Goal: Information Seeking & Learning: Compare options

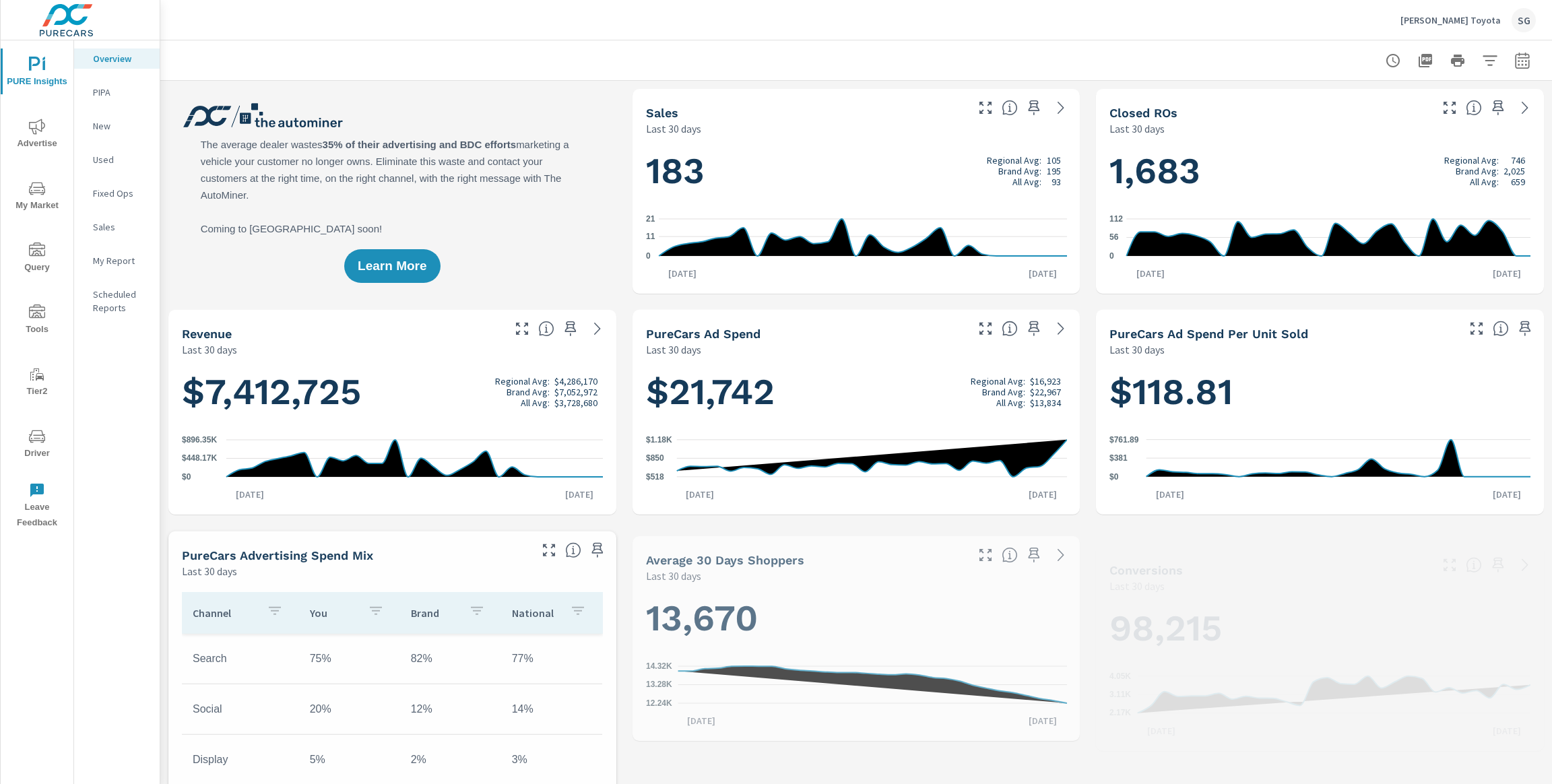
scroll to position [1, 0]
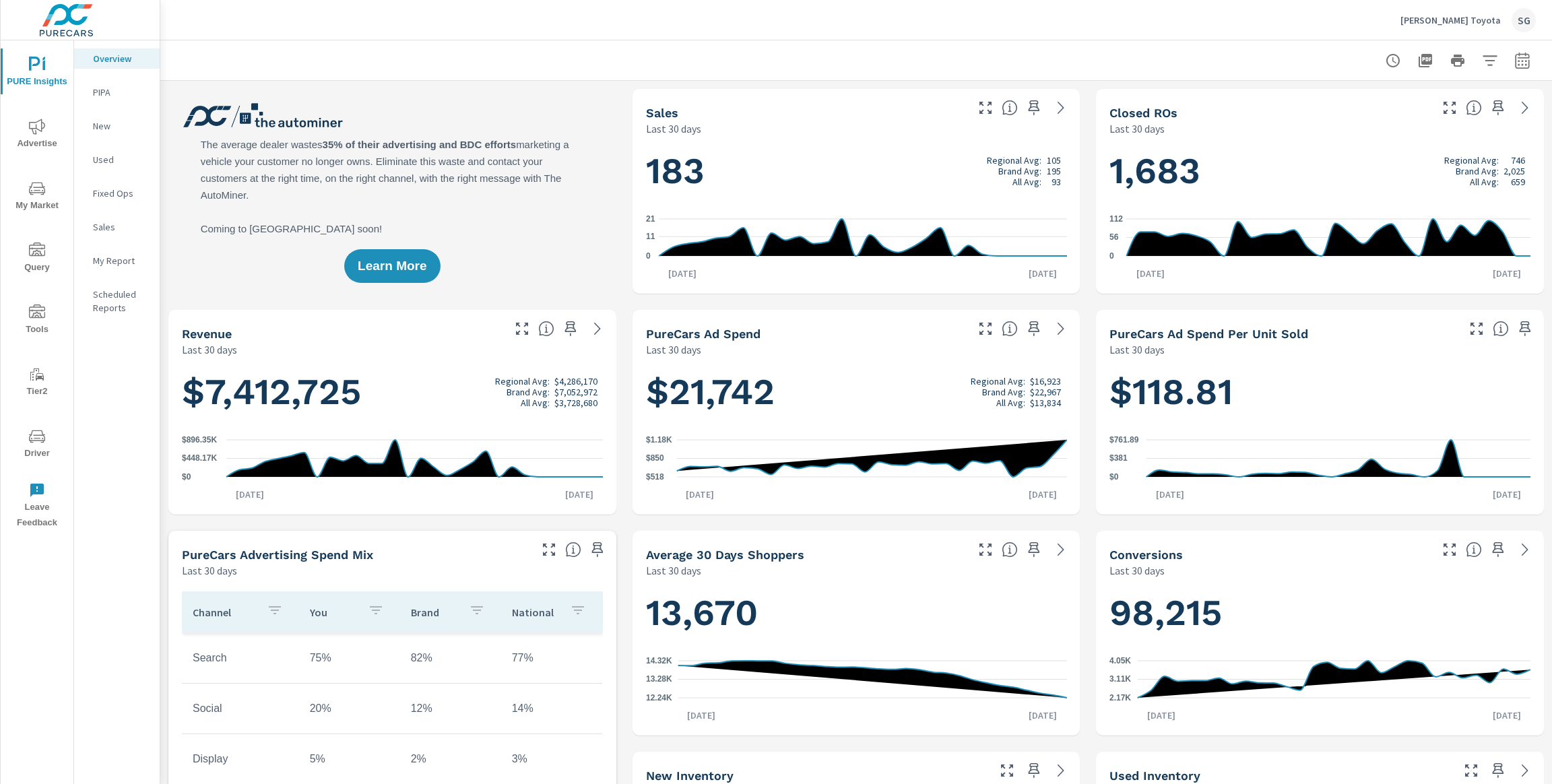
click at [34, 445] on span "Driver" at bounding box center [37, 445] width 65 height 33
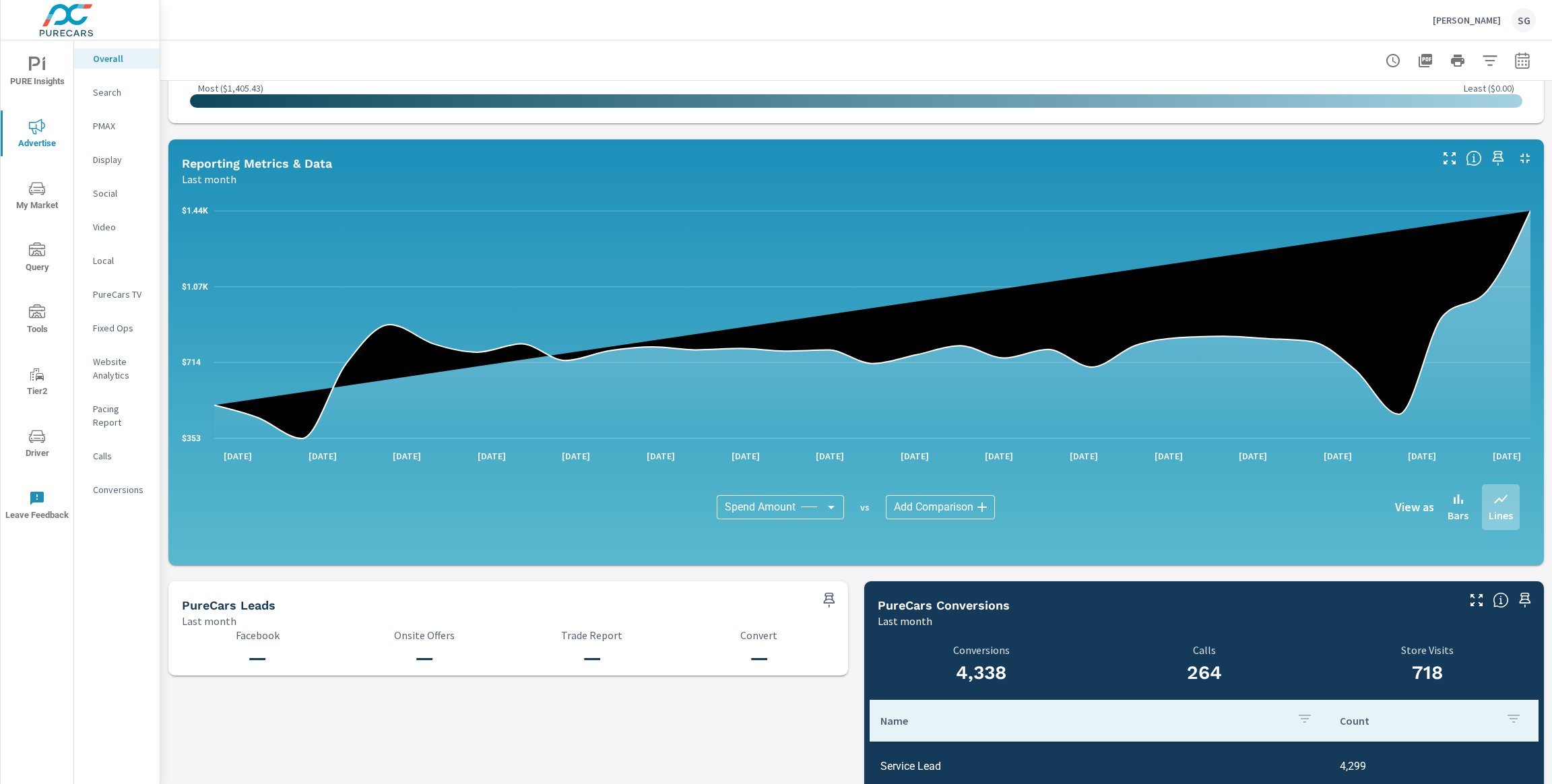
scroll to position [1174, 0]
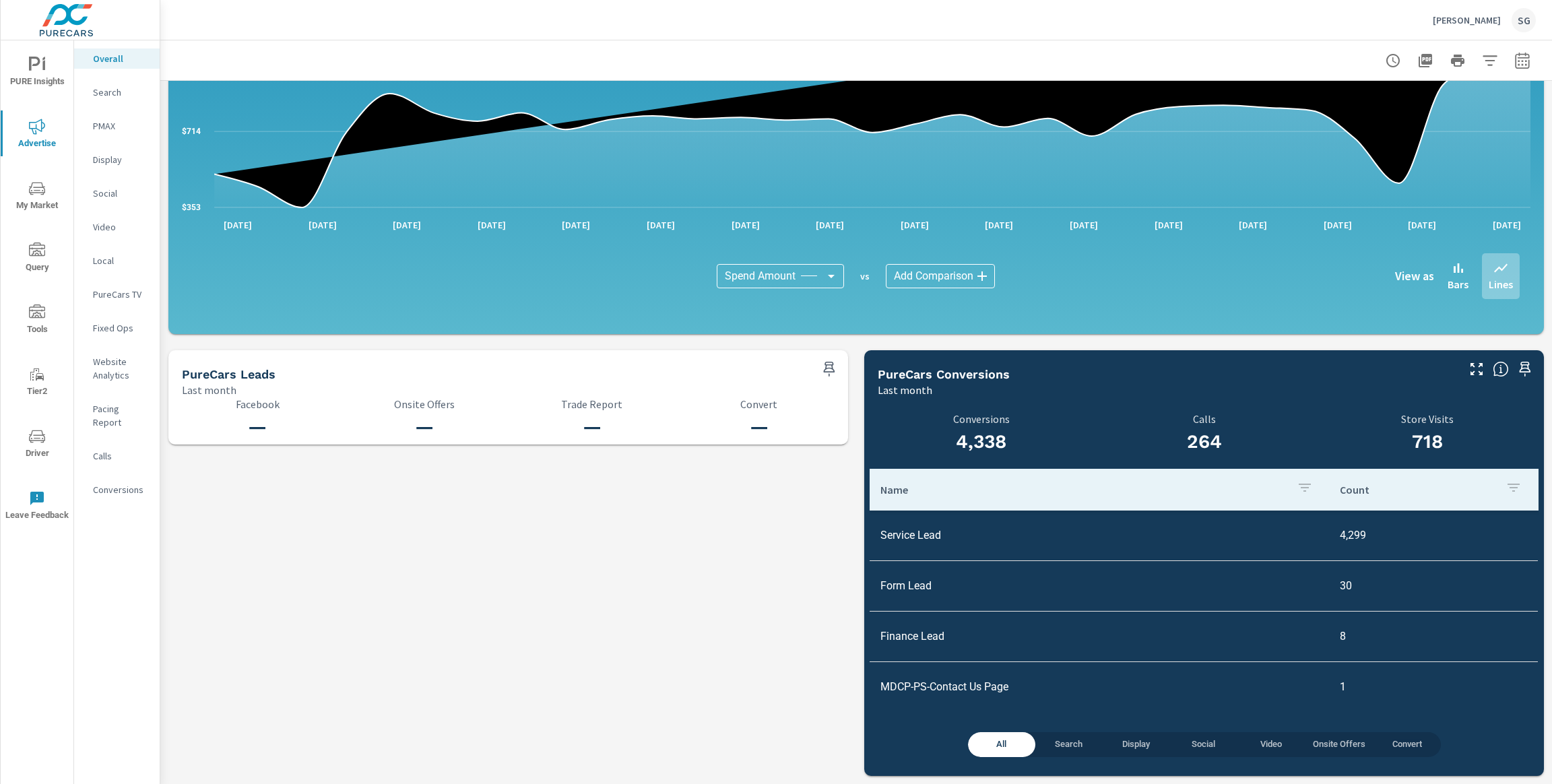
click at [113, 99] on div "Search" at bounding box center [117, 92] width 85 height 21
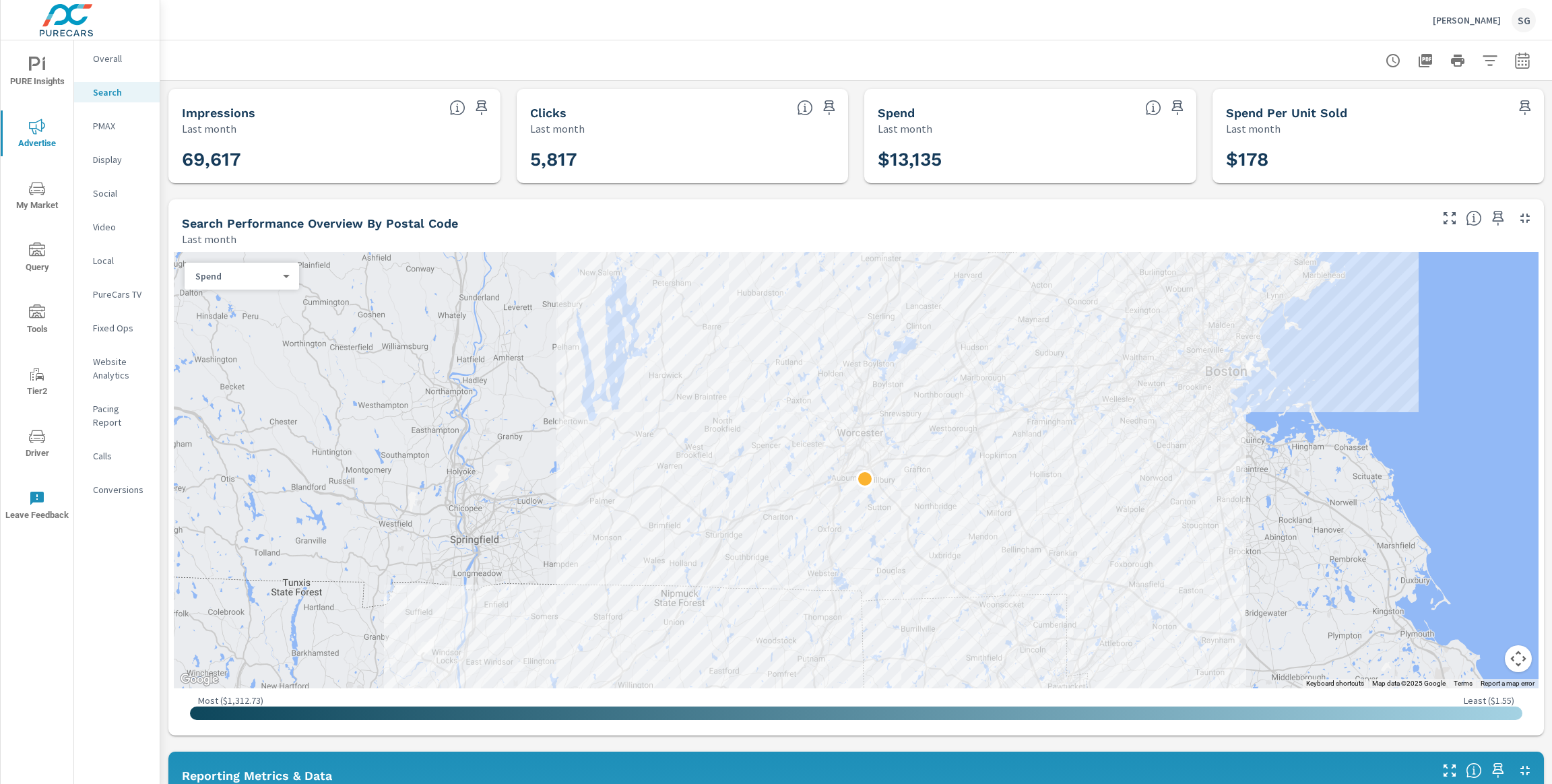
click at [1523, 68] on icon "button" at bounding box center [1522, 60] width 14 height 16
select select "Last month"
click at [1386, 154] on p "+ Add comparison" at bounding box center [1428, 152] width 173 height 16
select select "Previous period"
click at [1374, 225] on span "Apply" at bounding box center [1386, 229] width 55 height 13
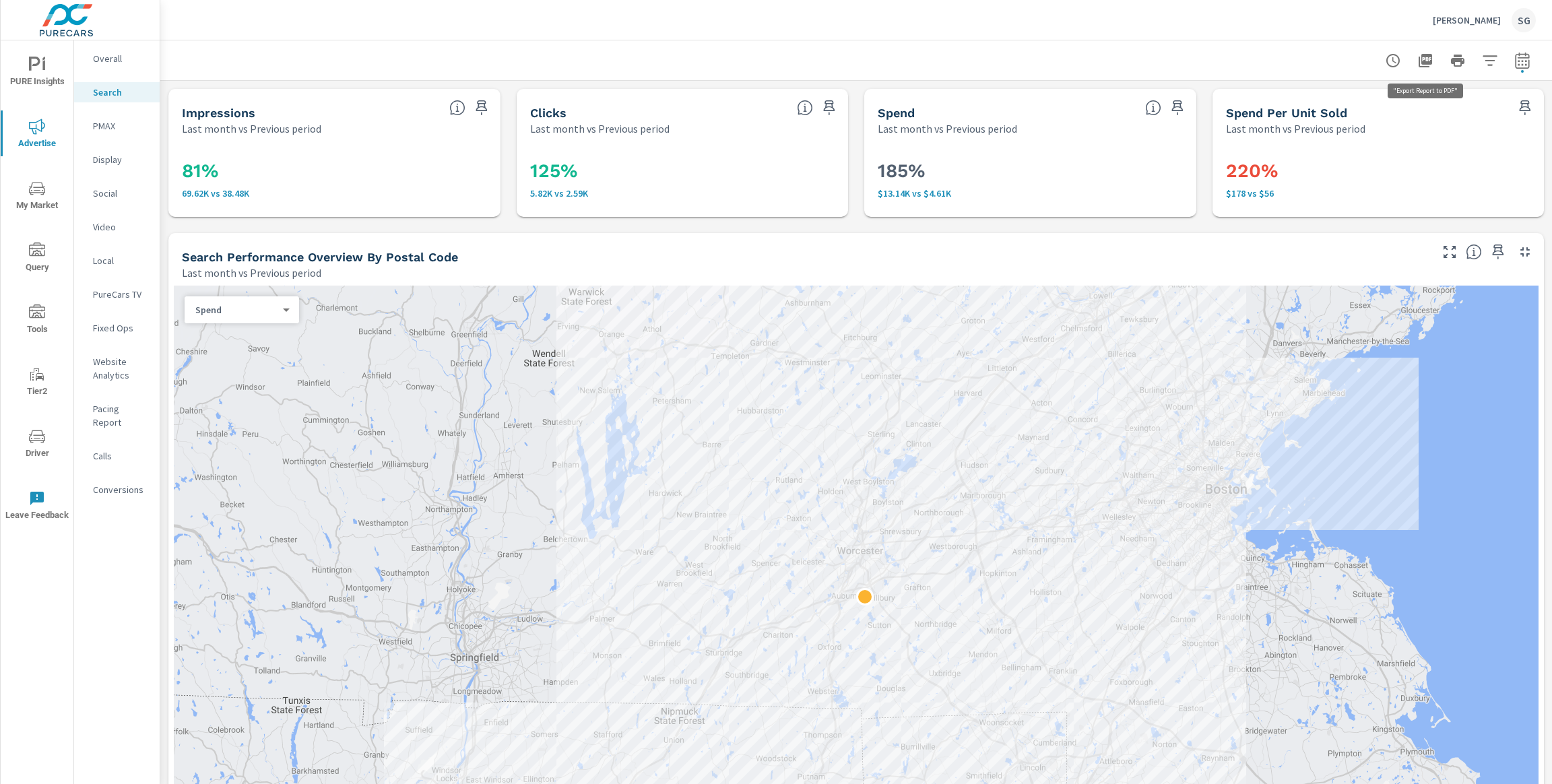
click at [1427, 62] on icon "button" at bounding box center [1425, 60] width 13 height 13
click at [99, 126] on p "PMAX" at bounding box center [121, 125] width 56 height 13
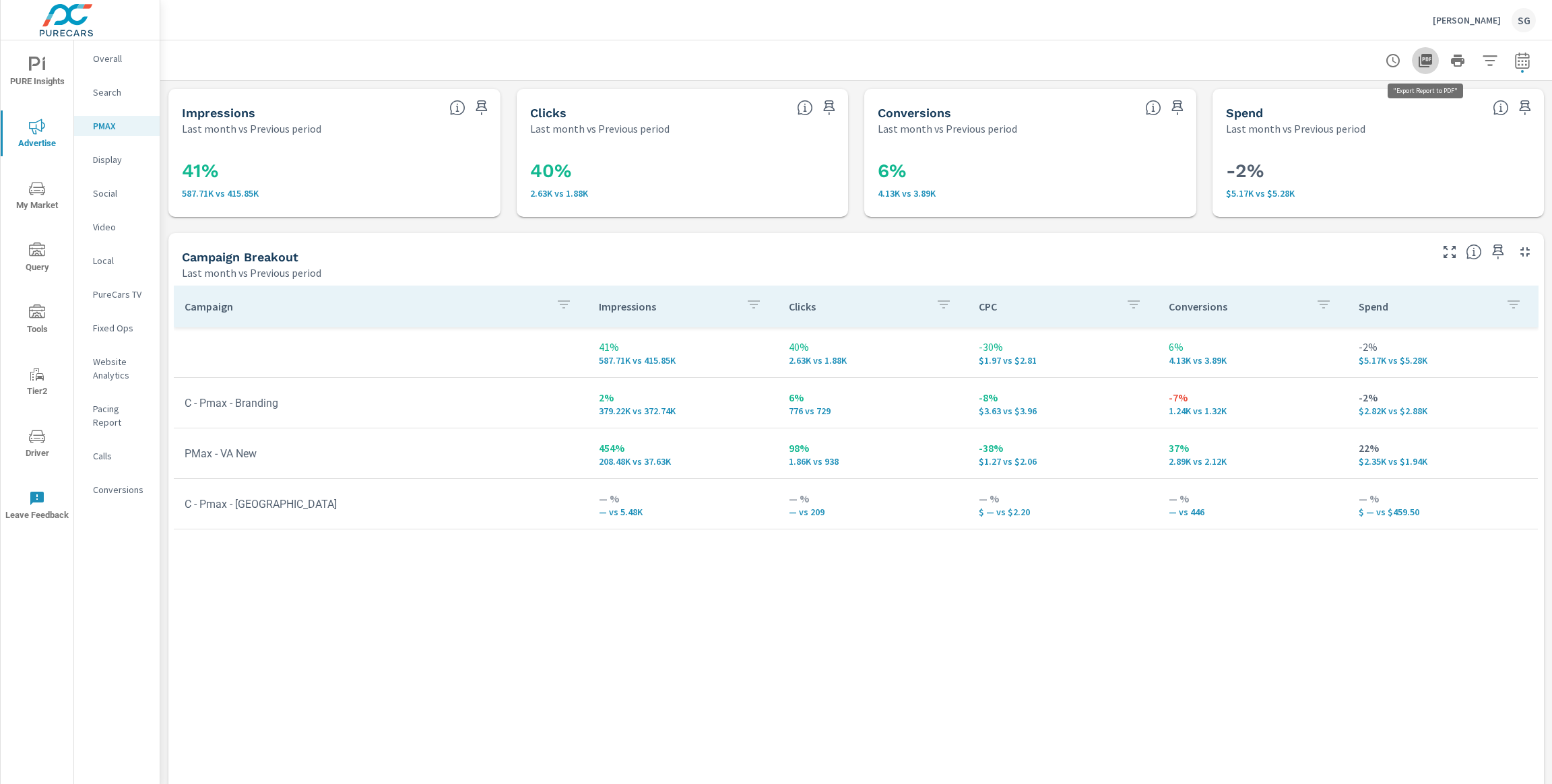
click at [1427, 66] on icon "button" at bounding box center [1425, 60] width 13 height 13
click at [118, 166] on div "Display" at bounding box center [117, 160] width 85 height 21
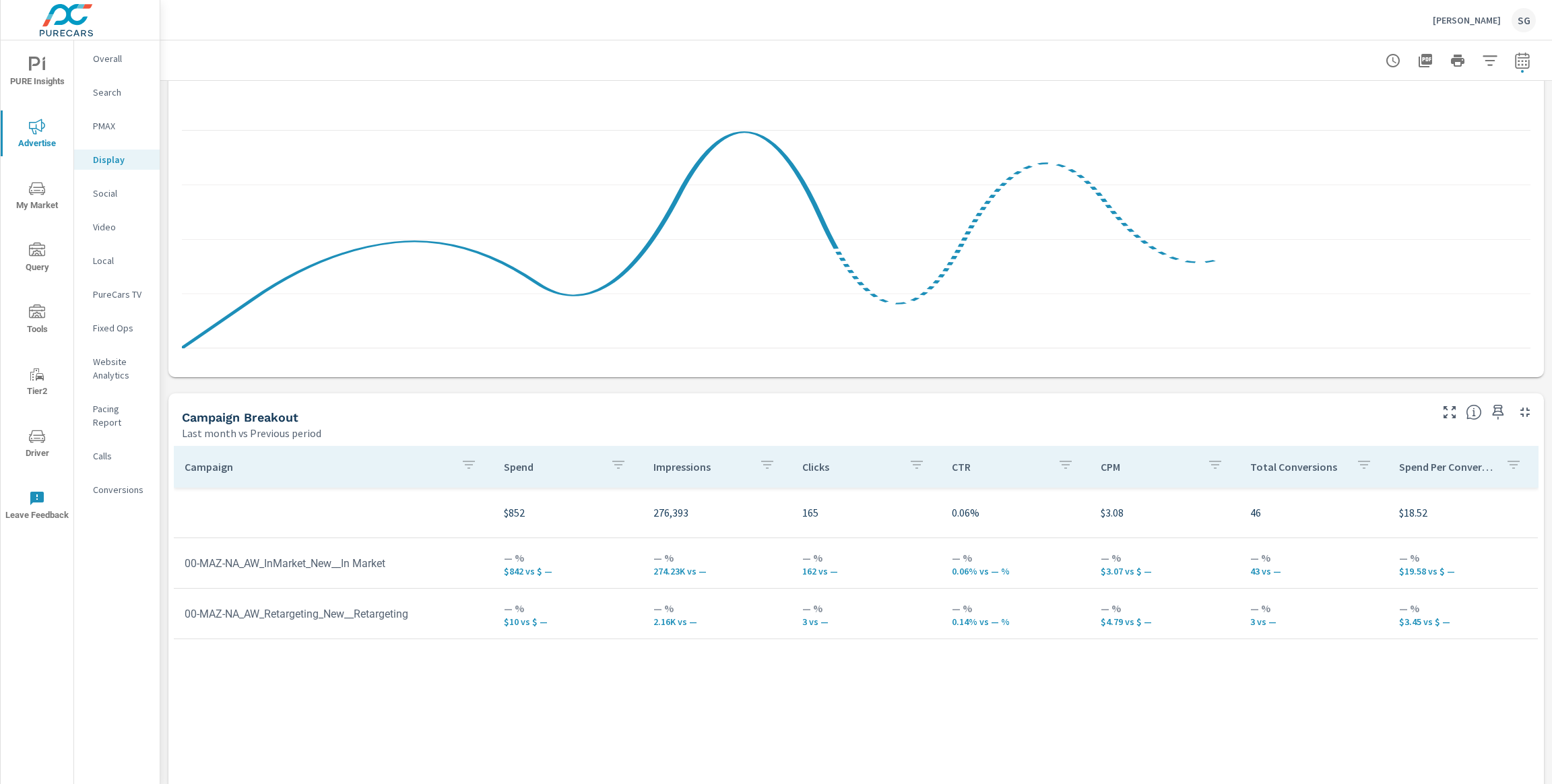
scroll to position [274, 0]
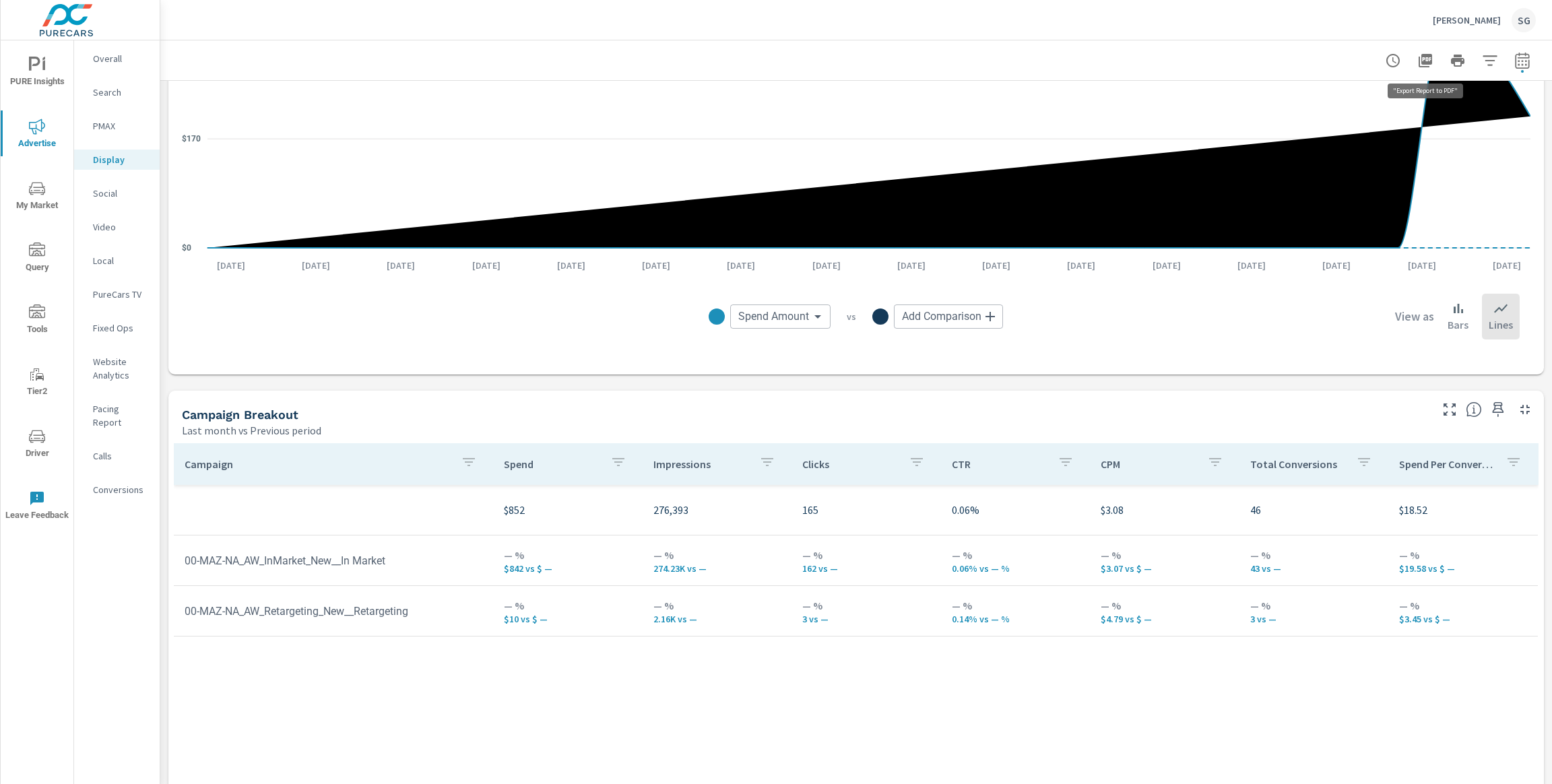
click at [1432, 62] on icon "button" at bounding box center [1426, 61] width 16 height 16
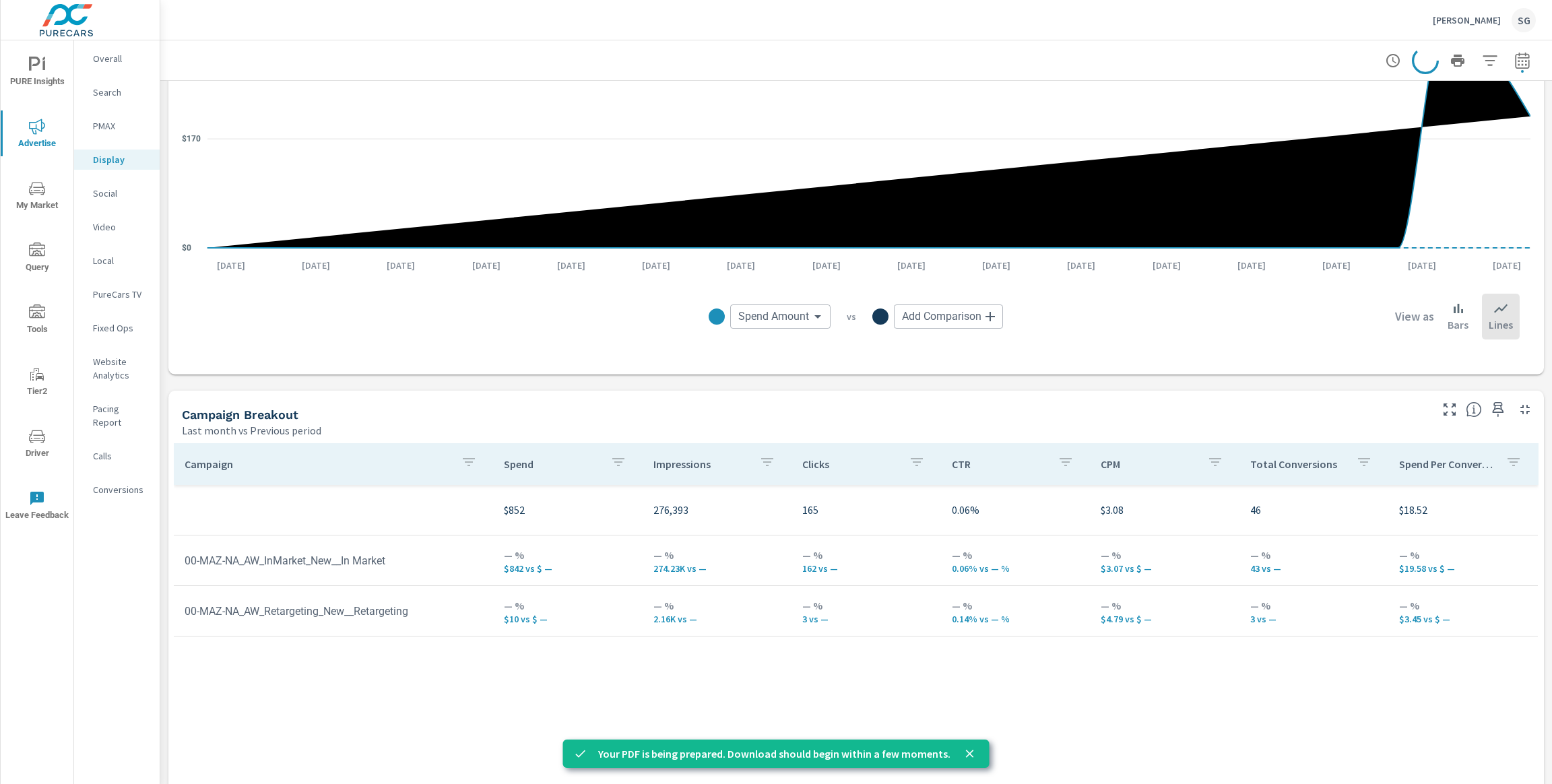
click at [110, 200] on p "Social" at bounding box center [121, 193] width 56 height 13
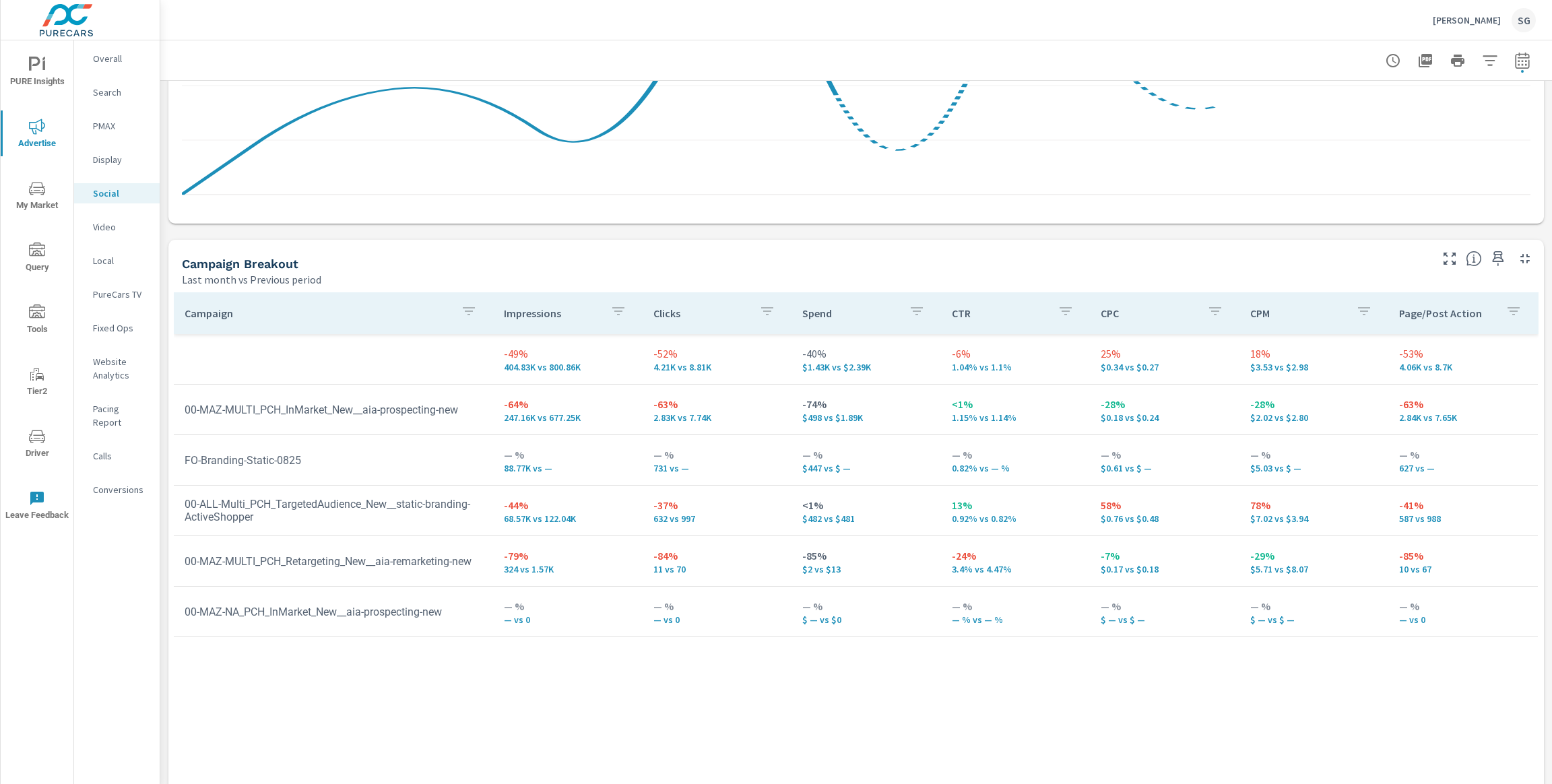
scroll to position [435, 0]
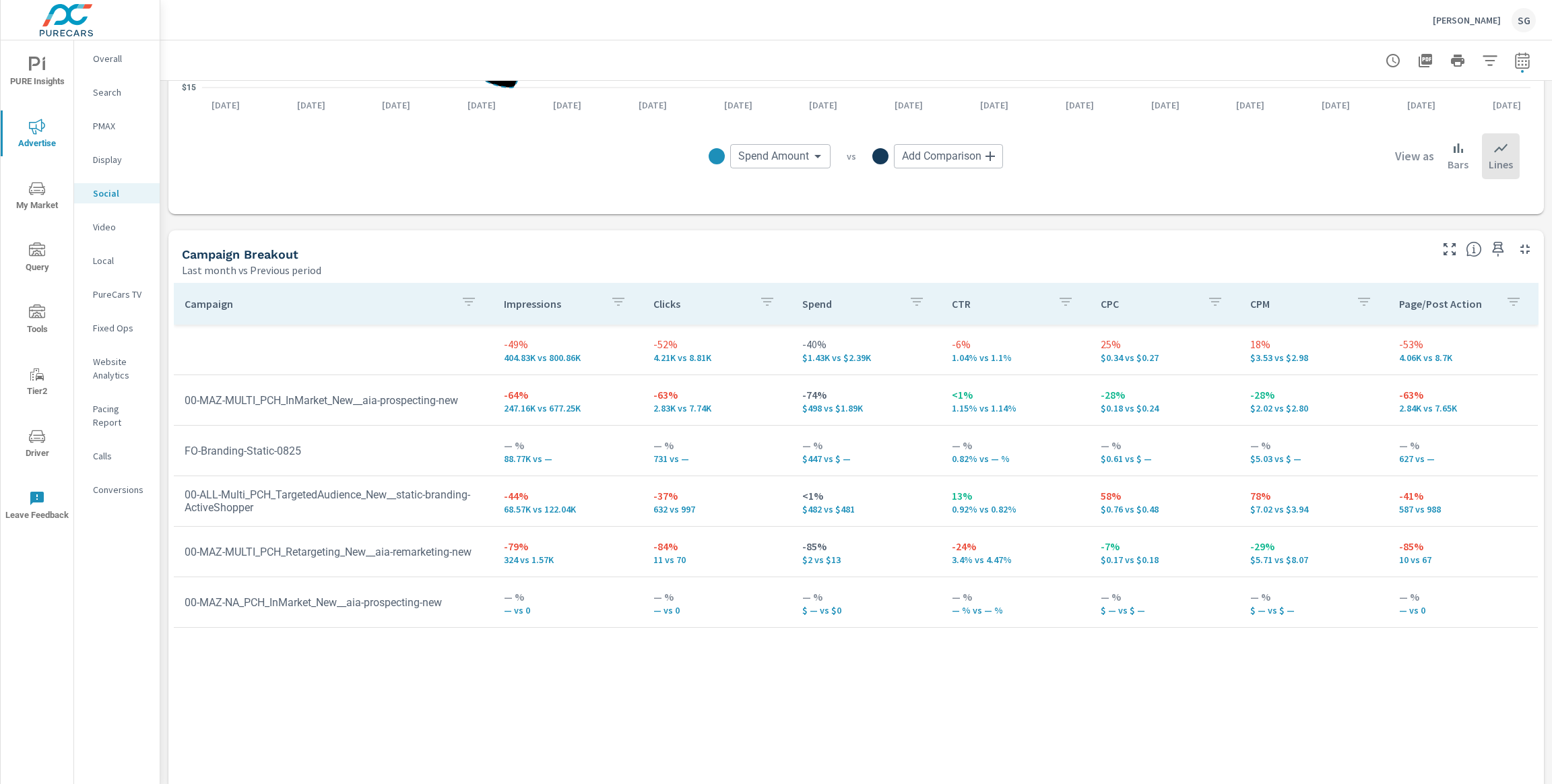
click at [1423, 59] on icon "button" at bounding box center [1426, 61] width 16 height 16
click at [110, 229] on p "Video" at bounding box center [121, 226] width 56 height 13
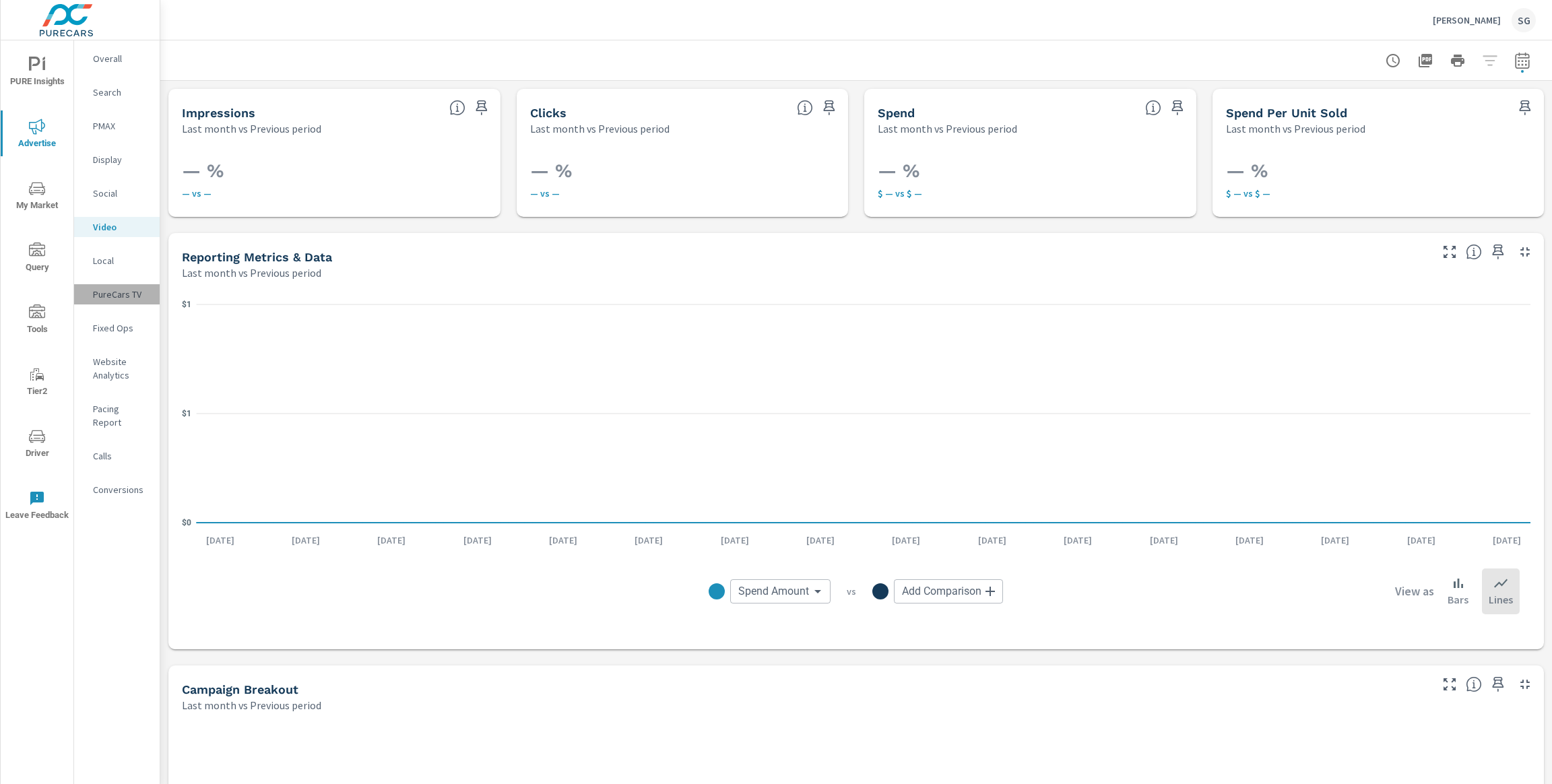
click at [126, 293] on p "PureCars TV" at bounding box center [121, 294] width 56 height 13
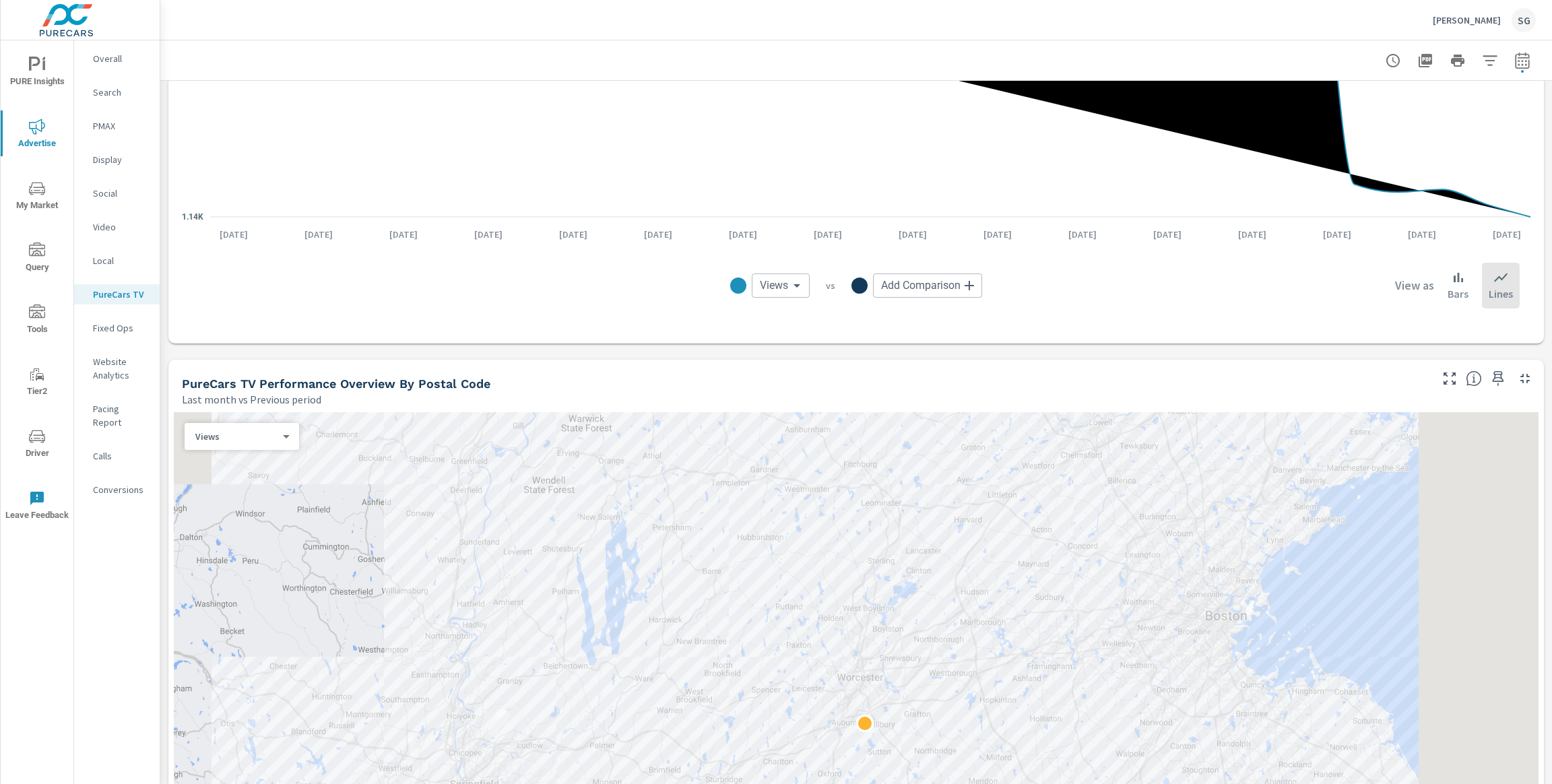
scroll to position [1178, 0]
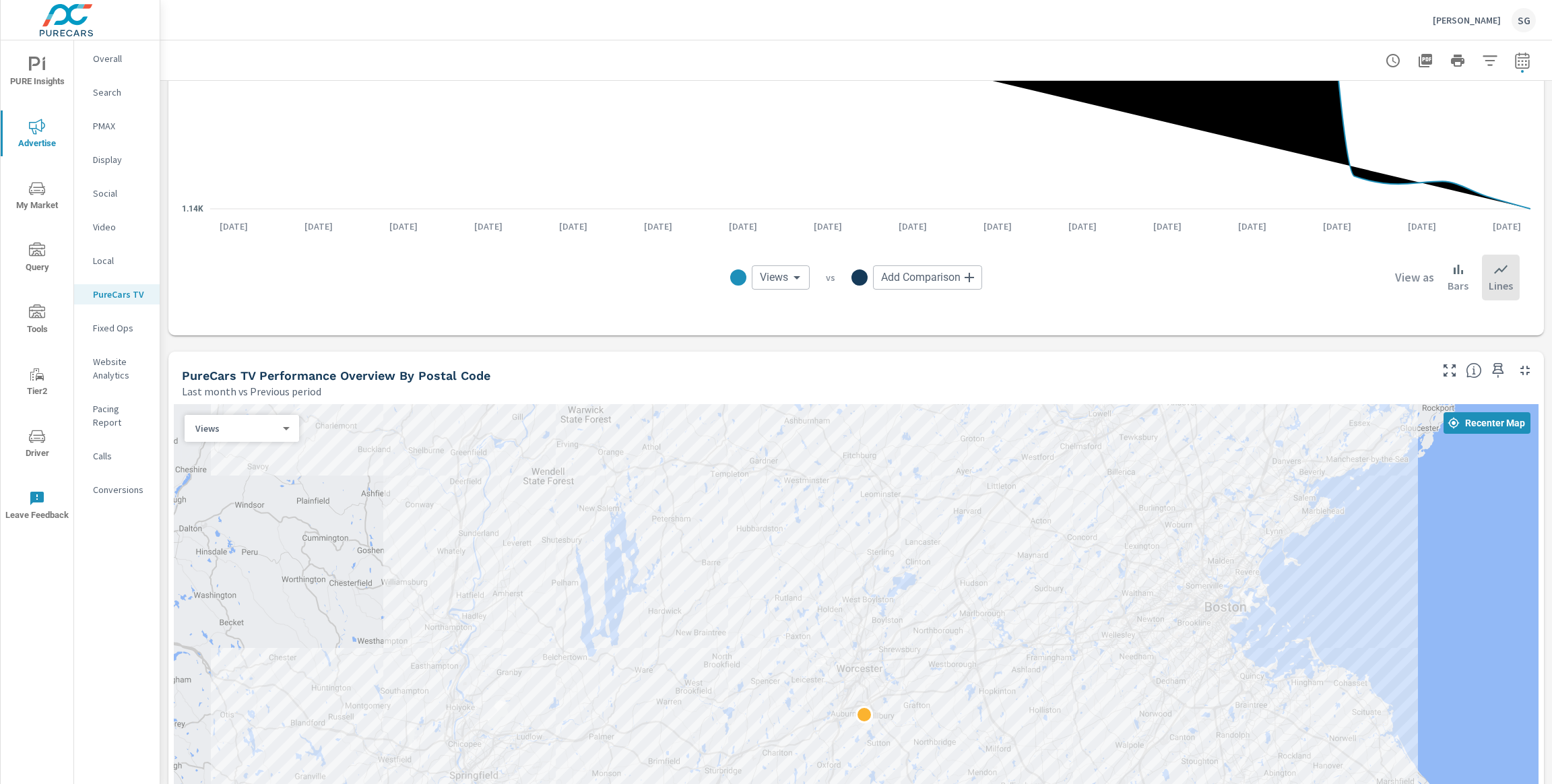
click at [510, 348] on div "Impressions Last month vs Previous period 127.43K -2.98K (2%) vs. Previous peri…" at bounding box center [856, 416] width 1392 height 3027
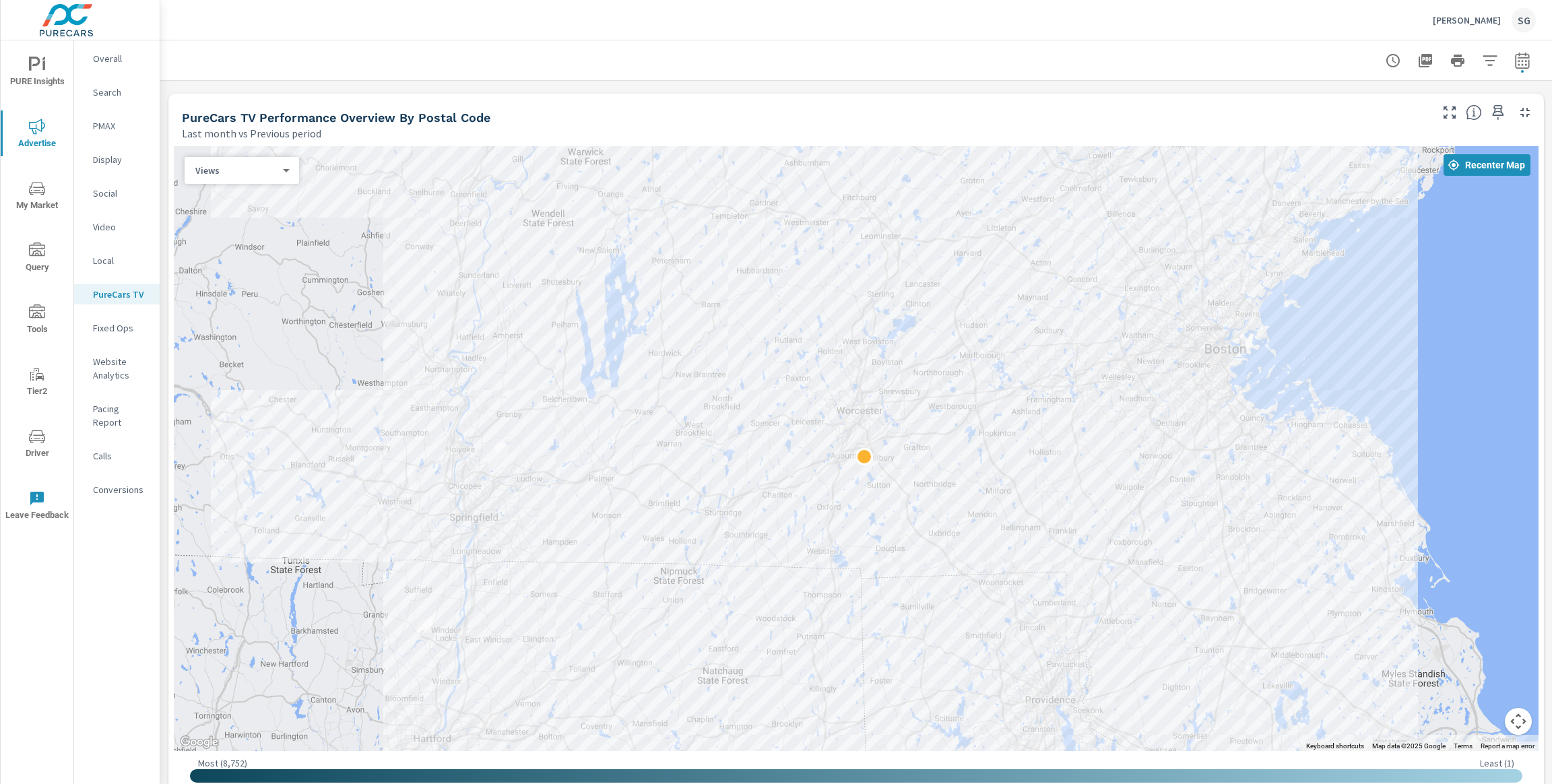
scroll to position [1437, 0]
click at [1427, 62] on icon "button" at bounding box center [1425, 60] width 13 height 13
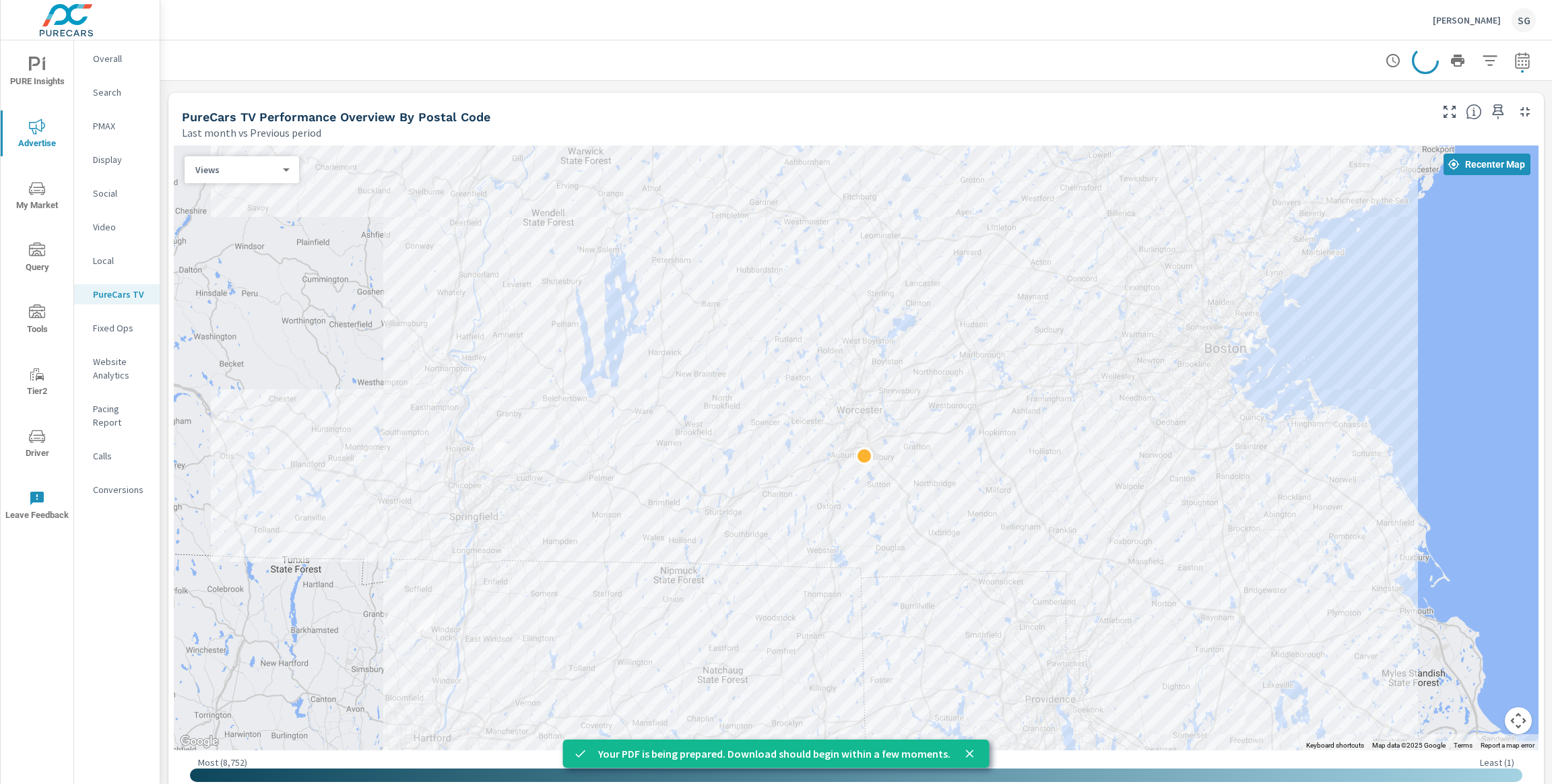
click at [114, 335] on div "Fixed Ops" at bounding box center [117, 328] width 85 height 21
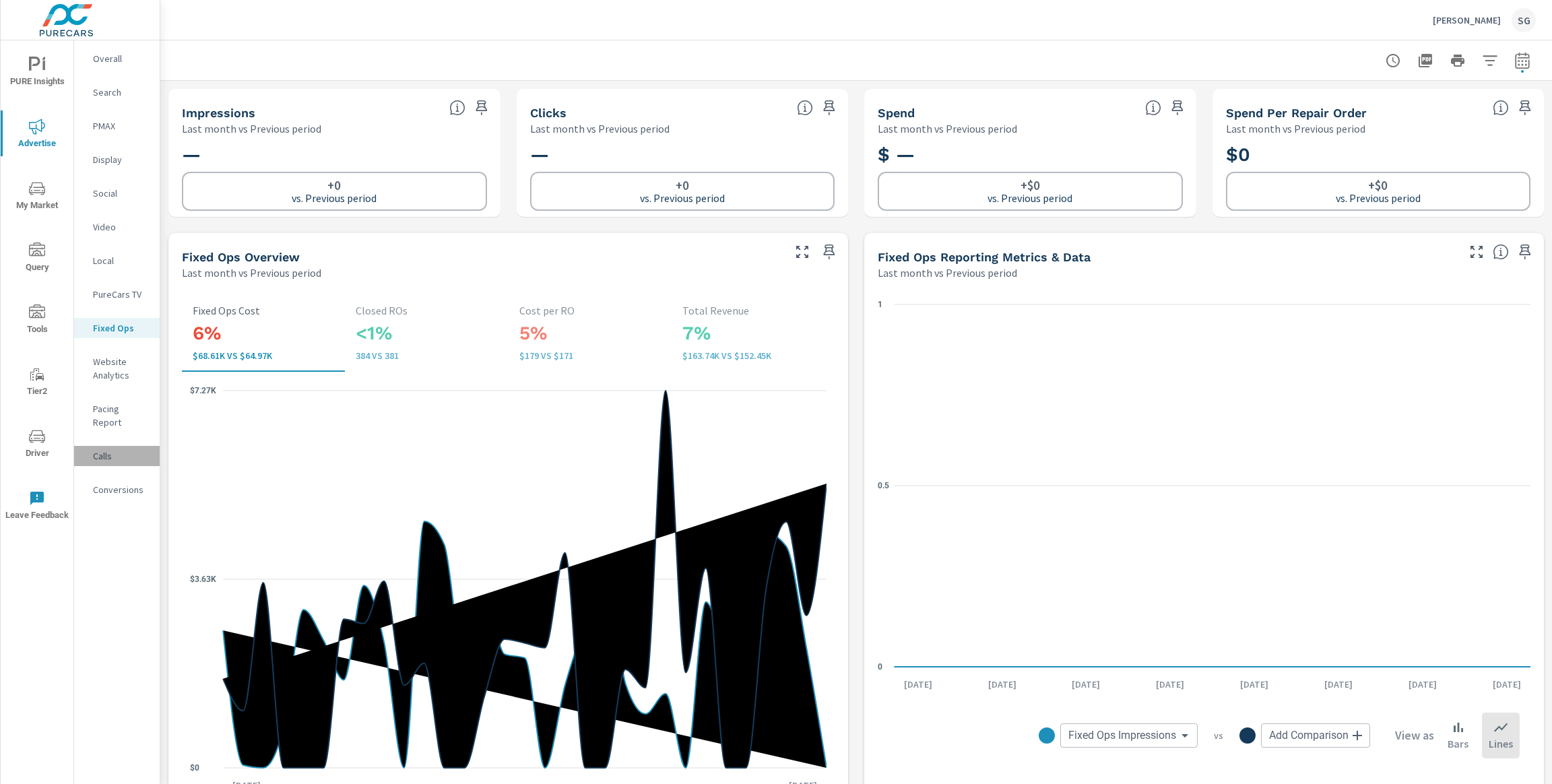
click at [114, 450] on p "Calls" at bounding box center [121, 456] width 56 height 13
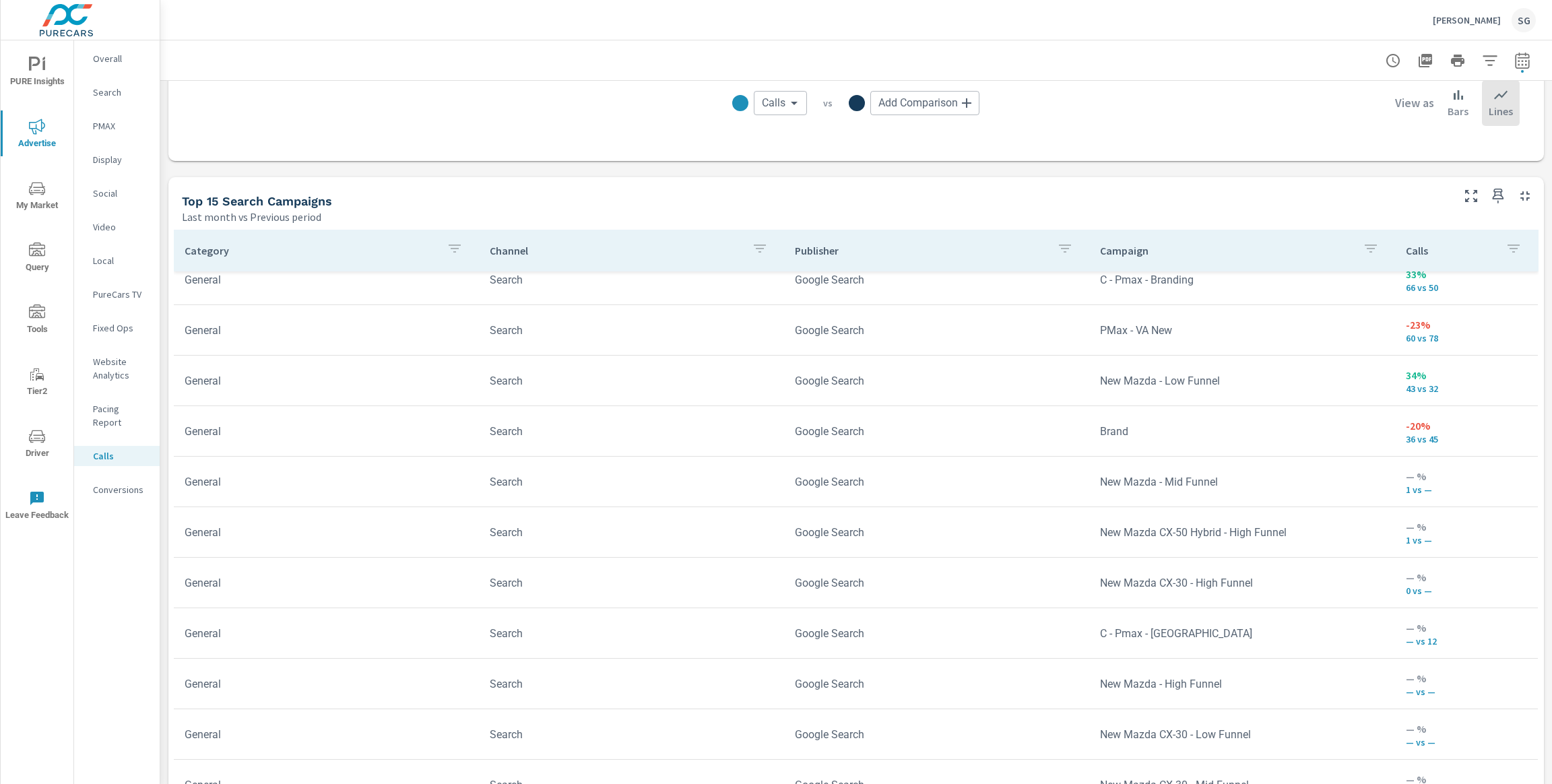
scroll to position [29, 0]
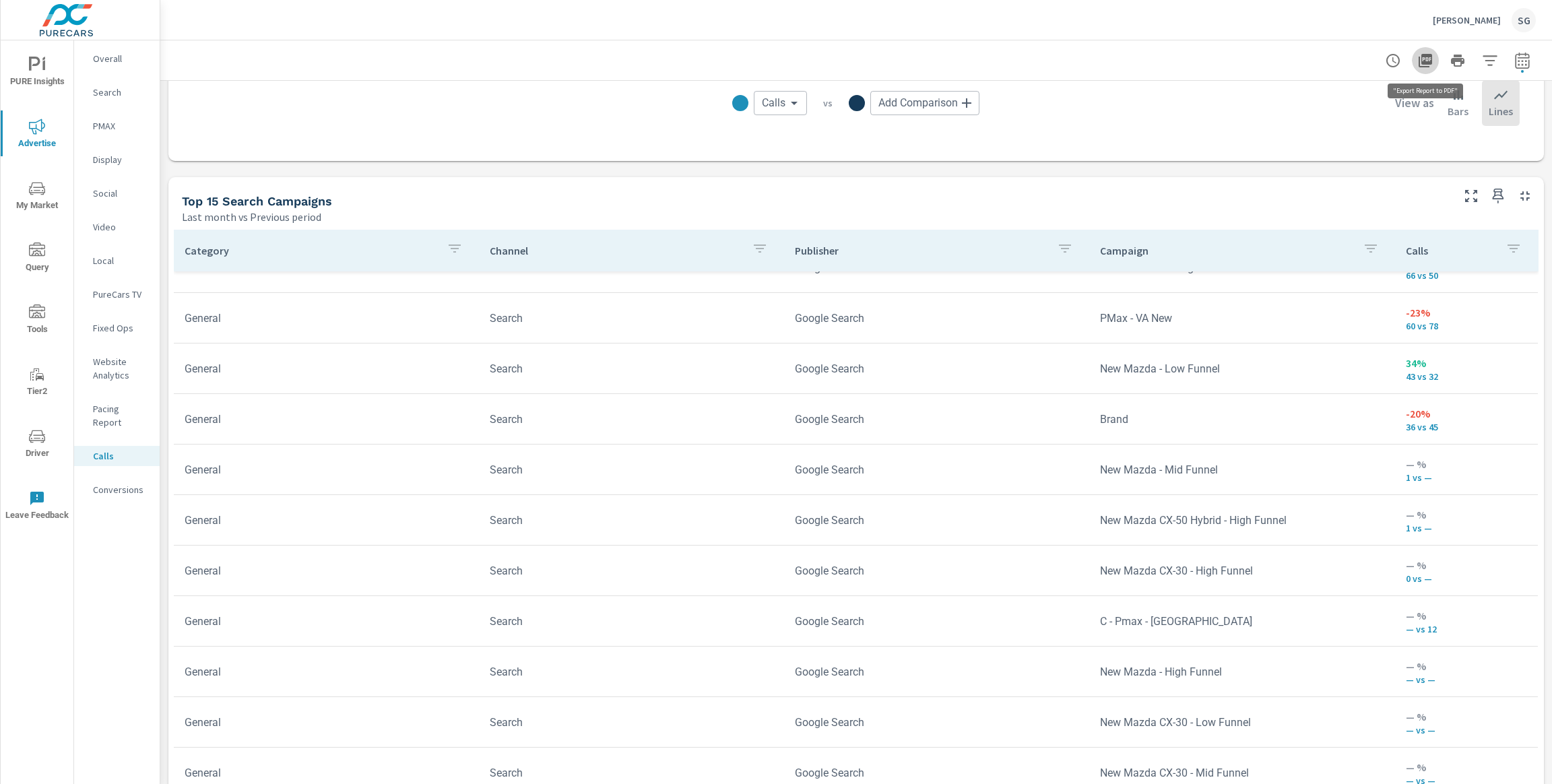
click at [1430, 62] on icon "button" at bounding box center [1425, 60] width 13 height 13
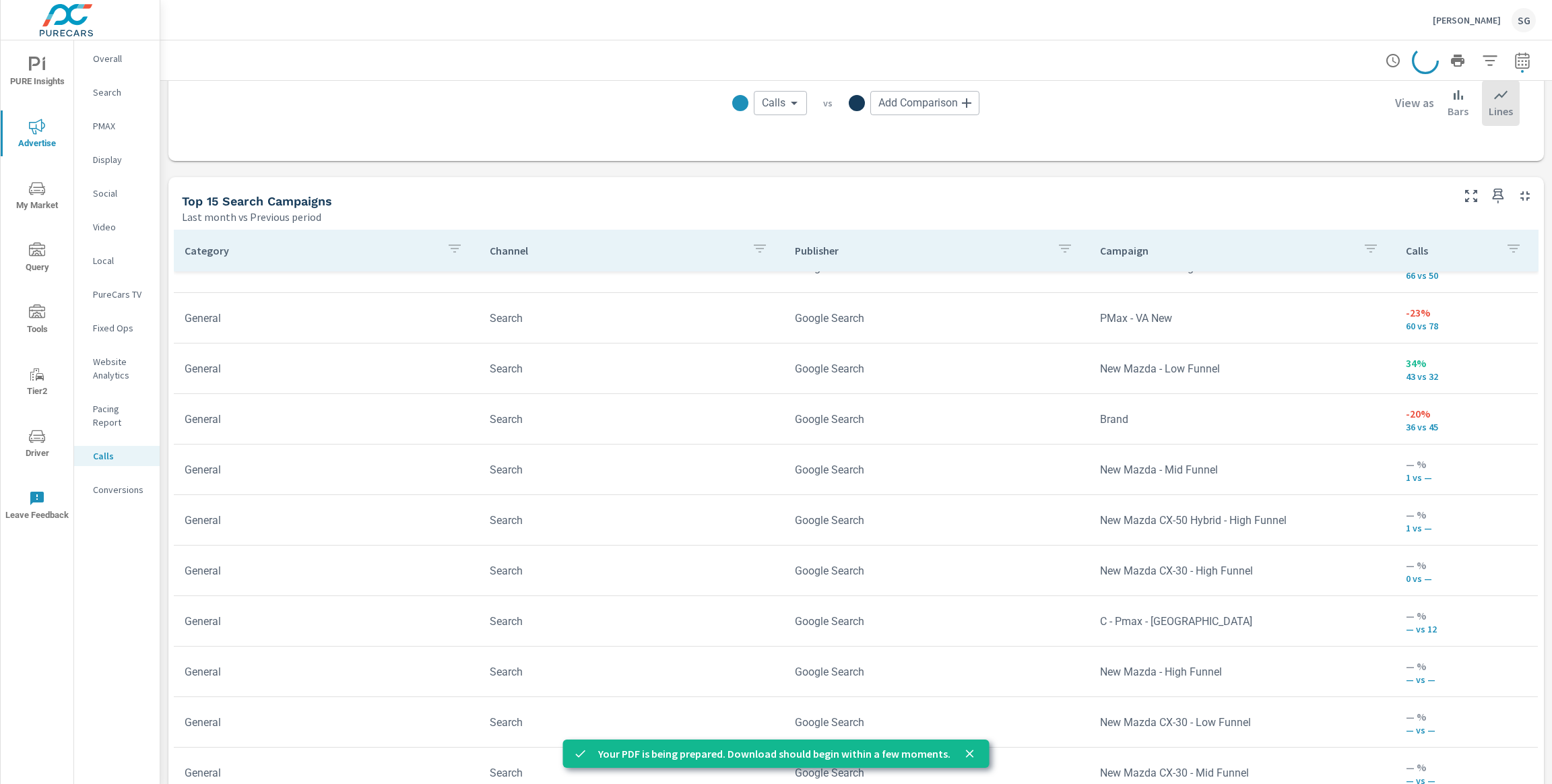
click at [125, 483] on p "Conversions" at bounding box center [121, 489] width 56 height 13
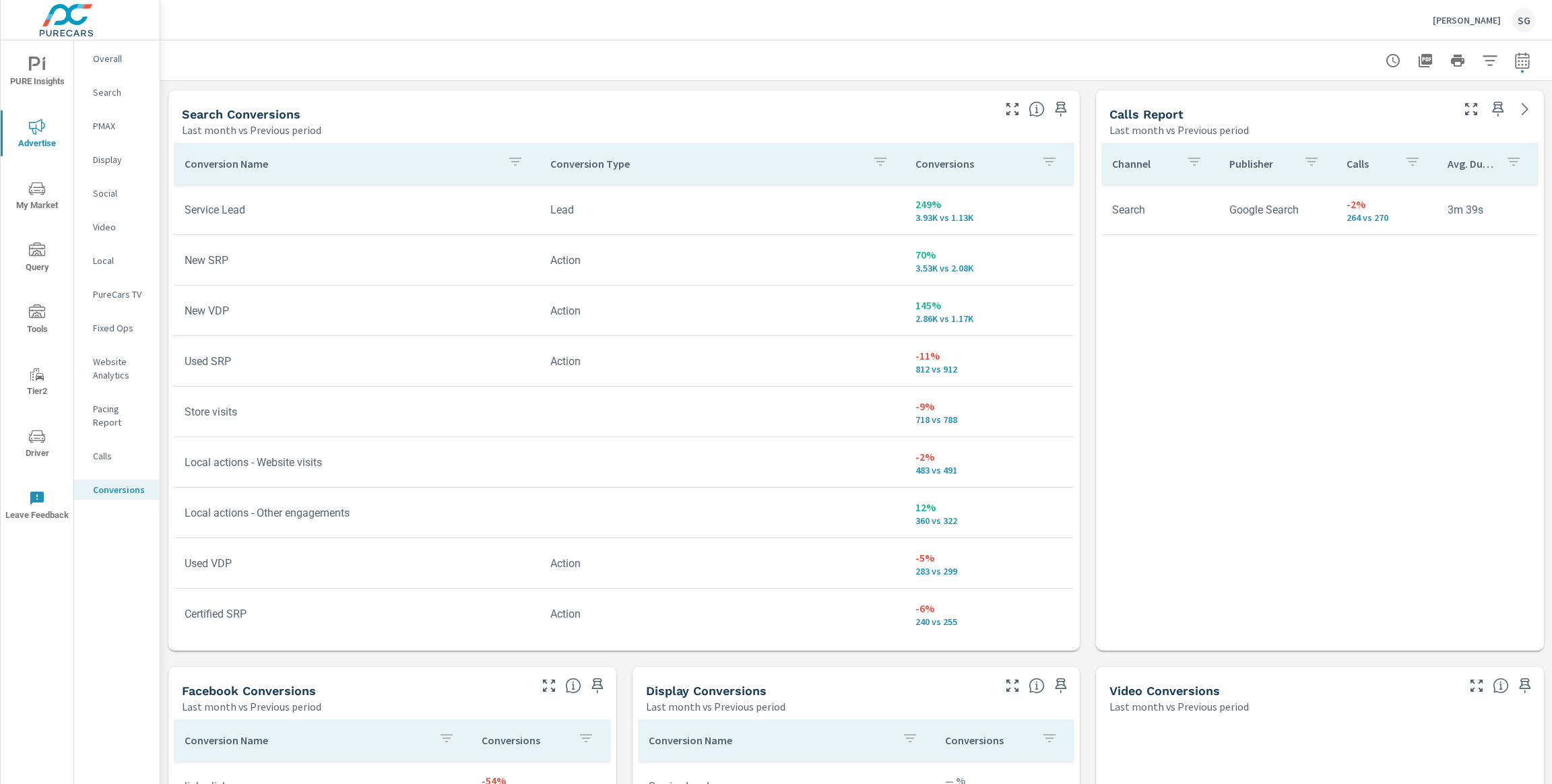
scroll to position [717, 0]
click at [1422, 56] on icon "button" at bounding box center [1425, 60] width 13 height 13
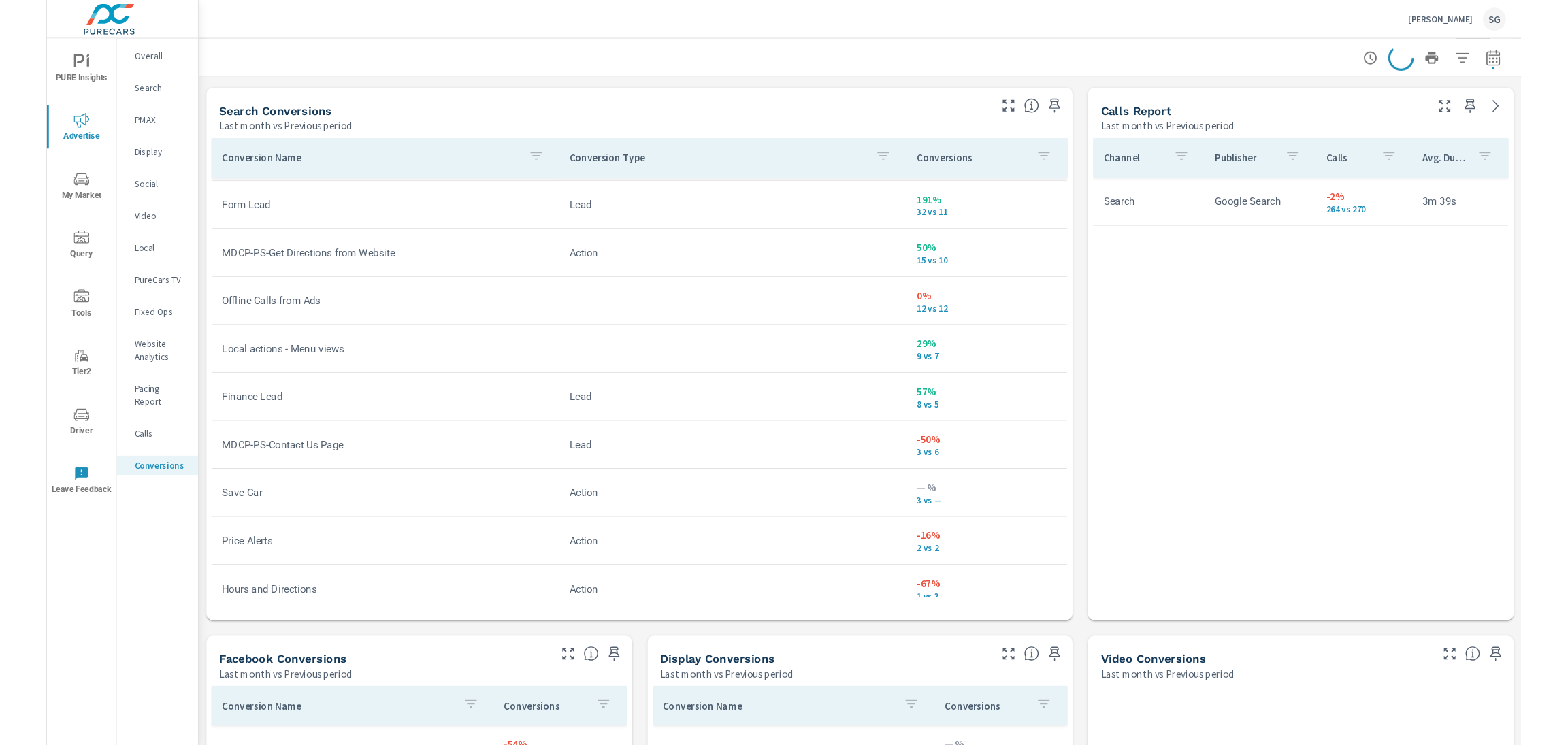
scroll to position [780, 0]
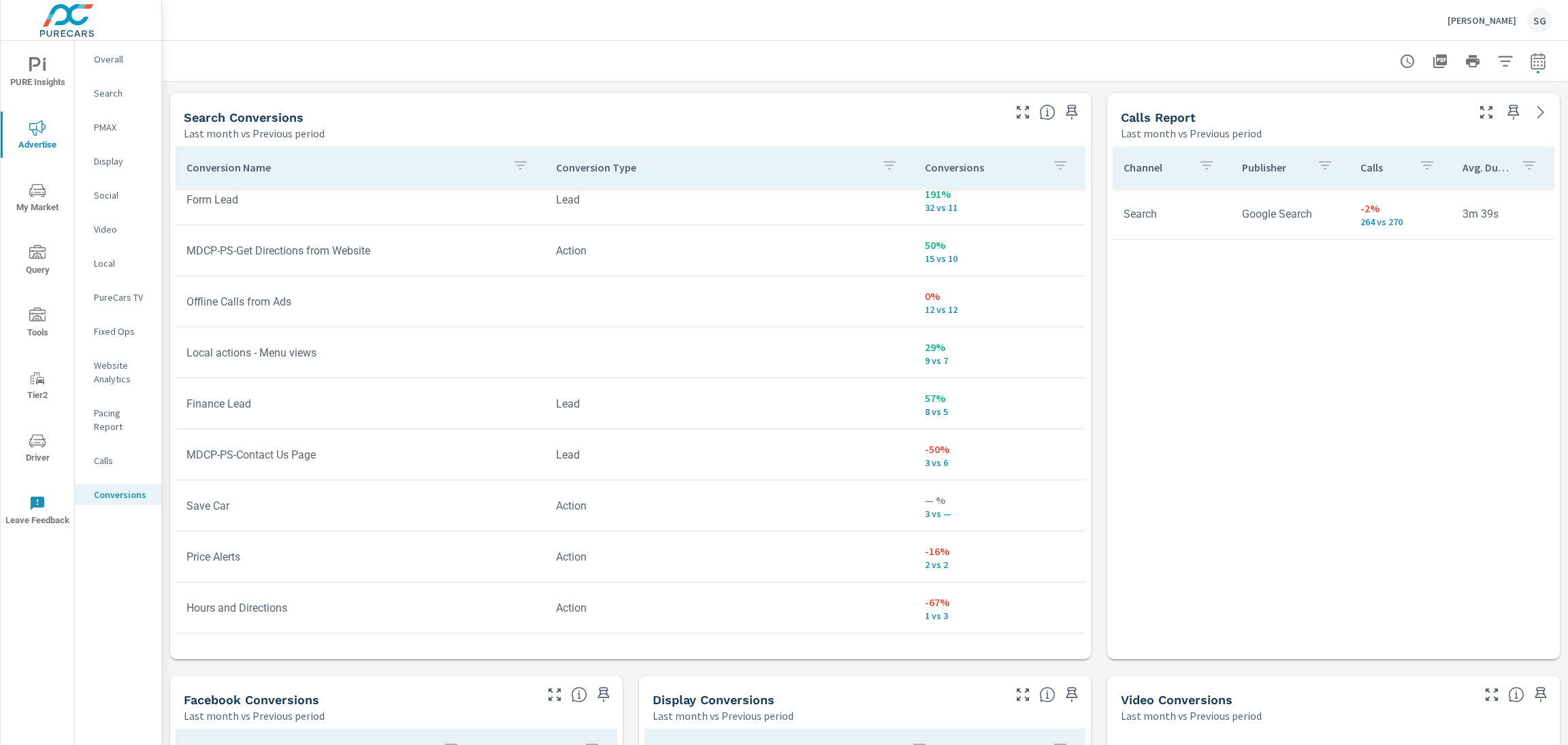
click at [114, 71] on nav "Overall Search PMAX Display Social Video Local PureCars TV Fixed Ops Website An…" at bounding box center [118, 282] width 86 height 483
click at [112, 63] on p "Overall" at bounding box center [122, 59] width 57 height 14
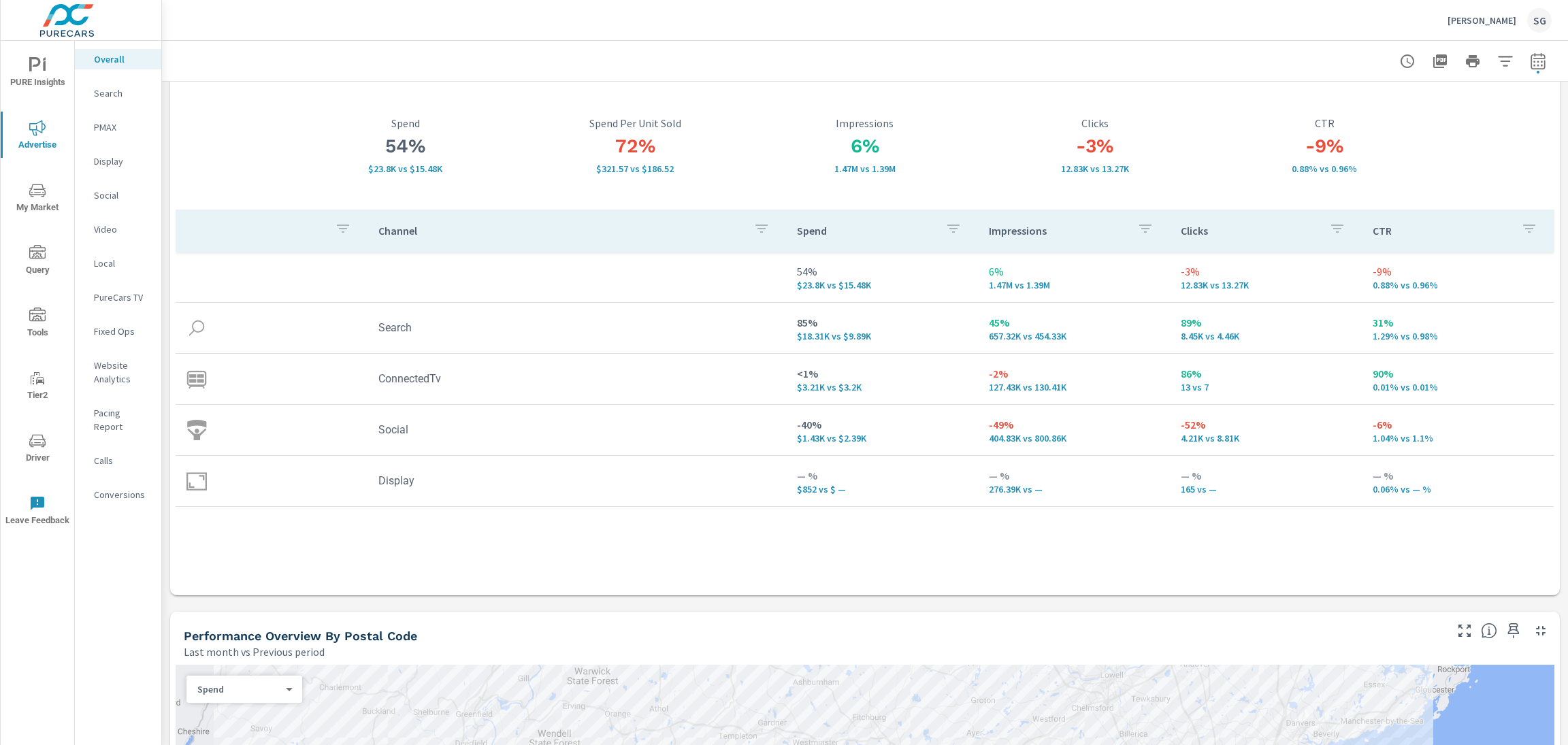
scroll to position [58, 0]
click at [115, 98] on p "Search" at bounding box center [122, 92] width 57 height 14
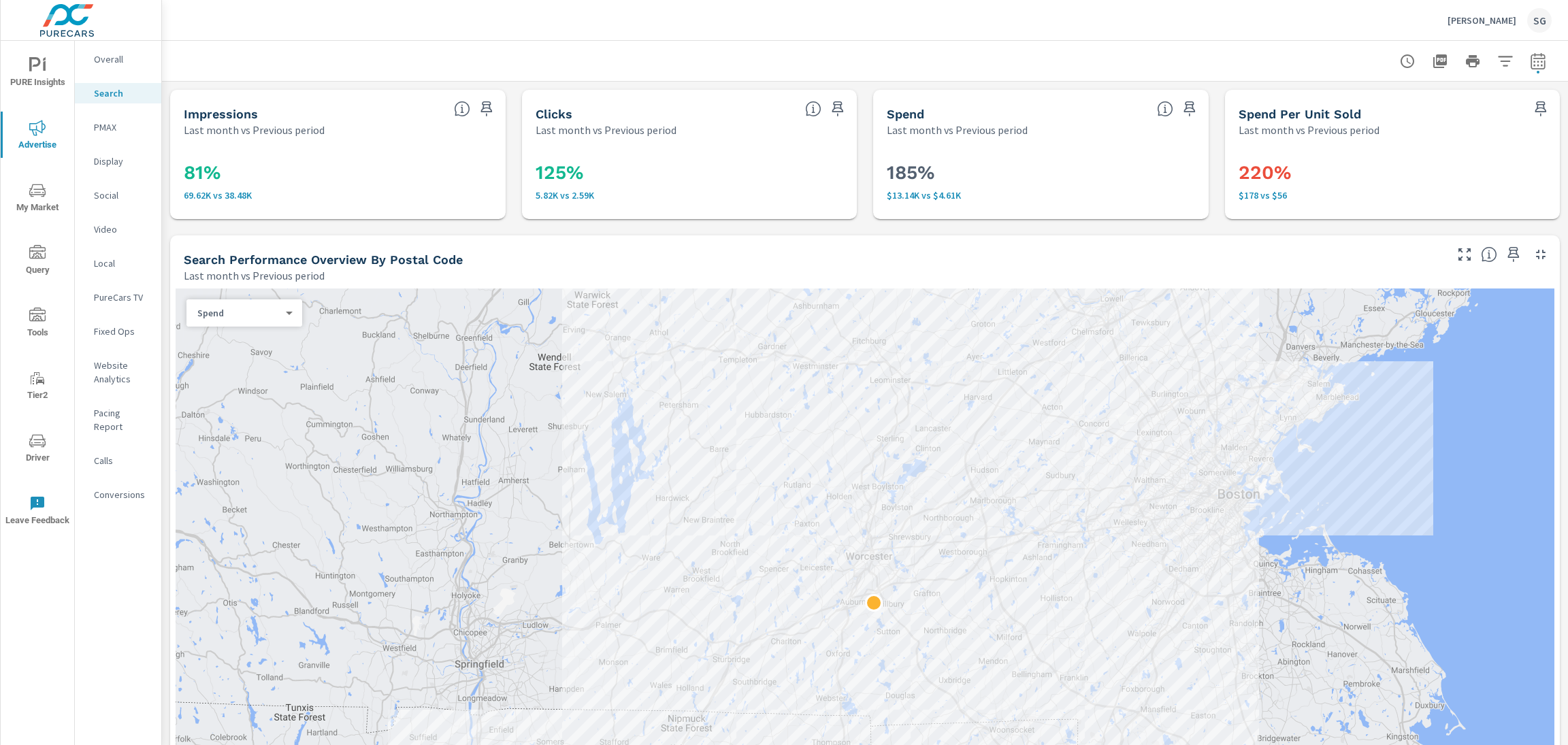
click at [181, 235] on div "Search Performance Overview By Postal Code Last month vs Previous period" at bounding box center [809, 259] width 1279 height 49
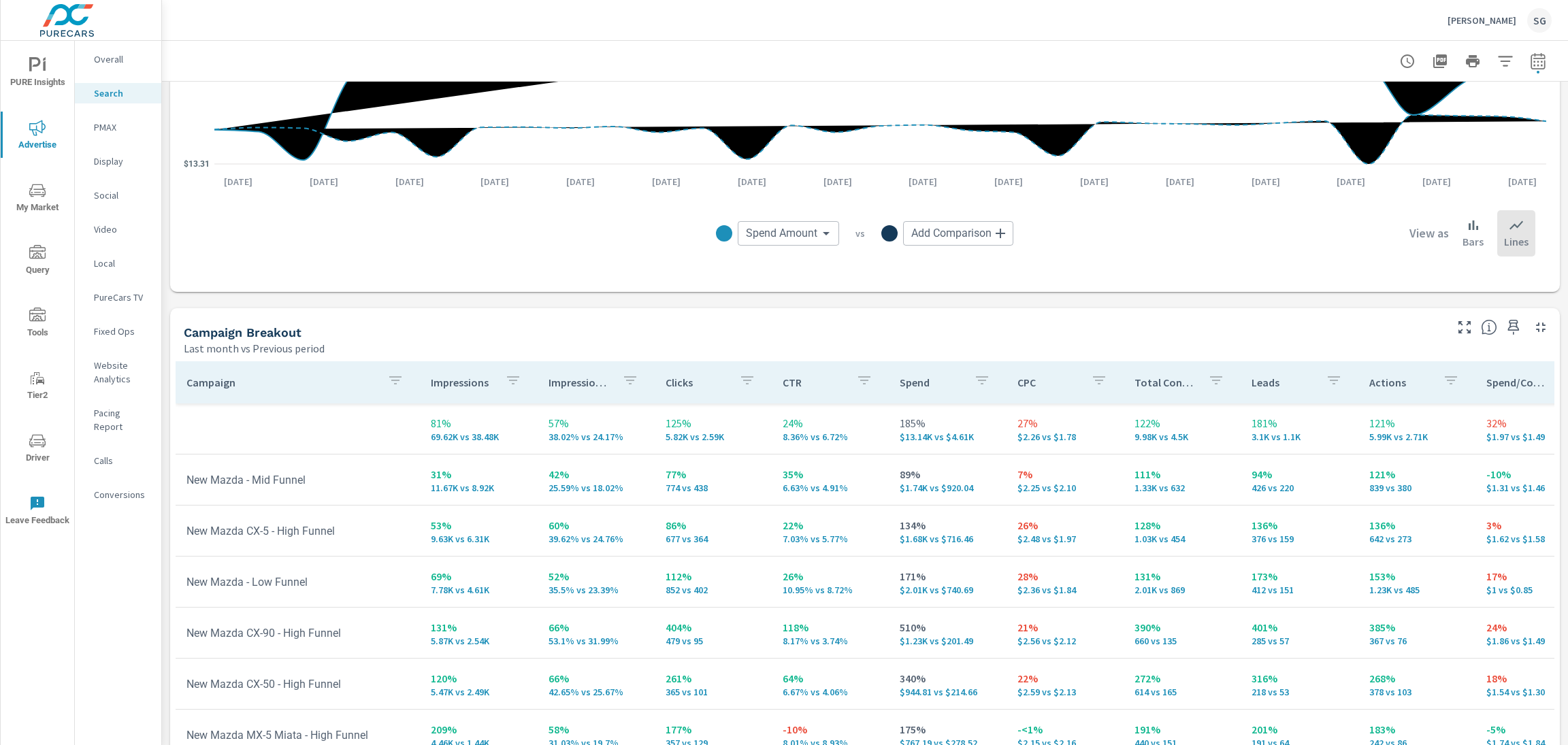
scroll to position [1094, 0]
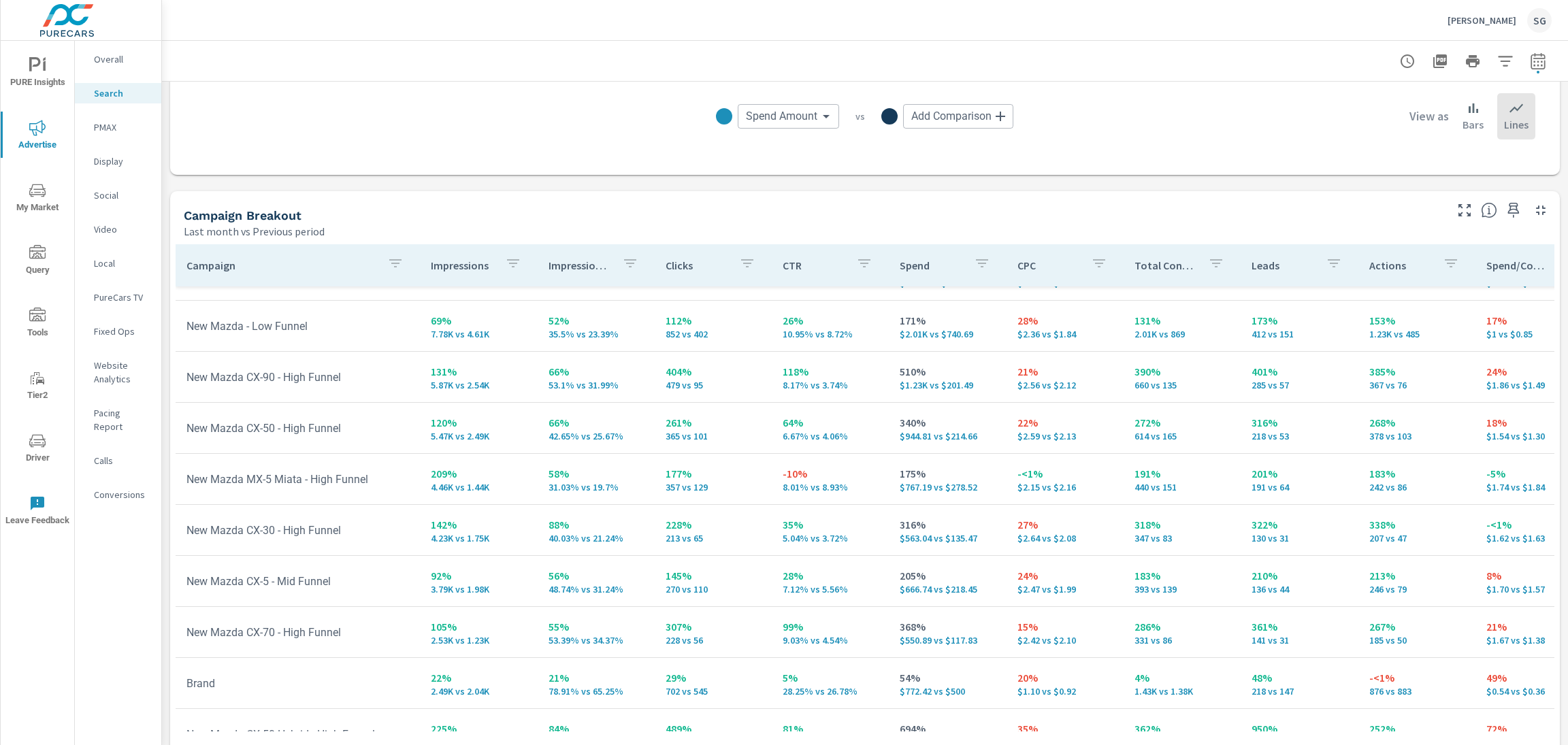
scroll to position [1229, 0]
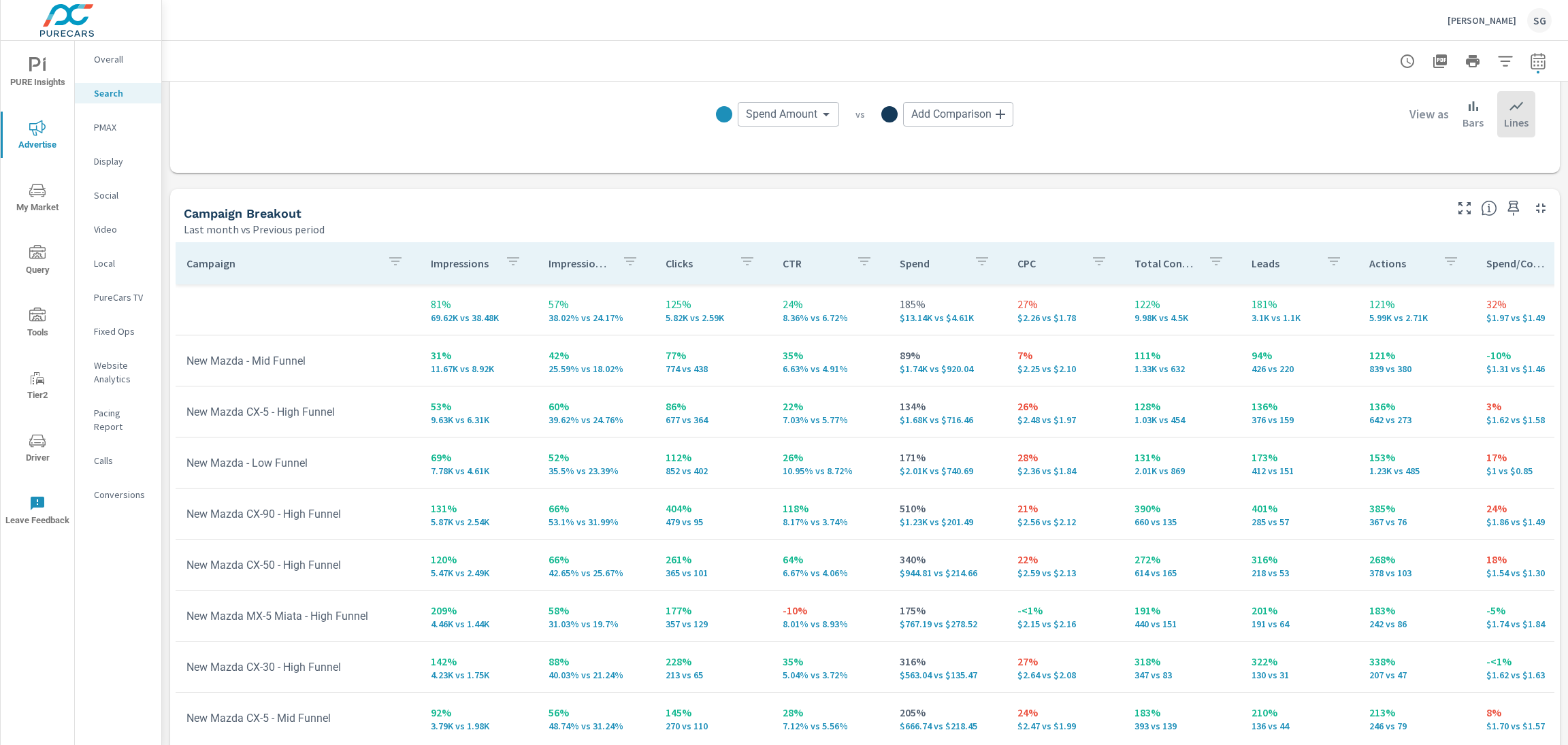
scroll to position [1213, 0]
click at [119, 454] on p "Calls" at bounding box center [122, 461] width 57 height 14
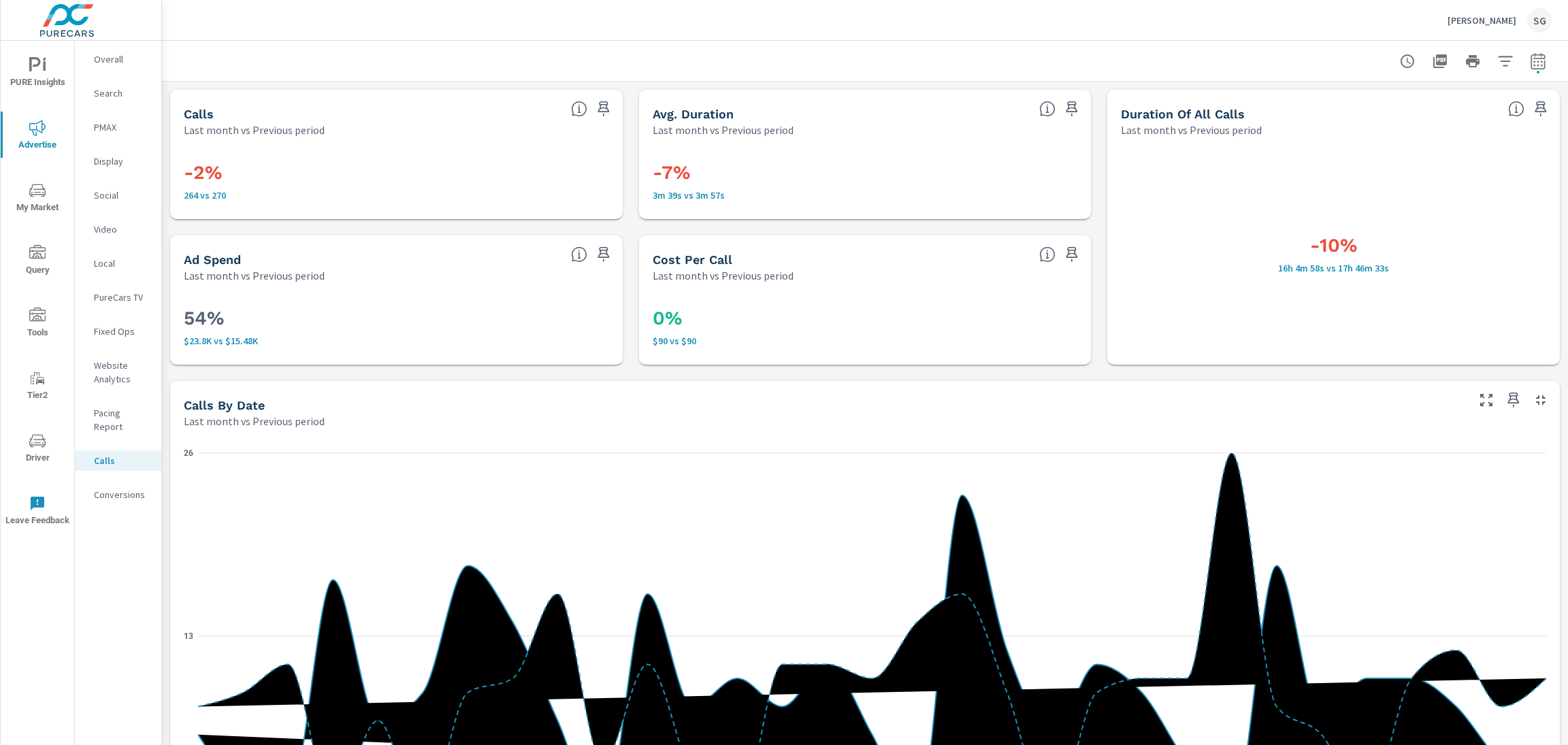
click at [114, 97] on p "Search" at bounding box center [122, 92] width 57 height 14
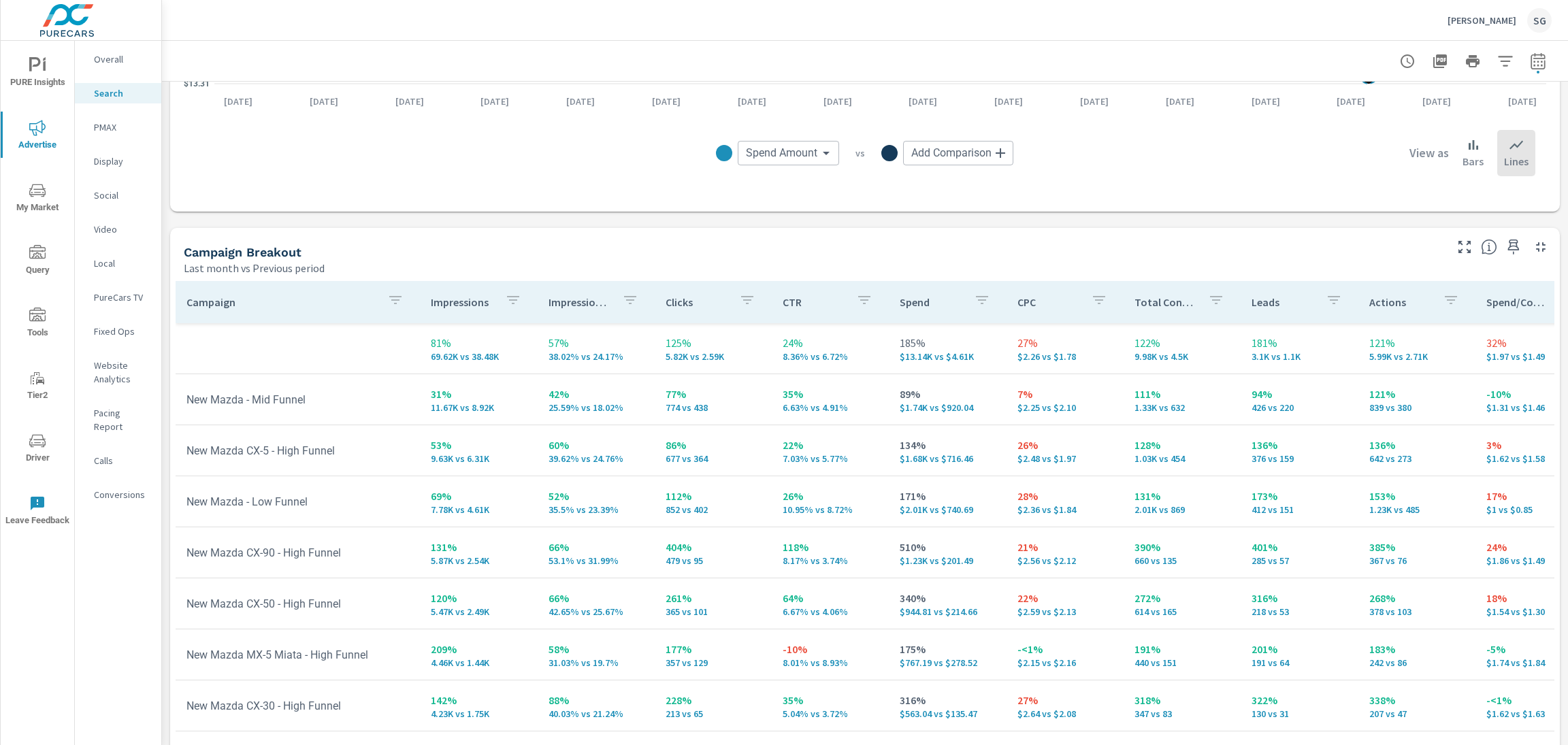
scroll to position [1229, 0]
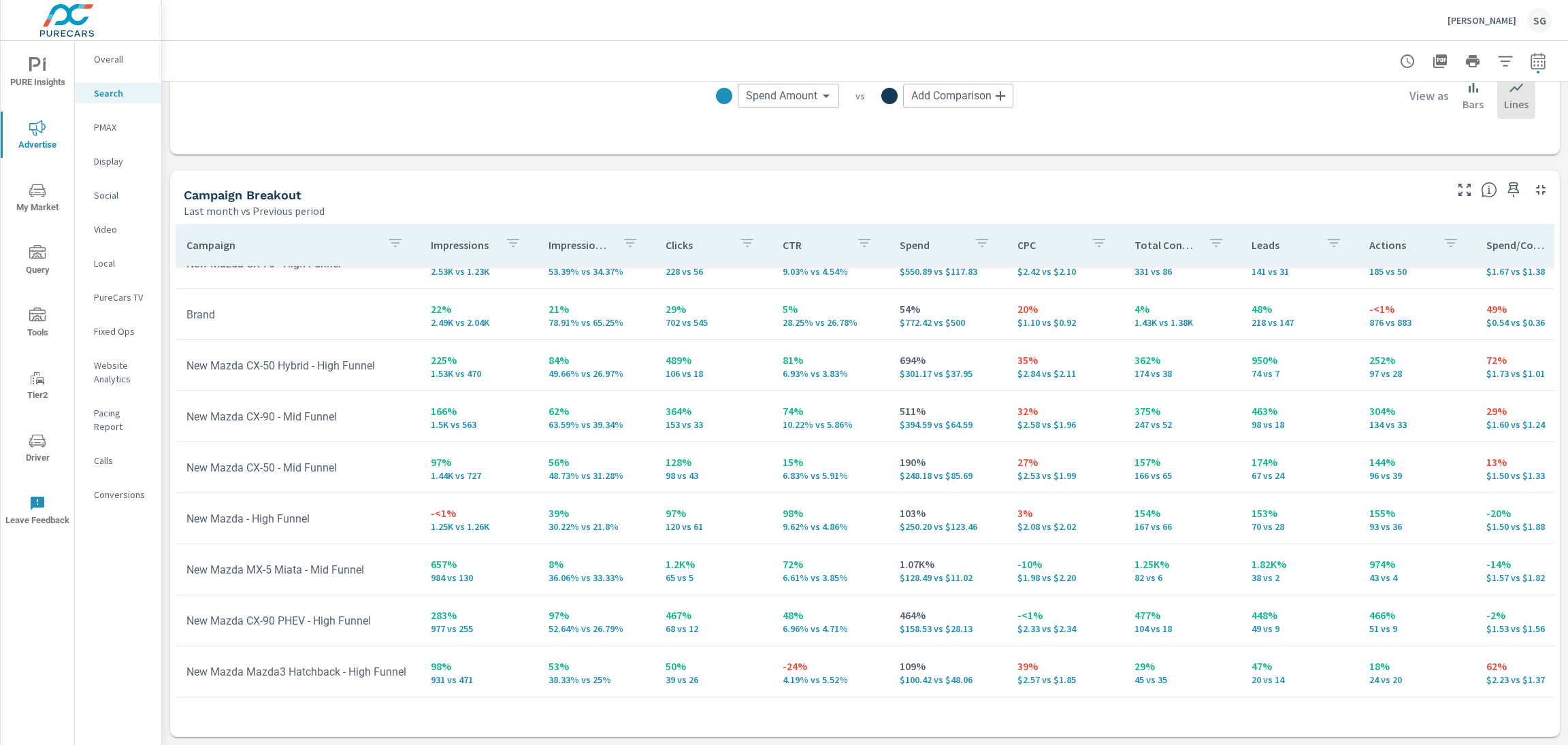
scroll to position [492, 0]
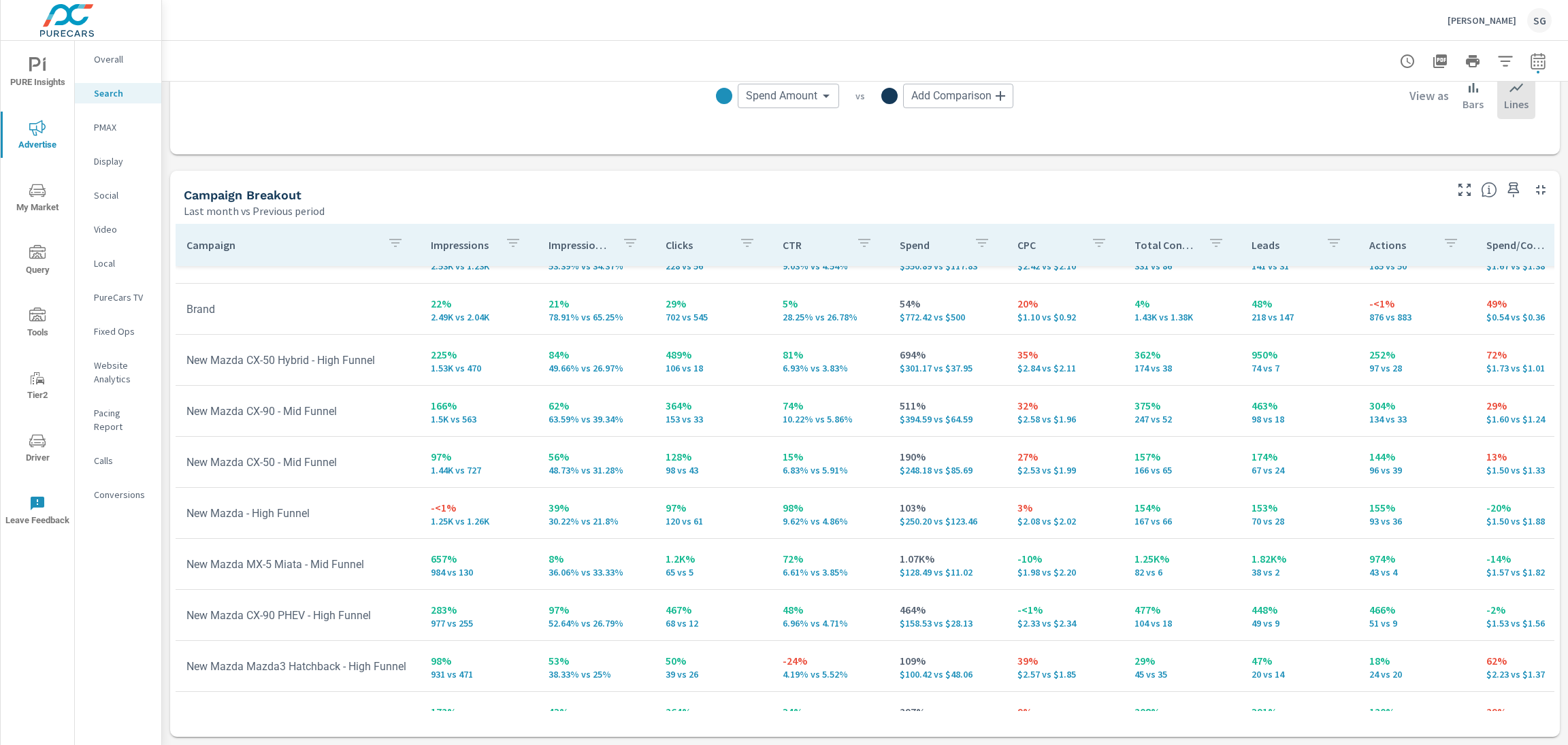
click at [120, 131] on p "PMAX" at bounding box center [122, 127] width 57 height 14
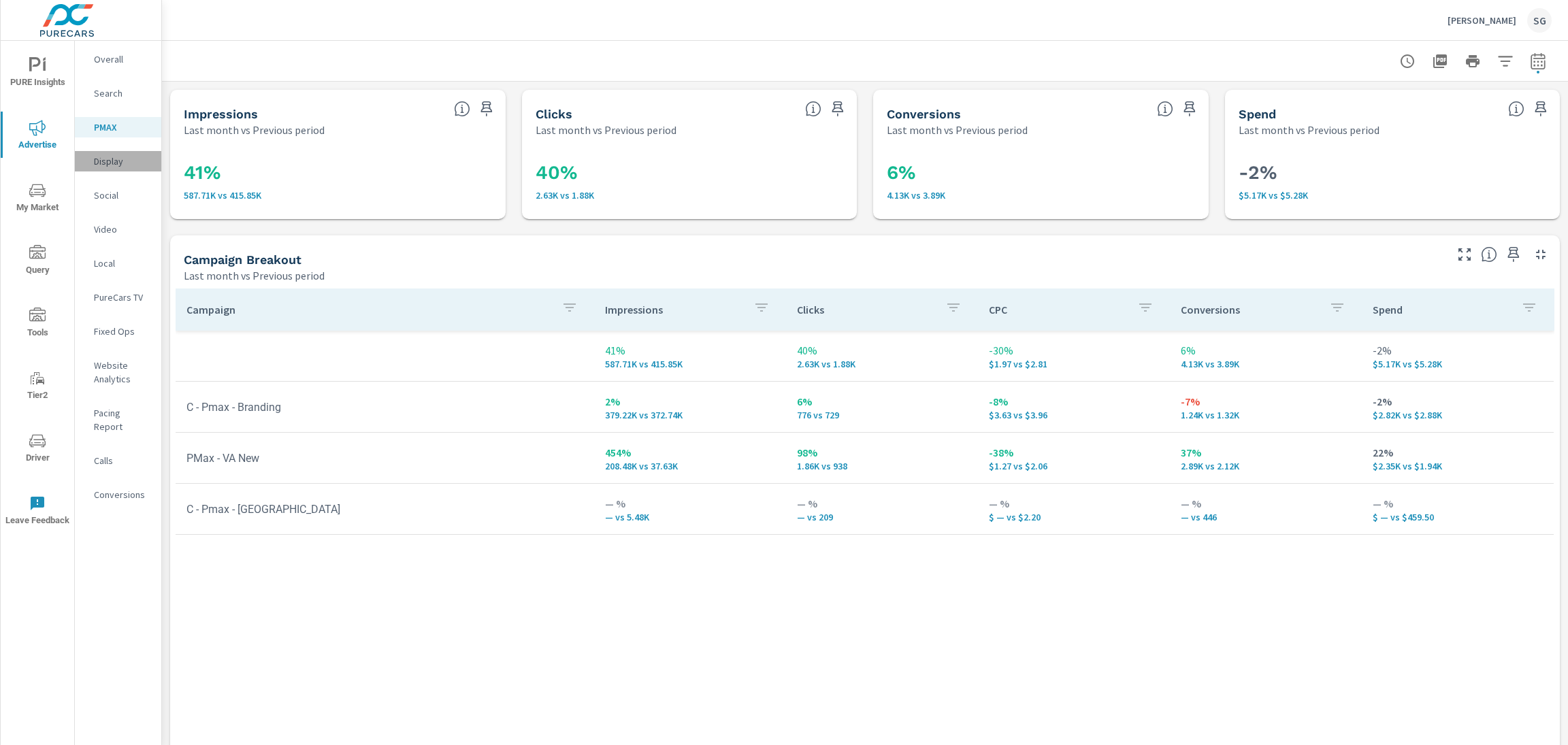
click at [108, 166] on p "Display" at bounding box center [122, 161] width 57 height 14
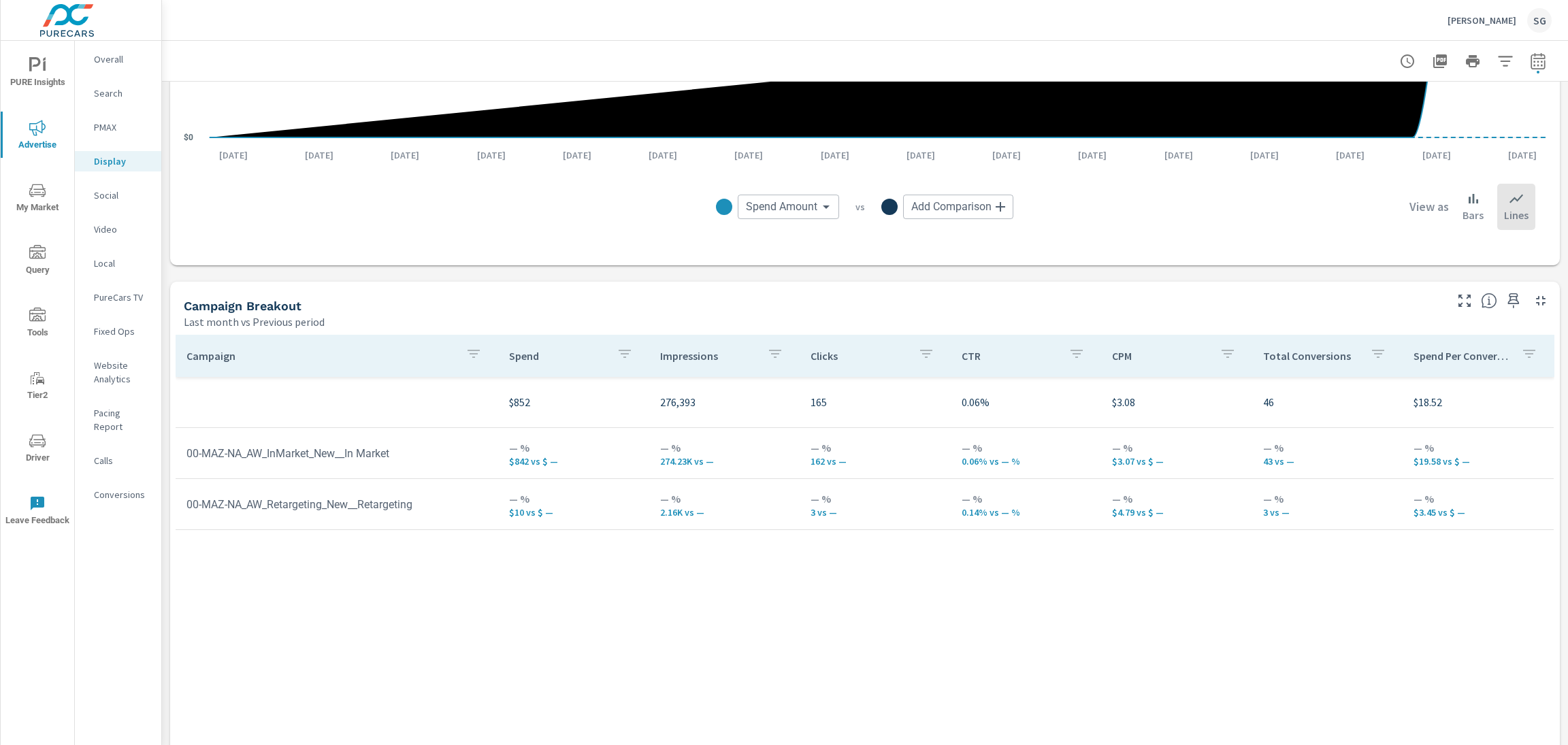
scroll to position [394, 0]
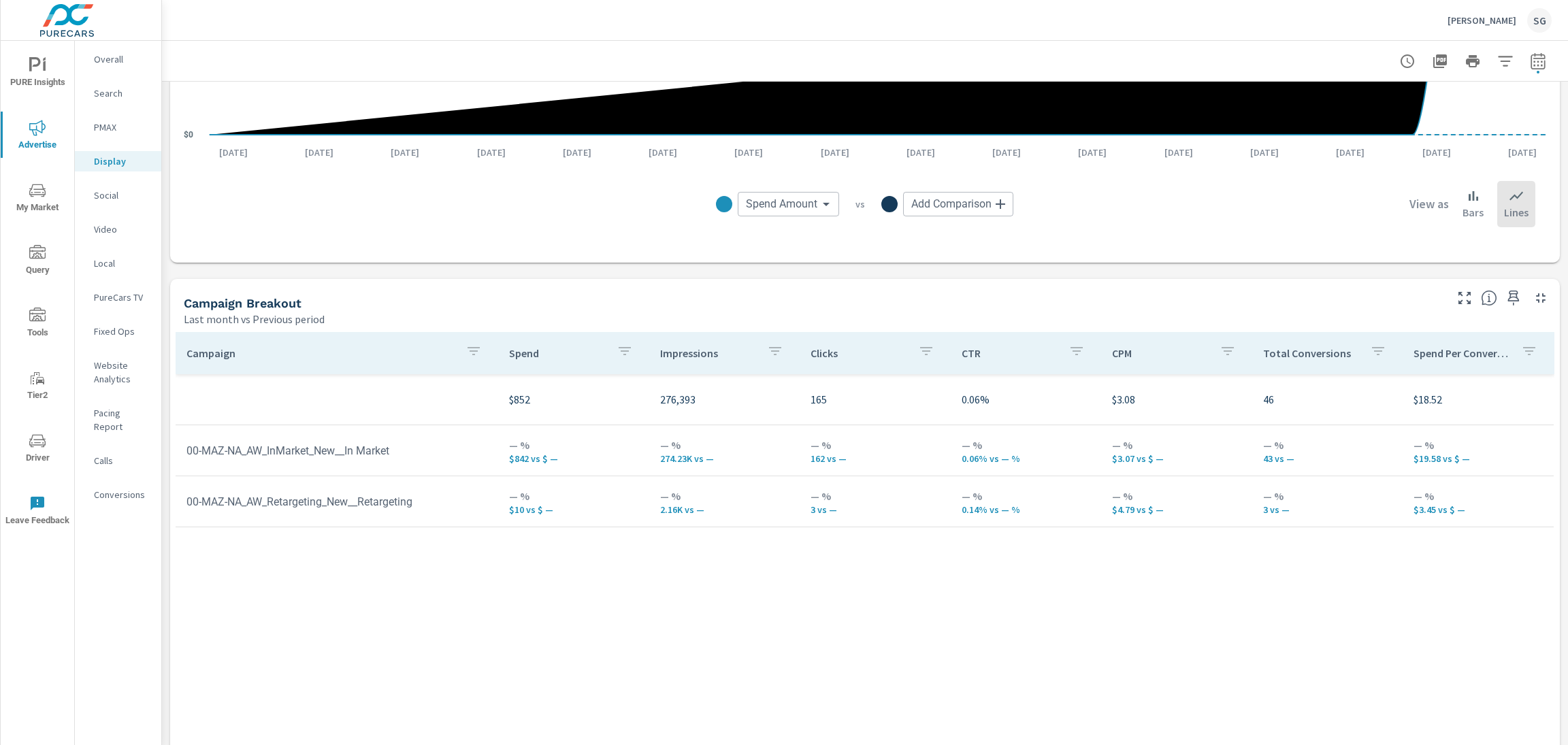
click at [103, 202] on div "Social" at bounding box center [118, 195] width 86 height 21
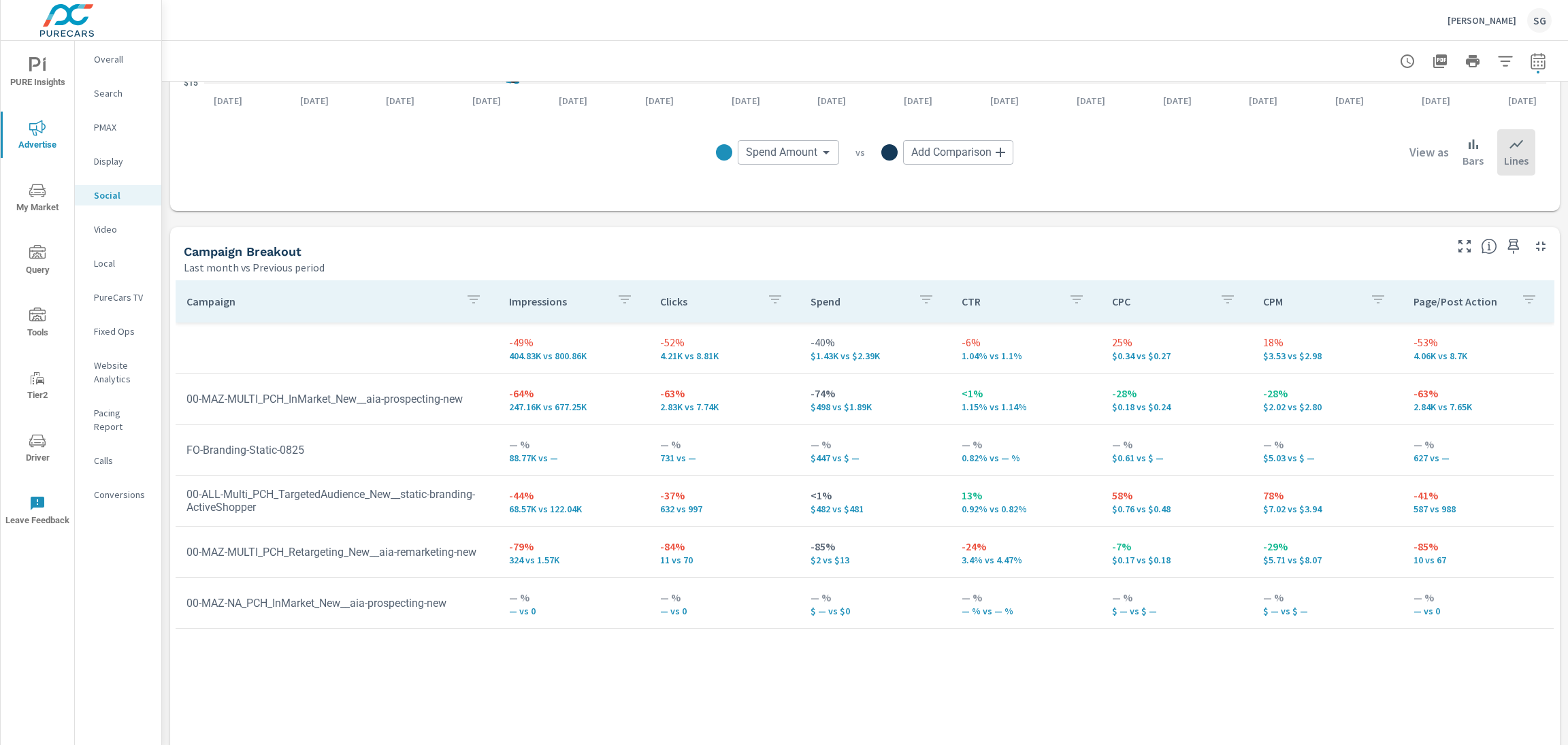
scroll to position [501, 0]
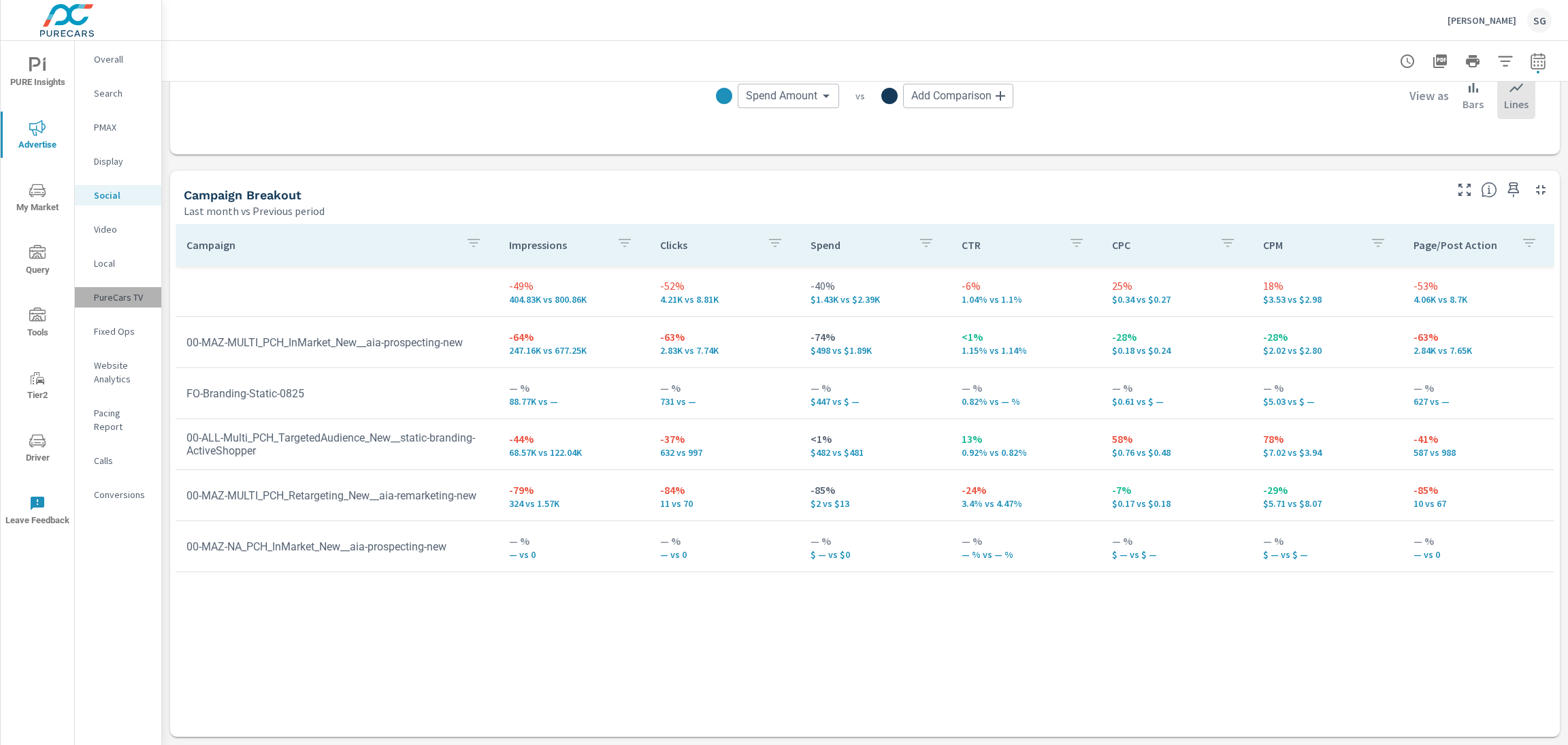
click at [119, 300] on p "PureCars TV" at bounding box center [122, 297] width 57 height 14
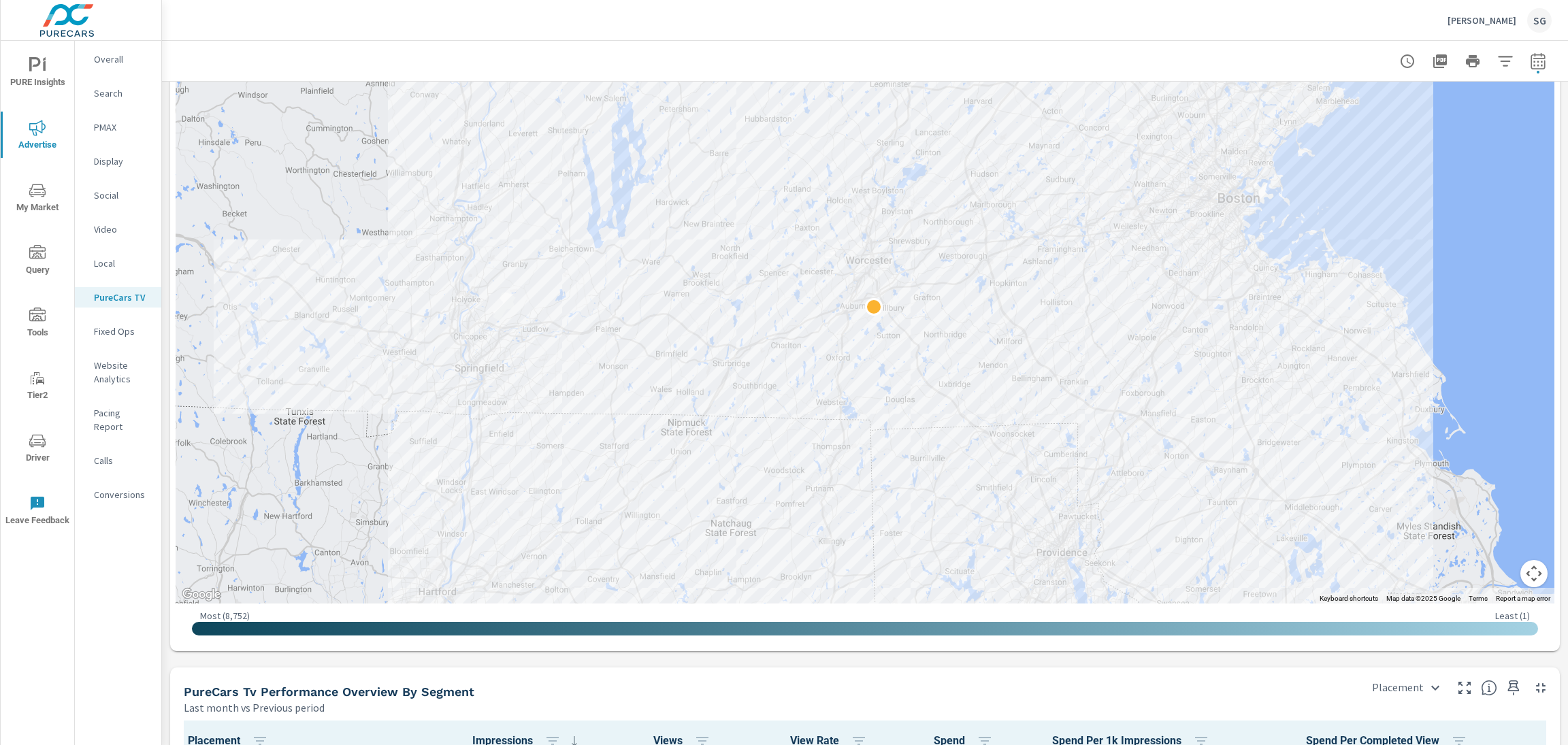
scroll to position [1607, 0]
click at [586, 63] on div at bounding box center [865, 61] width 1373 height 40
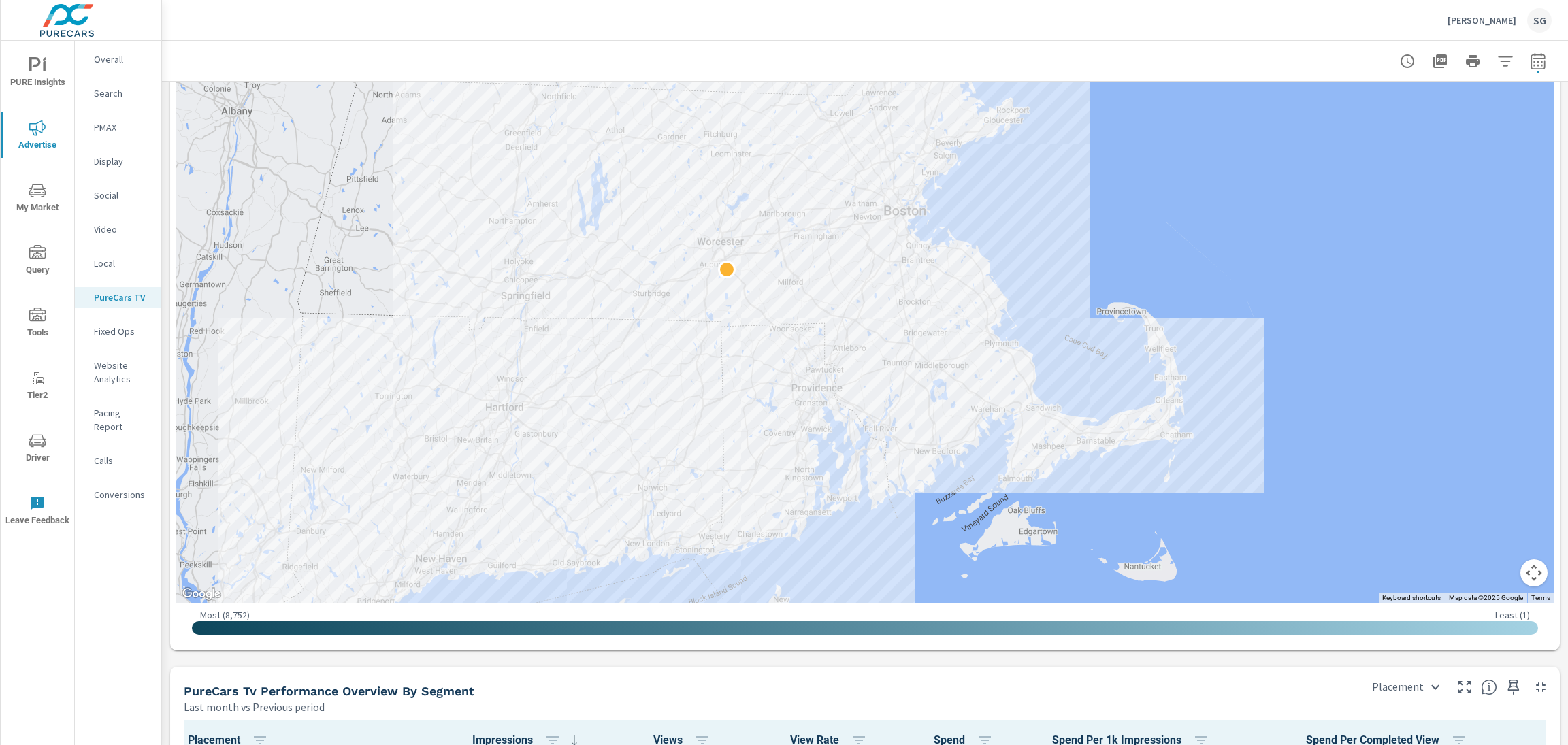
click at [709, 45] on div at bounding box center [865, 61] width 1373 height 40
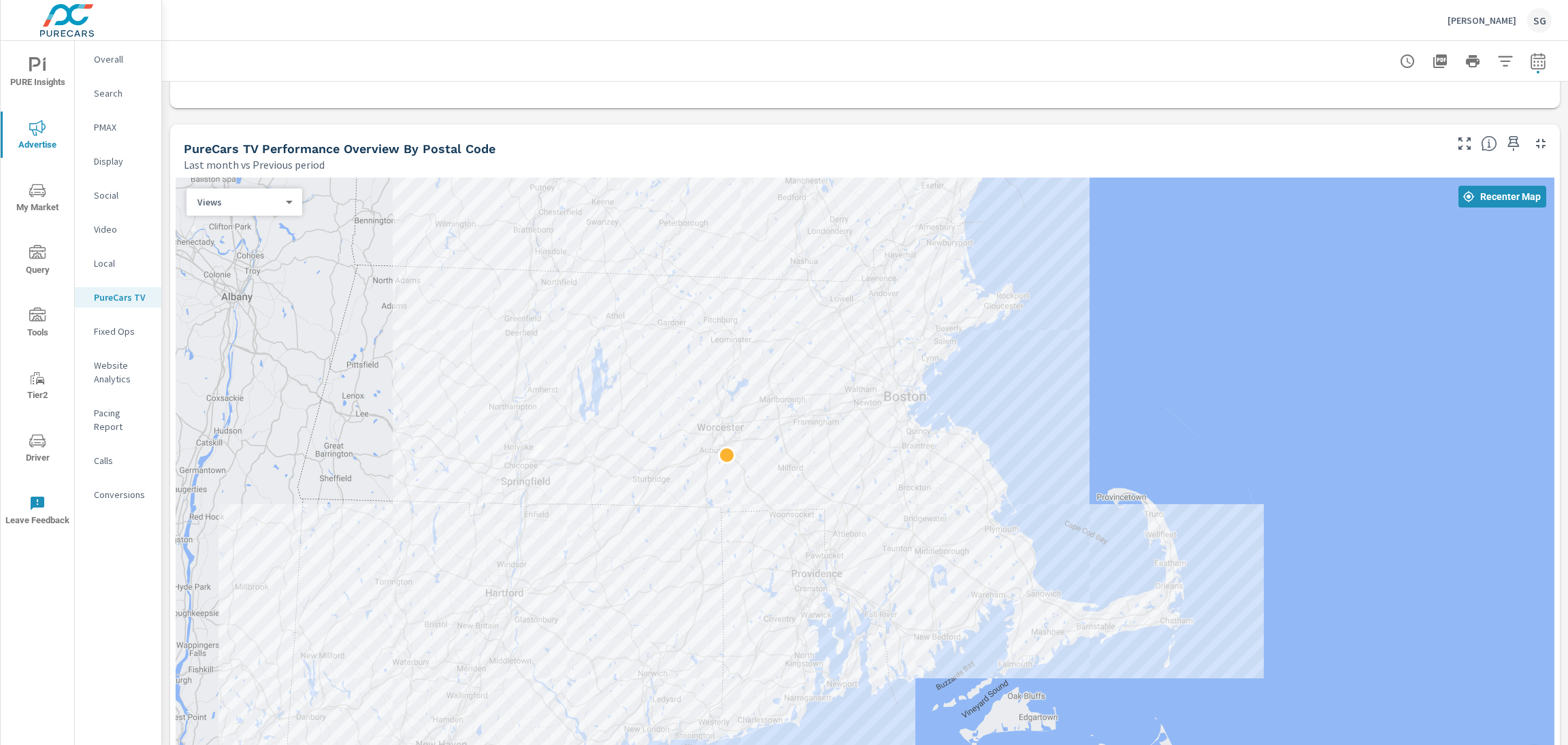
scroll to position [1427, 0]
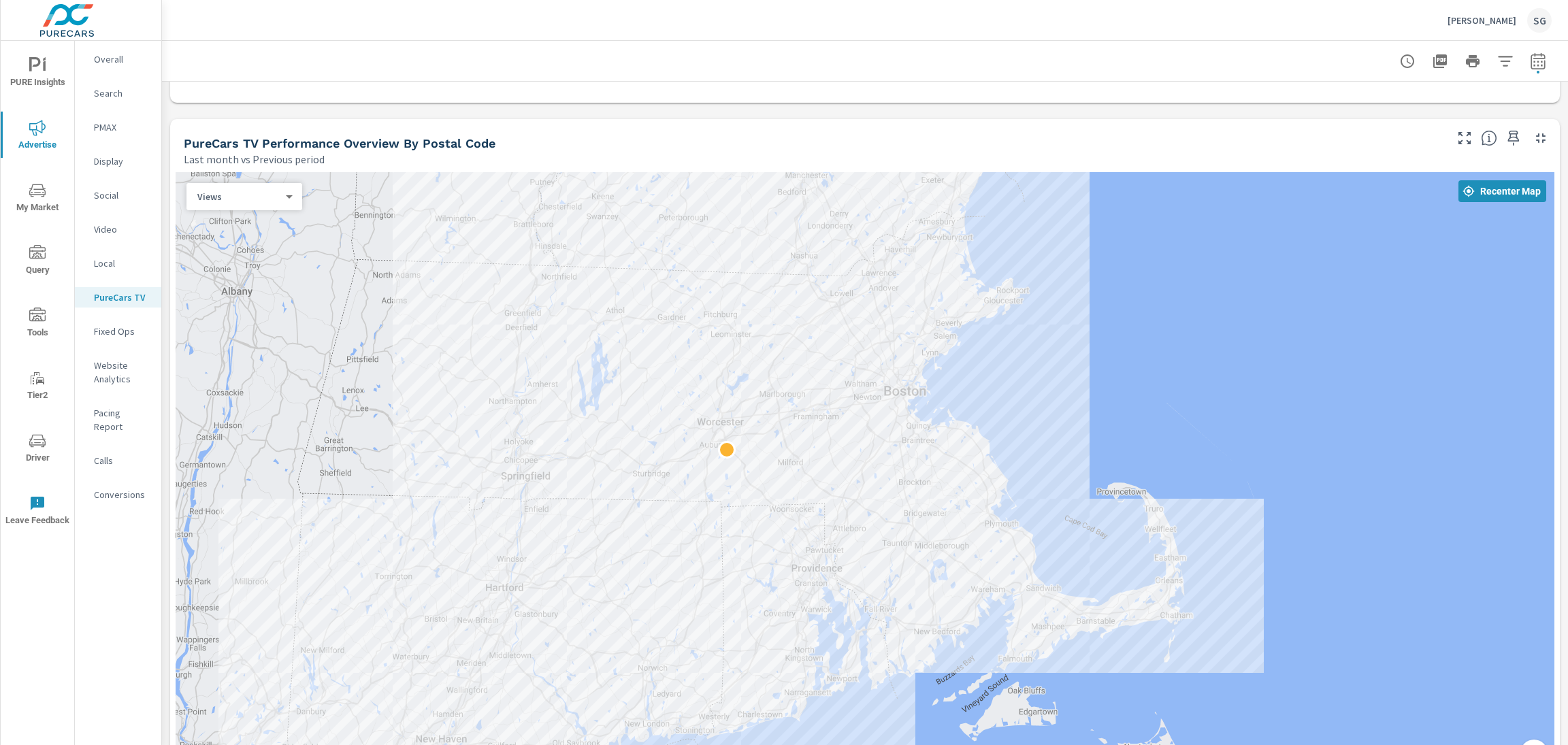
click at [136, 575] on div "Overall Search PMAX Display Social Video Local PureCars TV Fixed Ops Website An…" at bounding box center [118, 393] width 86 height 704
click at [110, 454] on p "Calls" at bounding box center [122, 461] width 57 height 14
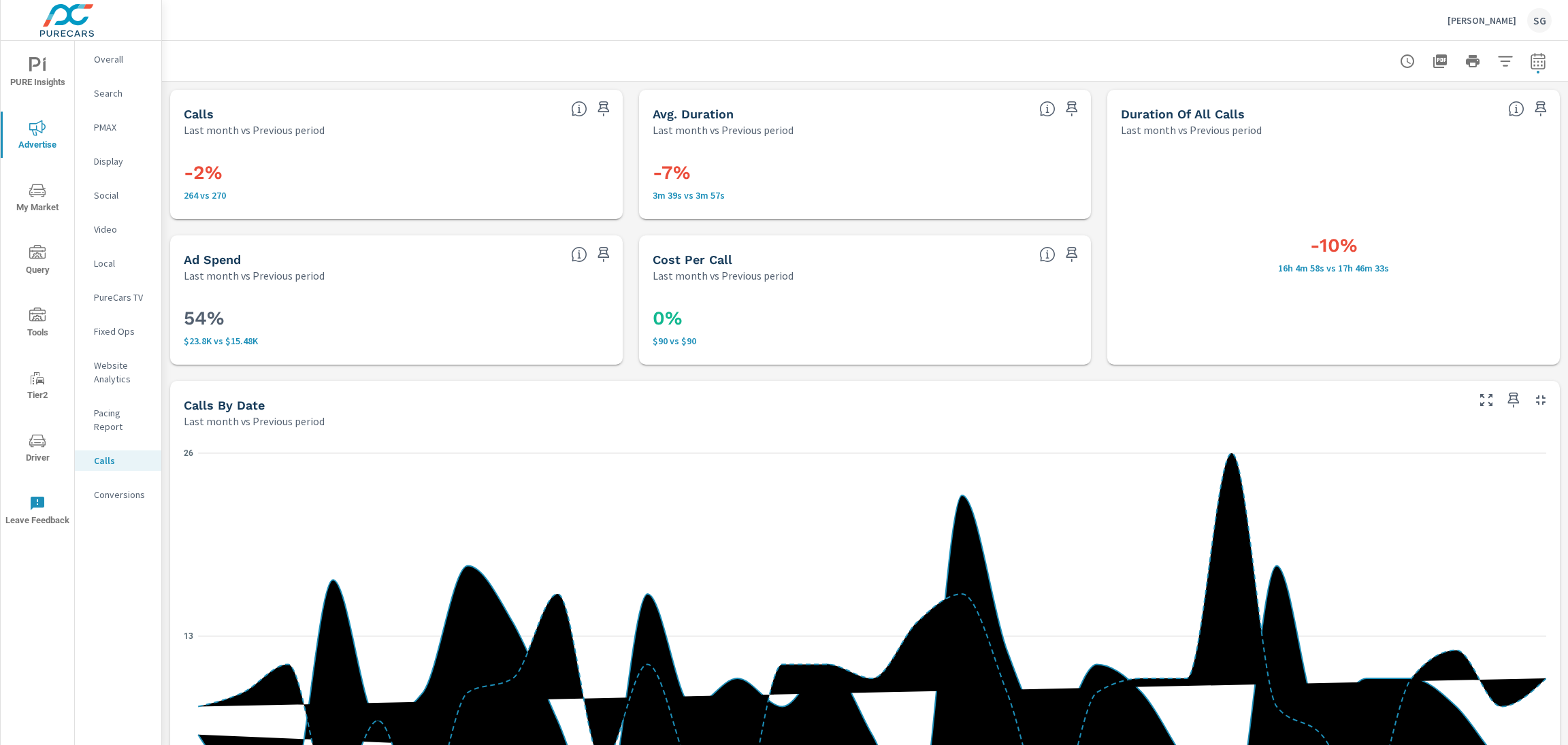
click at [116, 488] on p "Conversions" at bounding box center [122, 494] width 57 height 14
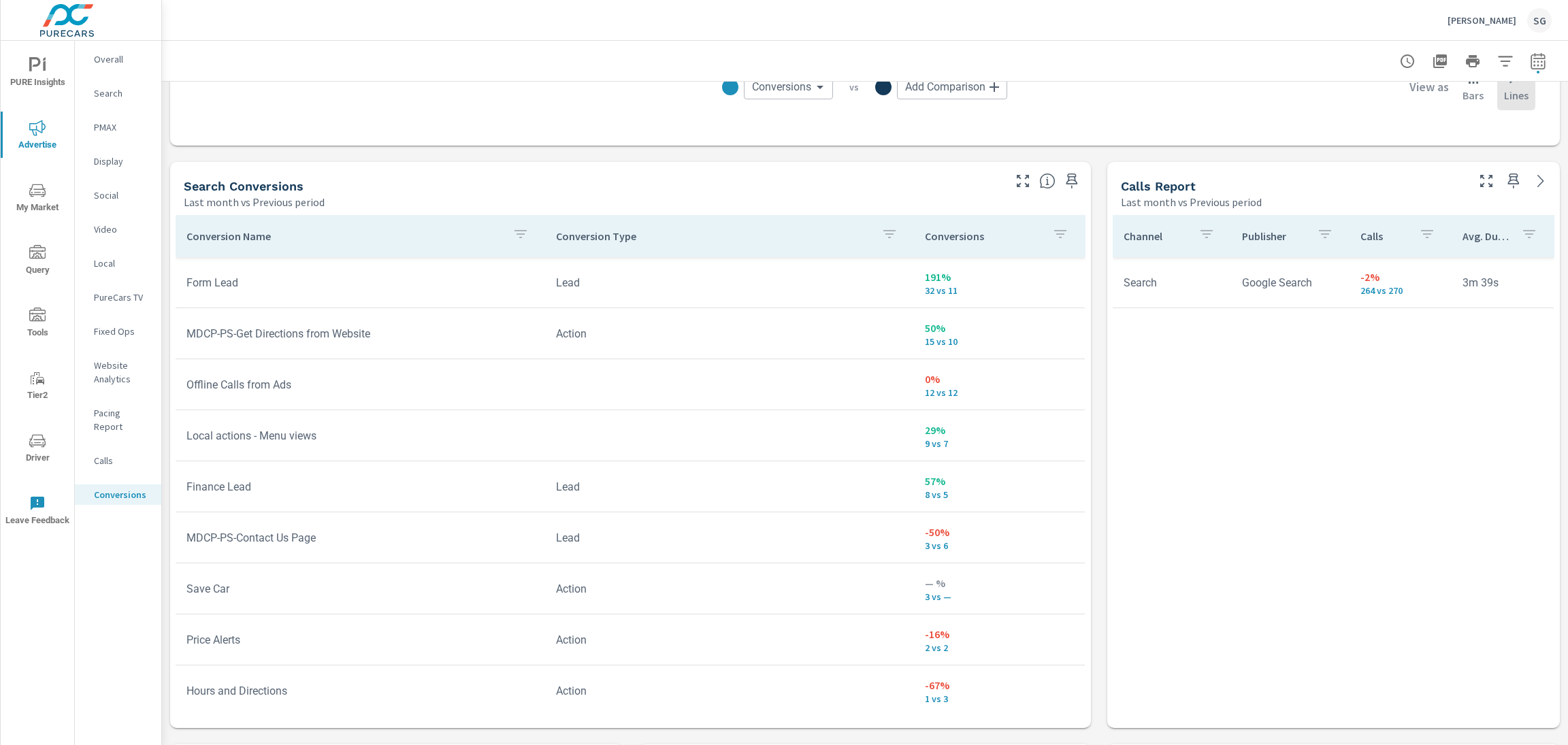
scroll to position [665, 0]
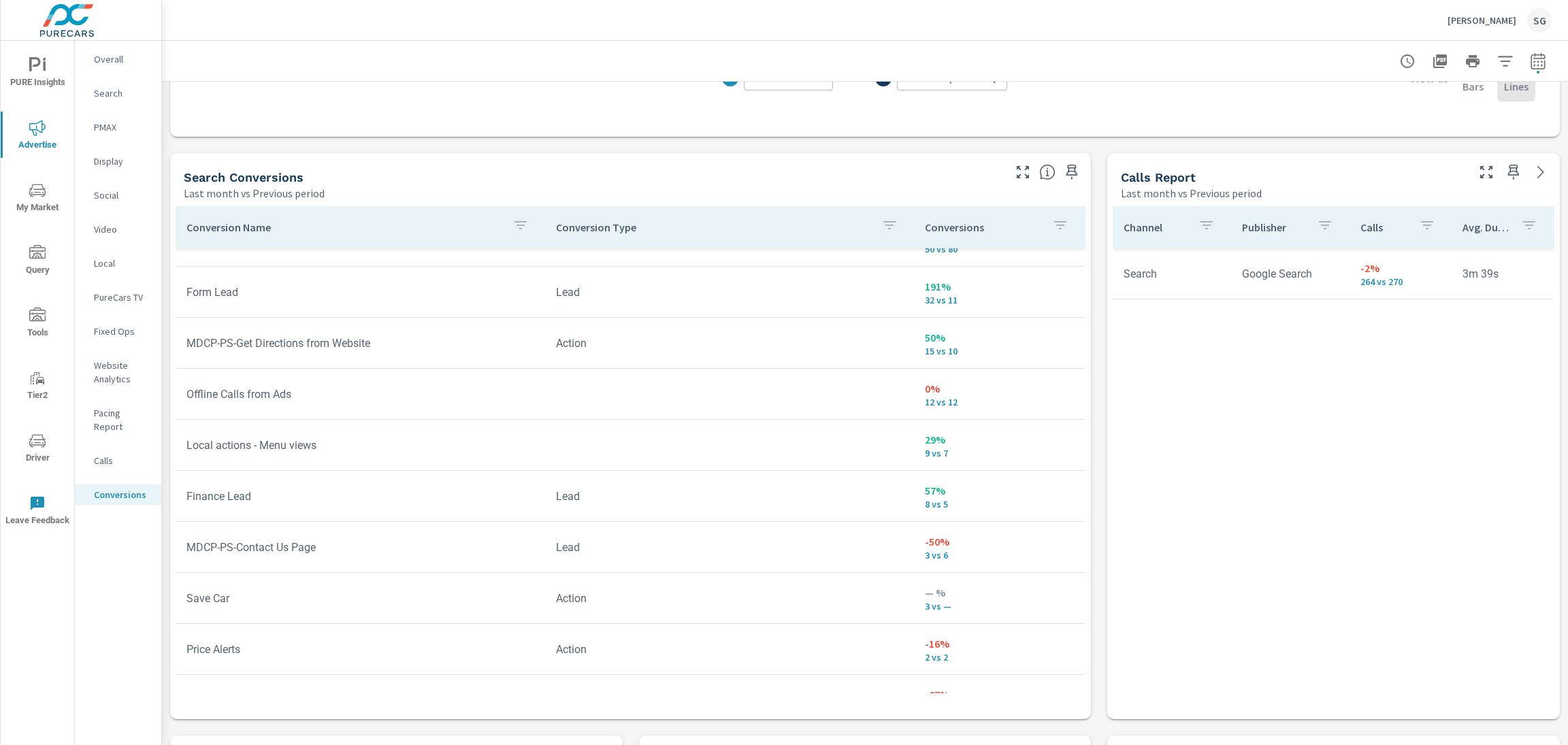
scroll to position [725, 0]
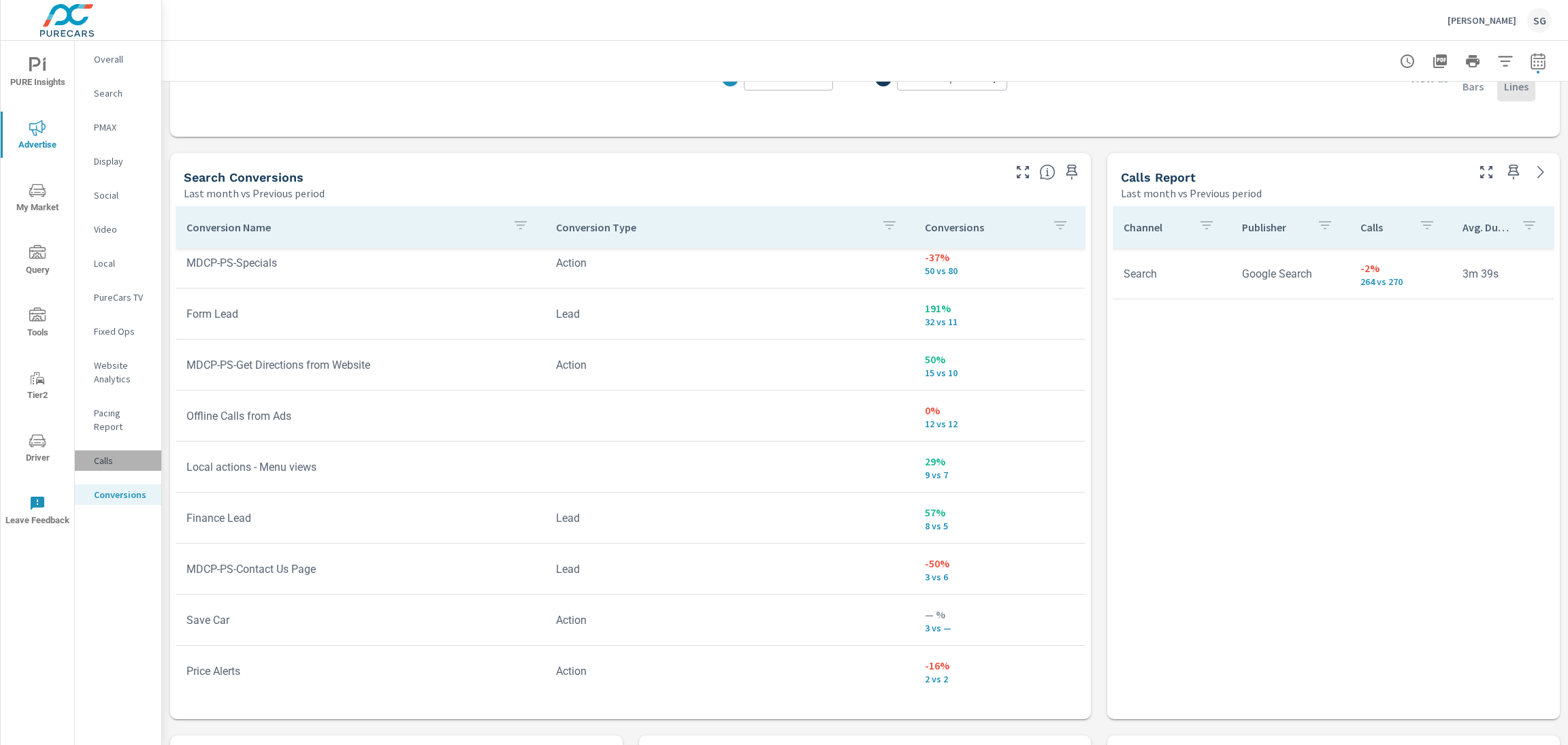
click at [133, 454] on p "Calls" at bounding box center [122, 461] width 57 height 14
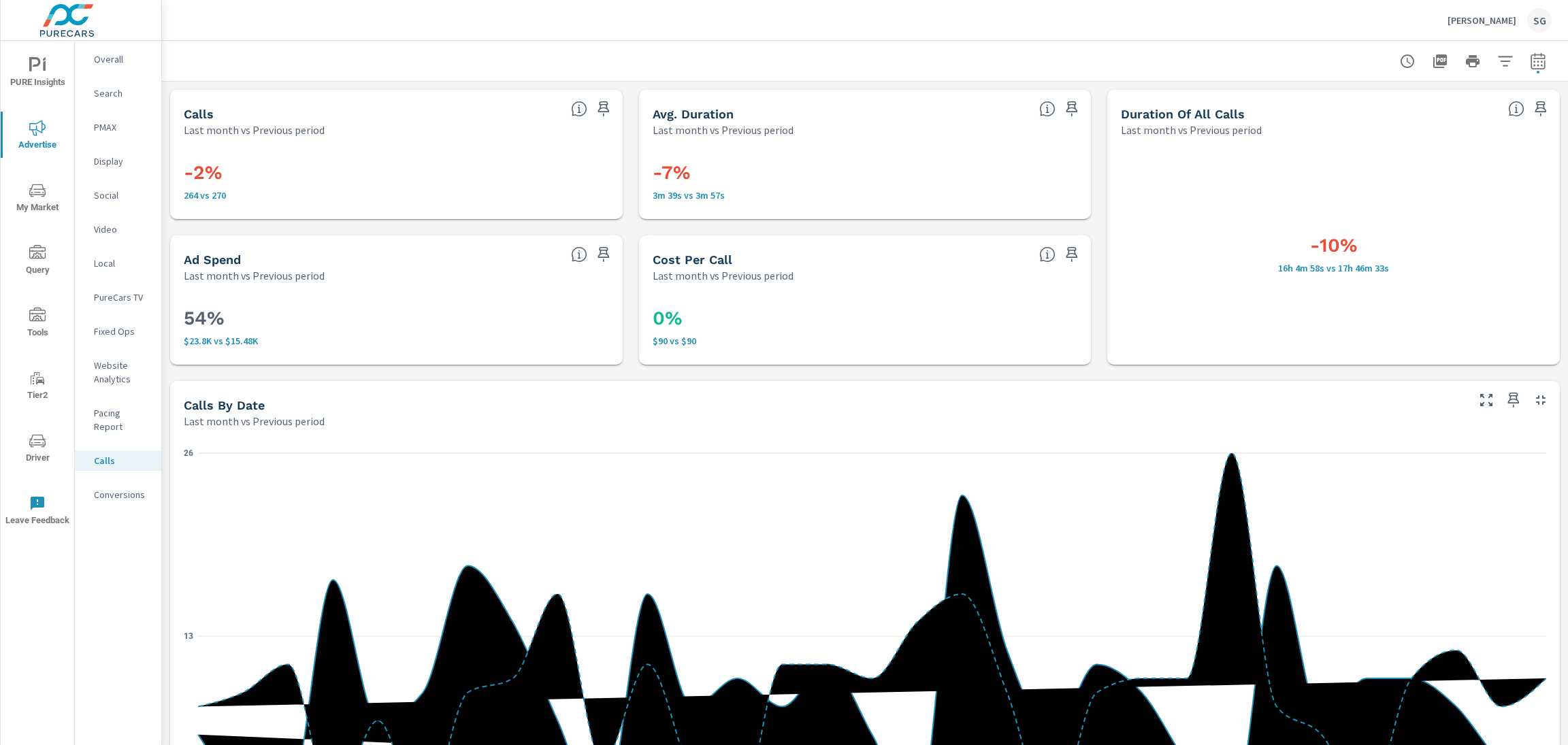
click at [101, 488] on p "Conversions" at bounding box center [122, 494] width 57 height 14
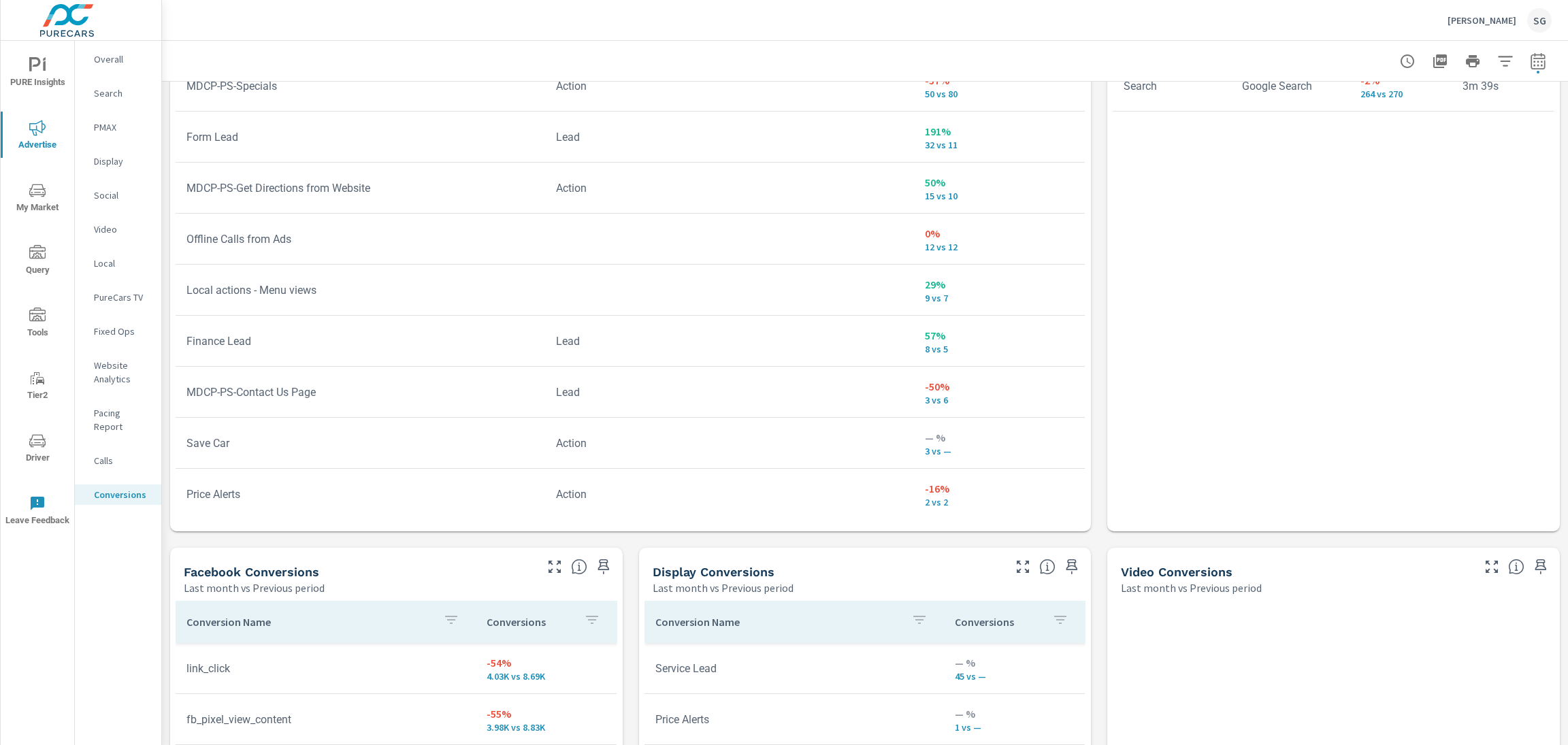
scroll to position [855, 0]
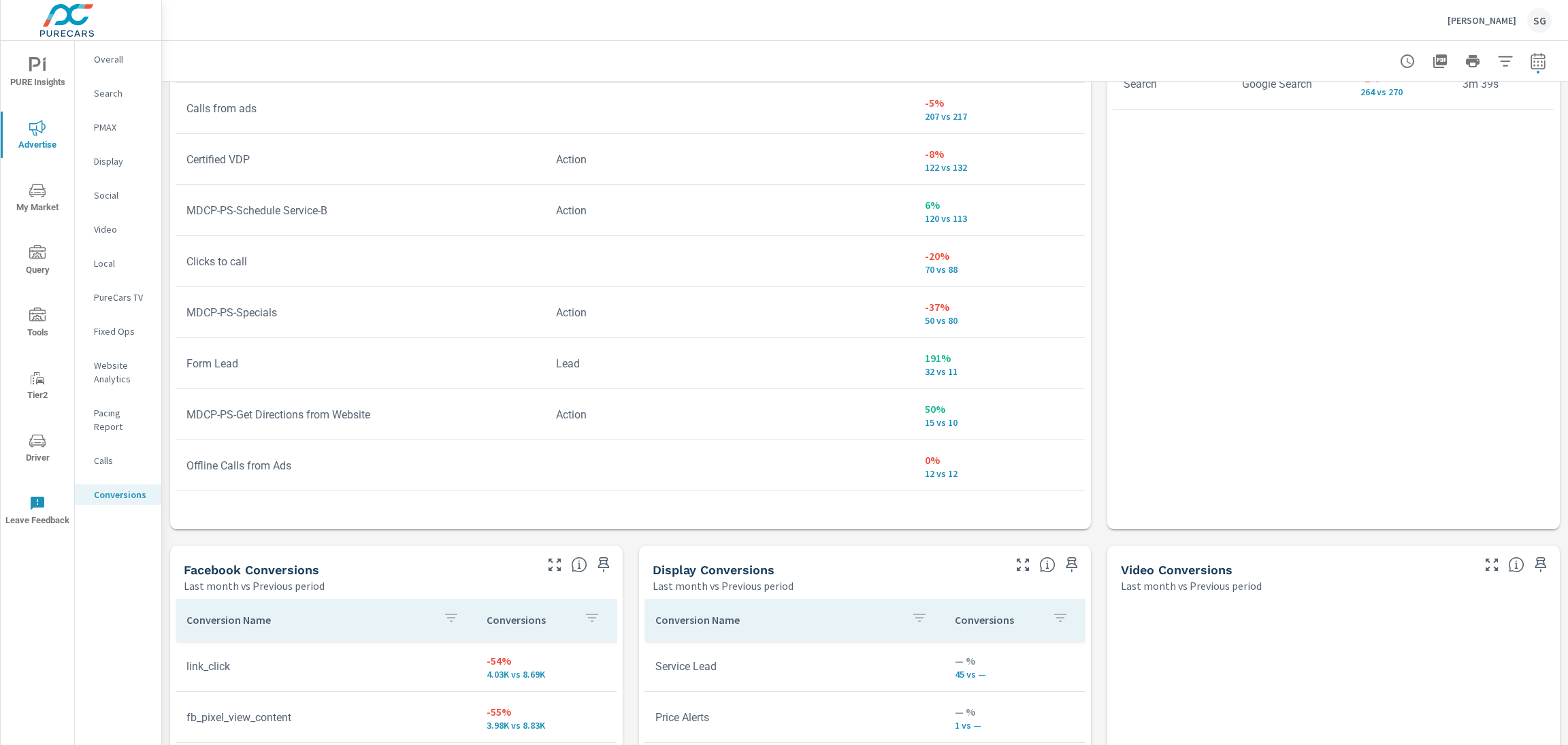
scroll to position [481, 0]
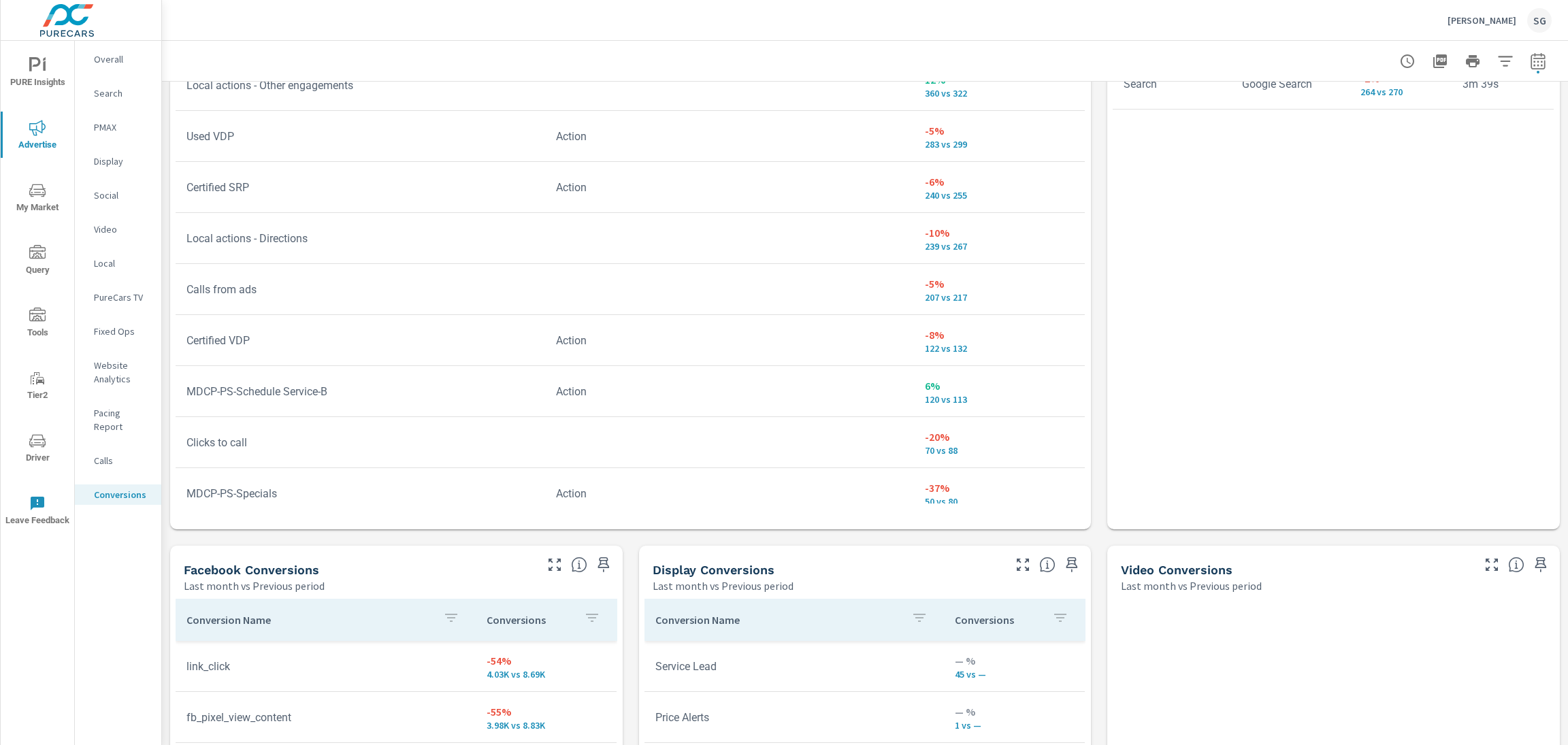
scroll to position [302, 0]
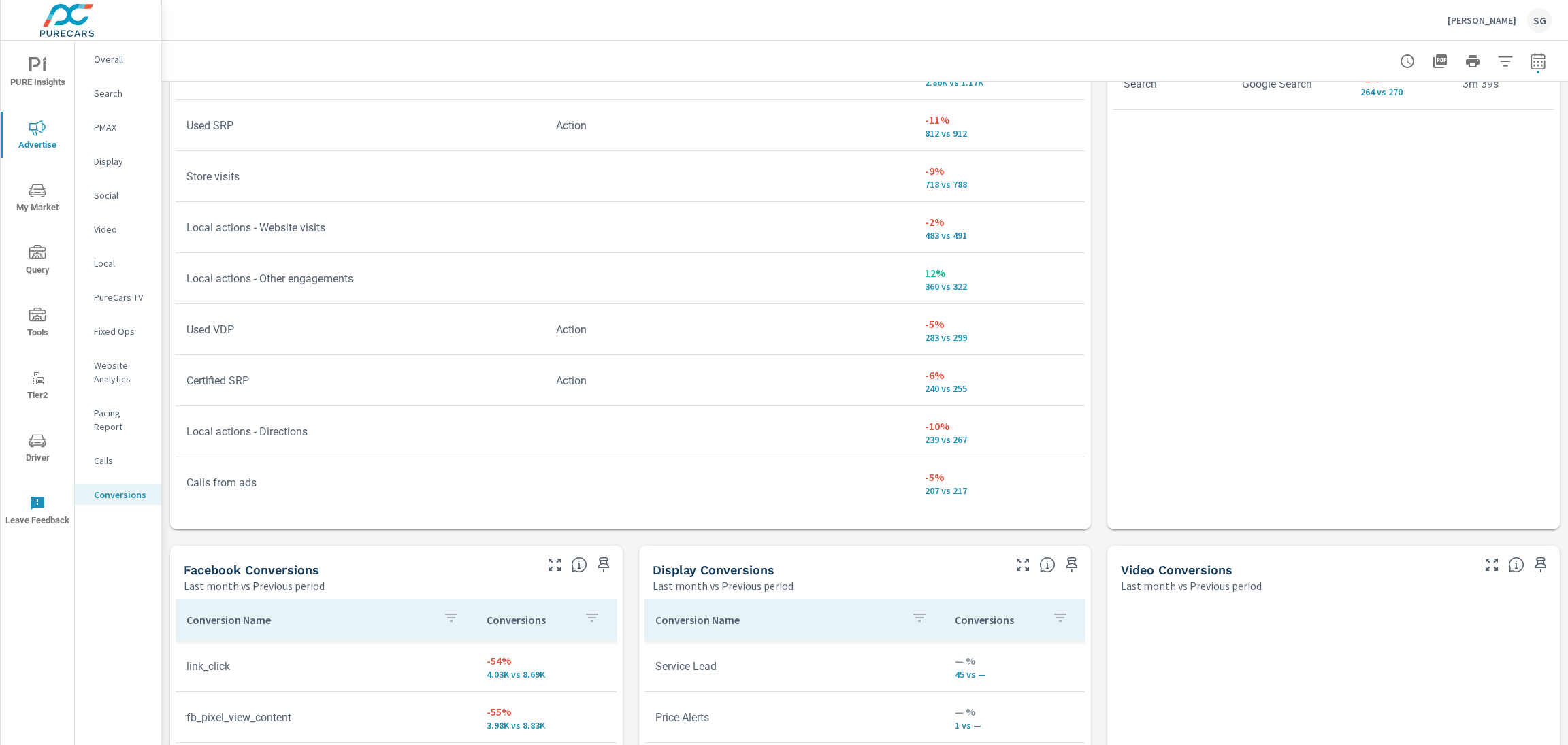
scroll to position [96, 0]
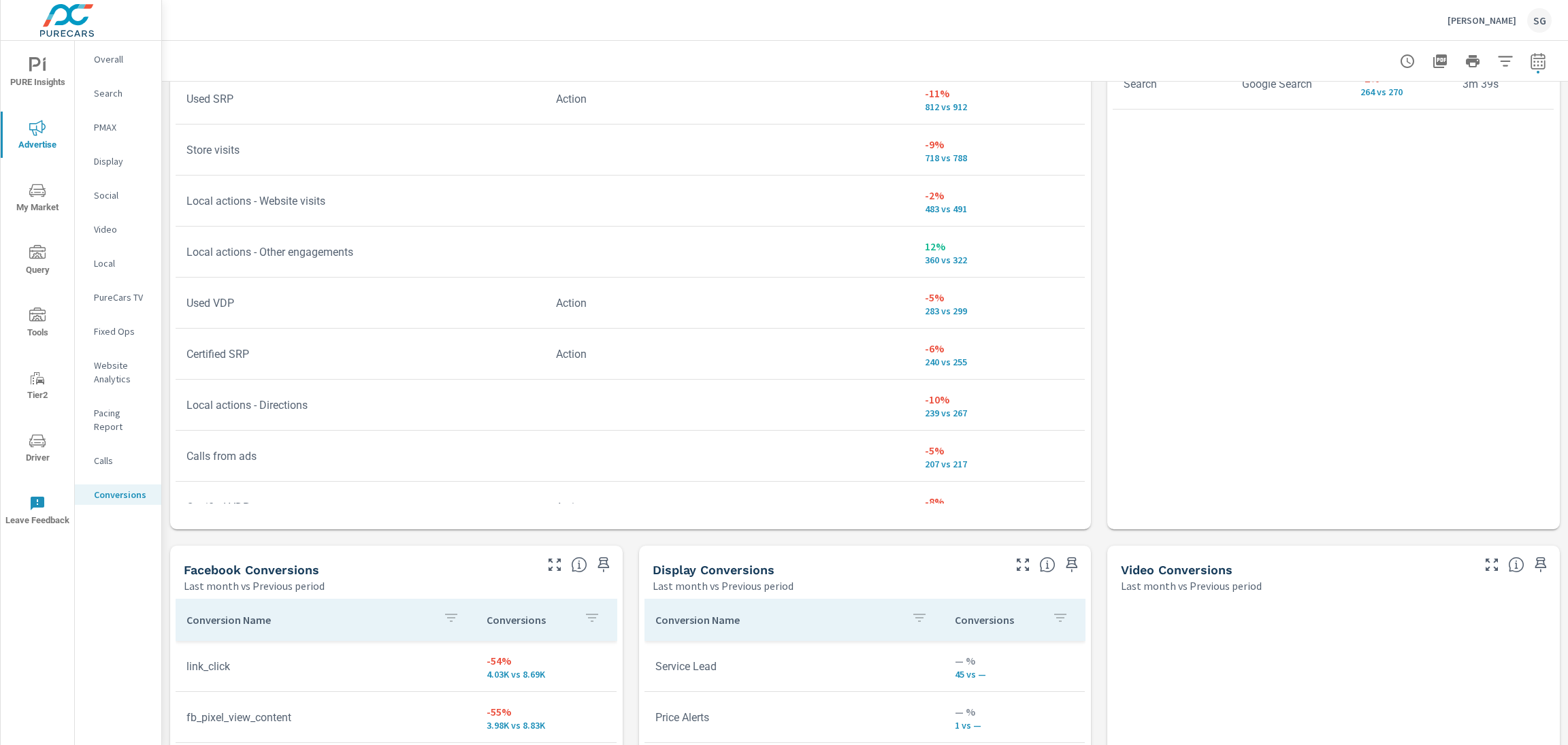
scroll to position [142, 0]
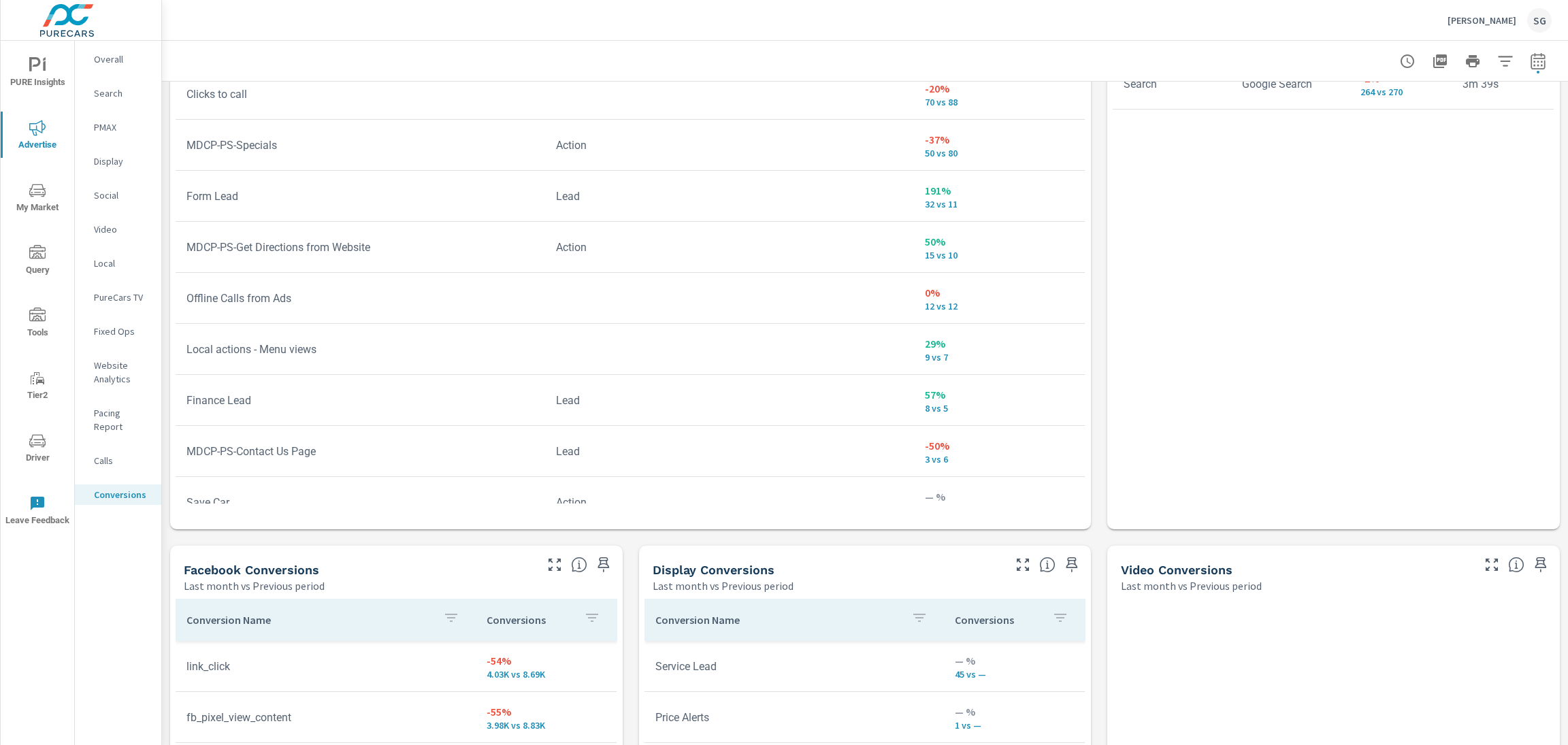
scroll to position [664, 0]
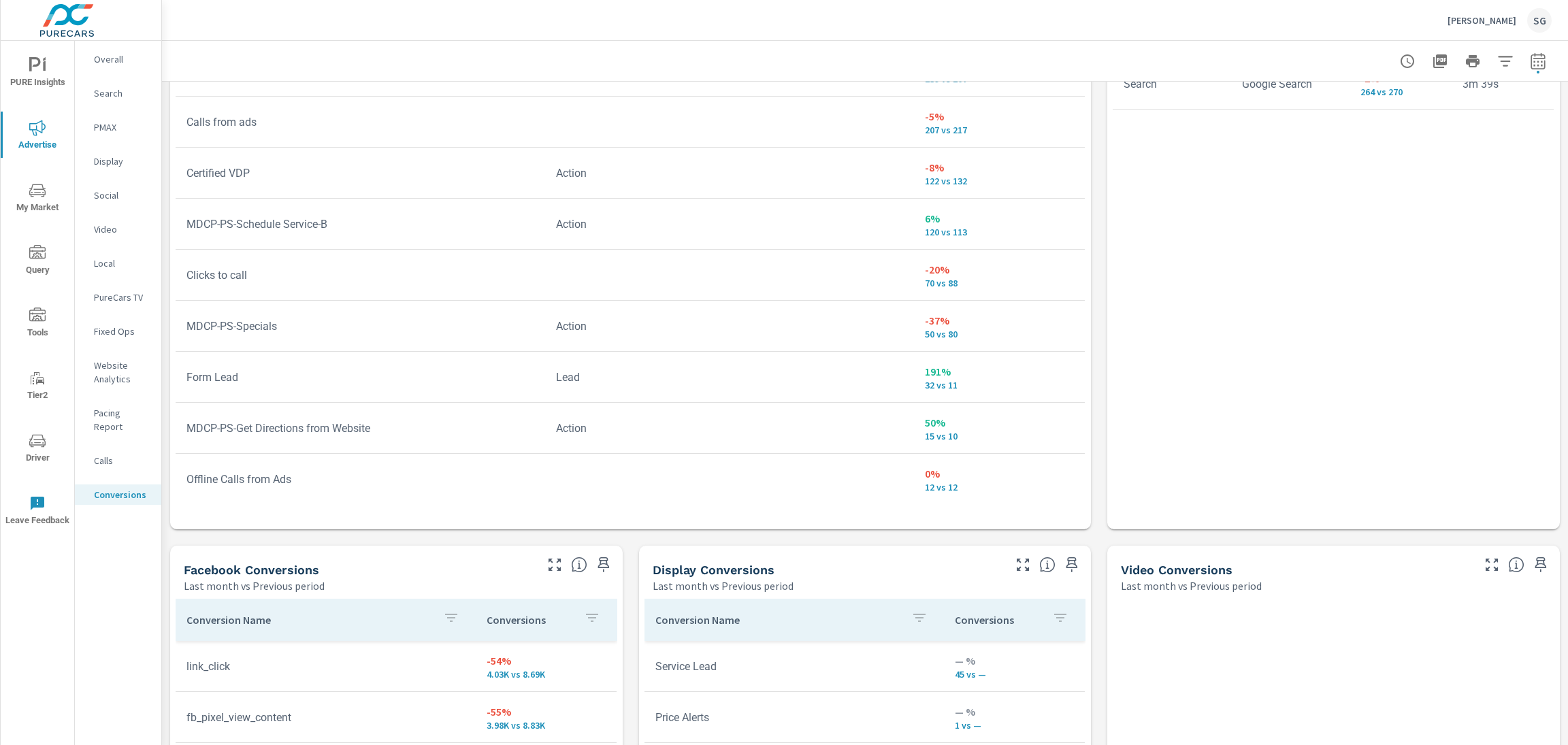
scroll to position [470, 0]
click at [1104, 378] on div "All Conversions Last month vs Previous period -26% 30.64K vs 41.47K Conversions…" at bounding box center [865, 174] width 1406 height 1893
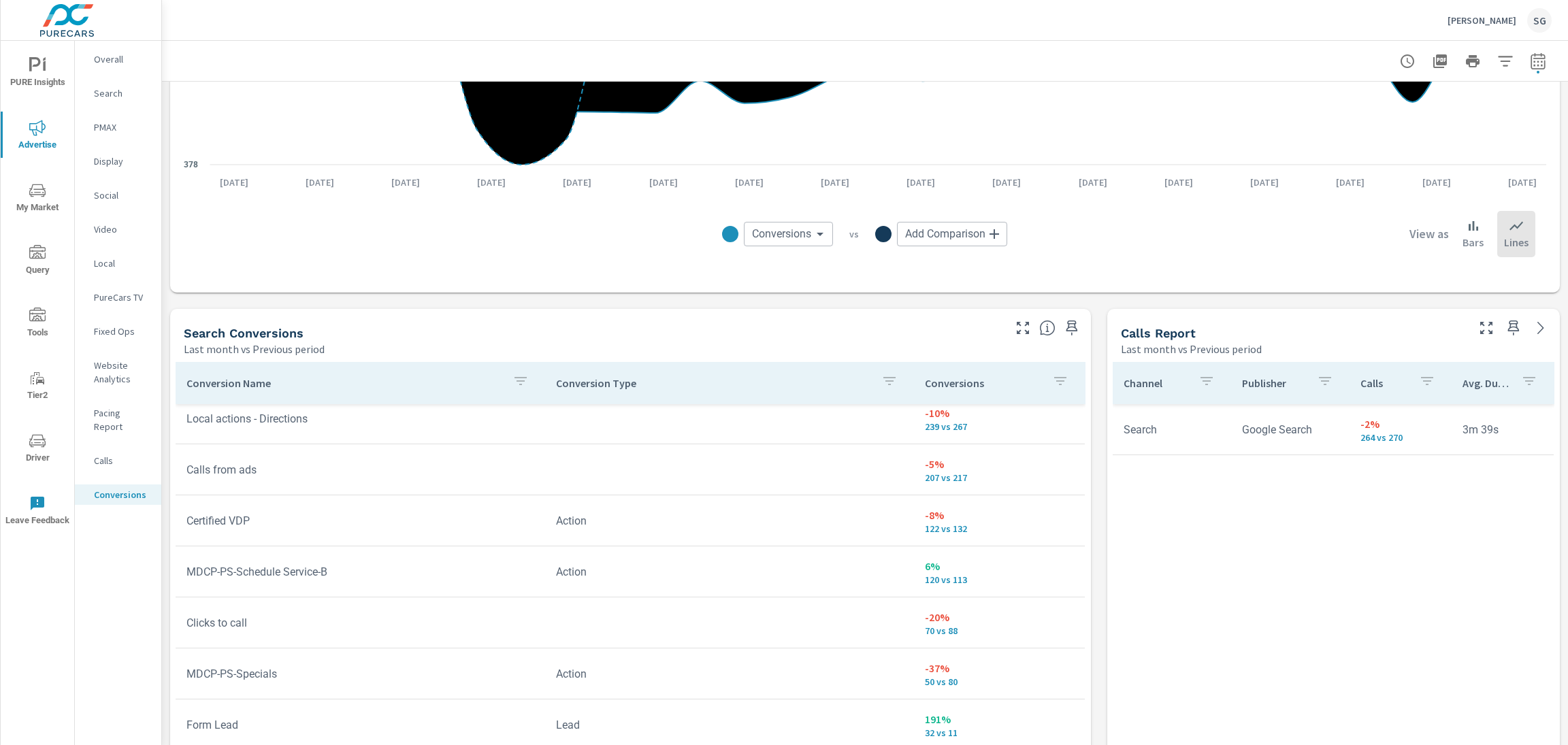
scroll to position [500, 0]
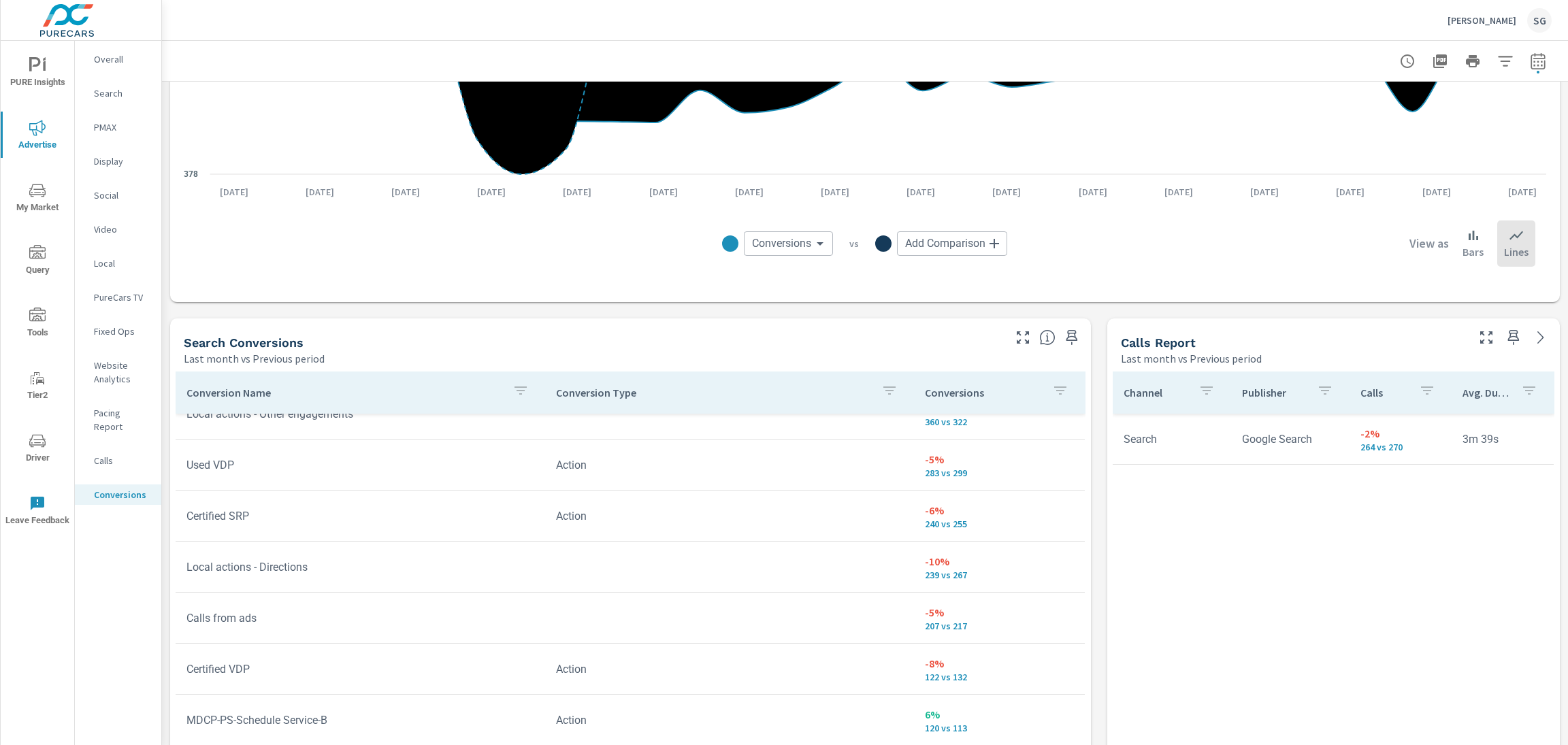
scroll to position [112, 0]
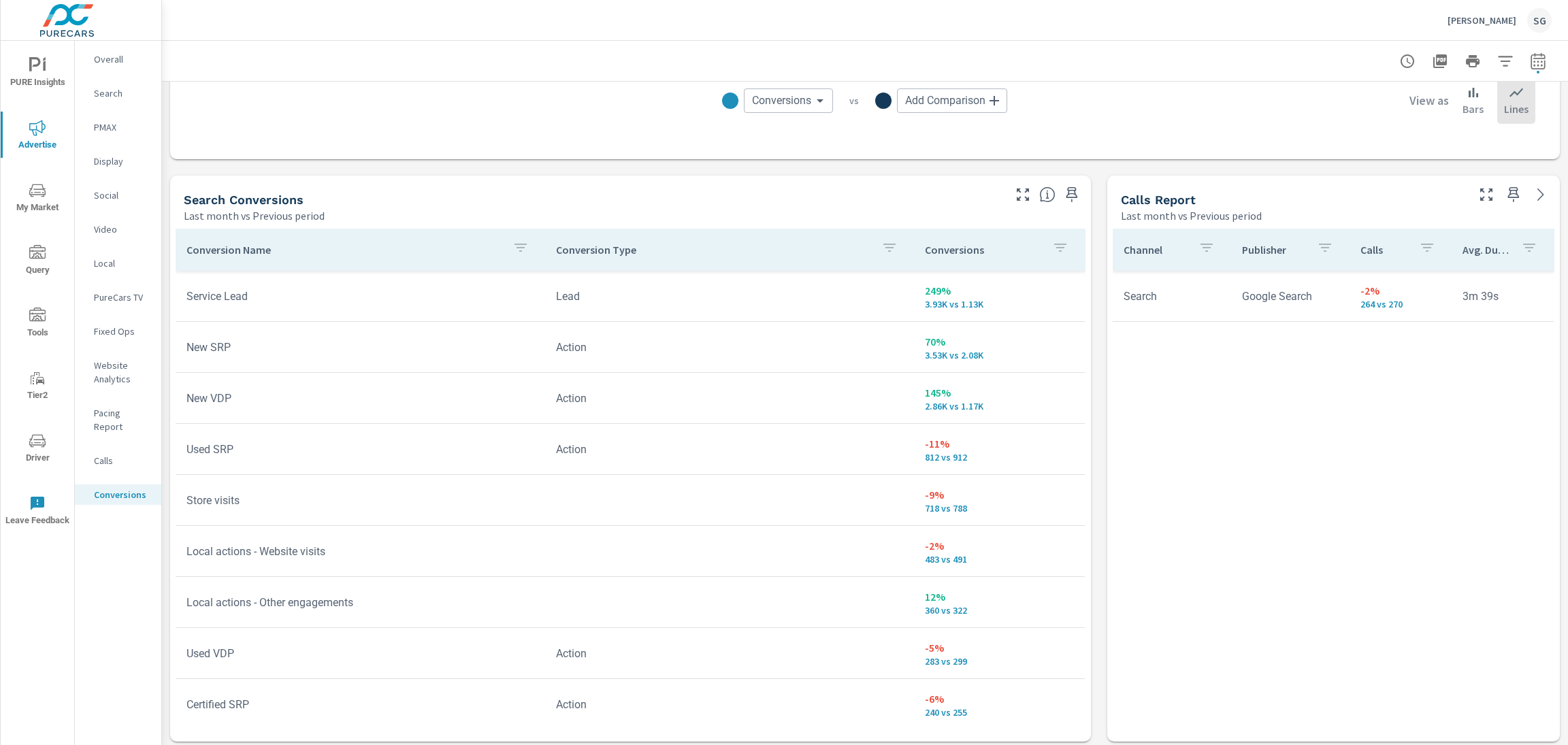
scroll to position [670, 0]
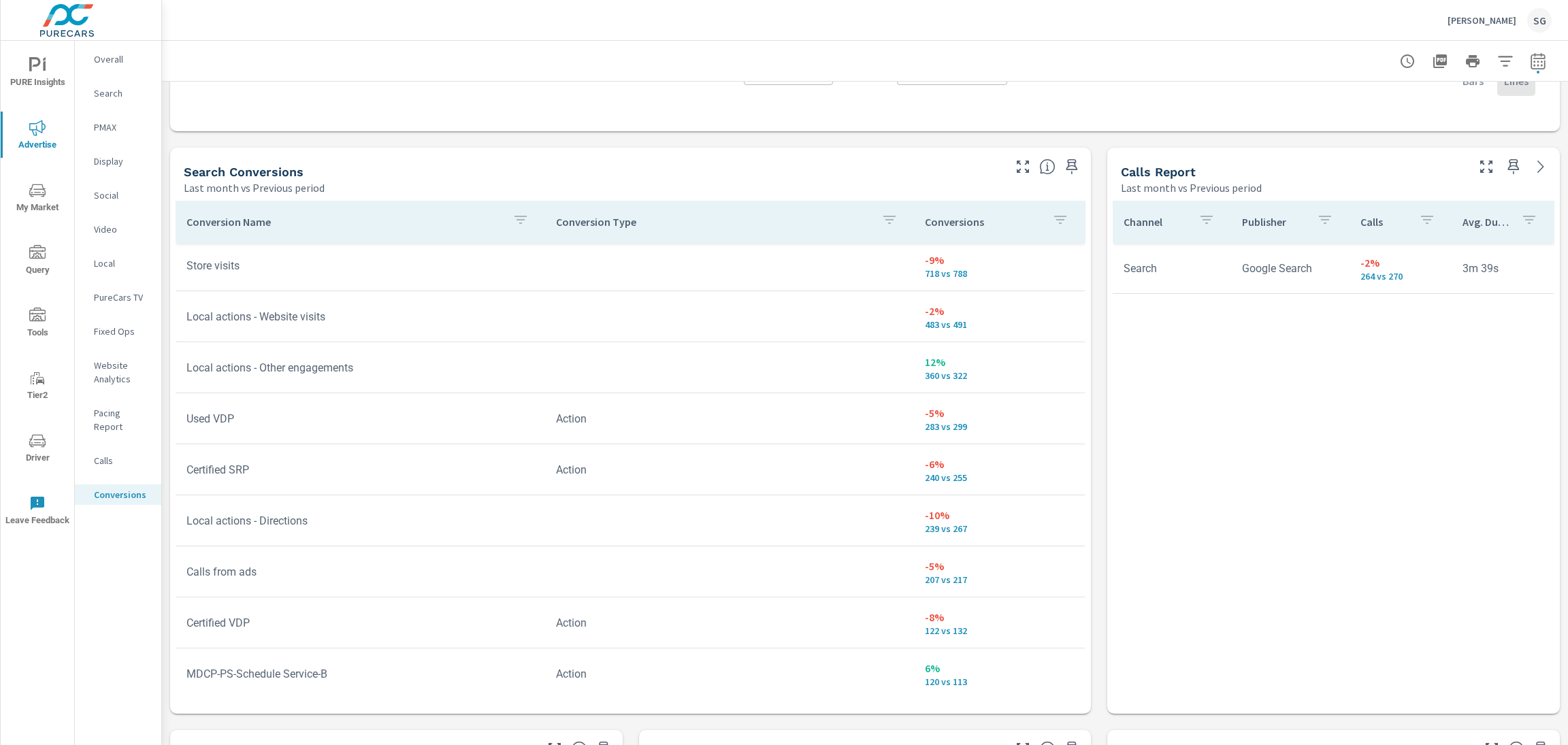
scroll to position [222, 0]
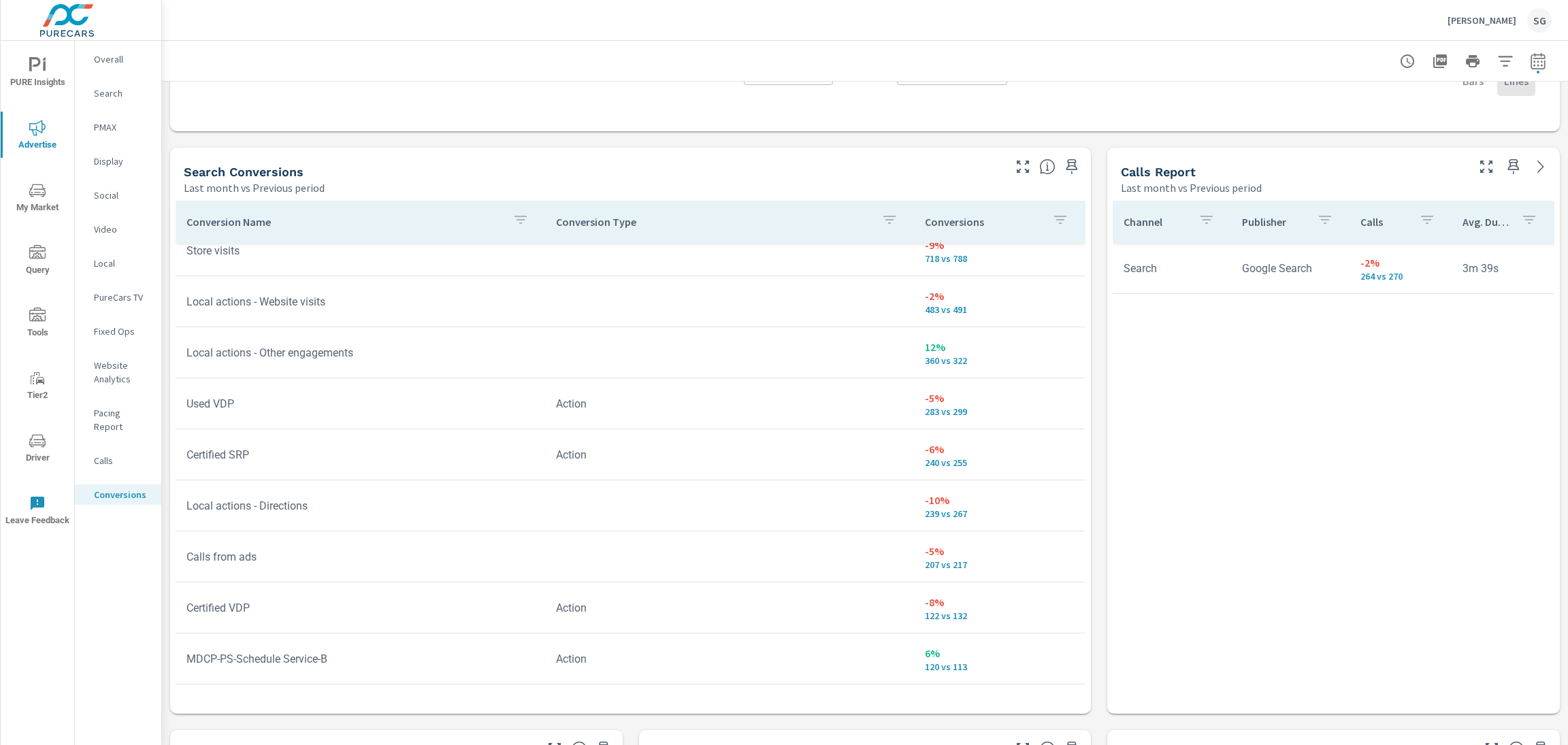
click at [107, 128] on p "PMAX" at bounding box center [122, 127] width 57 height 14
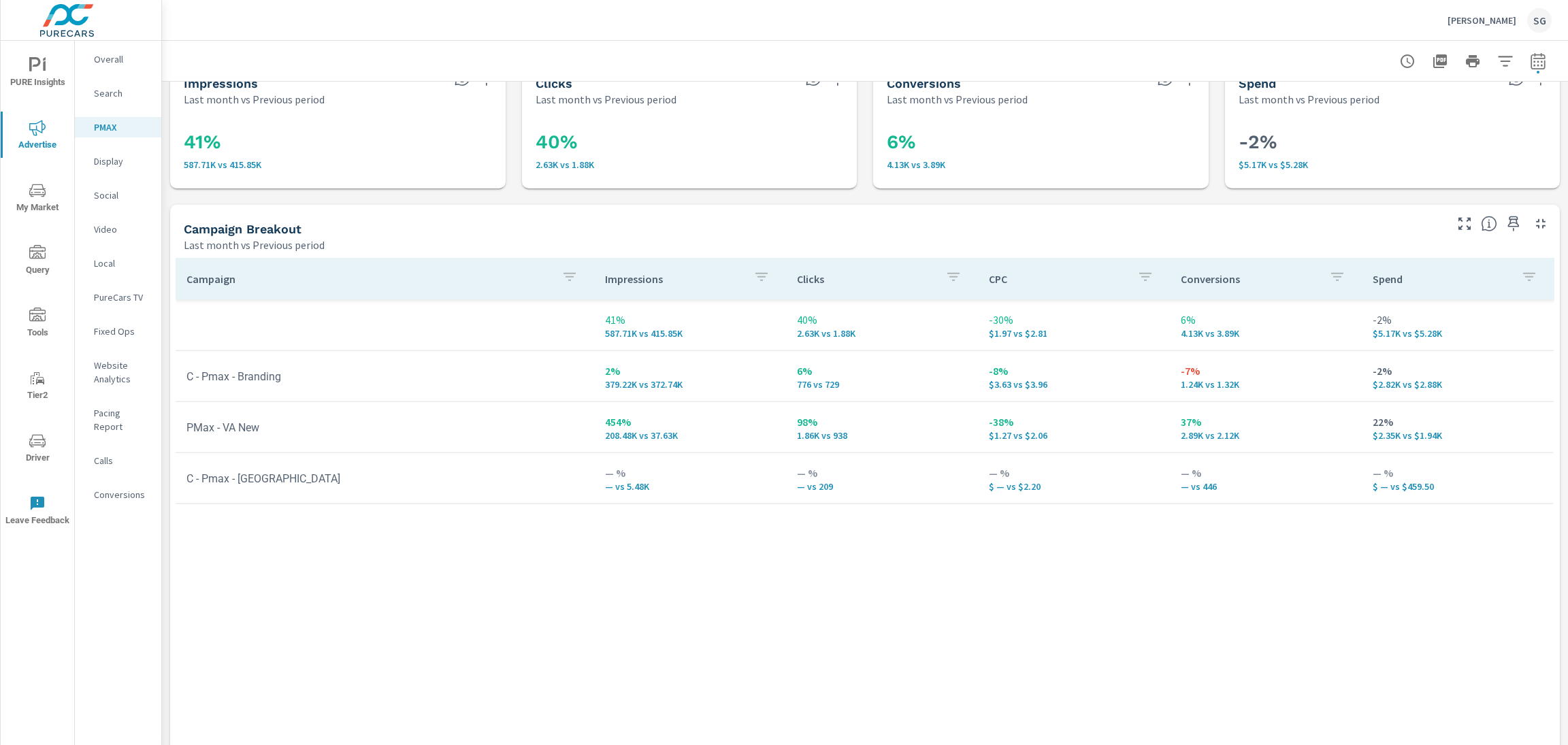
scroll to position [65, 0]
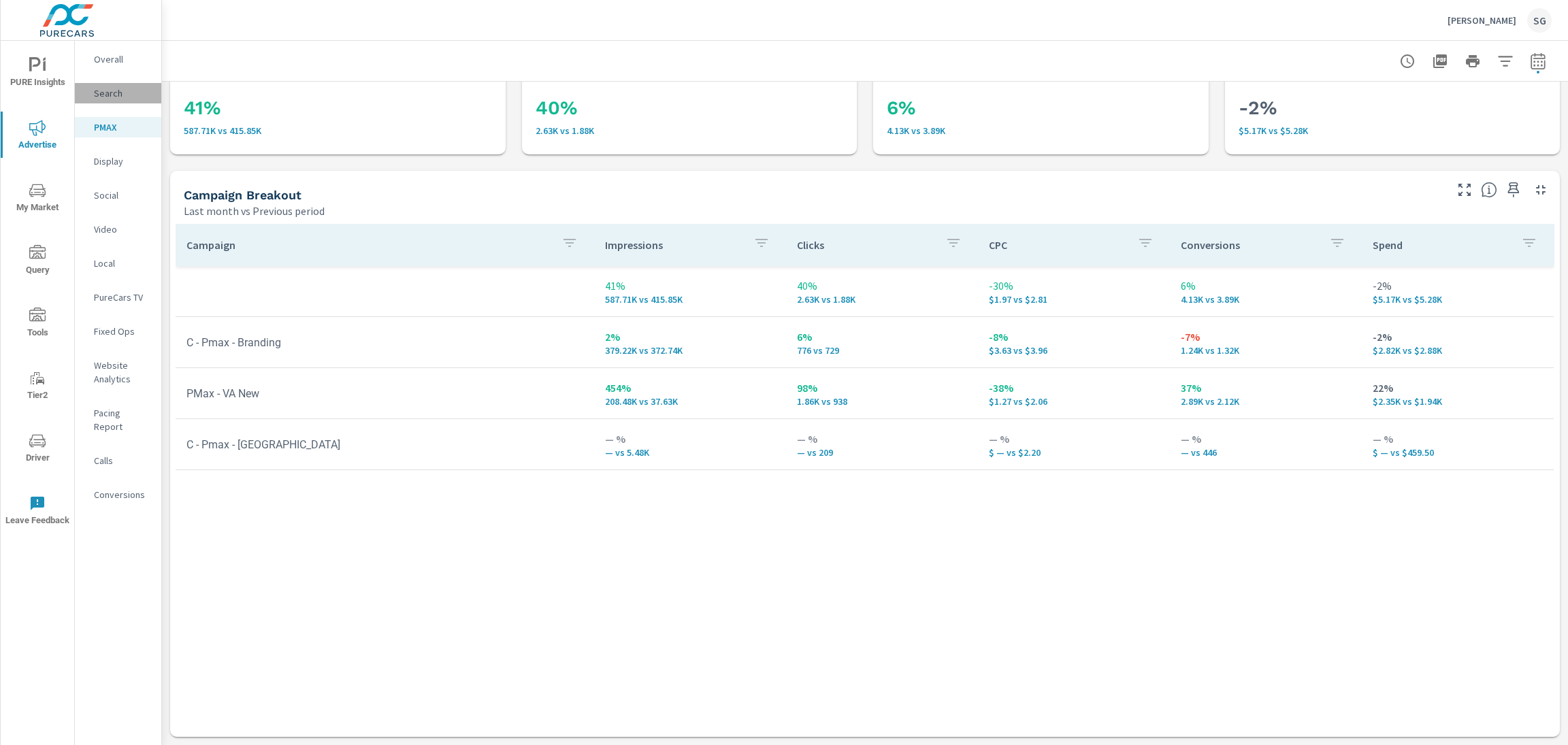
click at [106, 100] on div "Search" at bounding box center [118, 93] width 86 height 21
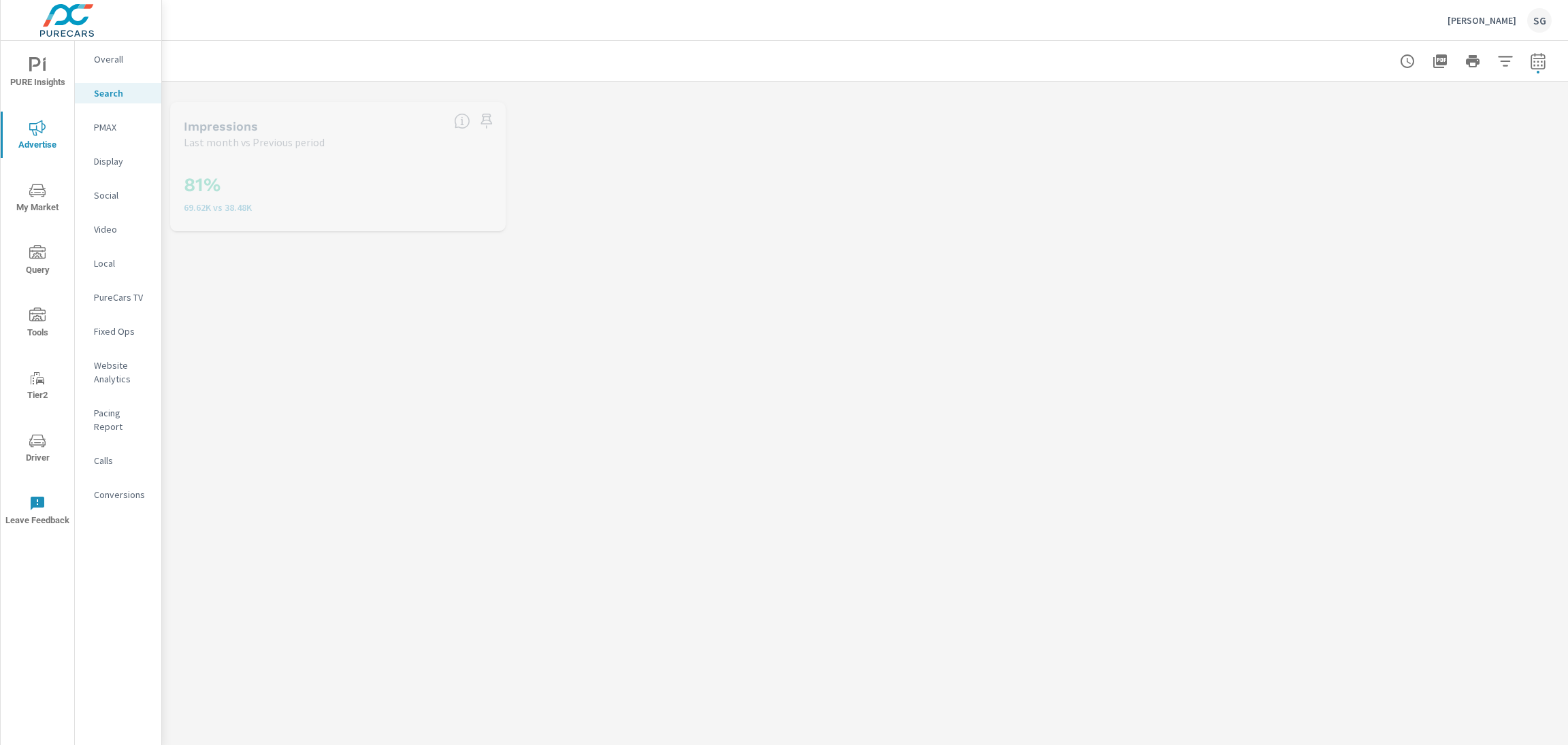
scroll to position [459, 0]
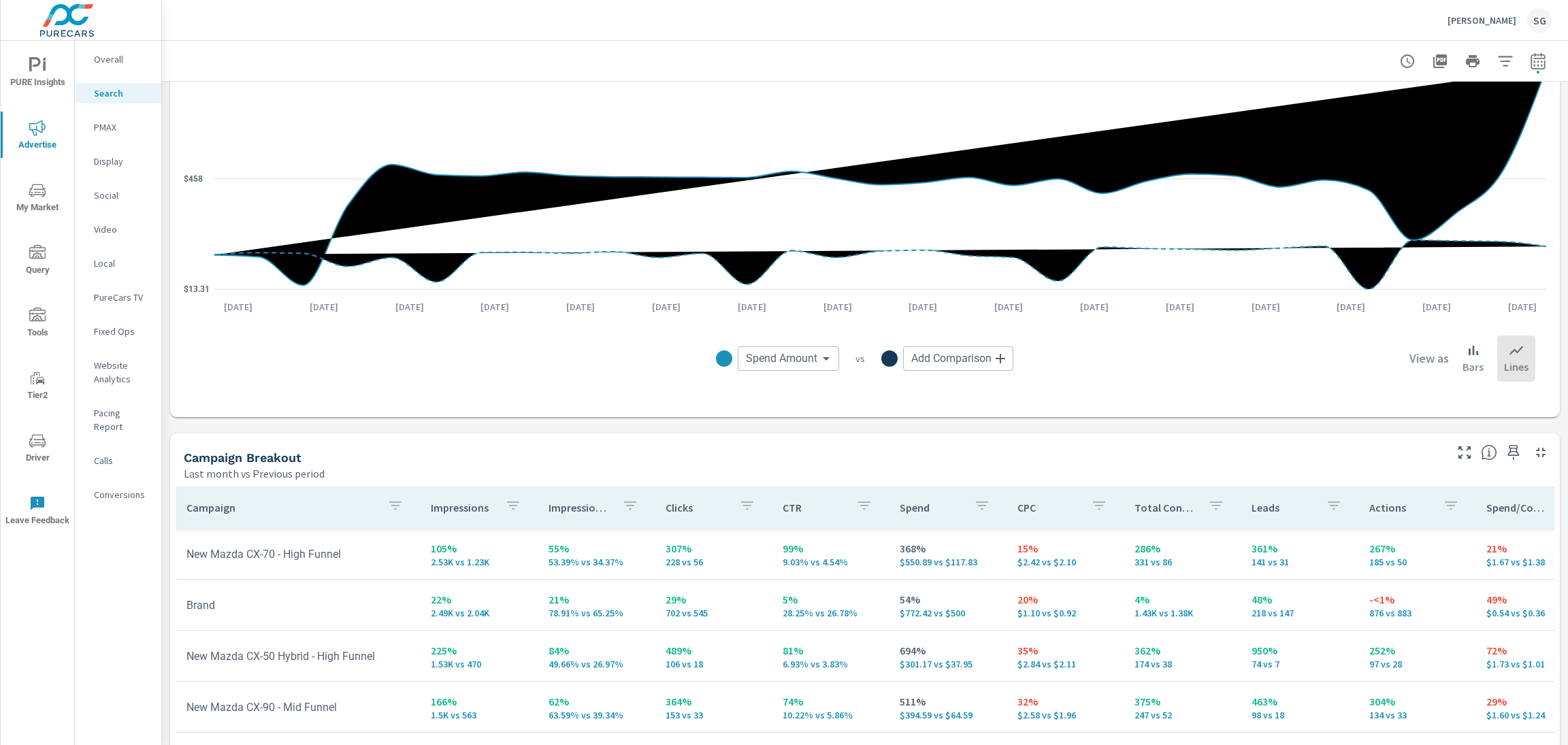
scroll to position [983, 0]
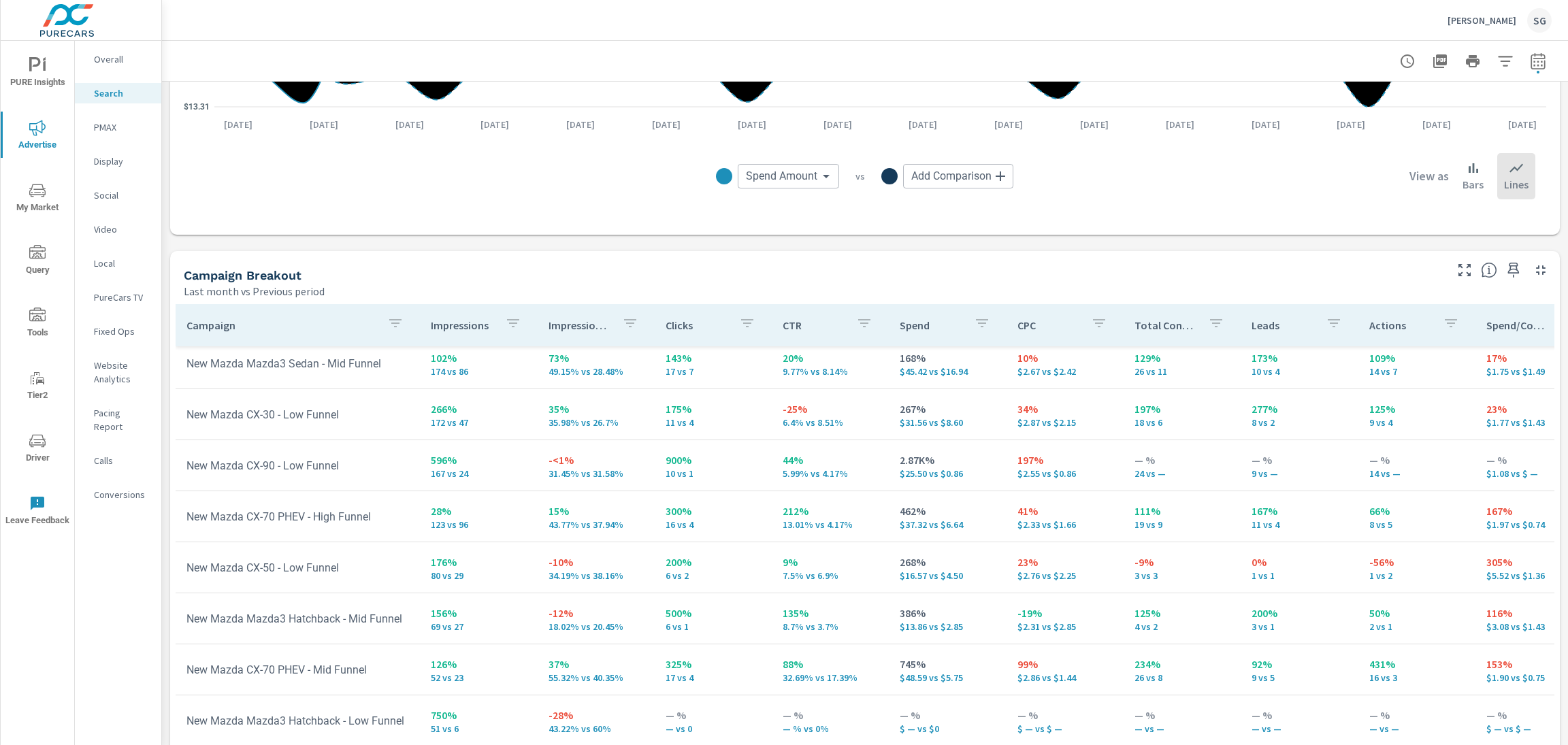
scroll to position [1229, 0]
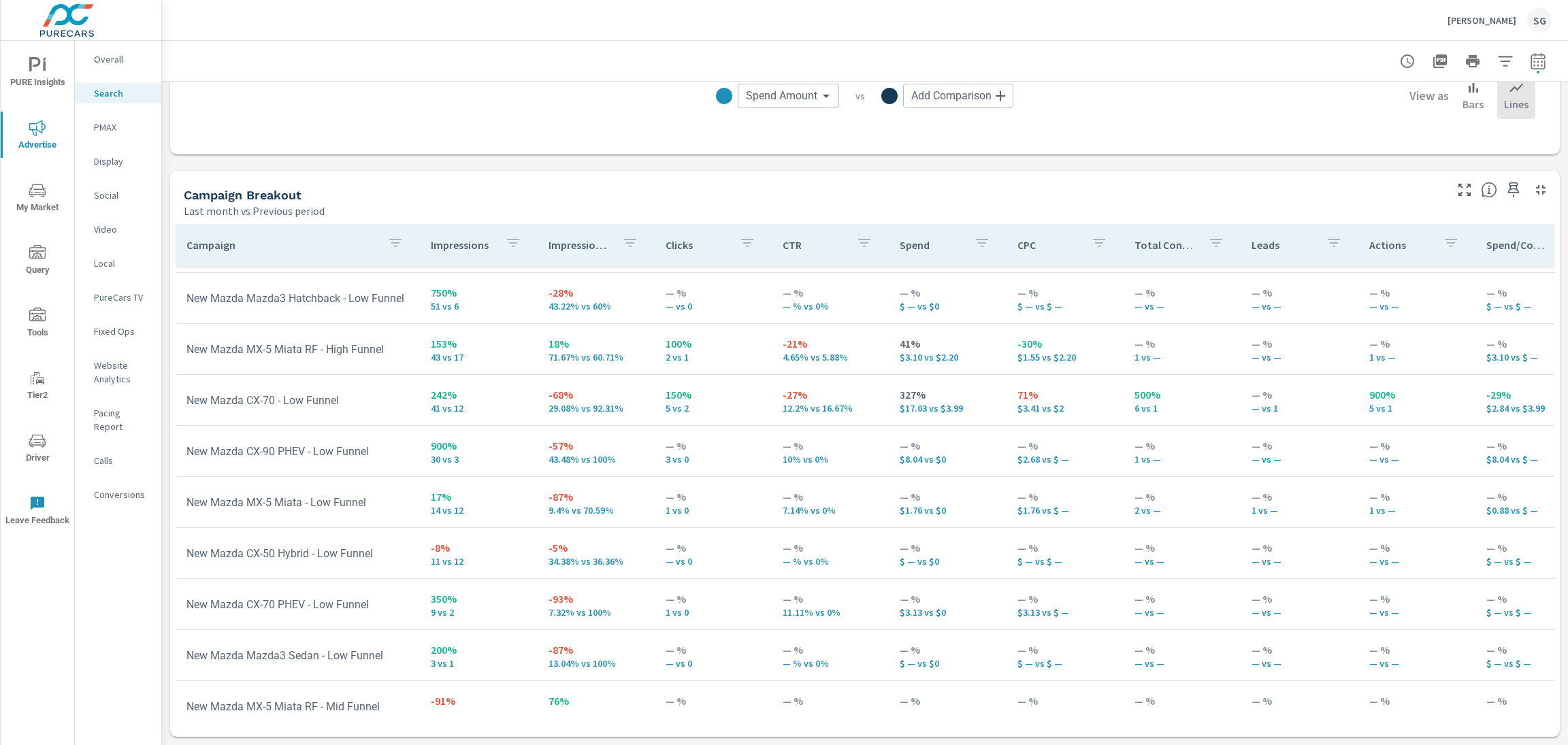
scroll to position [1596, 0]
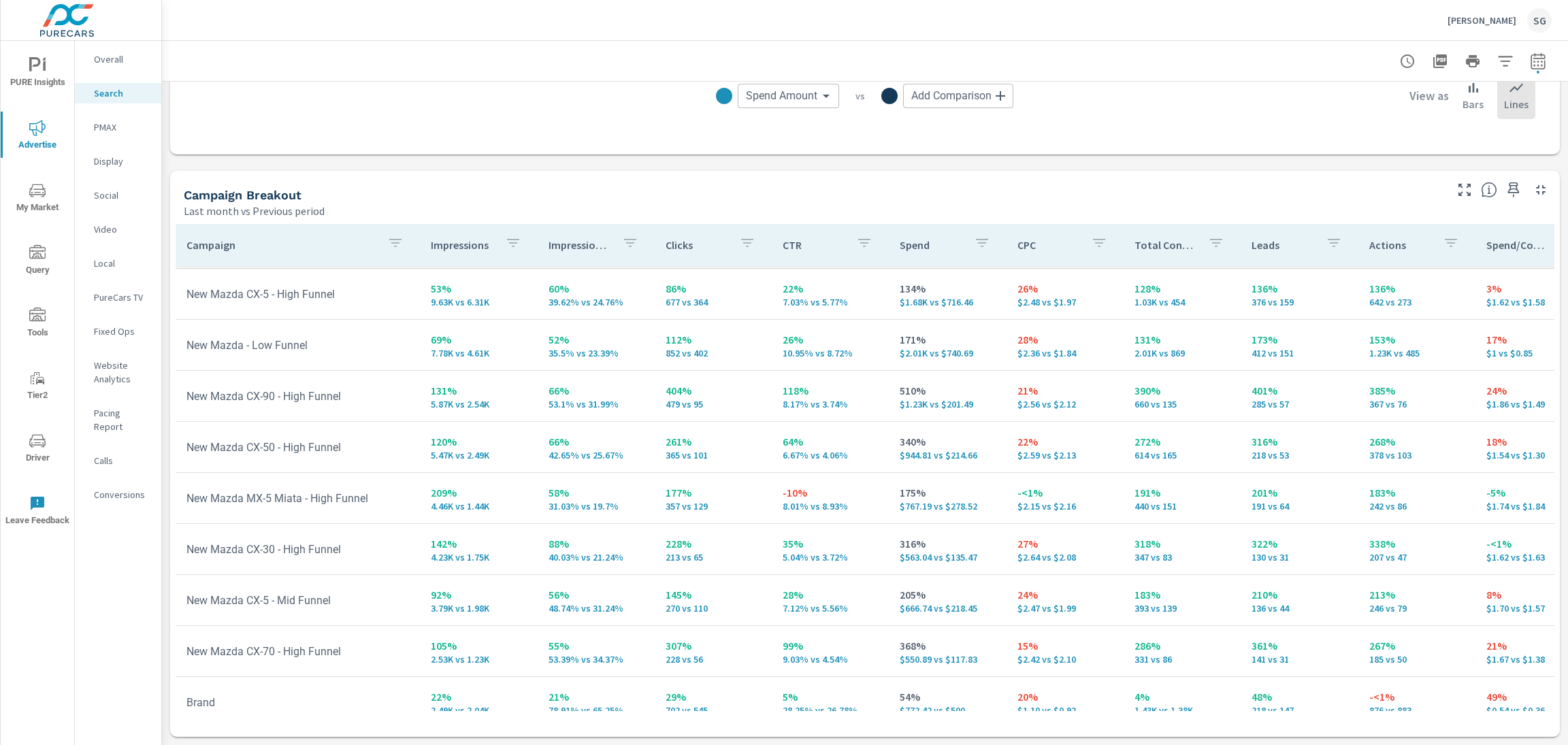
scroll to position [25, 0]
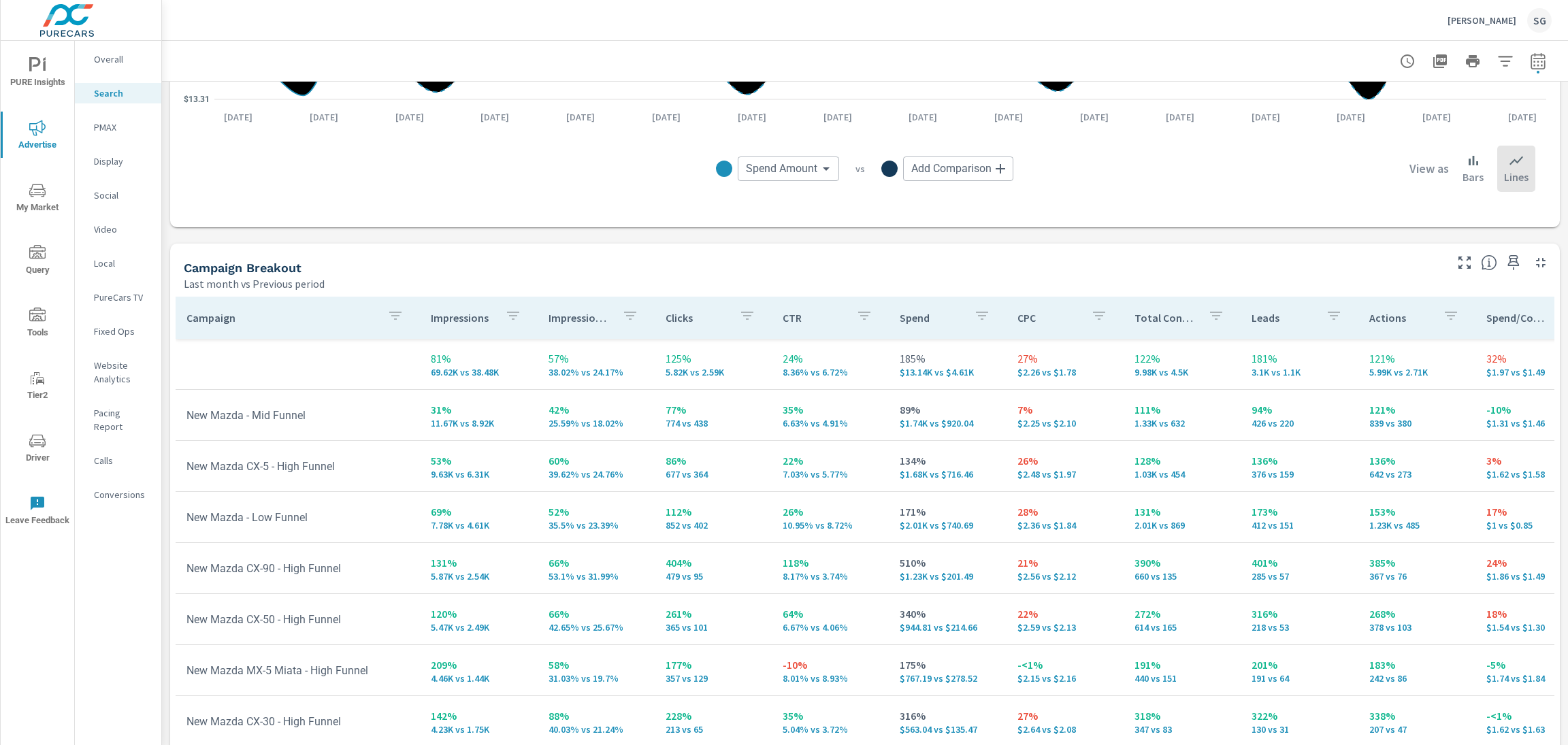
scroll to position [1153, 0]
click at [112, 488] on p "Conversions" at bounding box center [122, 494] width 57 height 14
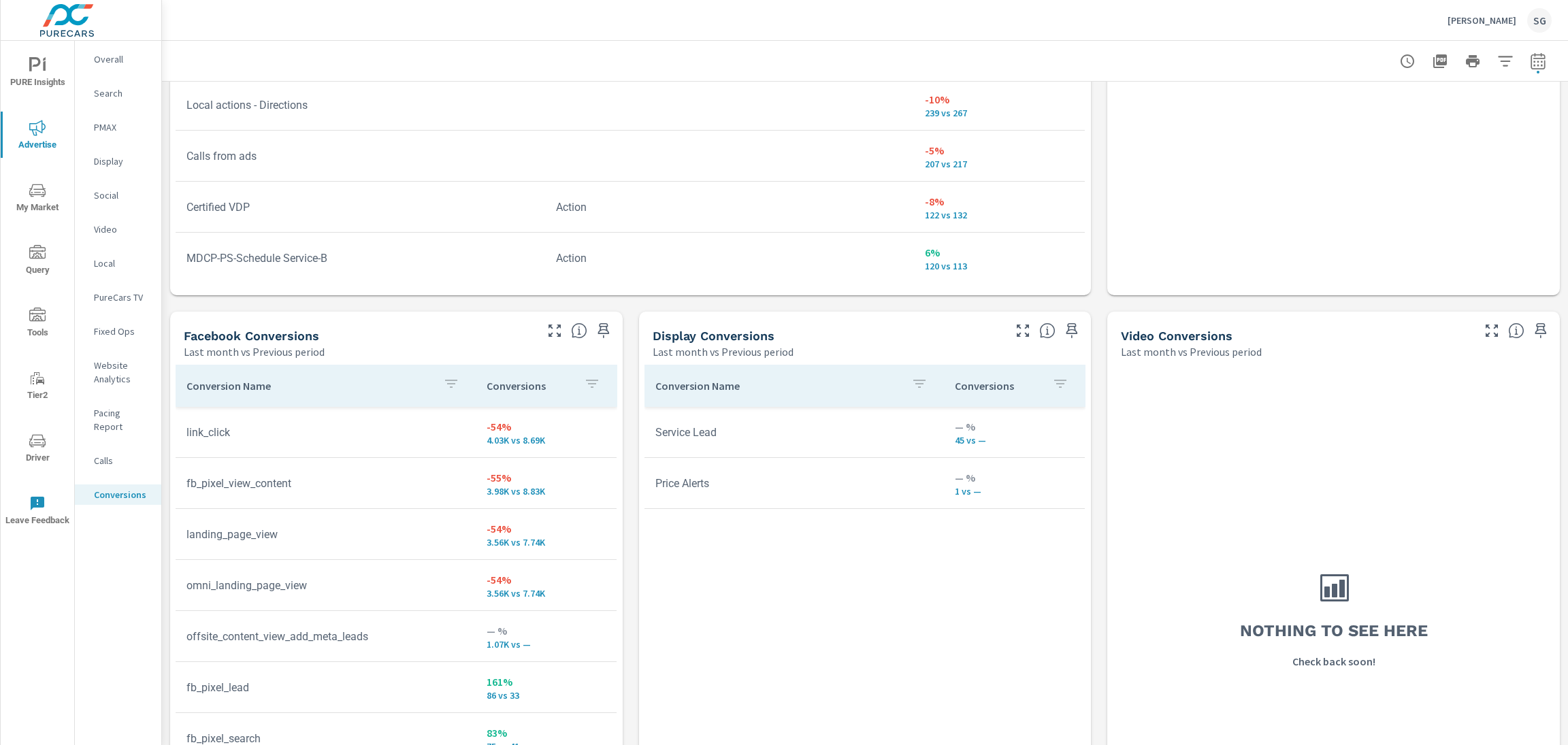
scroll to position [14, 0]
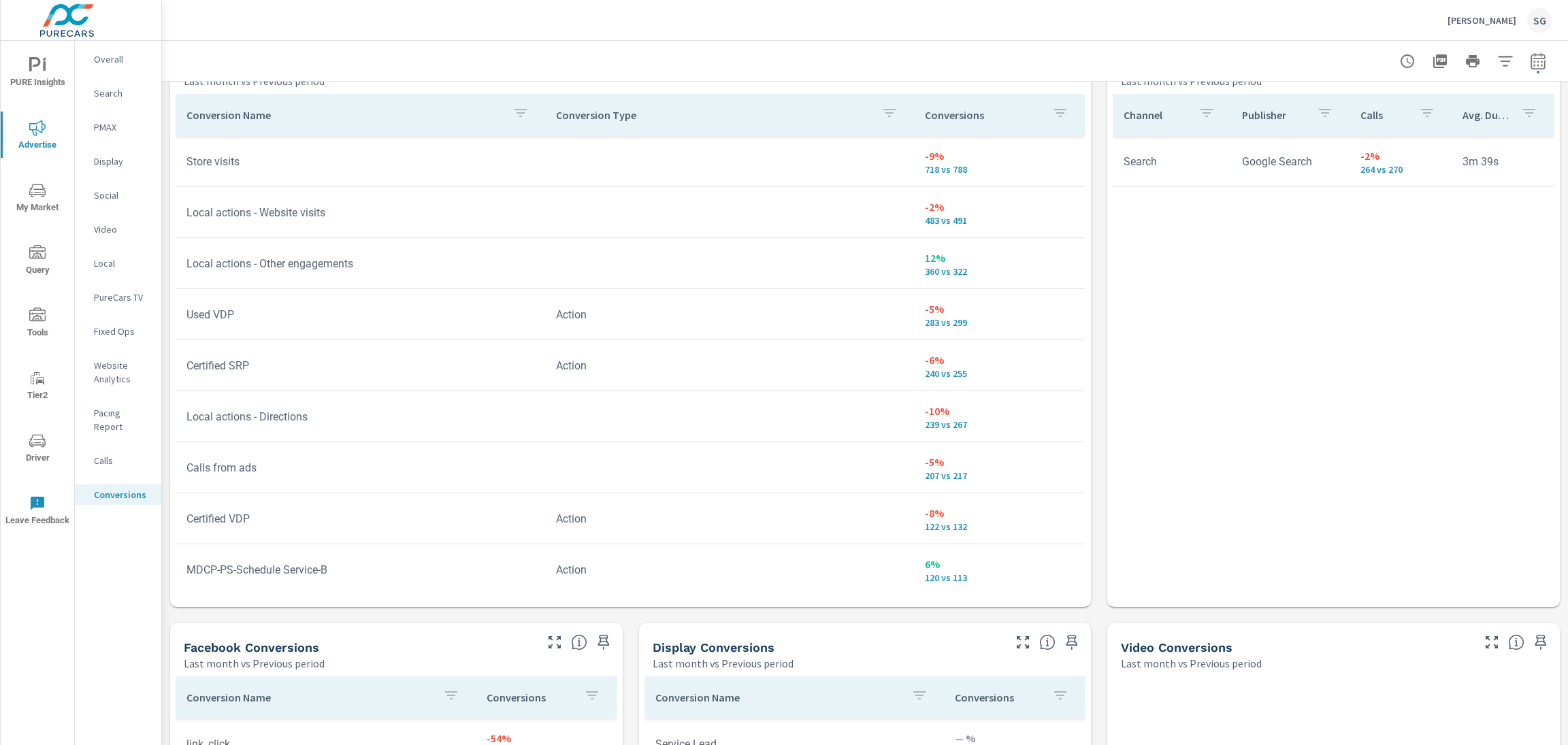
scroll to position [767, 0]
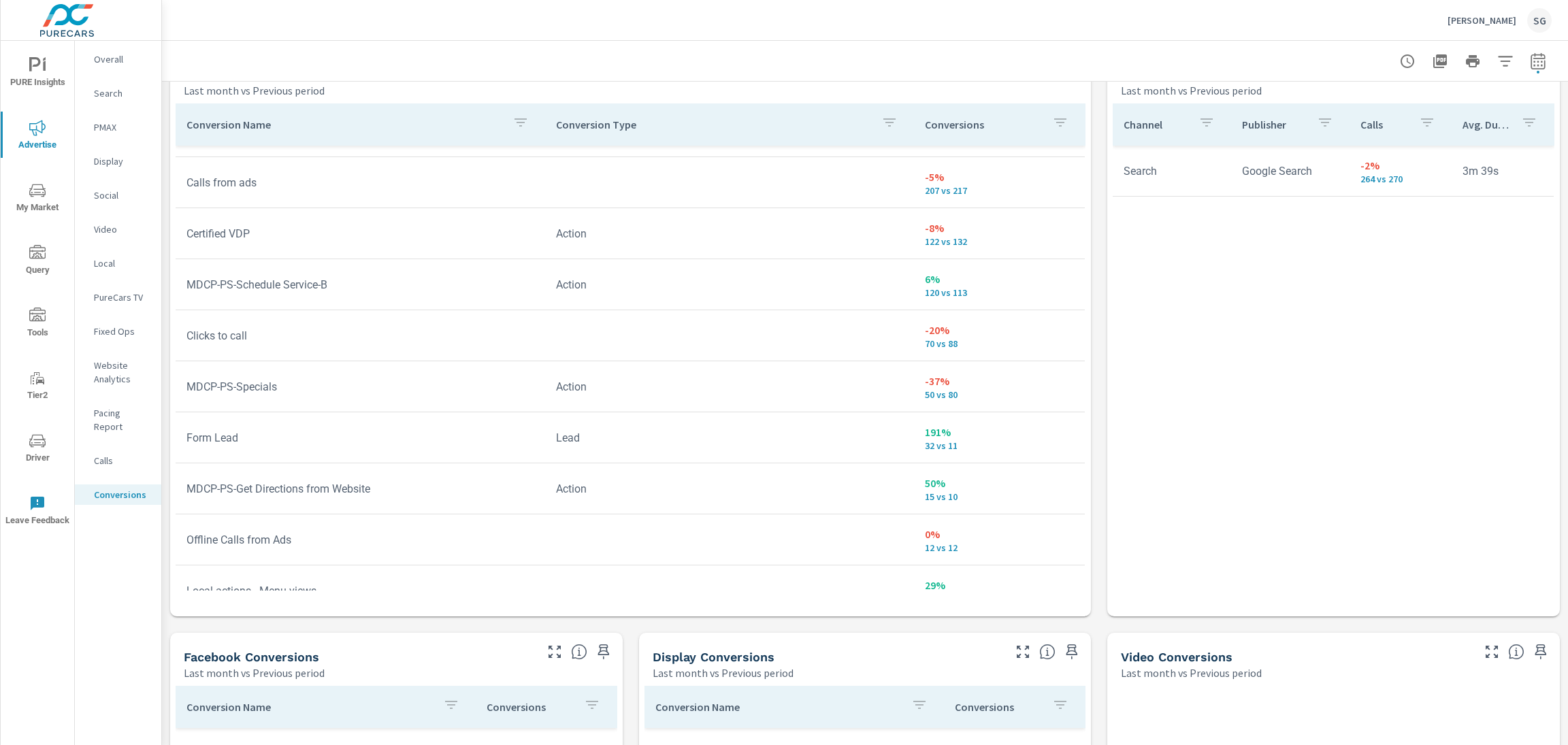
scroll to position [500, 0]
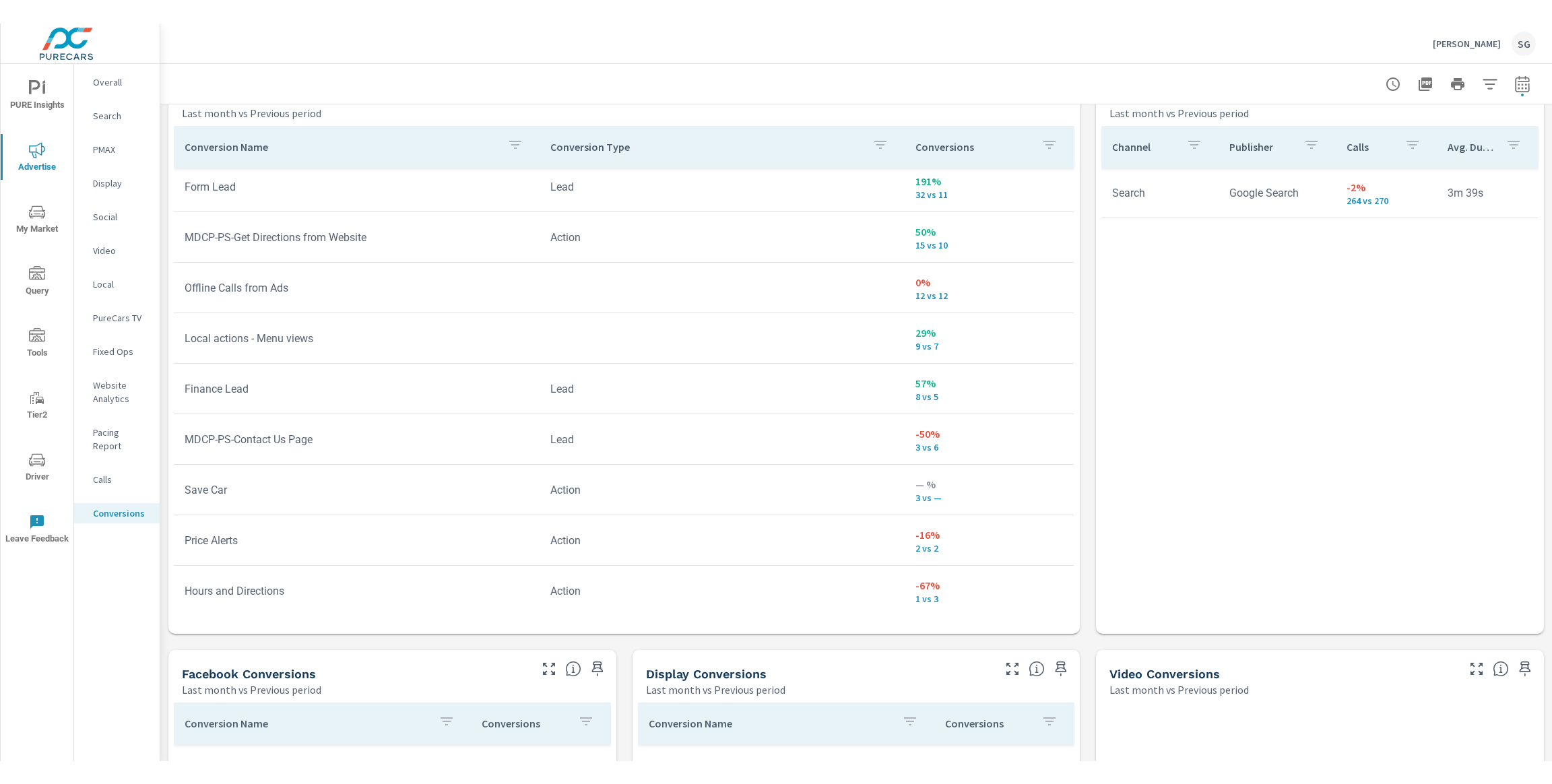
scroll to position [765, 0]
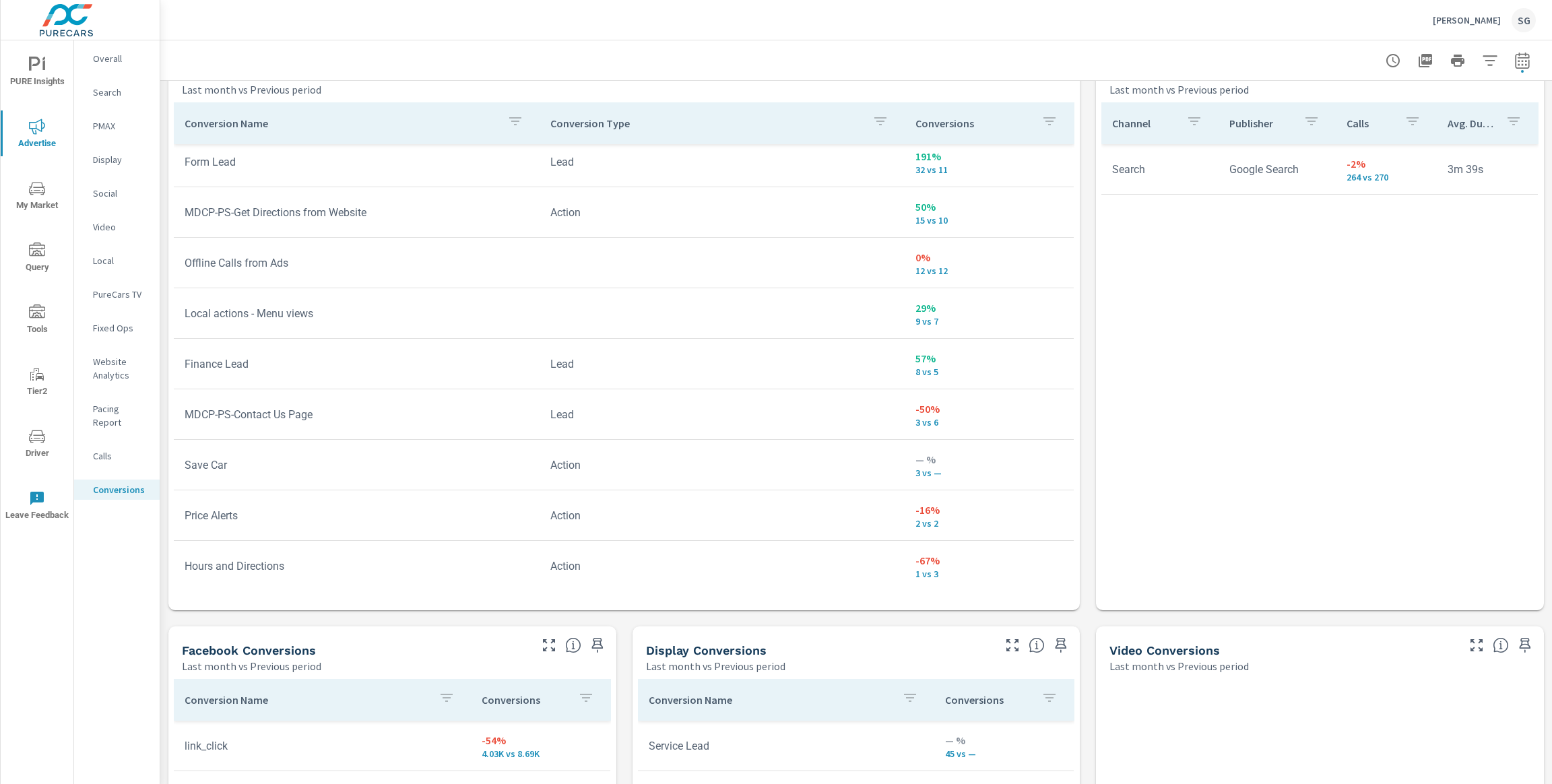
click at [1483, 11] on div "Patrick Mazda SG" at bounding box center [1484, 20] width 103 height 24
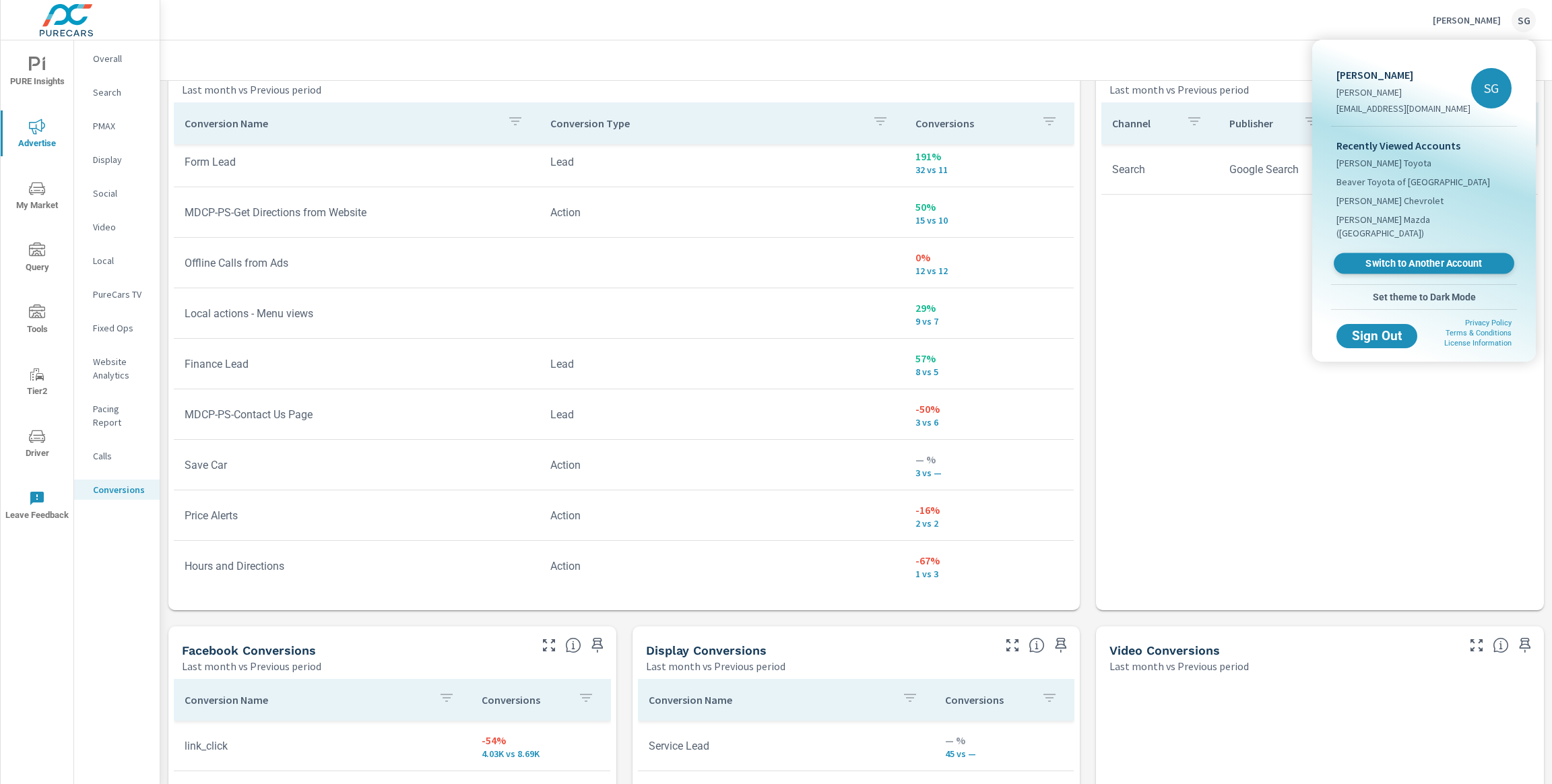
click at [1395, 259] on link "Switch to Another Account" at bounding box center [1424, 263] width 181 height 21
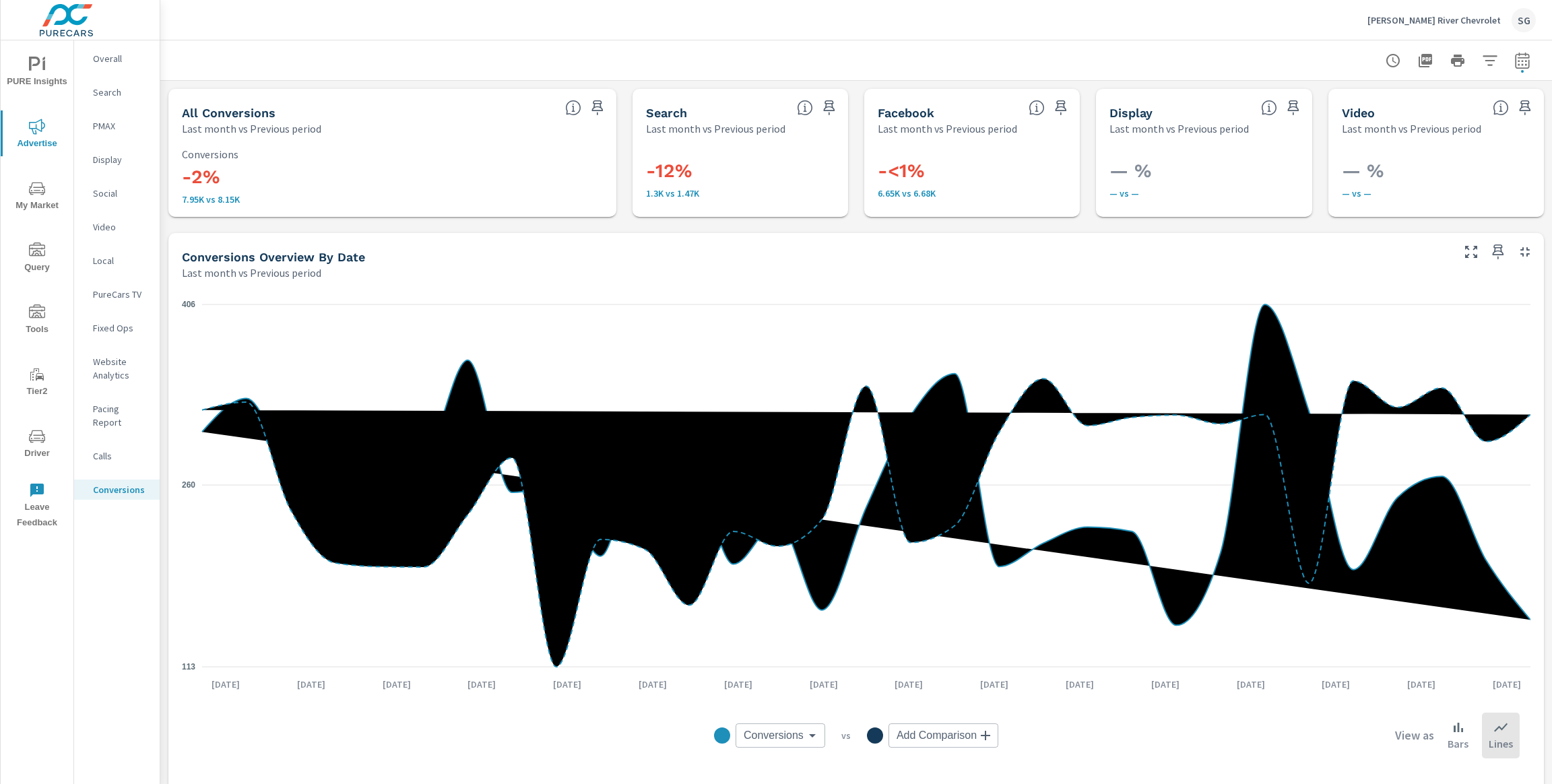
click at [105, 67] on div "Overall" at bounding box center [117, 58] width 85 height 21
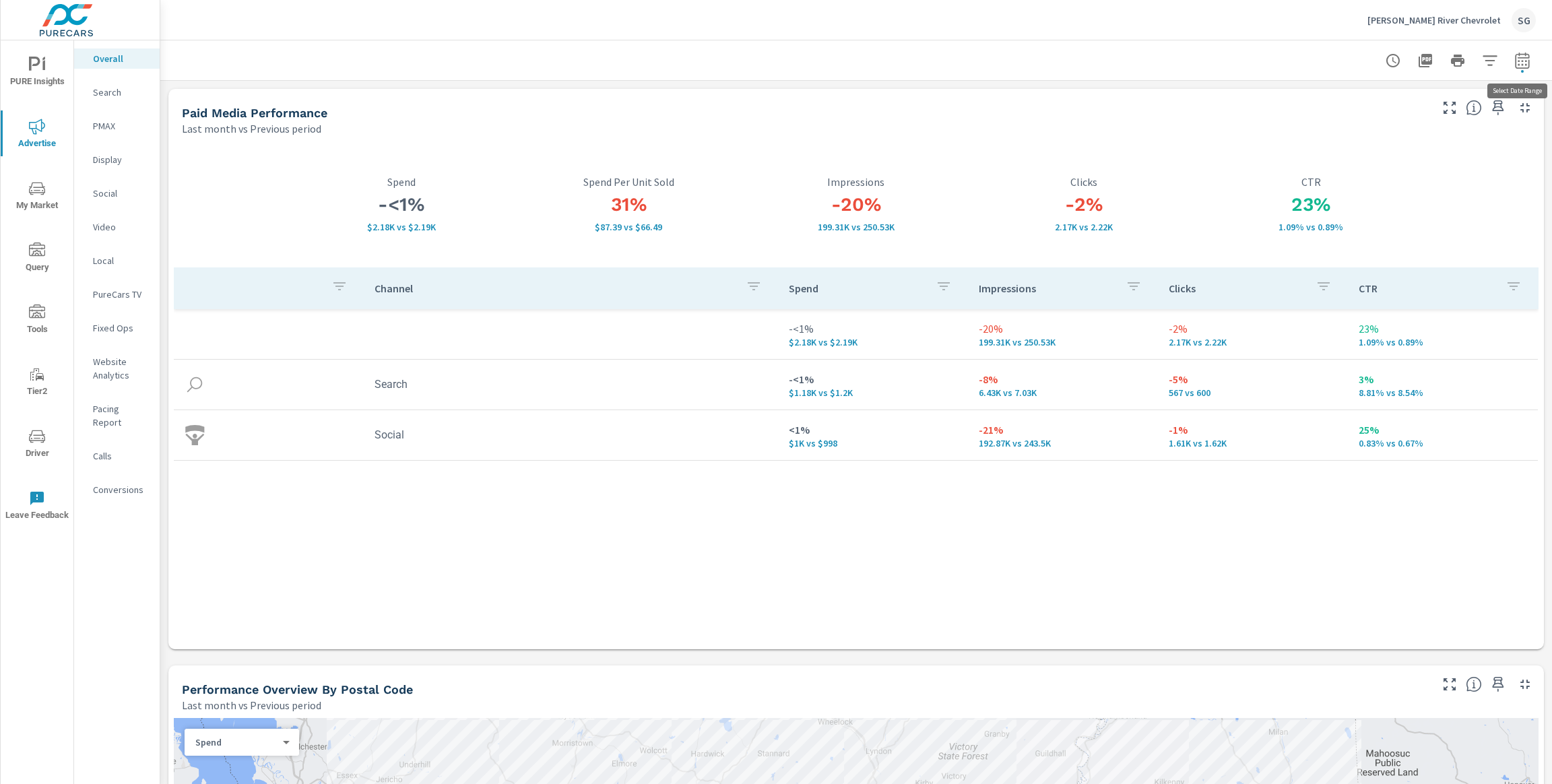
click at [1518, 67] on icon "button" at bounding box center [1523, 61] width 16 height 16
select select "Last month"
select select "Previous period"
click at [1453, 125] on select "Custom [DATE] Last week Last 7 days Last 14 days Last 30 days Last 45 days Last…" at bounding box center [1415, 118] width 135 height 27
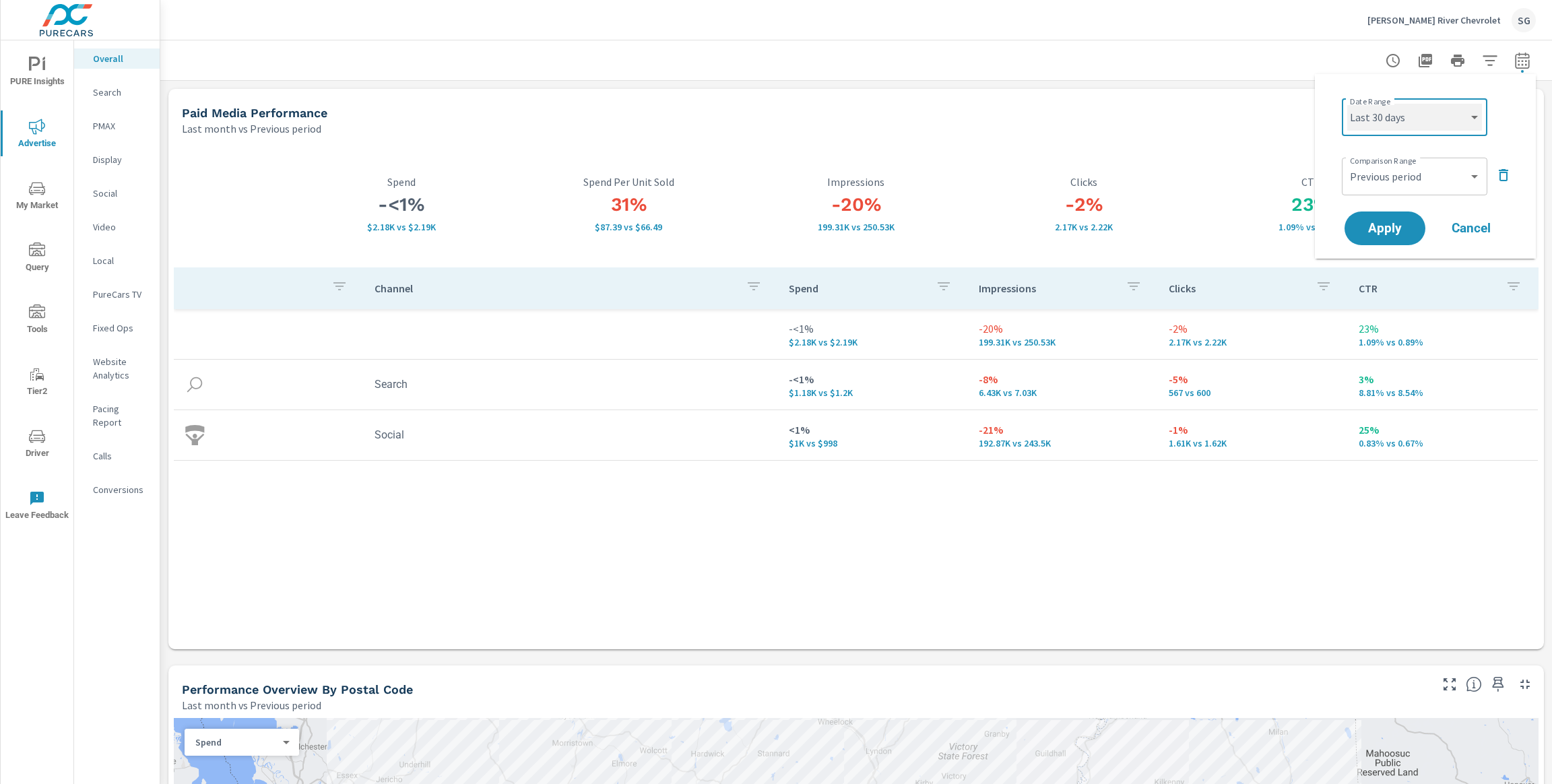
click at [1348, 104] on select "Custom [DATE] Last week Last 7 days Last 14 days Last 30 days Last 45 days Last…" at bounding box center [1415, 118] width 135 height 27
select select "Last 30 days"
click at [1393, 219] on button "Apply" at bounding box center [1386, 228] width 84 height 35
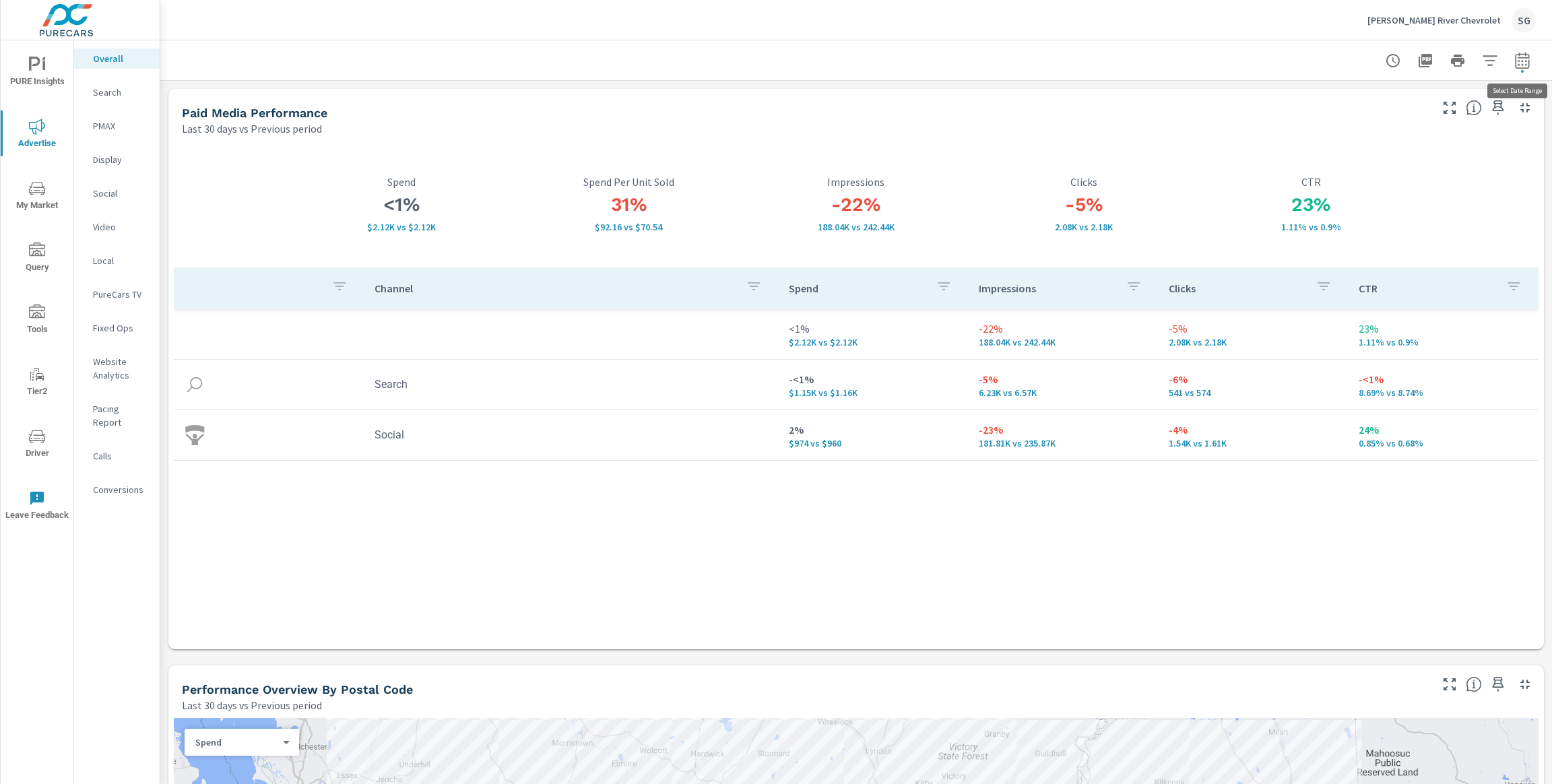
click at [1528, 62] on icon "button" at bounding box center [1523, 61] width 16 height 16
select select "Last 30 days"
select select "Previous period"
click at [1431, 117] on select "Custom [DATE] Last week Last 7 days Last 14 days Last 30 days Last 45 days Last…" at bounding box center [1415, 118] width 135 height 27
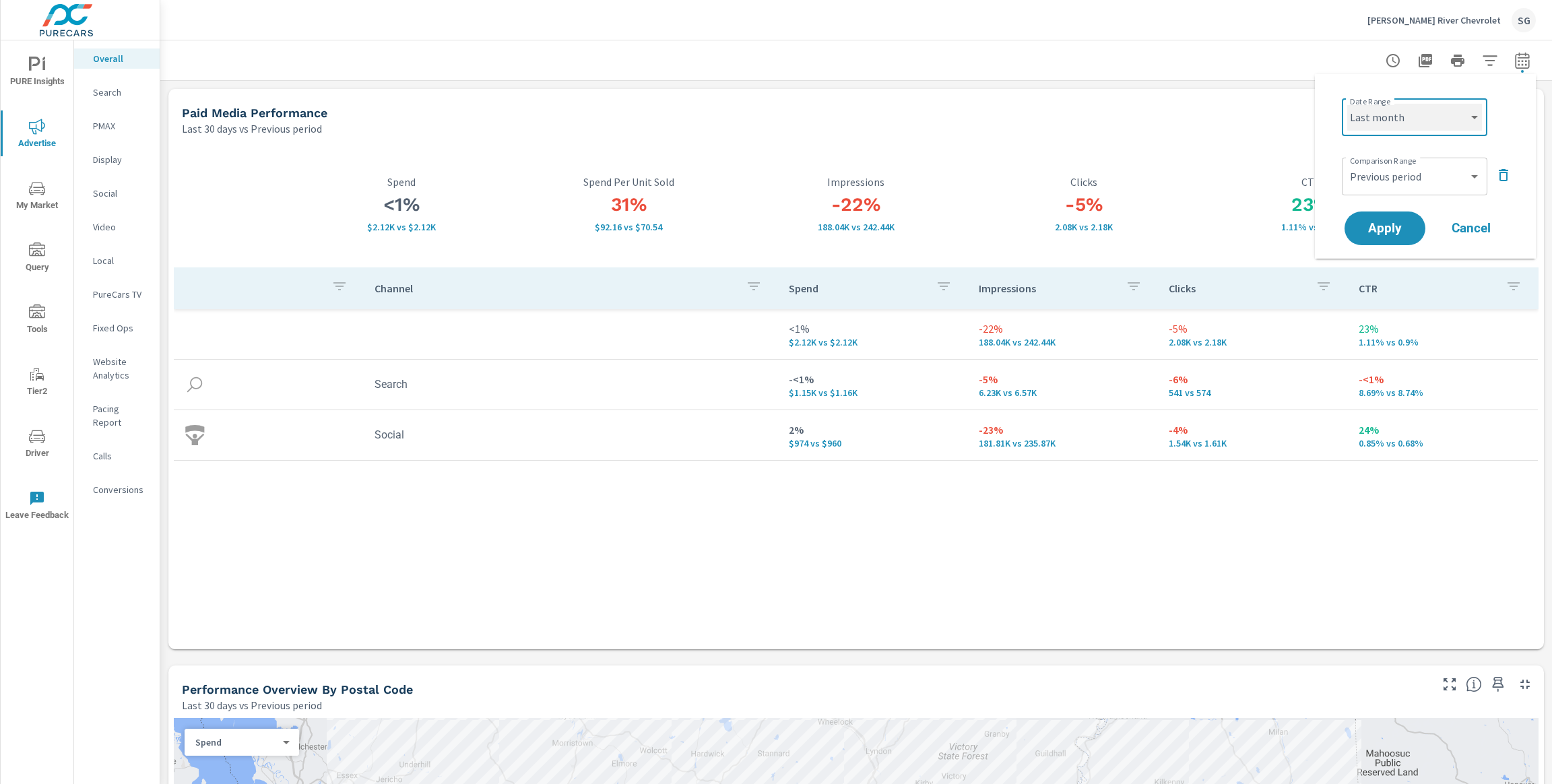
click at [1348, 104] on select "Custom [DATE] Last week Last 7 days Last 14 days Last 30 days Last 45 days Last…" at bounding box center [1415, 118] width 135 height 27
select select "Last month"
click at [1397, 226] on span "Apply" at bounding box center [1386, 229] width 55 height 13
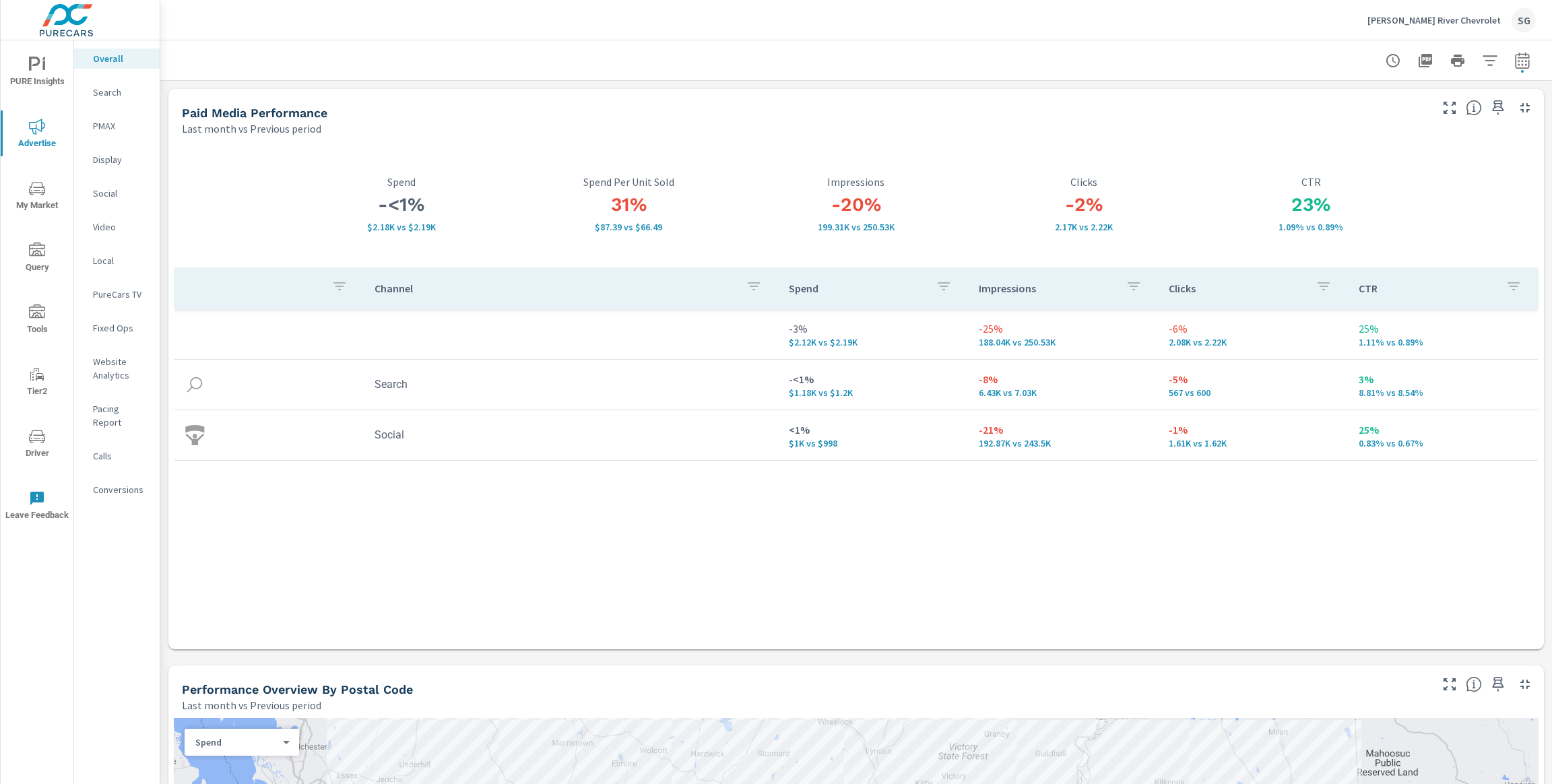
click at [115, 99] on div "Search" at bounding box center [117, 92] width 85 height 21
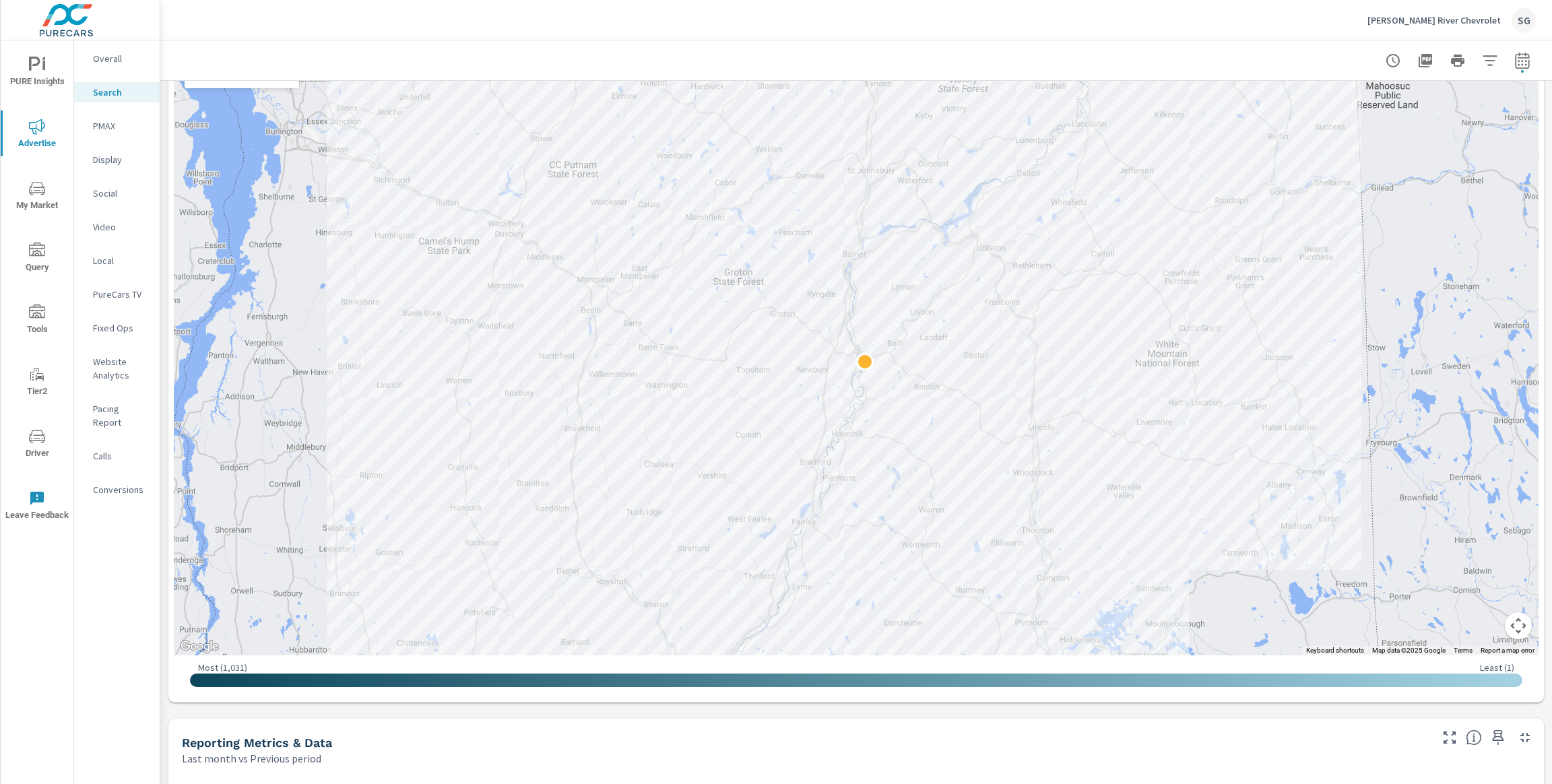
scroll to position [236, 0]
click at [168, 459] on div "← Move left → Move right ↑ Move up ↓ Move down + Zoom in - Zoom out Home Jump l…" at bounding box center [856, 372] width 1376 height 657
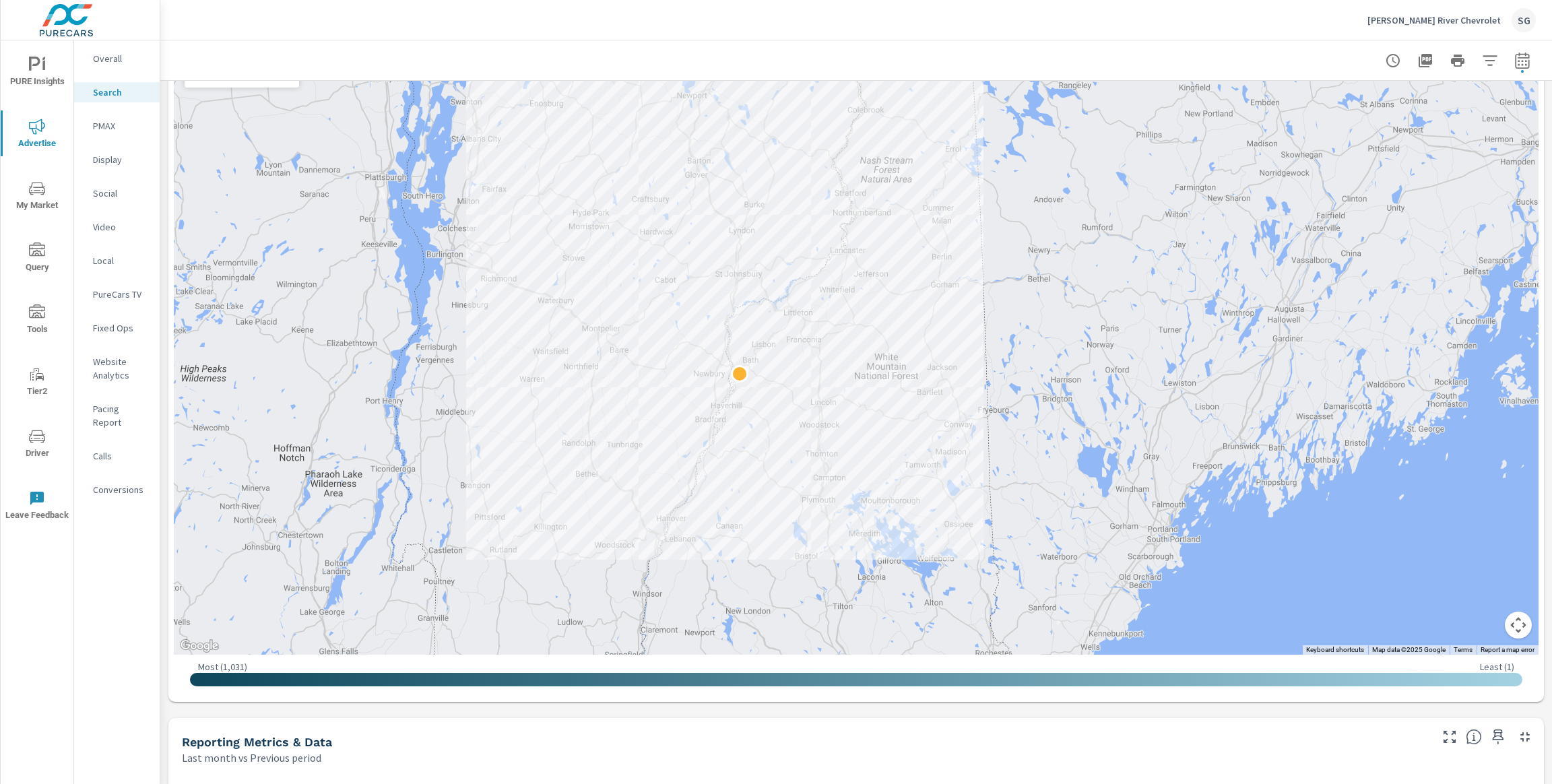
drag, startPoint x: 1039, startPoint y: 351, endPoint x: 944, endPoint y: 318, distance: 100.6
click at [944, 318] on div at bounding box center [856, 352] width 1365 height 605
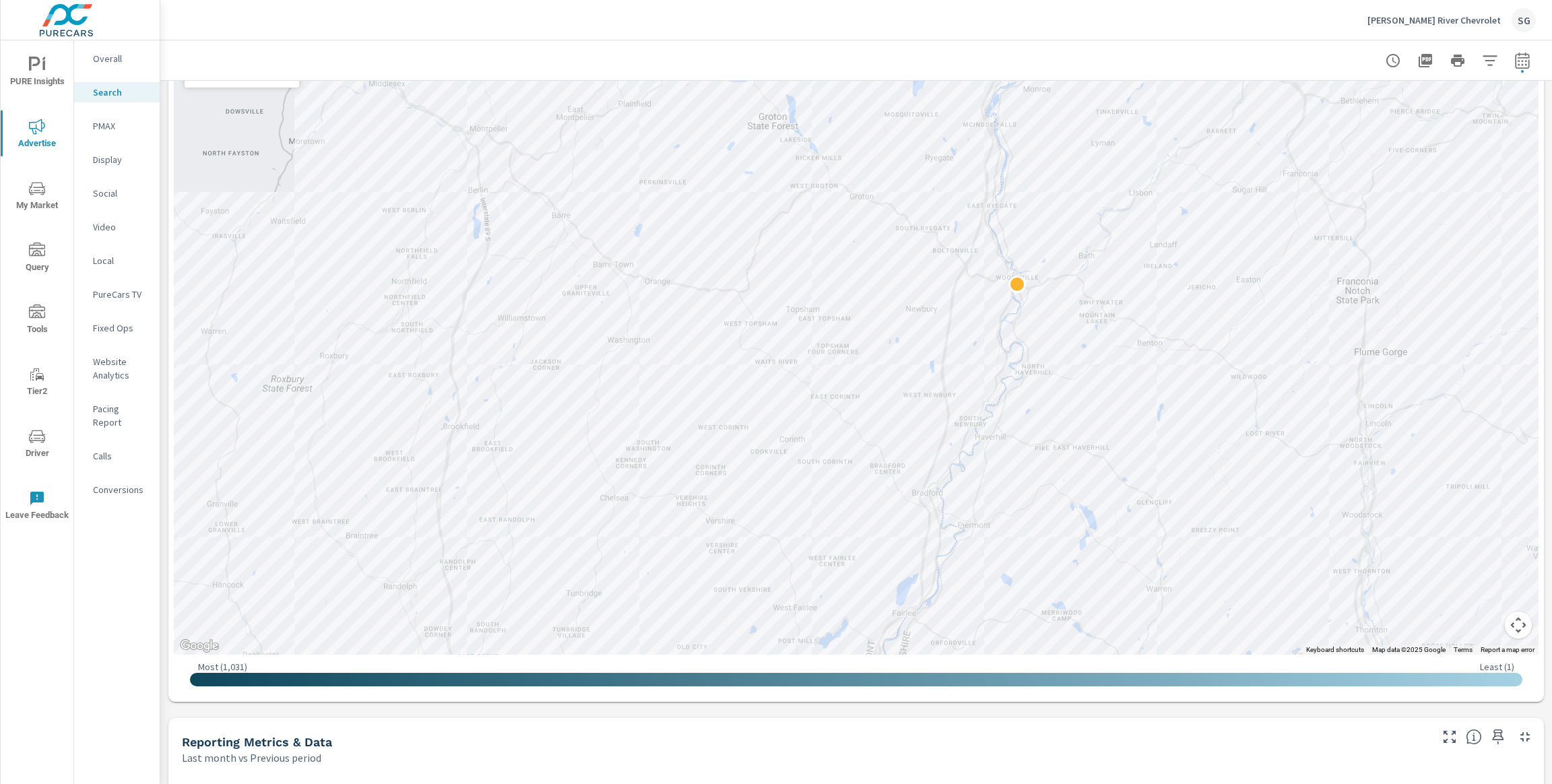
drag, startPoint x: 671, startPoint y: 361, endPoint x: 0, endPoint y: 628, distance: 722.2
click at [0, 628] on div "PURE Insights Advertise My Market Query Tools Tier2 Driver Leave Feedback Overa…" at bounding box center [776, 392] width 1552 height 784
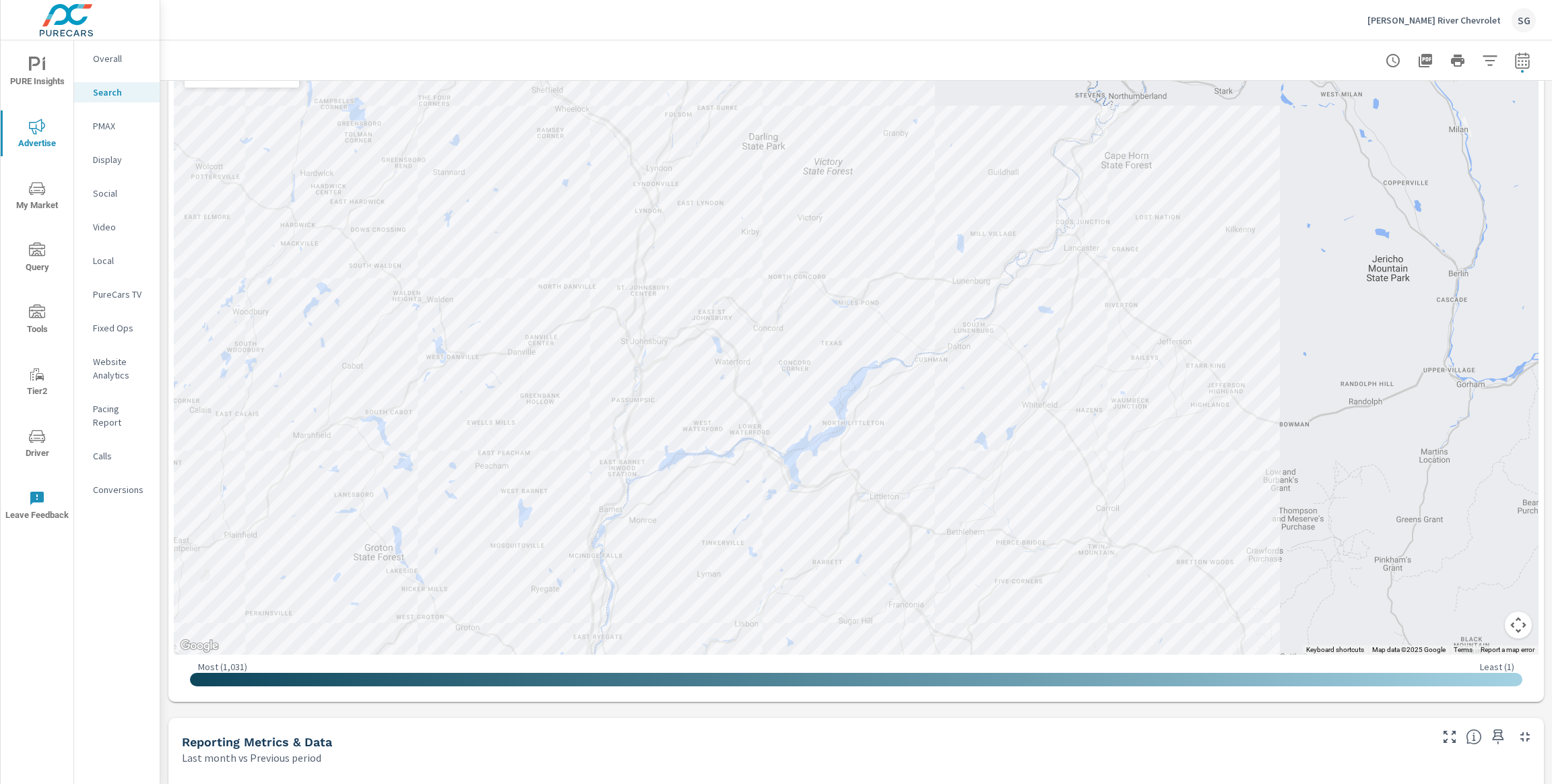
drag, startPoint x: 780, startPoint y: 421, endPoint x: 384, endPoint y: 860, distance: 591.2
click at [384, 783] on html "PURE Insights Advertise My Market Query Tools Tier2 Driver Leave Feedback Overa…" at bounding box center [776, 392] width 1552 height 784
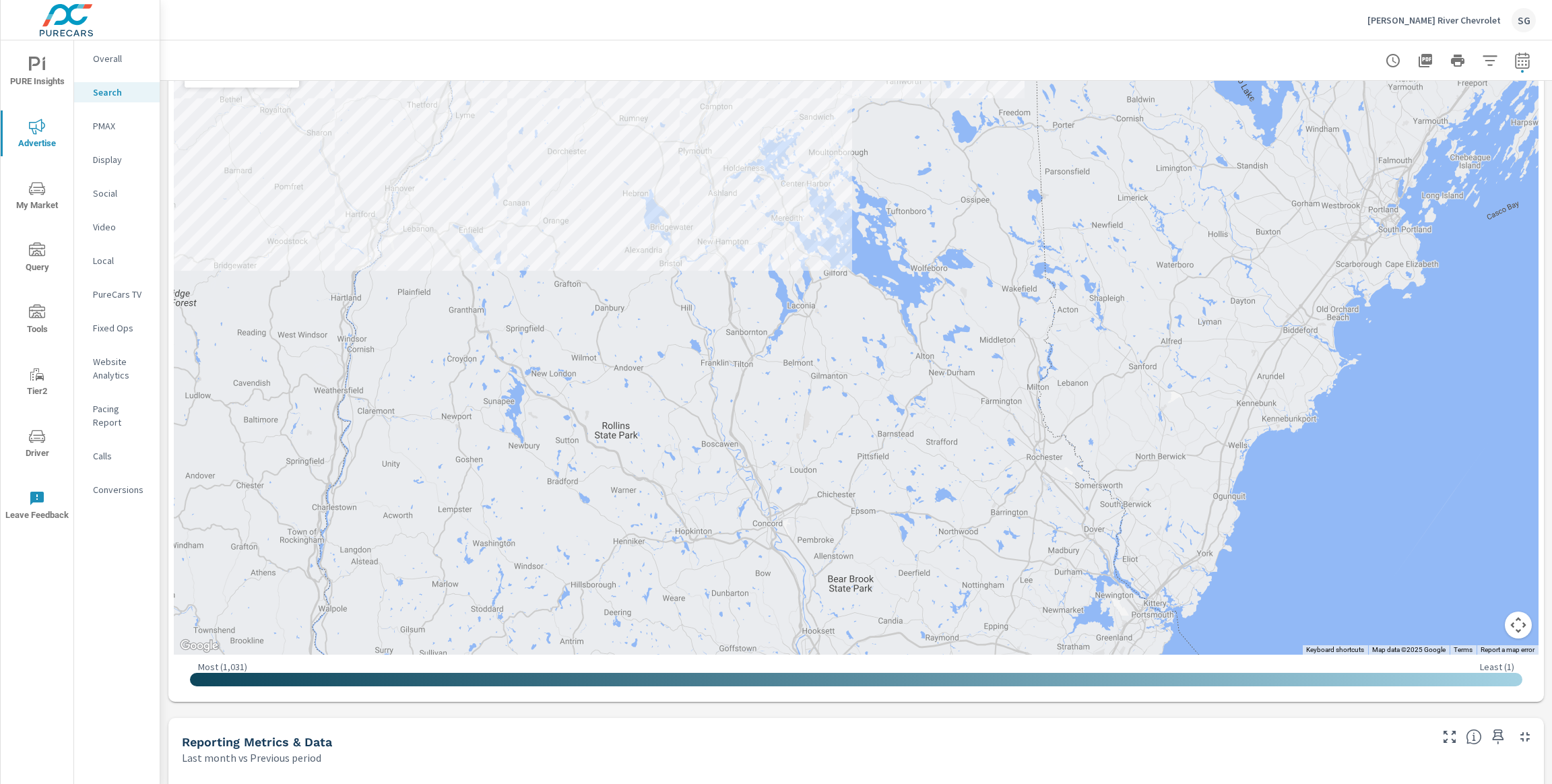
drag, startPoint x: 1144, startPoint y: 502, endPoint x: 403, endPoint y: -71, distance: 936.7
click at [403, 0] on html "PURE Insights Advertise My Market Query Tools Tier2 Driver Leave Feedback Overa…" at bounding box center [776, 392] width 1552 height 784
click at [39, 190] on icon "nav menu" at bounding box center [37, 189] width 16 height 16
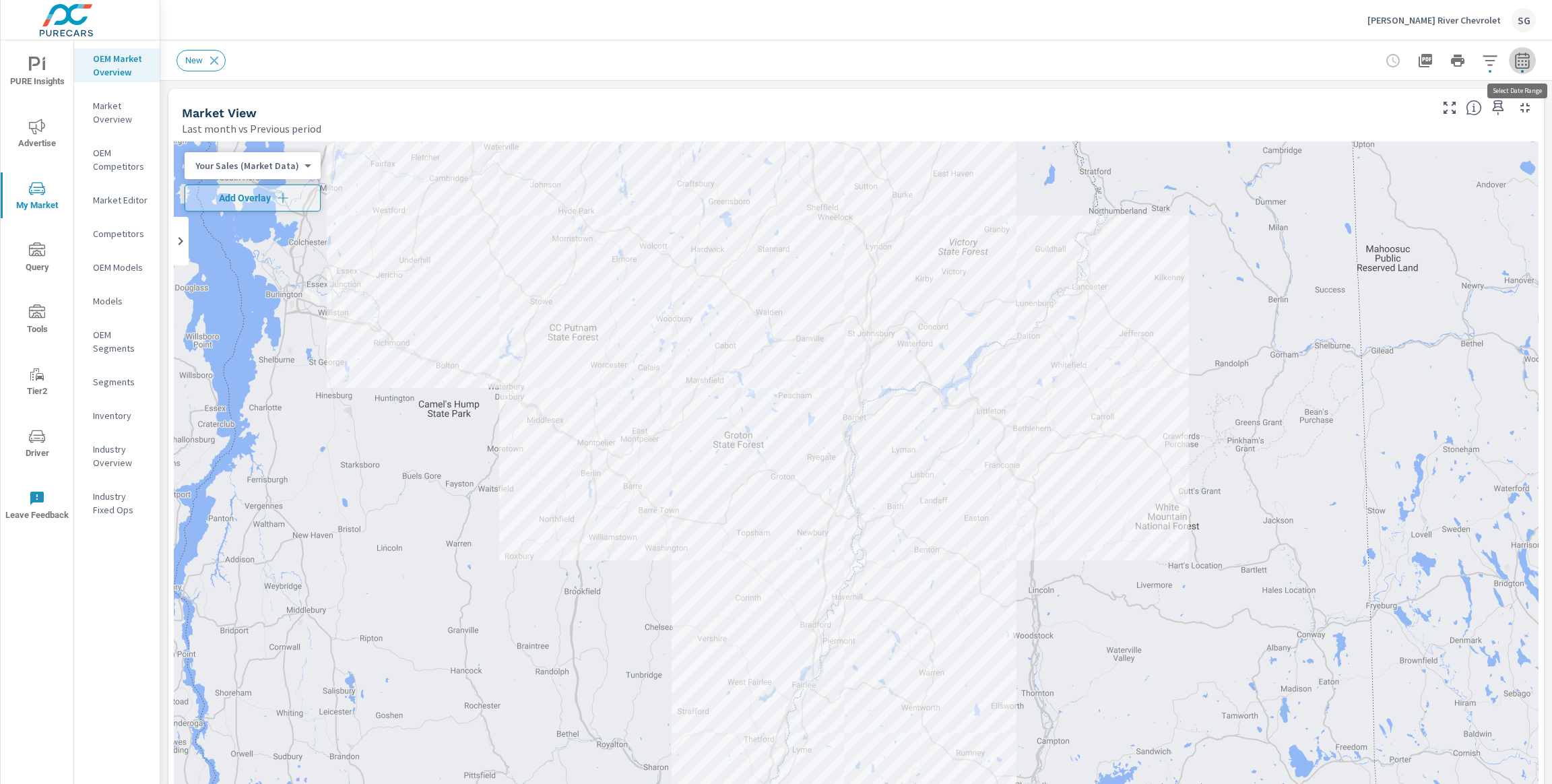
click at [1533, 63] on button "button" at bounding box center [1523, 61] width 27 height 27
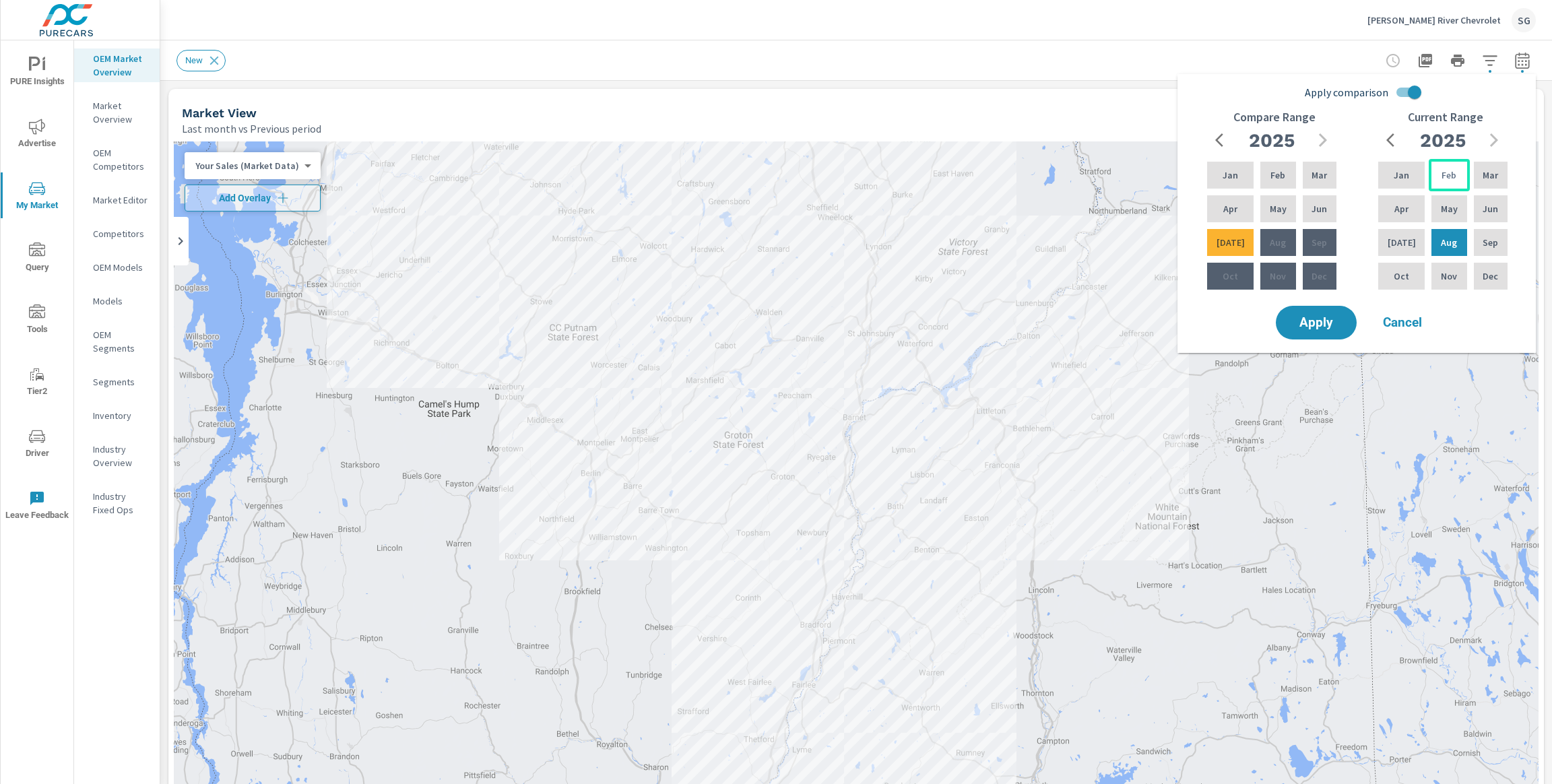
click at [1432, 181] on div "Feb" at bounding box center [1449, 175] width 40 height 32
click at [1442, 233] on div "Aug" at bounding box center [1449, 242] width 40 height 32
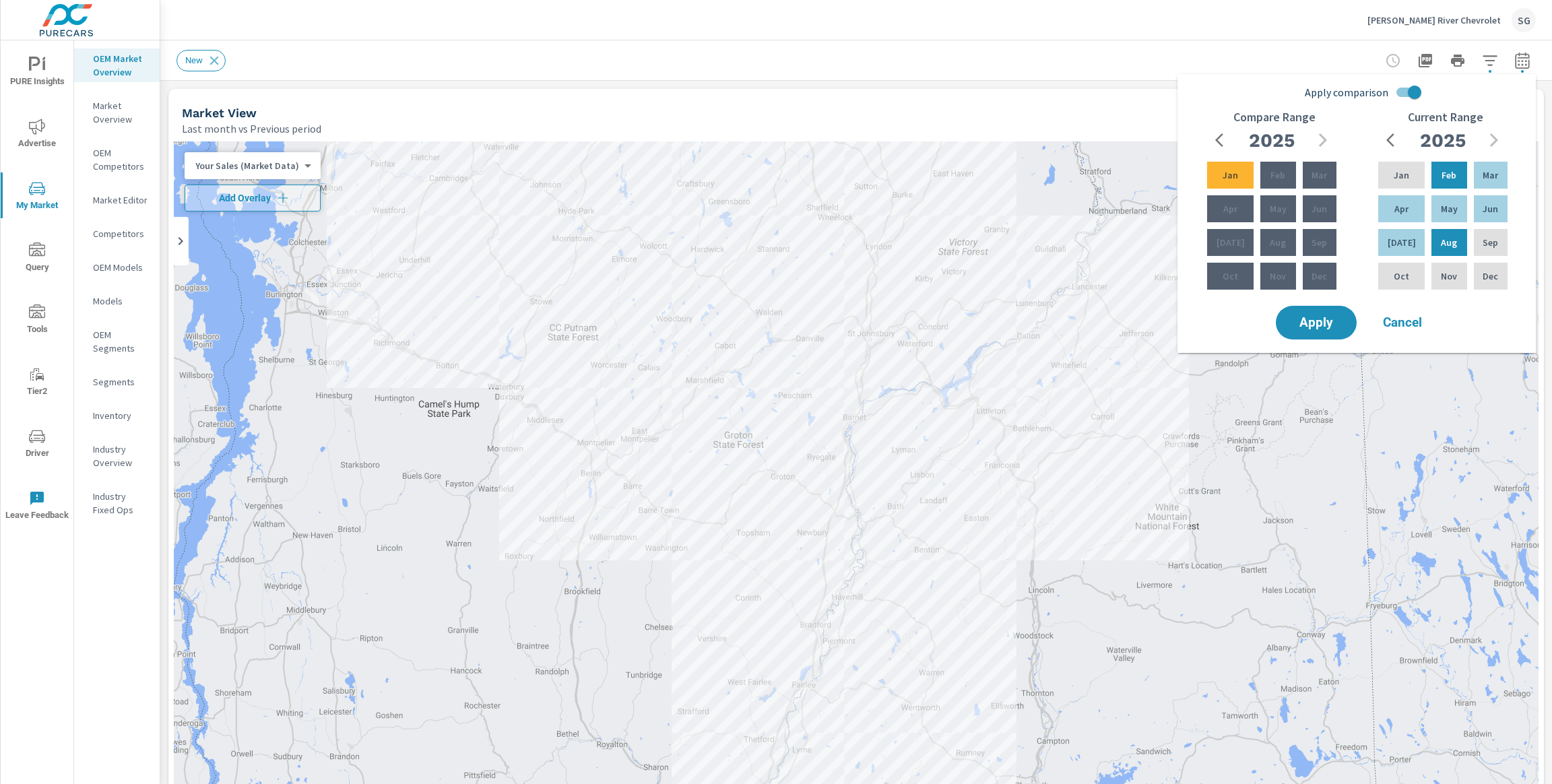
click at [1408, 97] on input "Apply comparison" at bounding box center [1415, 92] width 77 height 25
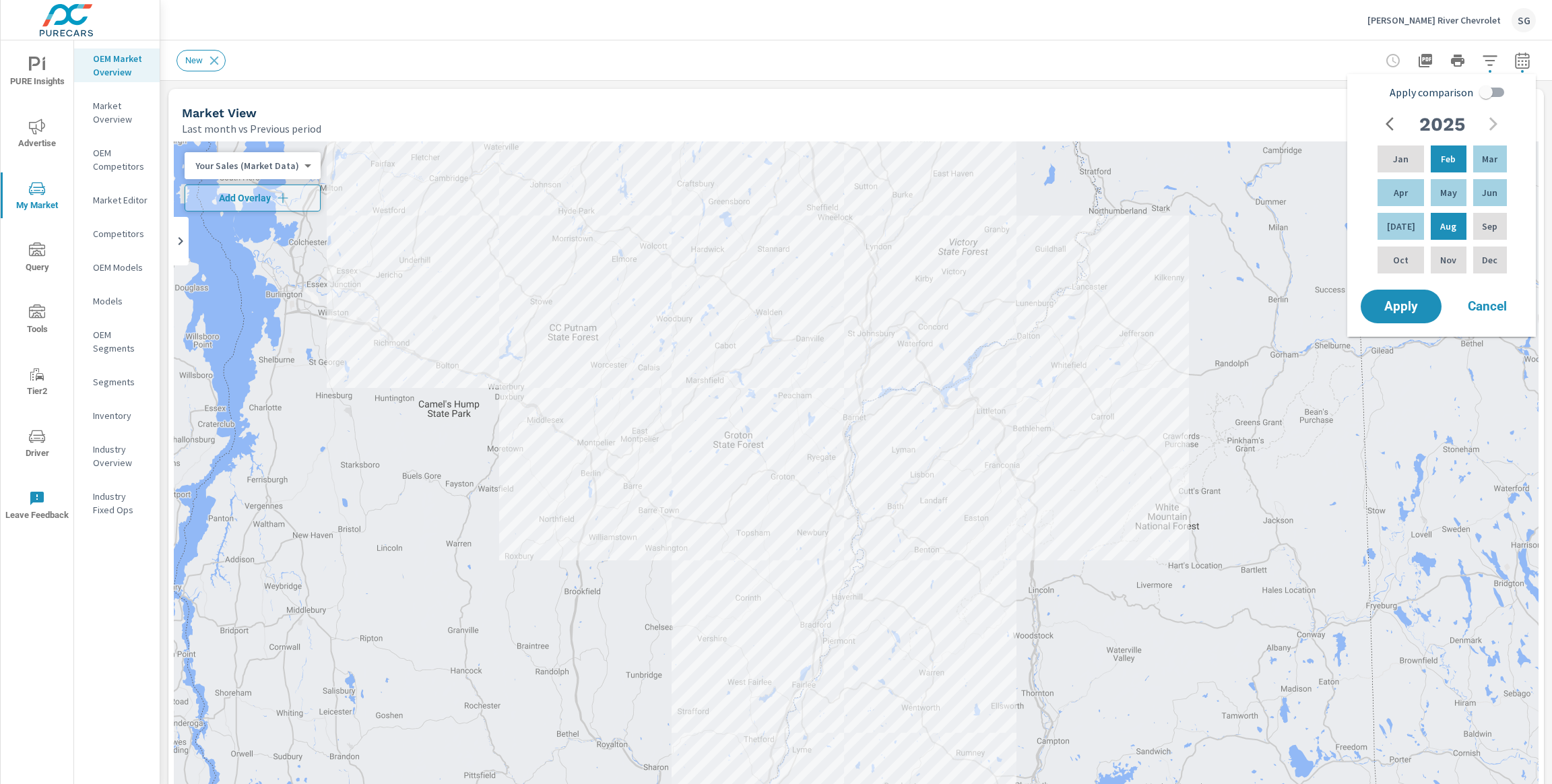
click at [1498, 99] on input "Apply comparison" at bounding box center [1486, 92] width 77 height 25
checkbox input "true"
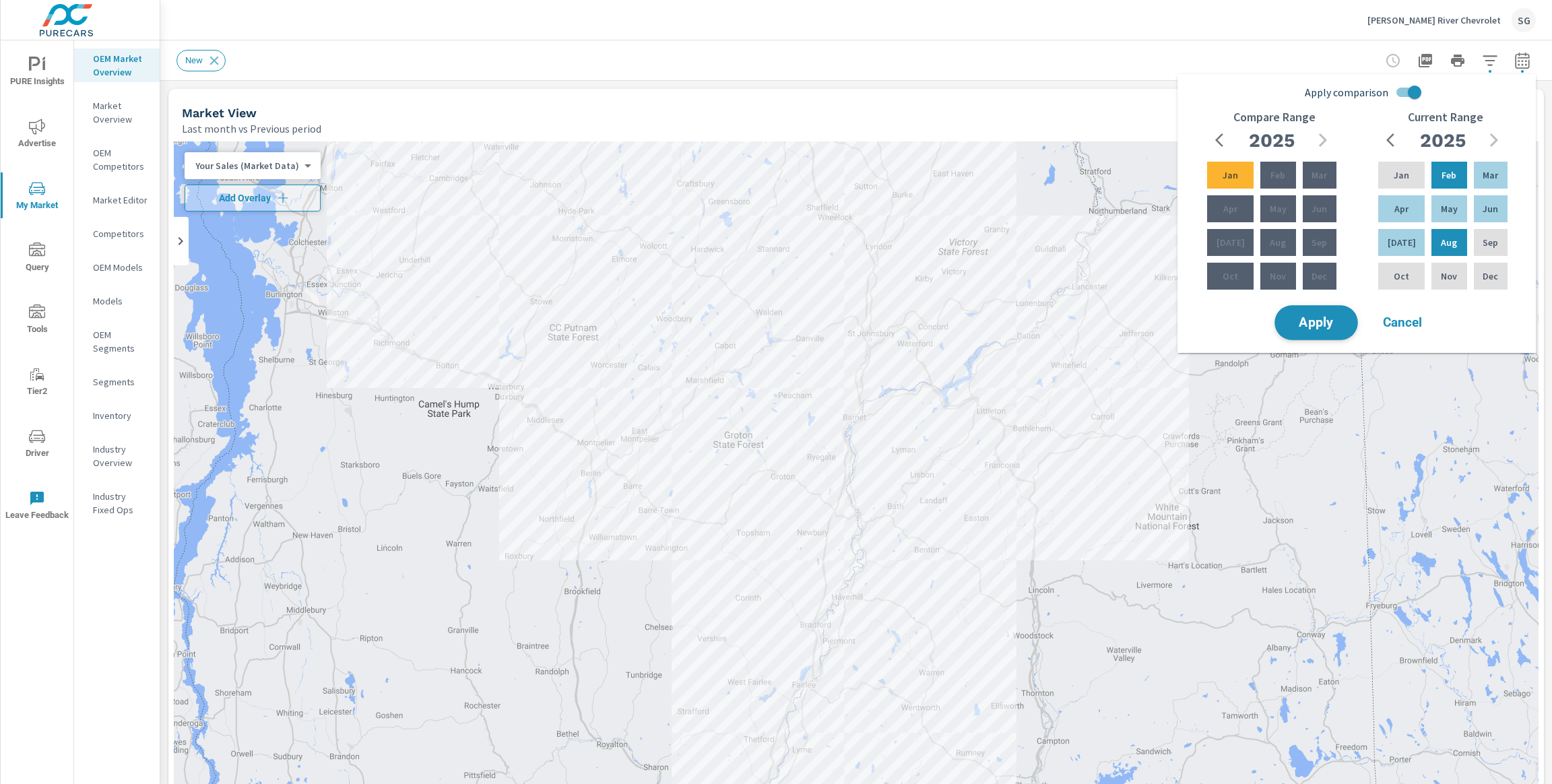
click at [1318, 323] on span "Apply" at bounding box center [1317, 323] width 55 height 13
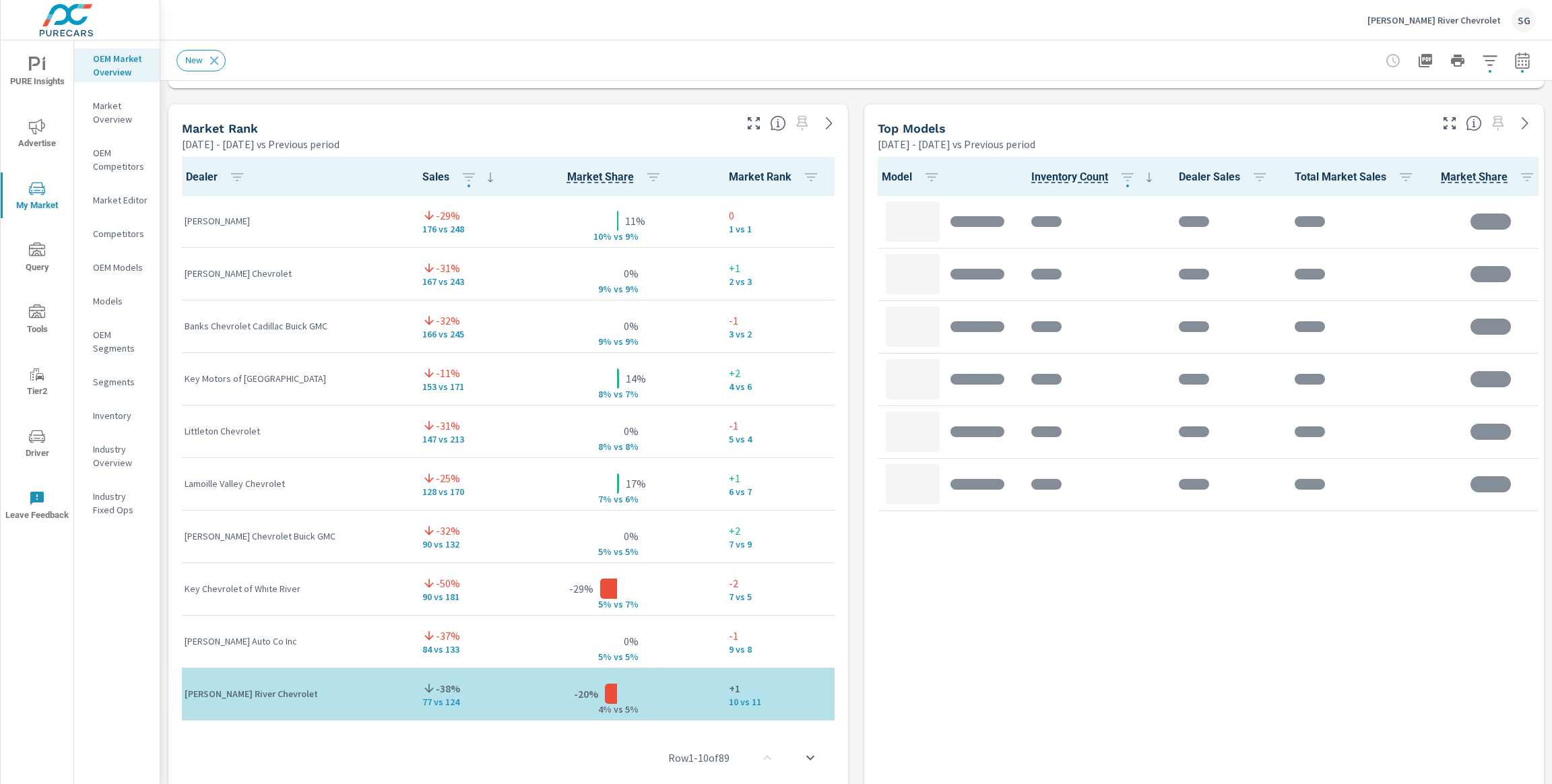
scroll to position [1, 0]
click at [516, 435] on td "0% 8% v s 8%" at bounding box center [617, 431] width 202 height 53
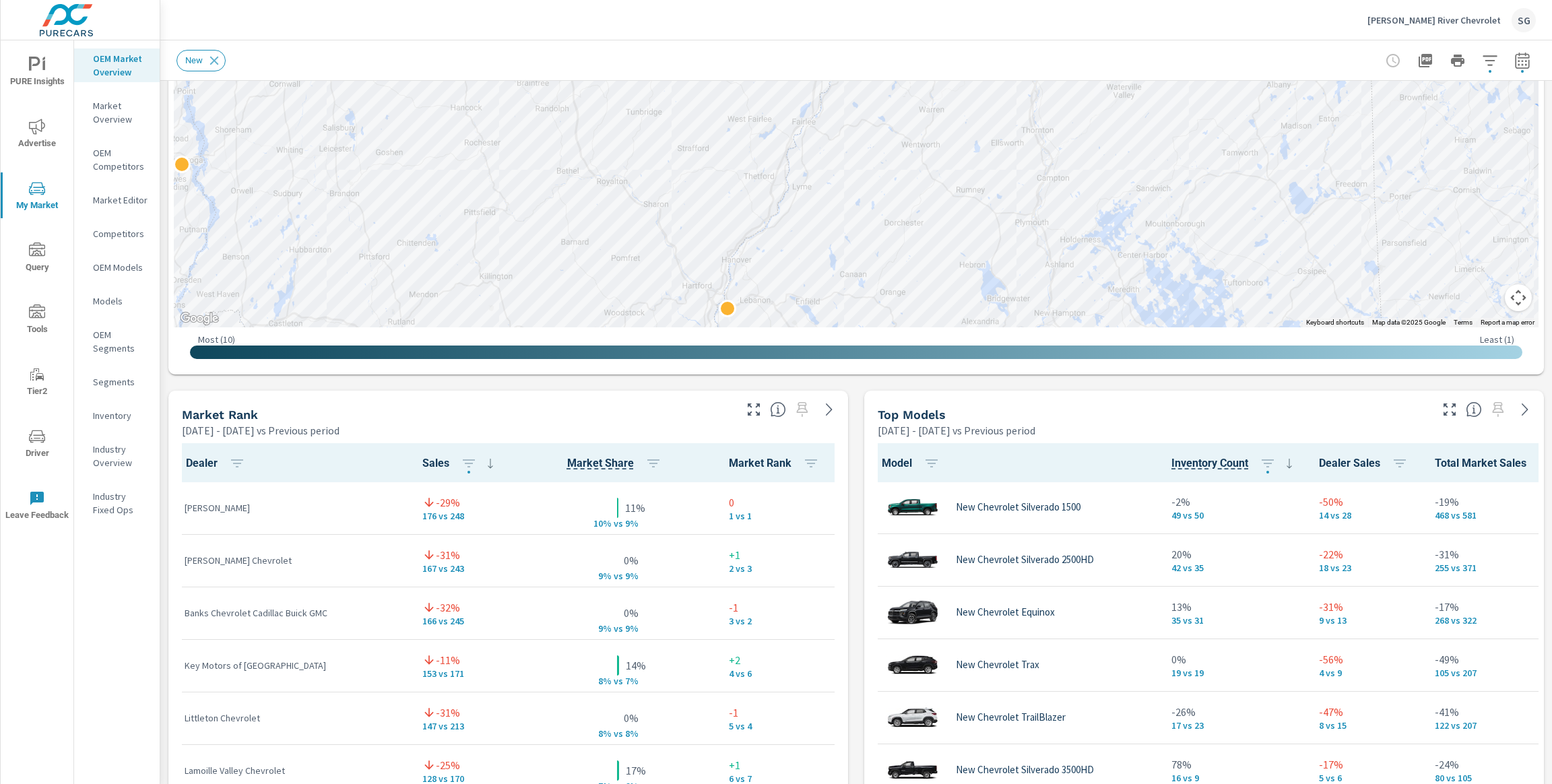
scroll to position [487, 0]
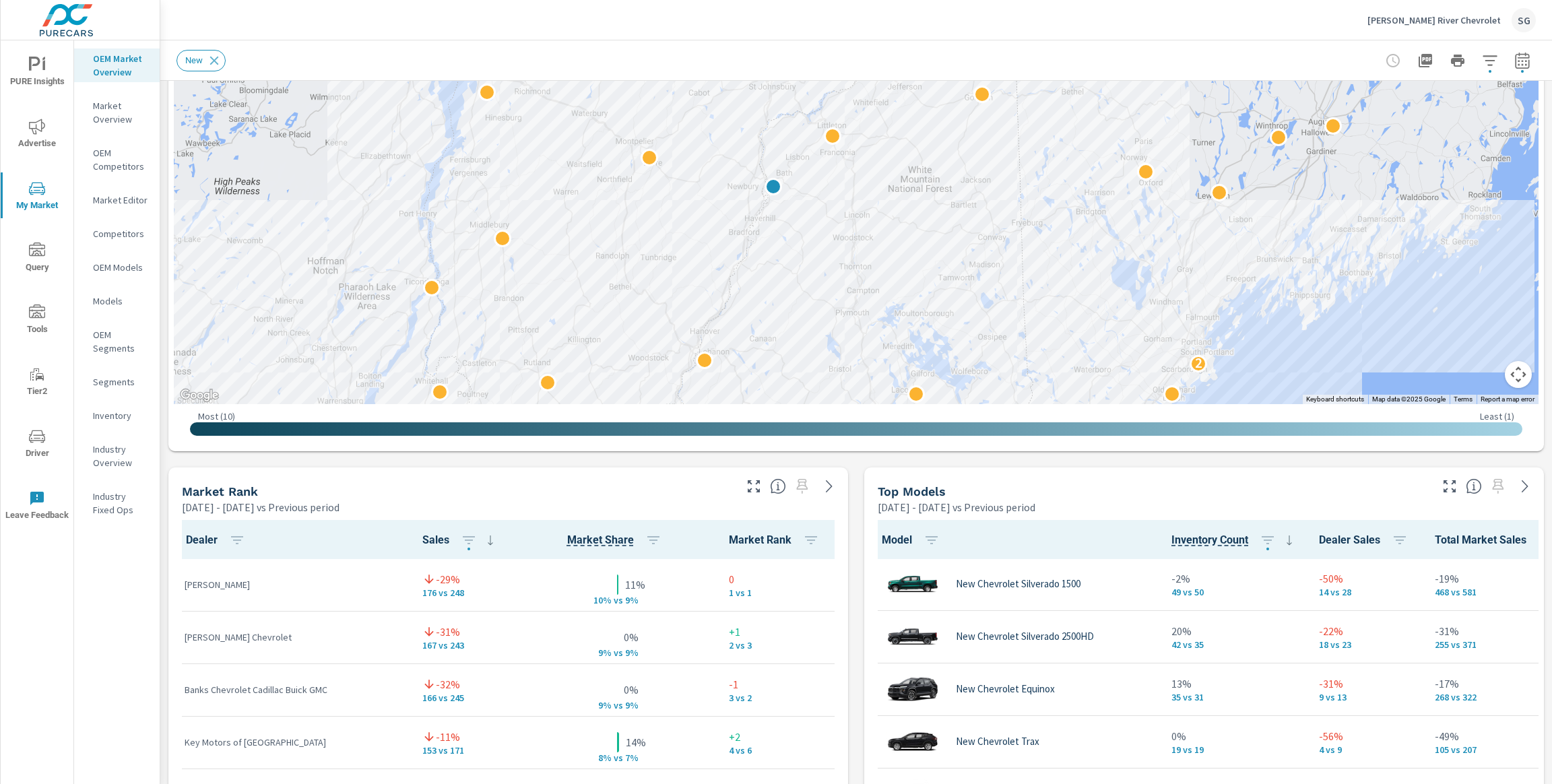
click at [860, 463] on div "Market View [DATE] - [DATE] vs Previous period ← Move left → Move right ↑ Move …" at bounding box center [856, 748] width 1392 height 2306
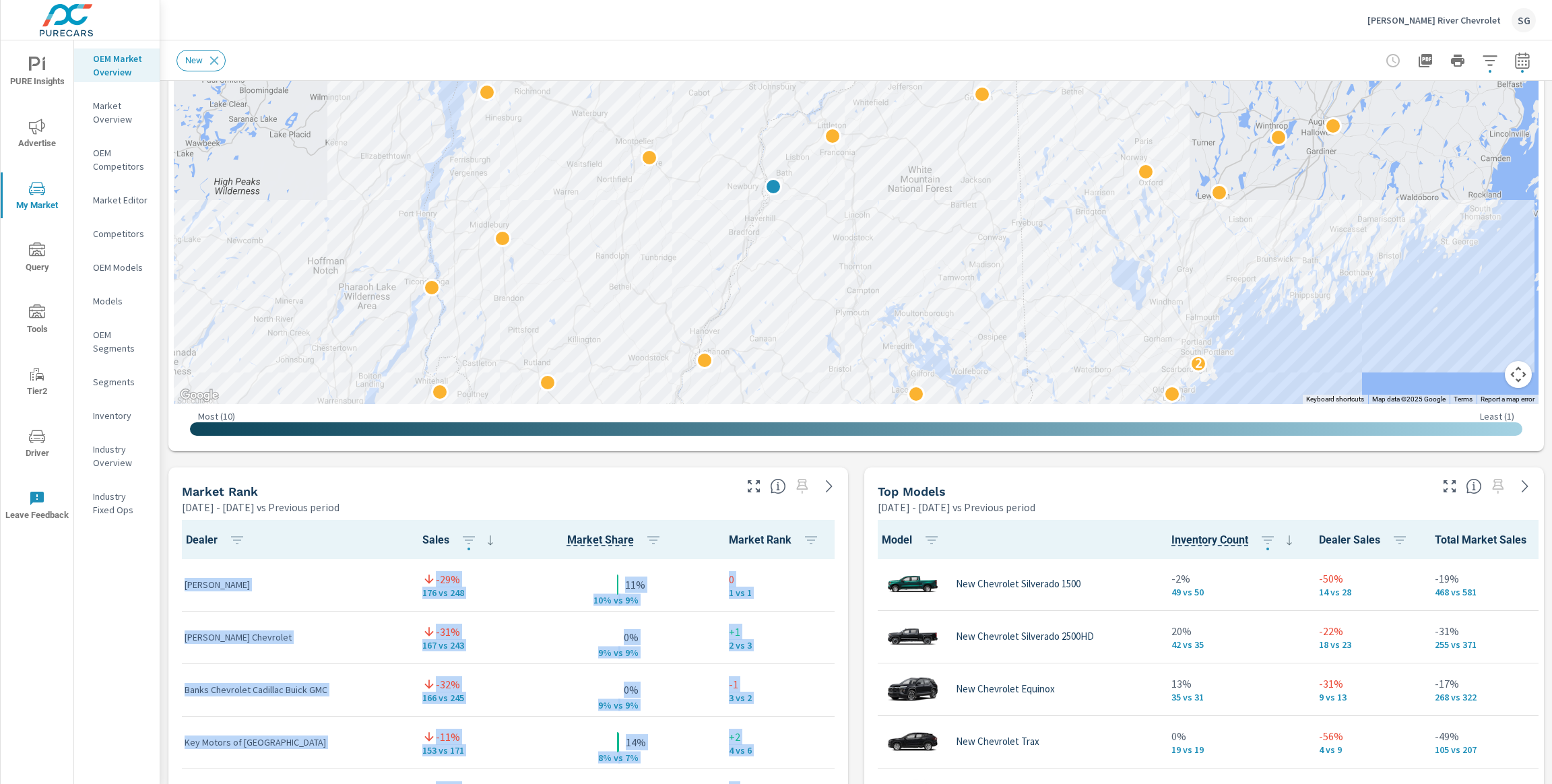
drag, startPoint x: 860, startPoint y: 463, endPoint x: 815, endPoint y: 545, distance: 93.5
click at [815, 545] on div "Market View [DATE] - [DATE] vs Previous period ← Move left → Move right ↑ Move …" at bounding box center [856, 748] width 1392 height 2306
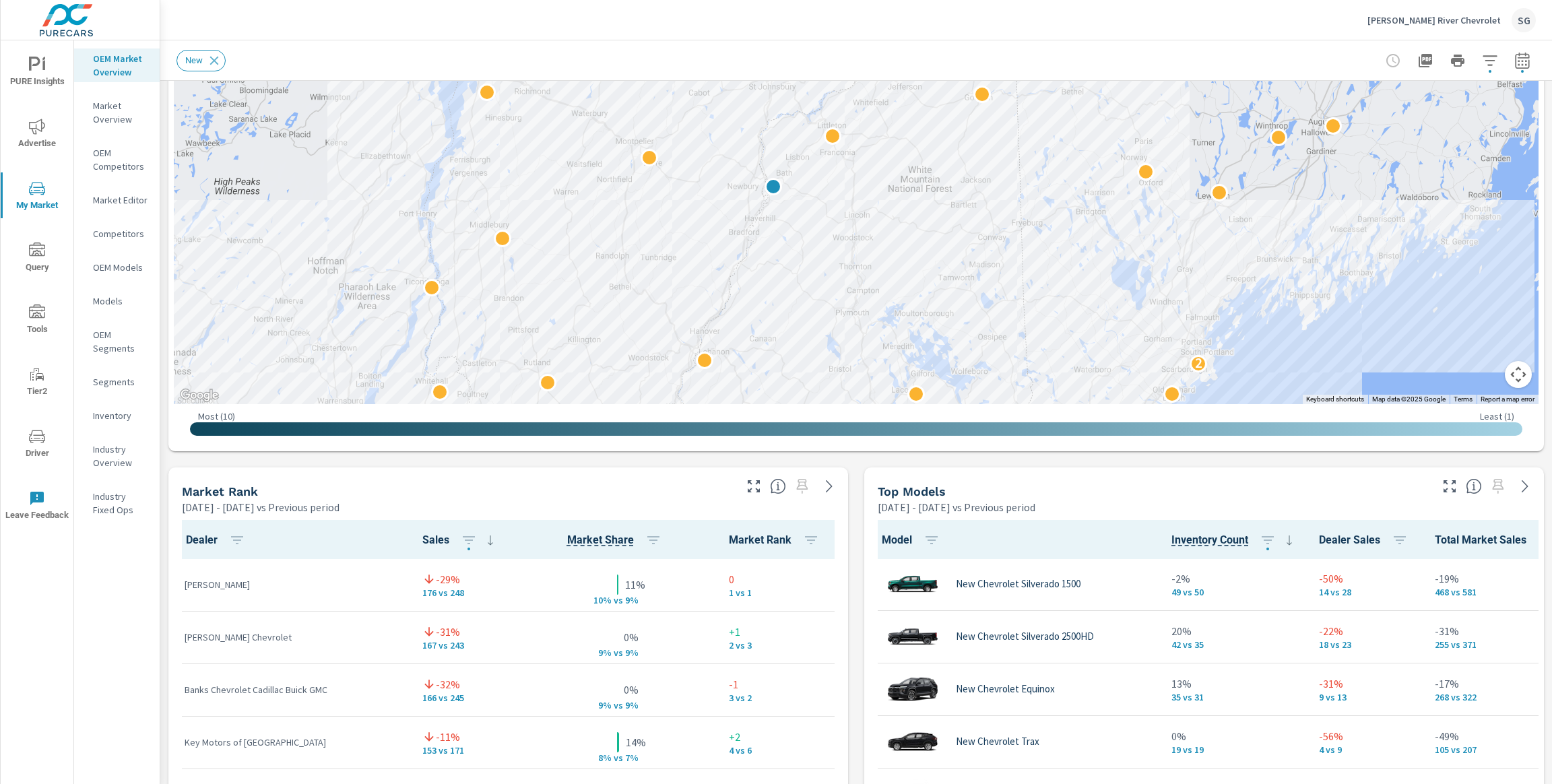
click at [851, 464] on div "Market View [DATE] - [DATE] vs Previous period ← Move left → Move right ↑ Move …" at bounding box center [856, 748] width 1392 height 2306
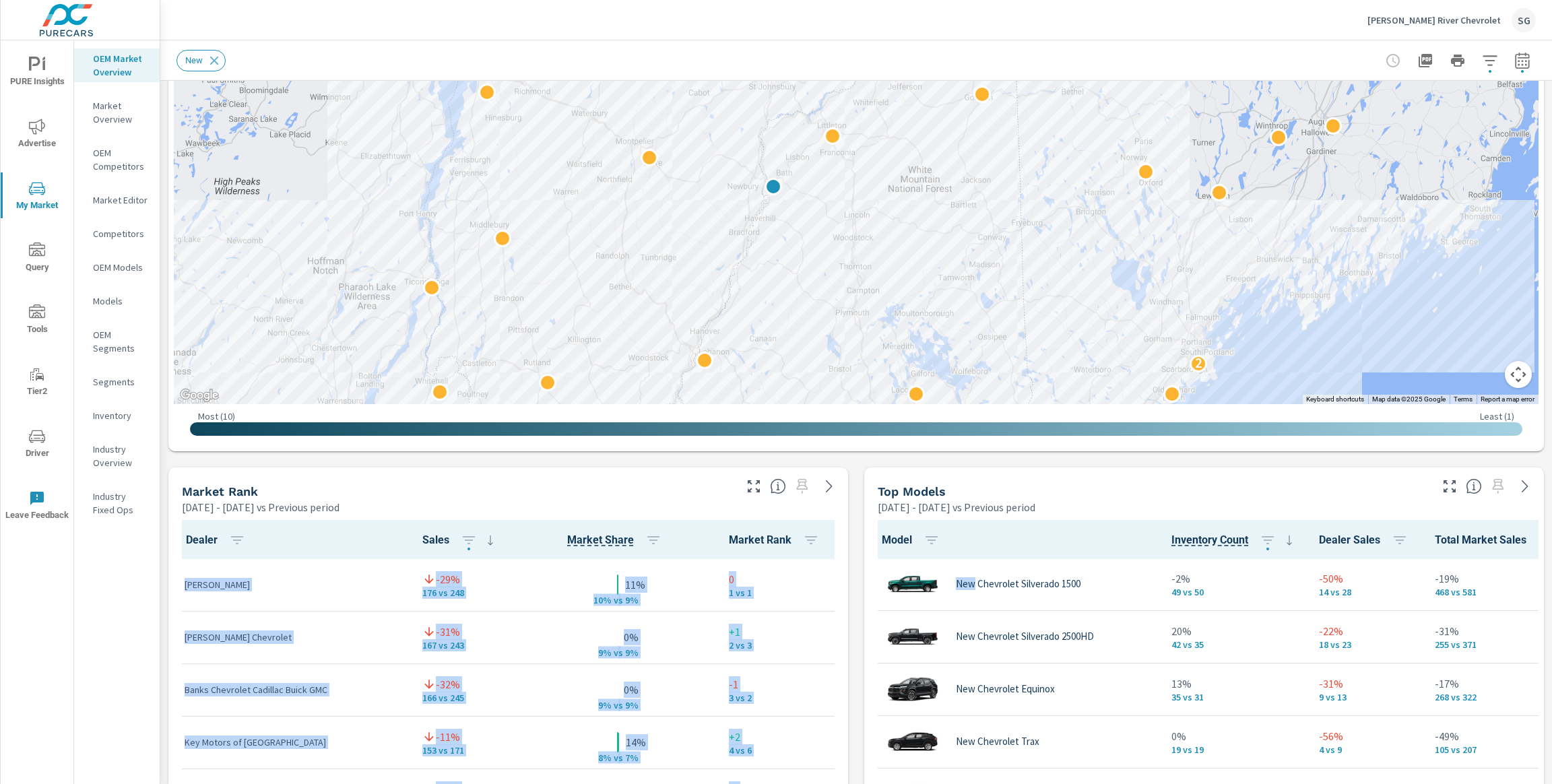
drag, startPoint x: 851, startPoint y: 464, endPoint x: 883, endPoint y: 543, distance: 85.2
click at [883, 543] on div "Market View [DATE] - [DATE] vs Previous period ← Move left → Move right ↑ Move …" at bounding box center [856, 748] width 1392 height 2306
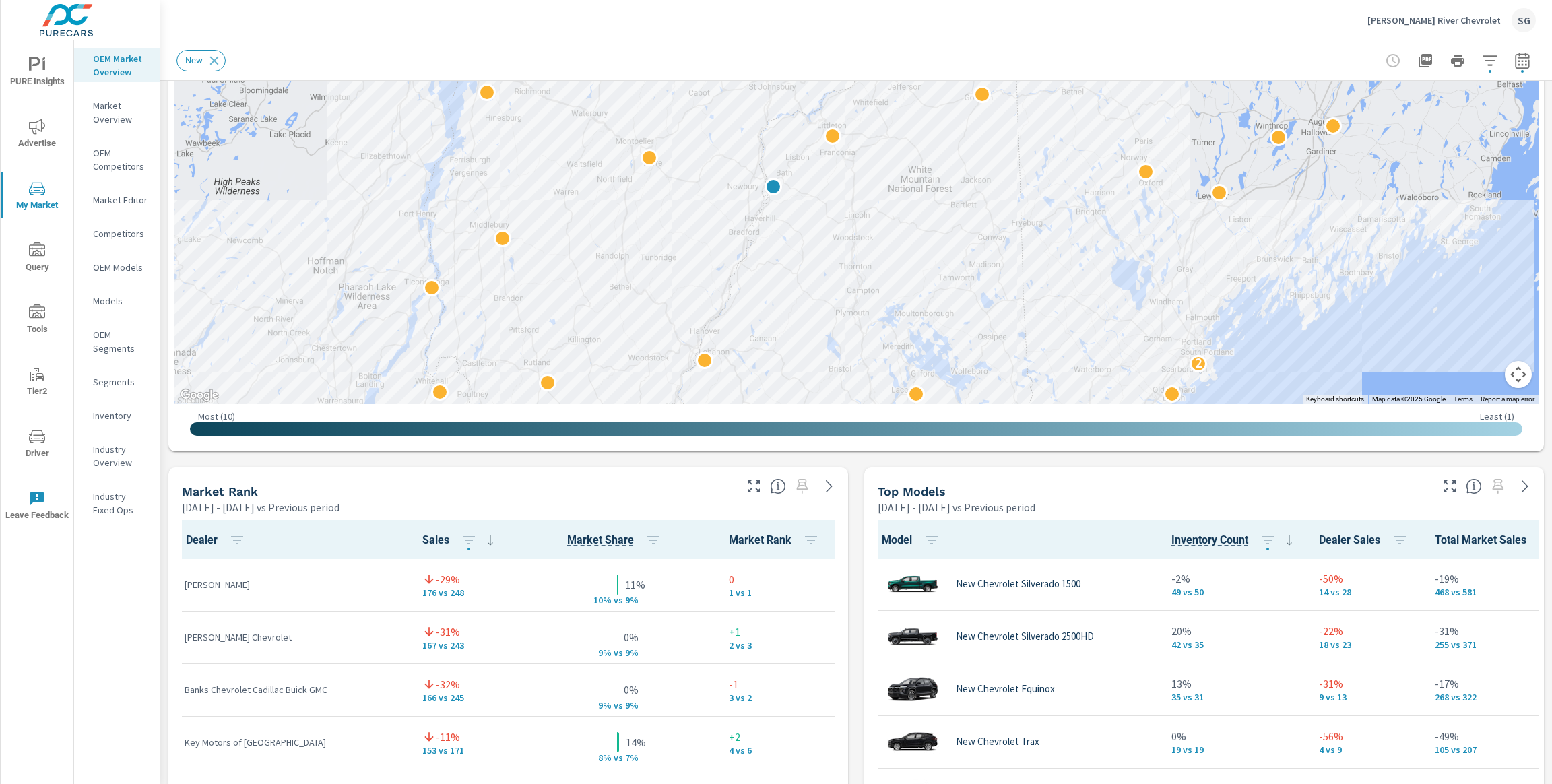
click at [851, 471] on div "Market View [DATE] - [DATE] vs Previous period ← Move left → Move right ↑ Move …" at bounding box center [856, 748] width 1392 height 2306
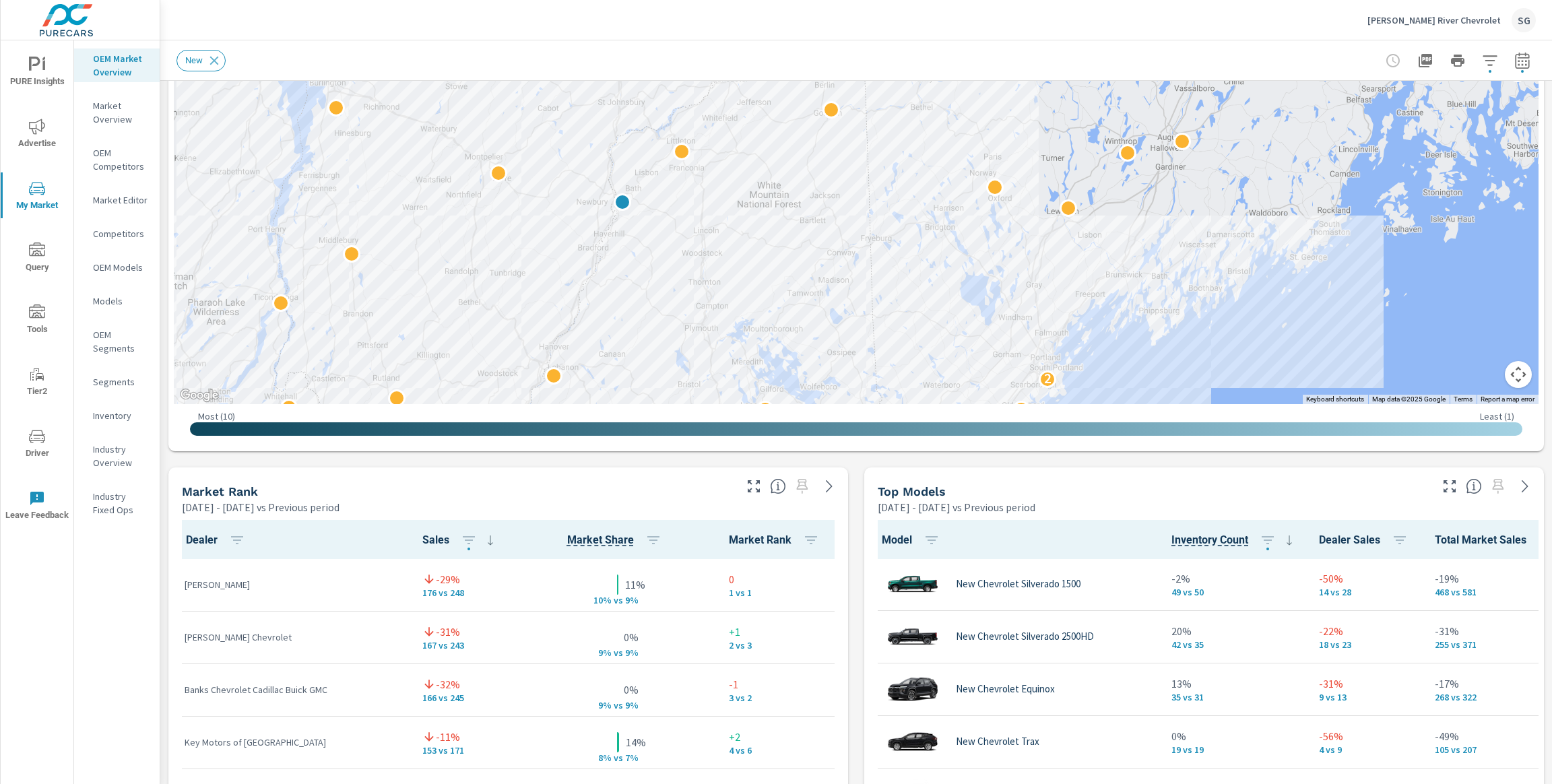
drag, startPoint x: 1198, startPoint y: 338, endPoint x: 1044, endPoint y: 355, distance: 154.9
click at [1044, 355] on div "2 2 2" at bounding box center [1288, 421] width 1165 height 752
click at [870, 468] on div "Top Models [DATE] - [DATE] vs Previous period" at bounding box center [1150, 491] width 570 height 48
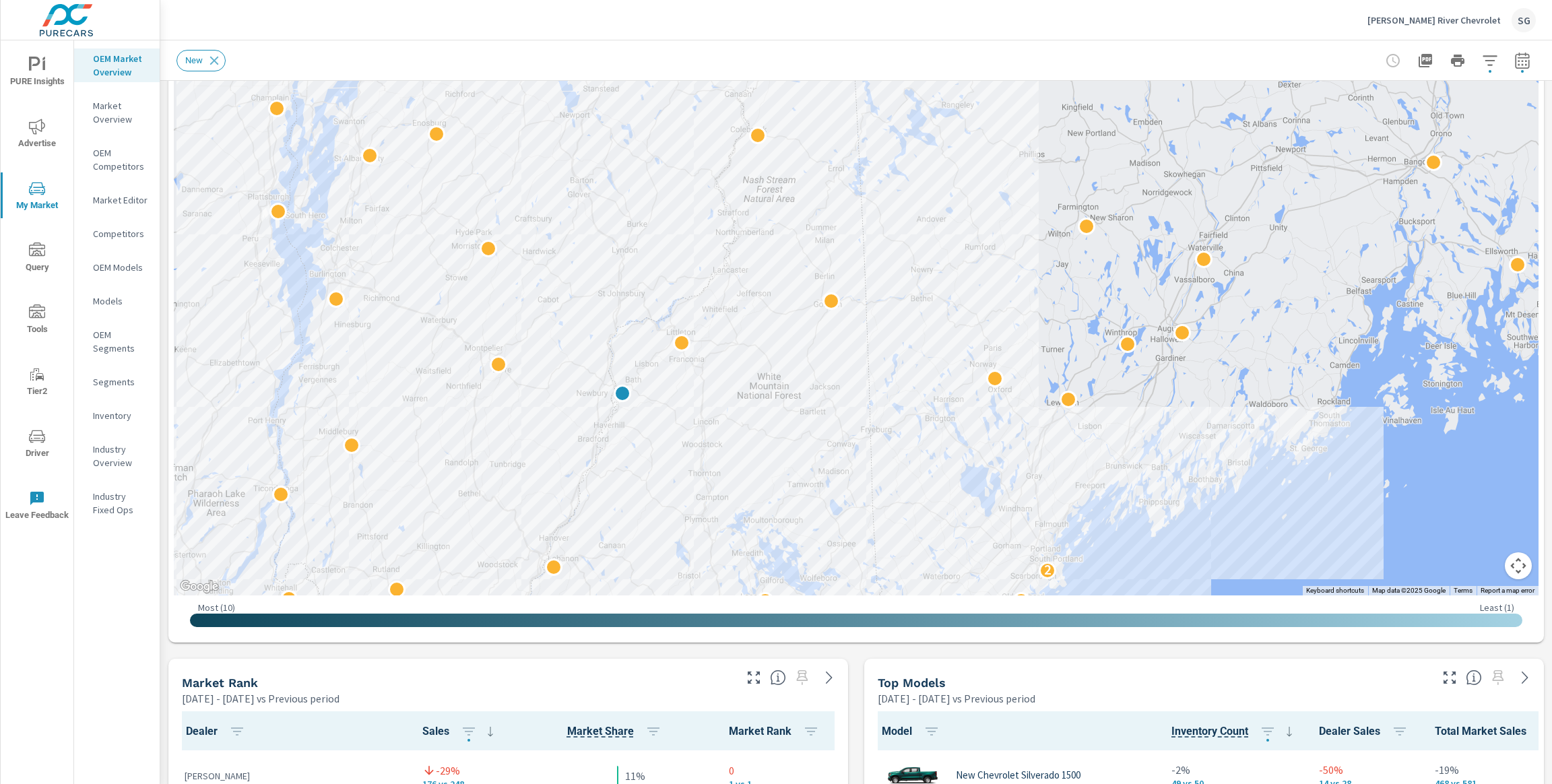
scroll to position [272, 0]
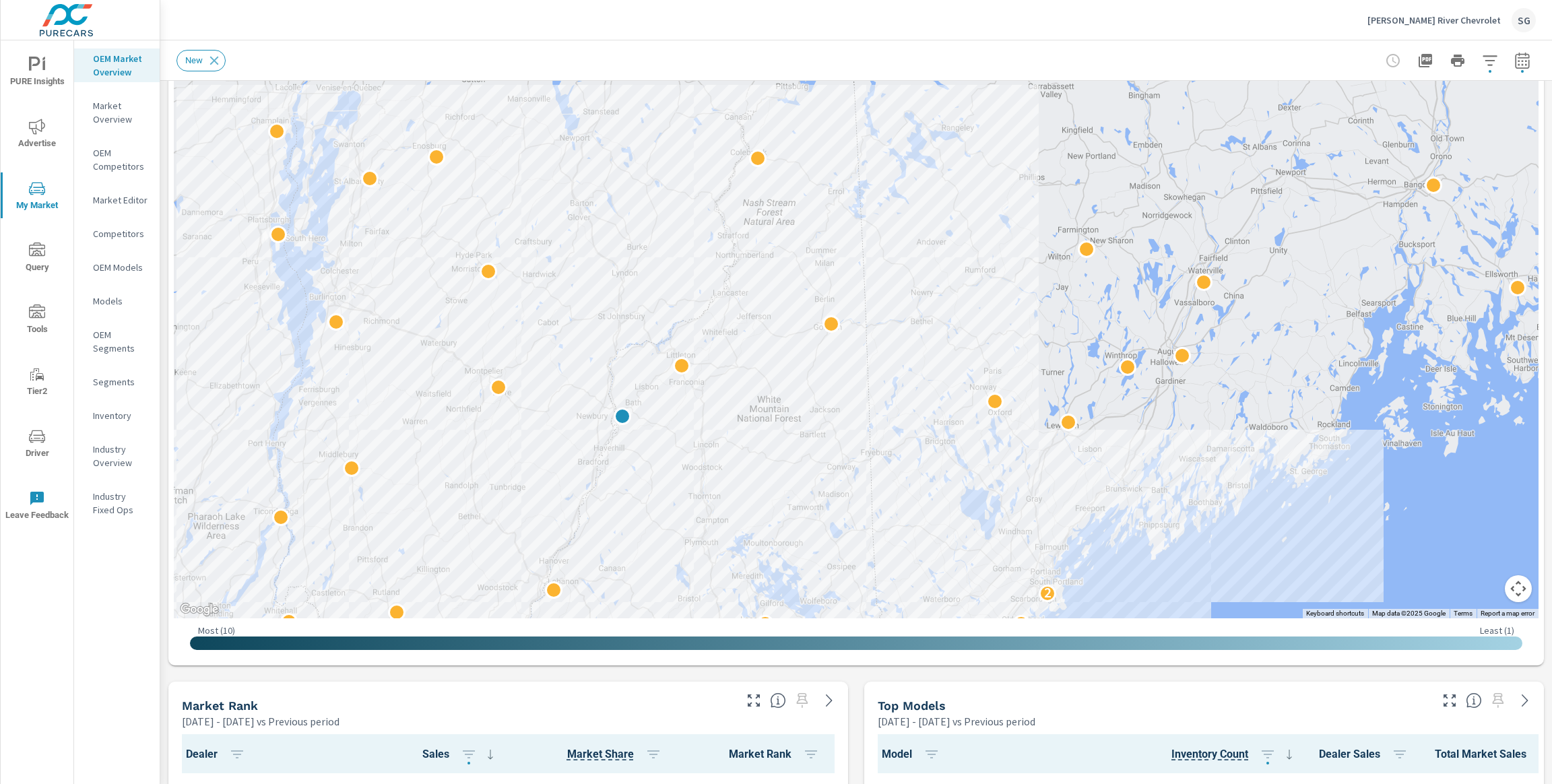
drag, startPoint x: 676, startPoint y: 675, endPoint x: 686, endPoint y: 731, distance: 56.9
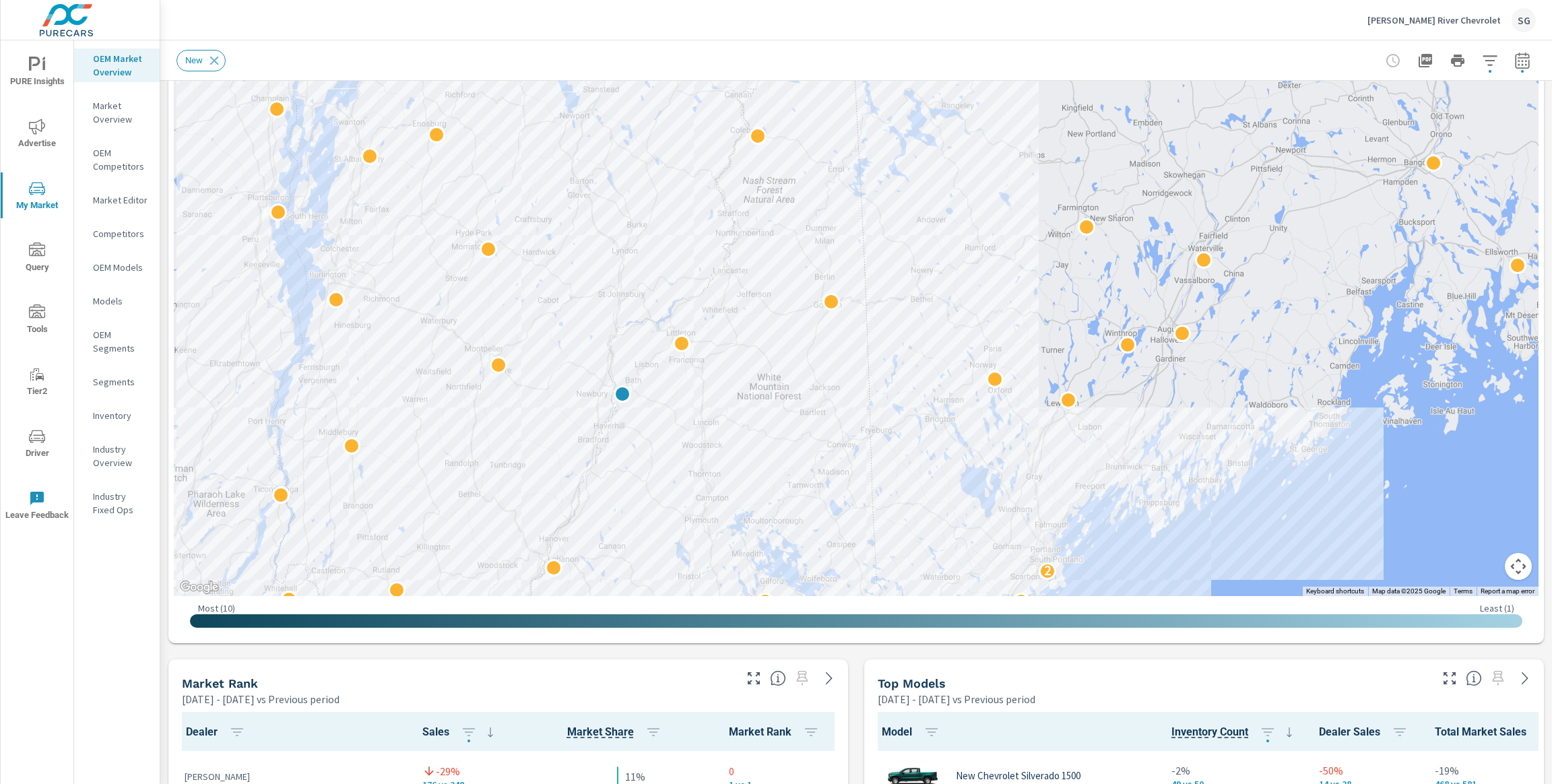
scroll to position [288, 0]
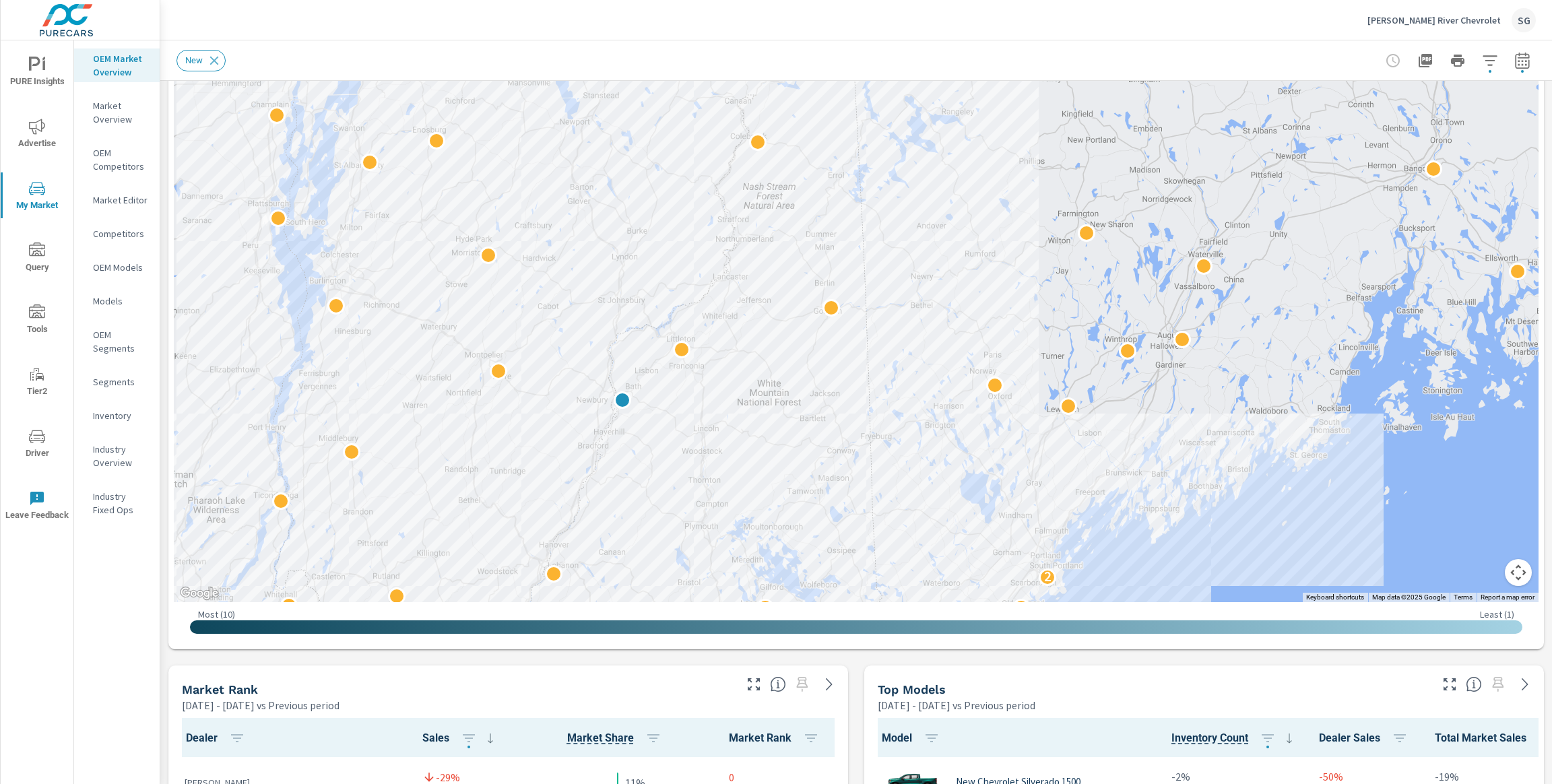
click at [47, 133] on span "Advertise" at bounding box center [37, 135] width 65 height 33
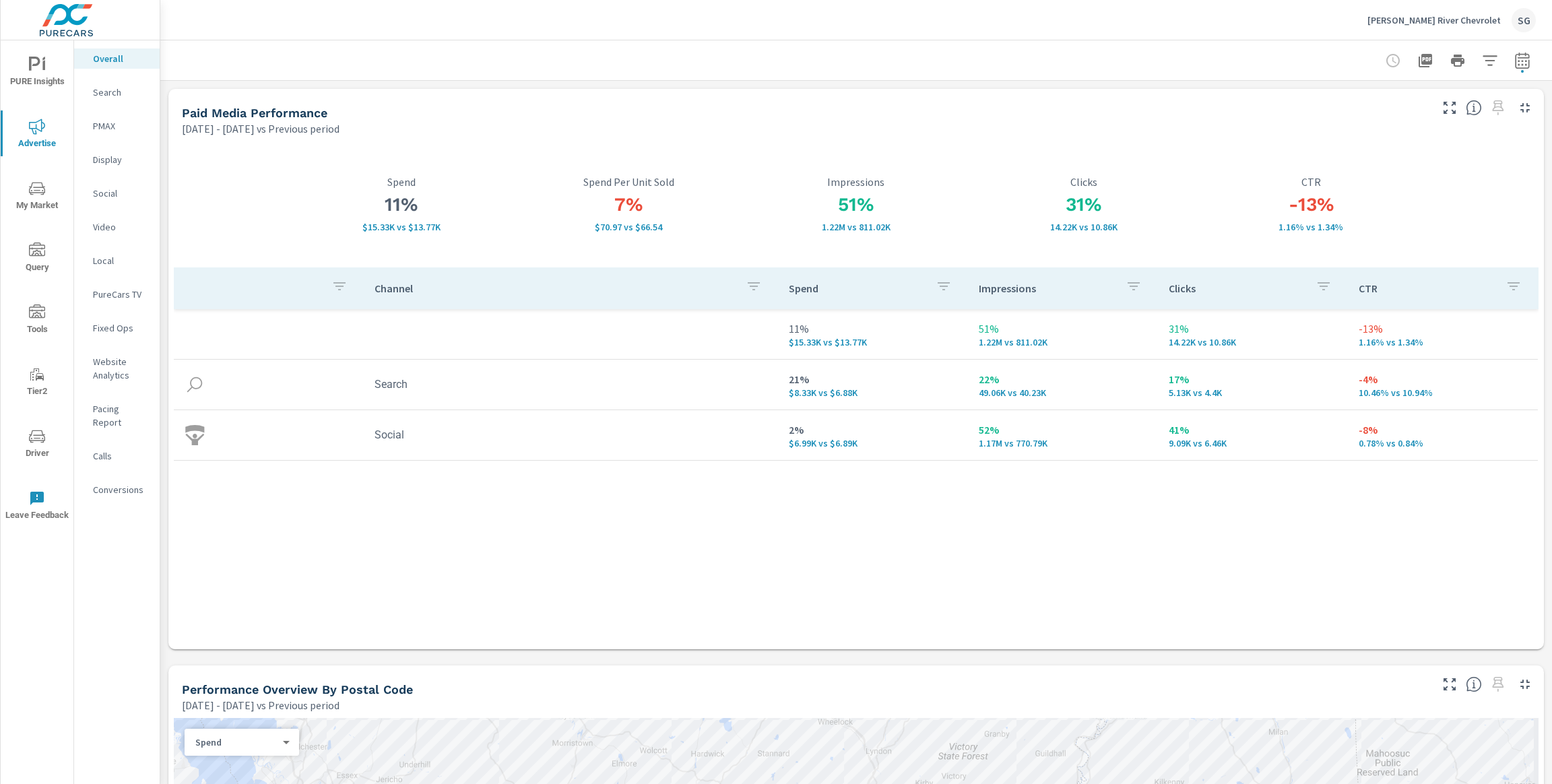
click at [935, 539] on div "Channel Spend Impressions Clicks CTR 11% $15.33K vs $13.77K 51% 1.22M vs 811.02…" at bounding box center [856, 446] width 1365 height 357
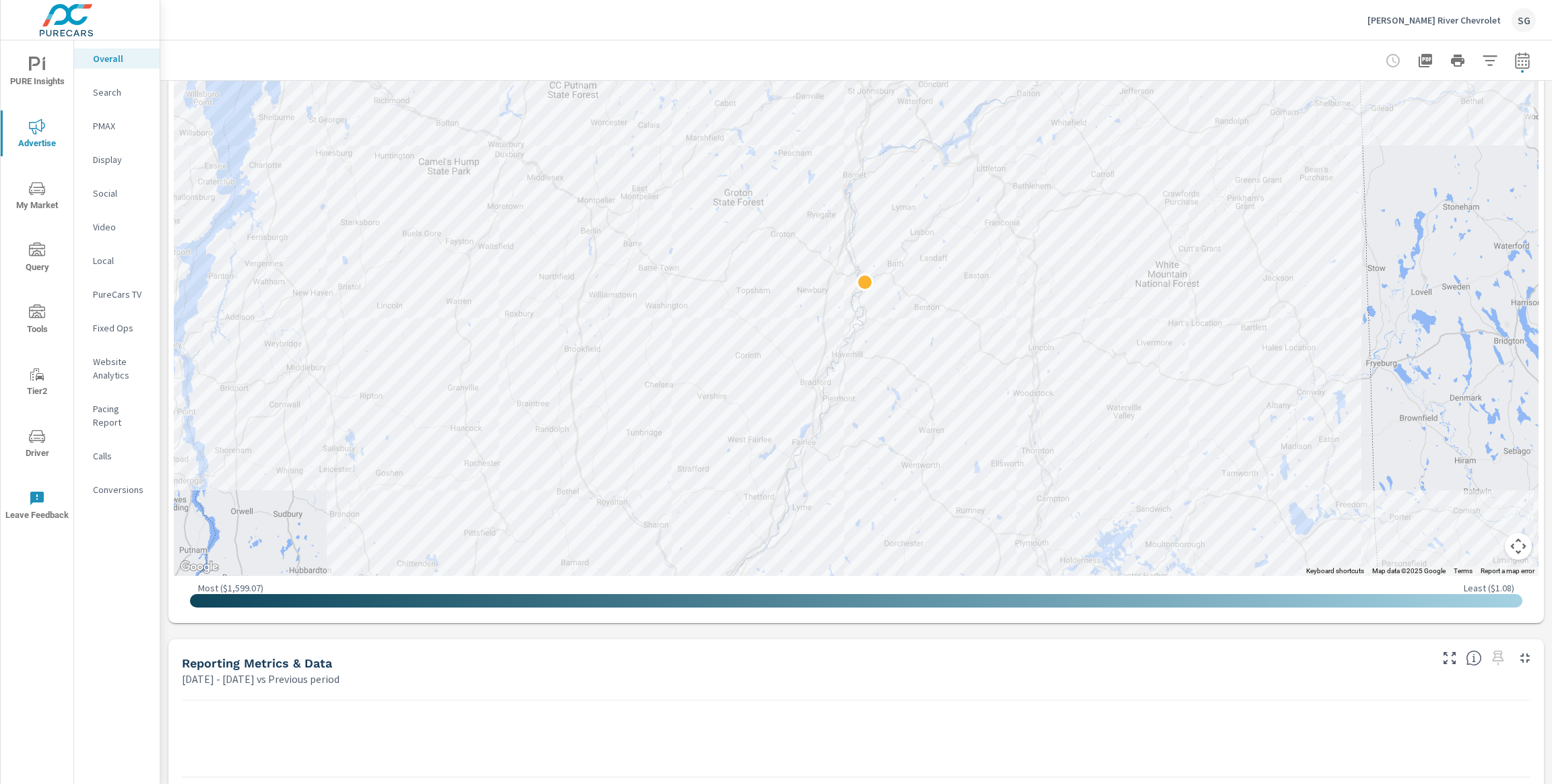
scroll to position [750, 0]
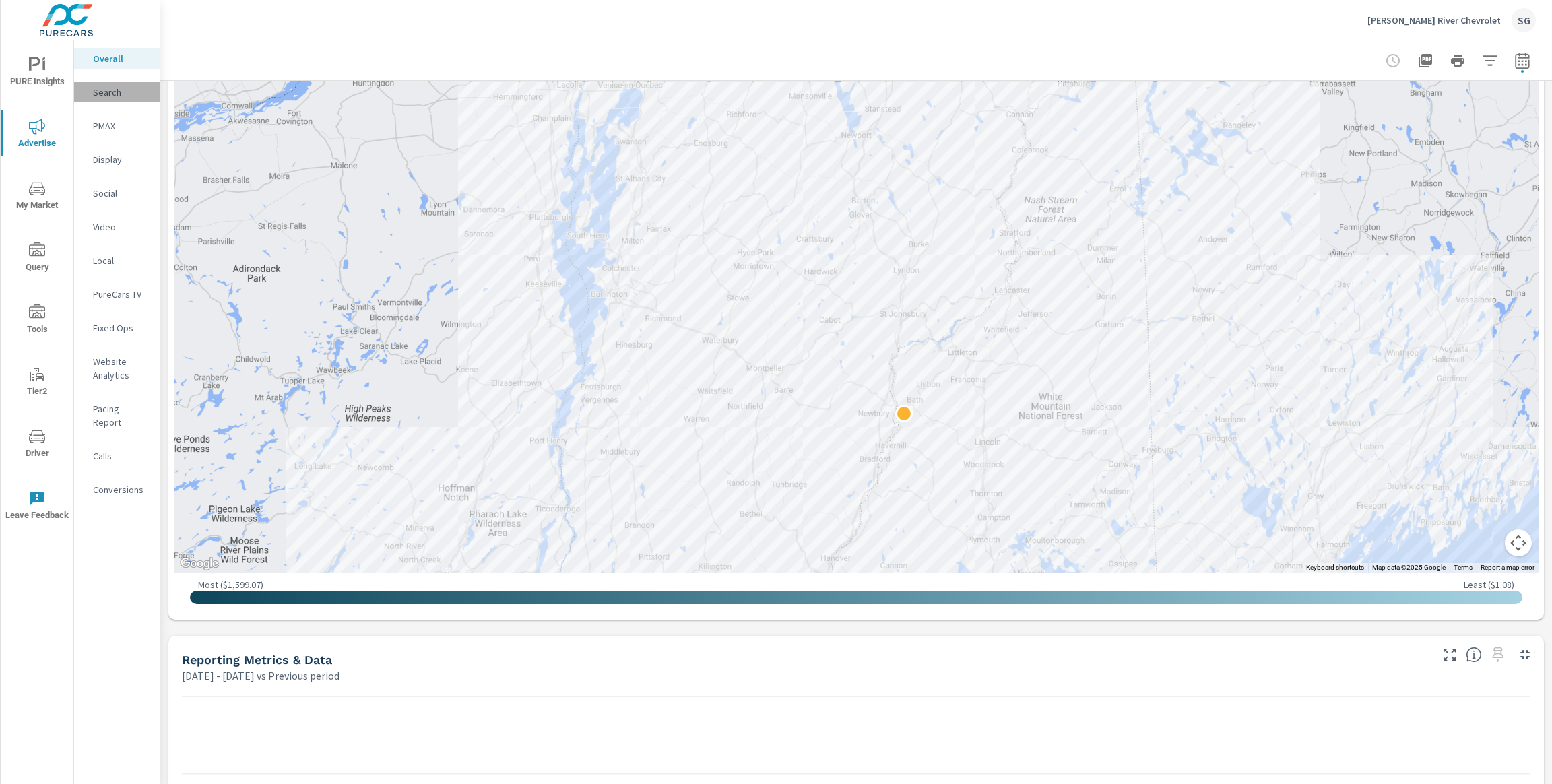
click at [100, 90] on p "Search" at bounding box center [121, 91] width 56 height 13
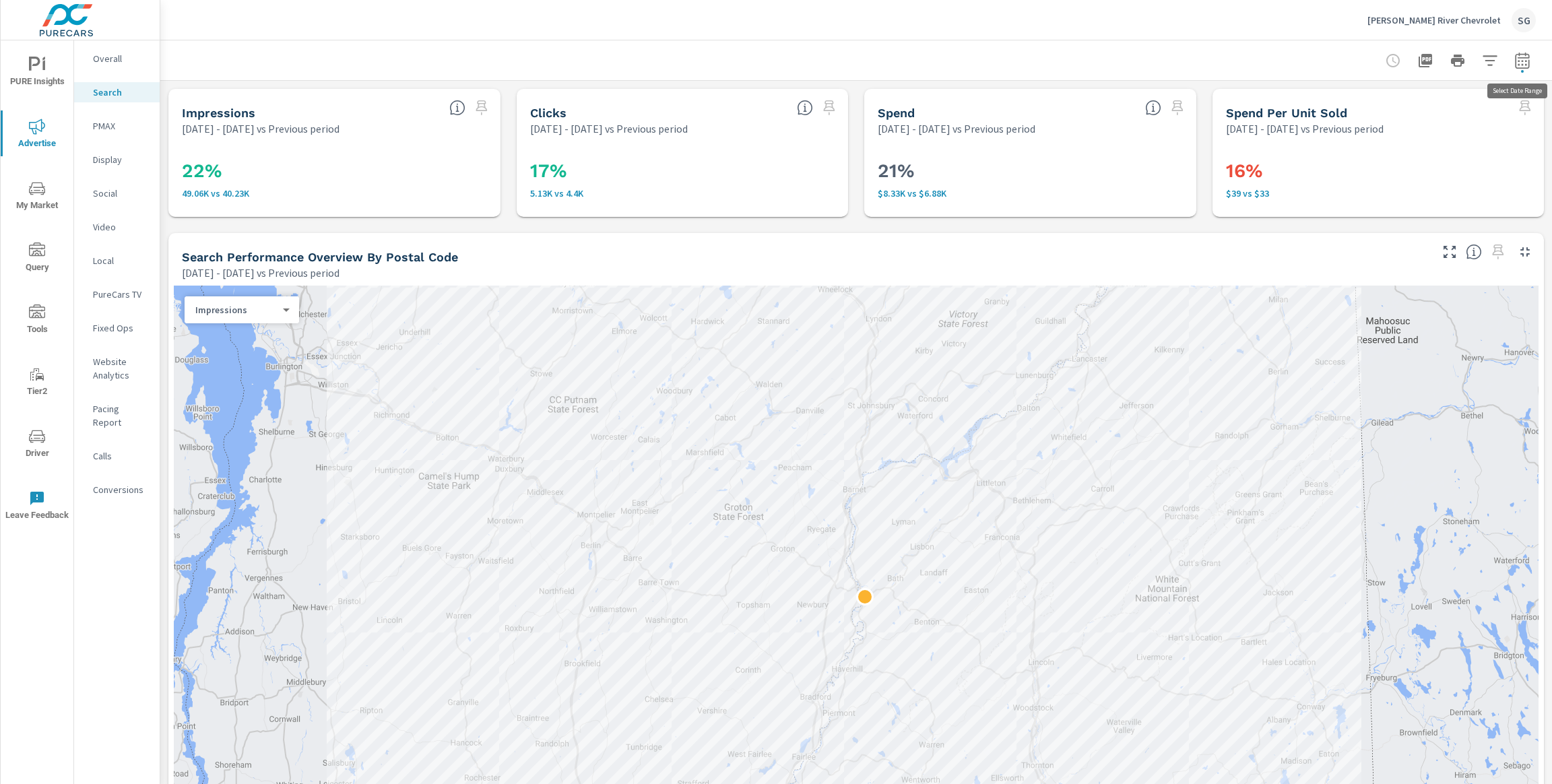
click at [1512, 62] on button "button" at bounding box center [1523, 61] width 27 height 27
select select "Previous period"
click at [1460, 118] on select "Custom [DATE] Last week Last 7 days Last 14 days Last 30 days Last 45 days Last…" at bounding box center [1415, 118] width 145 height 27
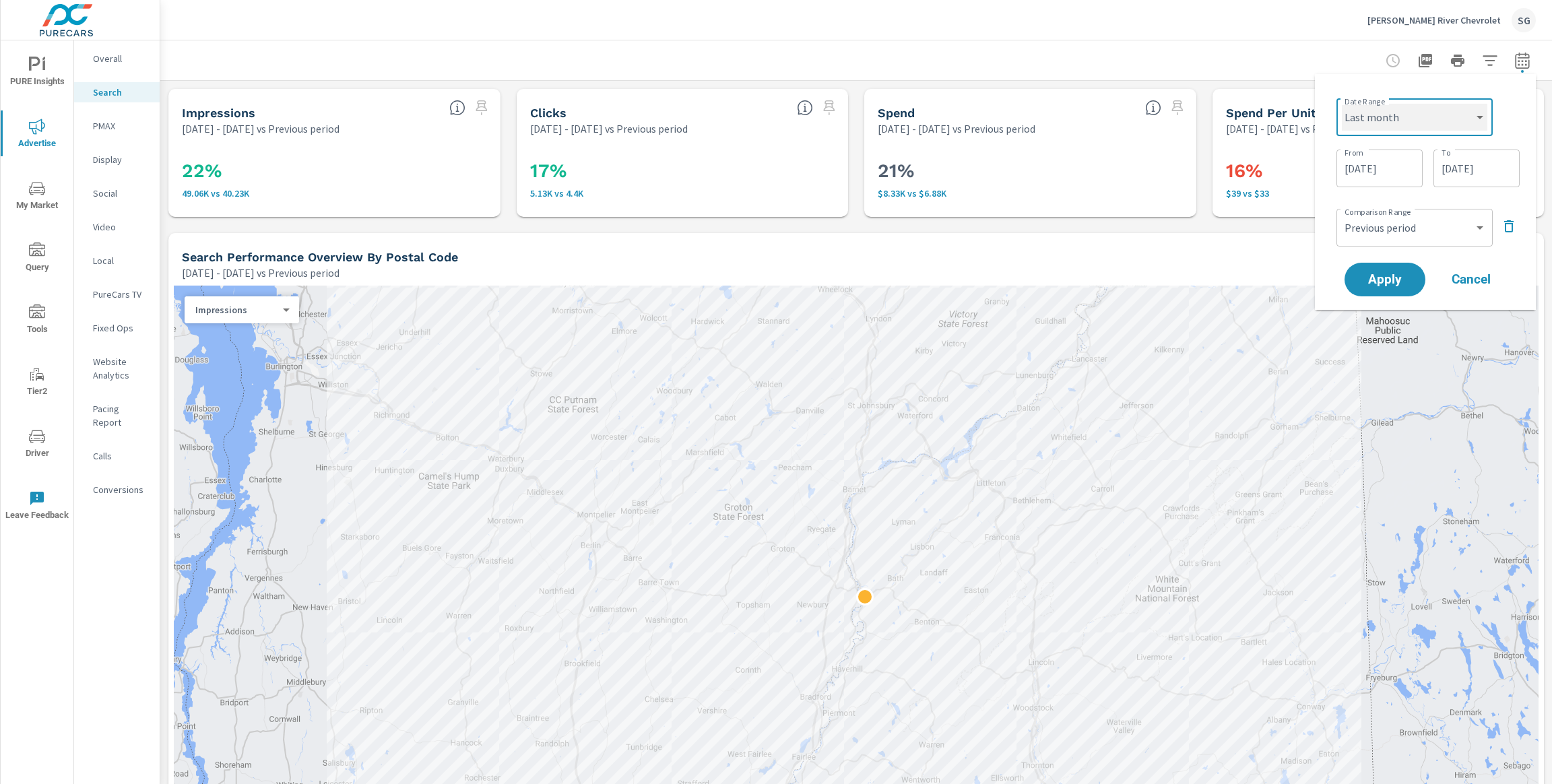
click at [1342, 104] on select "Custom [DATE] Last week Last 7 days Last 14 days Last 30 days Last 45 days Last…" at bounding box center [1415, 118] width 145 height 27
select select "Last month"
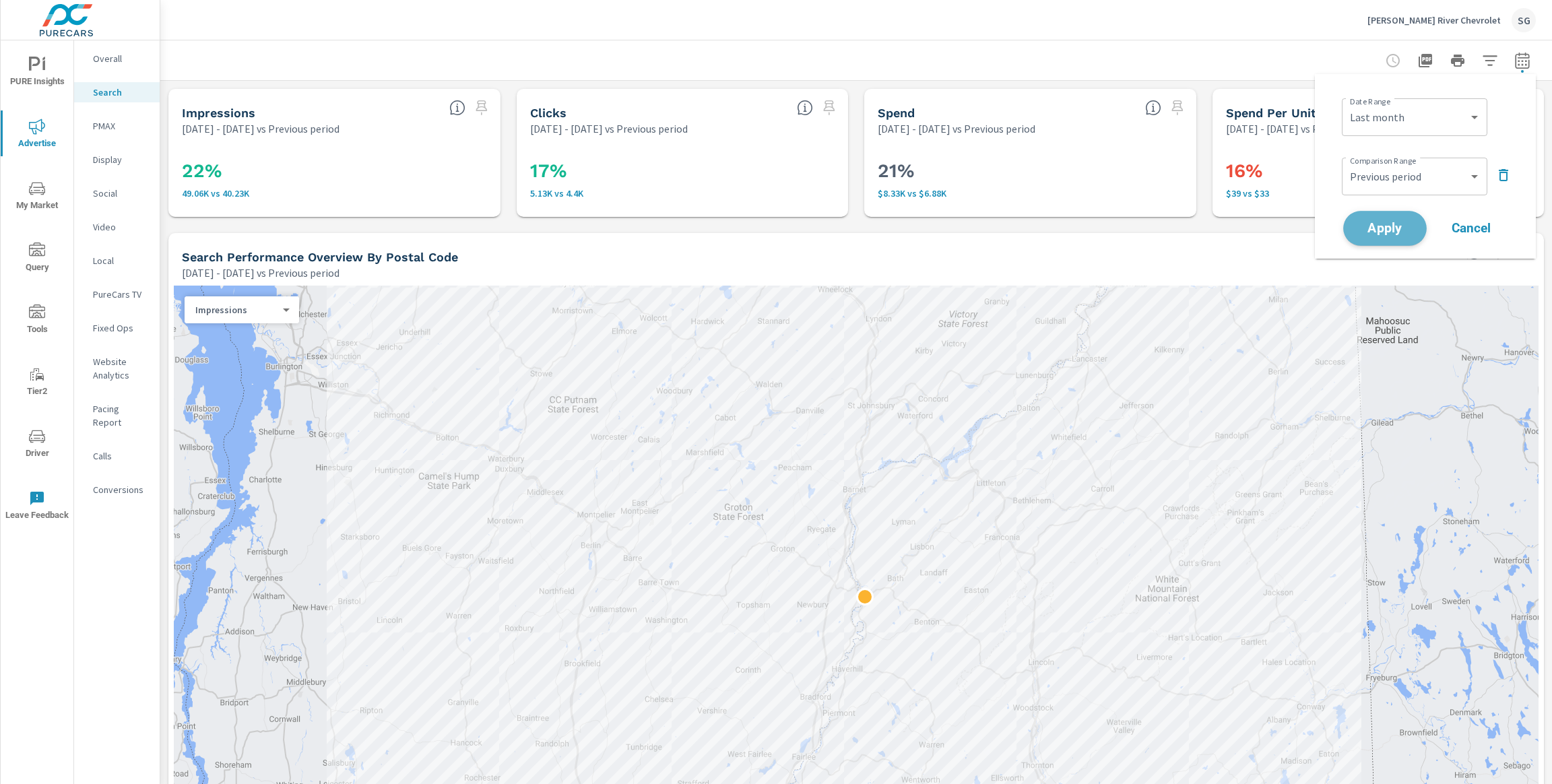
click at [1397, 238] on button "Apply" at bounding box center [1386, 228] width 84 height 35
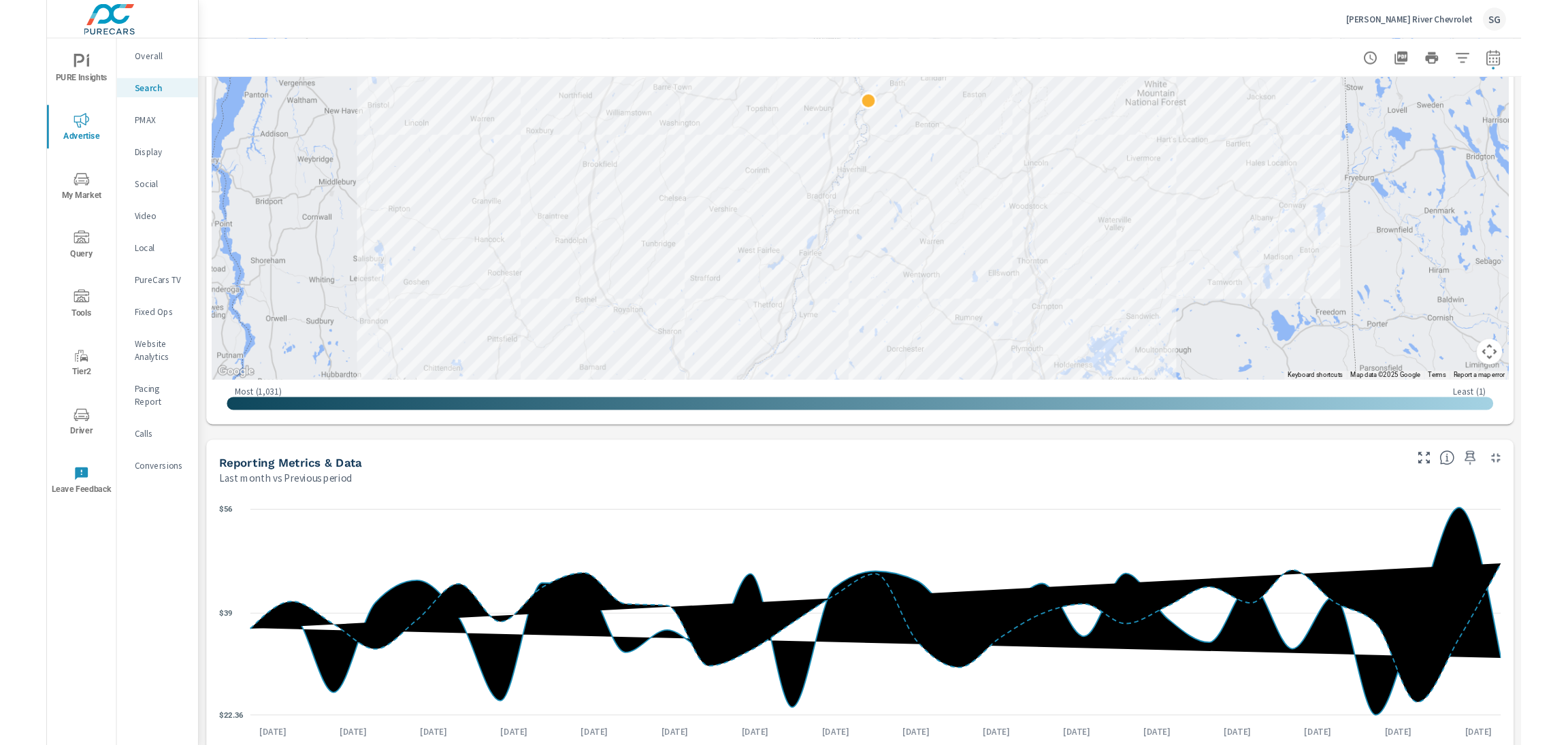
scroll to position [500, 0]
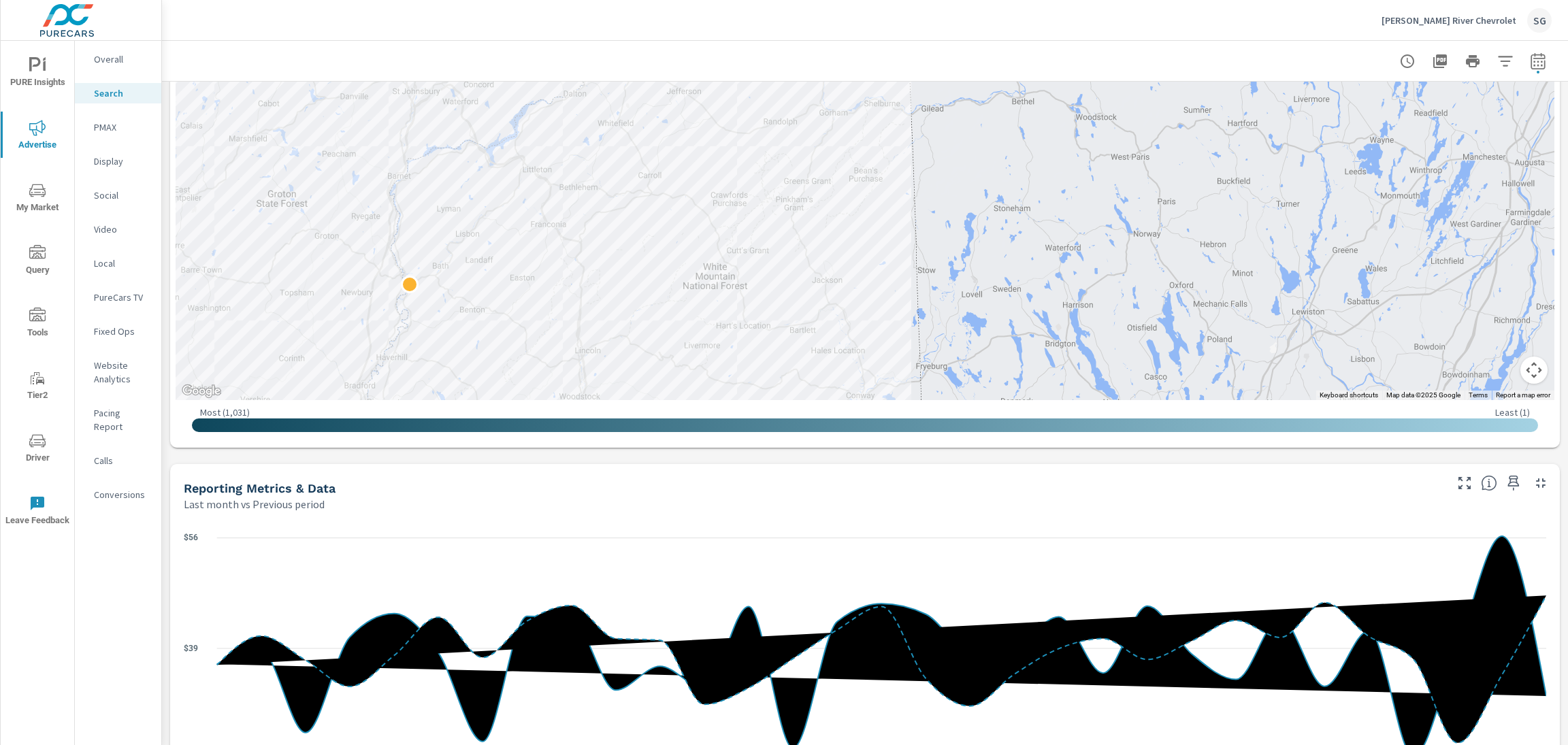
drag, startPoint x: 557, startPoint y: 232, endPoint x: 586, endPoint y: 265, distance: 43.9
click at [611, 417] on div "← Move left → Move right ↑ Move up ↓ Move down + Zoom in - Zoom out Home Jump l…" at bounding box center [865, 116] width 1379 height 653
click at [743, 201] on div at bounding box center [865, 94] width 1379 height 611
click at [751, 180] on div at bounding box center [865, 94] width 1379 height 611
click at [758, 139] on div at bounding box center [865, 94] width 1379 height 611
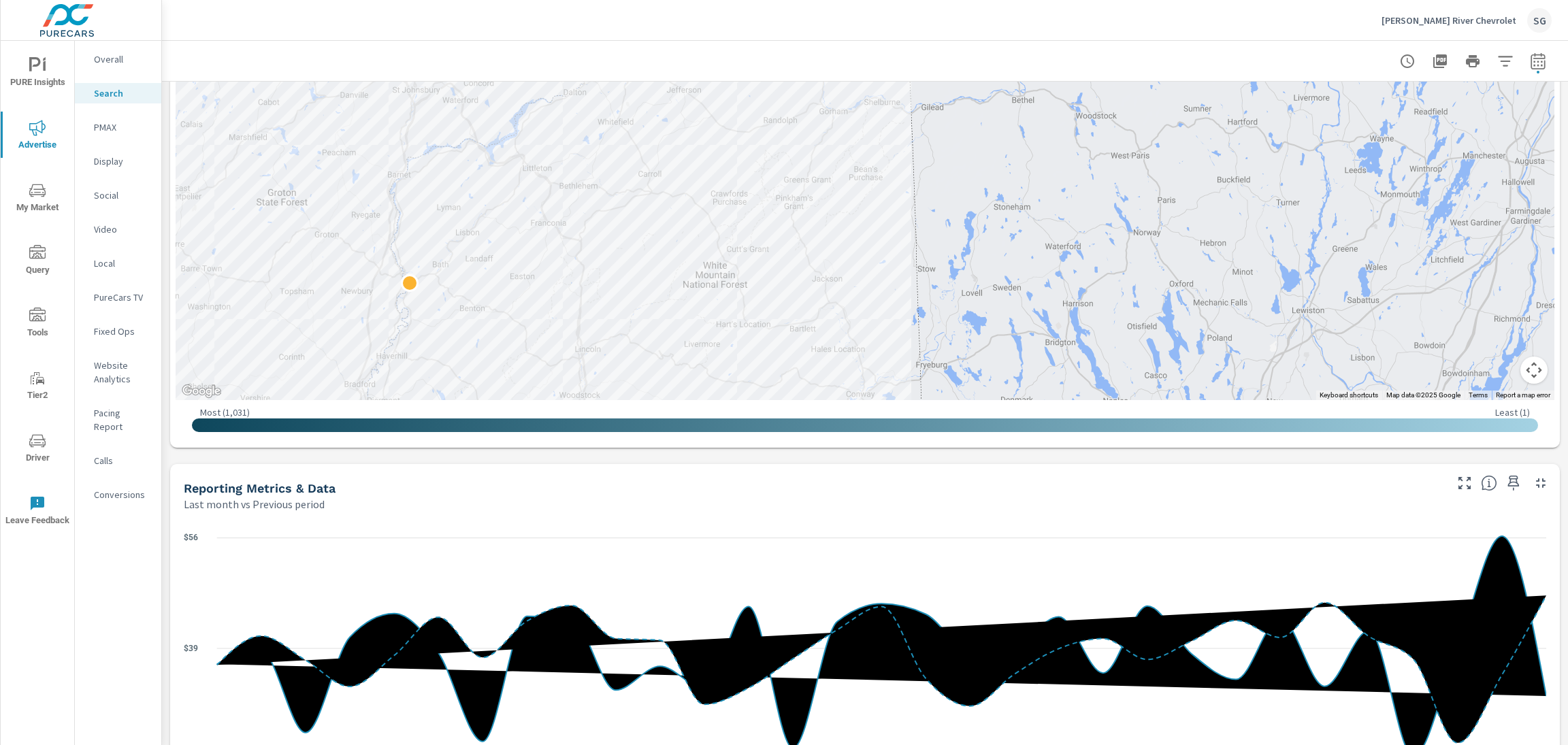
click at [1295, 461] on div "Impressions Last month vs Previous period -8% 6.43K vs 7.03K Clicks Last month …" at bounding box center [865, 529] width 1406 height 1893
click at [663, 63] on div at bounding box center [865, 61] width 1373 height 40
click at [1544, 462] on div "Impressions Last month vs Previous period -8% 6.43K vs 7.03K Clicks Last month …" at bounding box center [865, 529] width 1406 height 1893
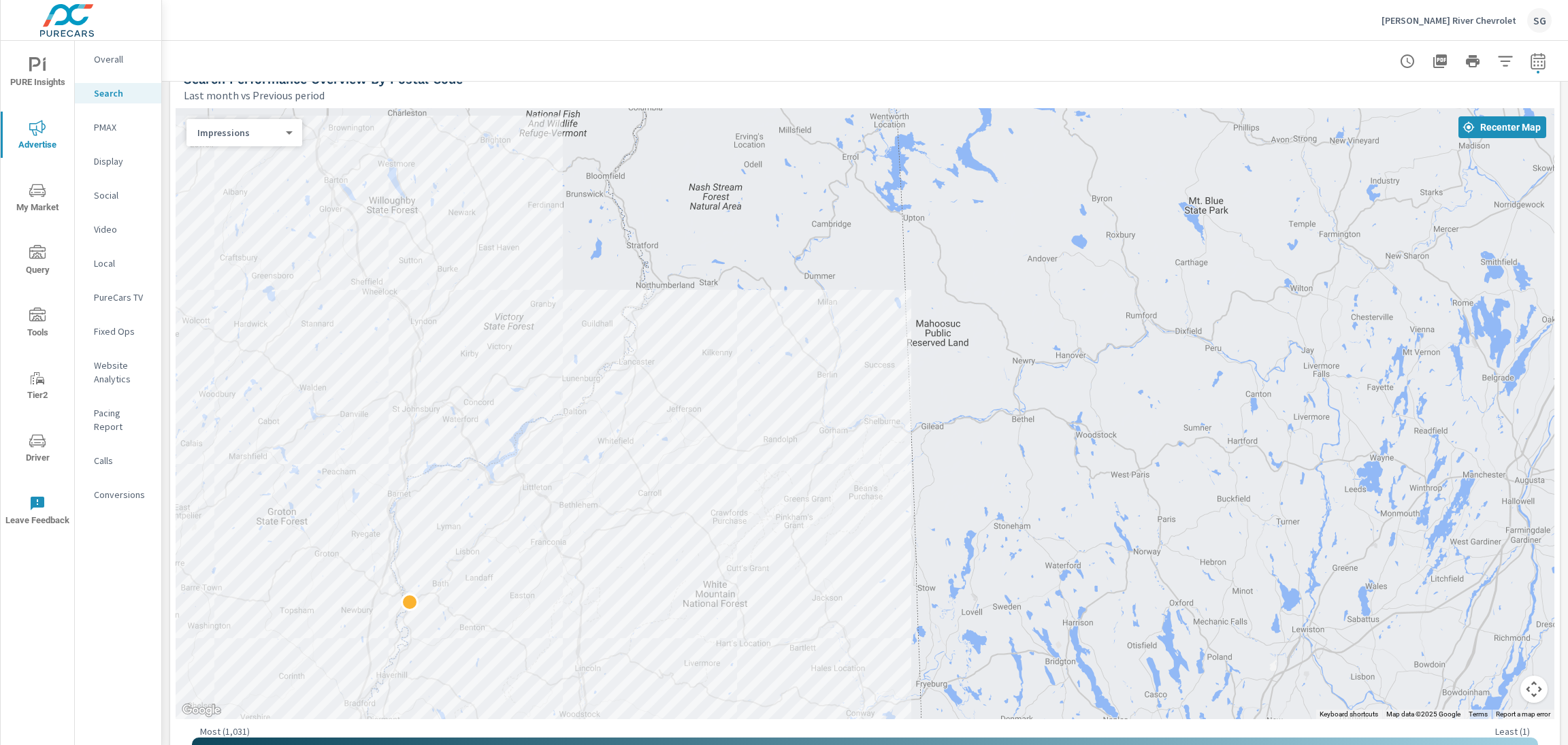
scroll to position [179, 0]
click at [288, 140] on div "Impressions 0 ​" at bounding box center [244, 133] width 116 height 27
click at [275, 127] on body "PURE Insights Advertise My Market Query Tools Tier2 Driver Leave Feedback Overa…" at bounding box center [784, 372] width 1568 height 745
click at [234, 176] on li "Spend" at bounding box center [239, 176] width 105 height 22
click at [509, 202] on div at bounding box center [865, 414] width 1379 height 611
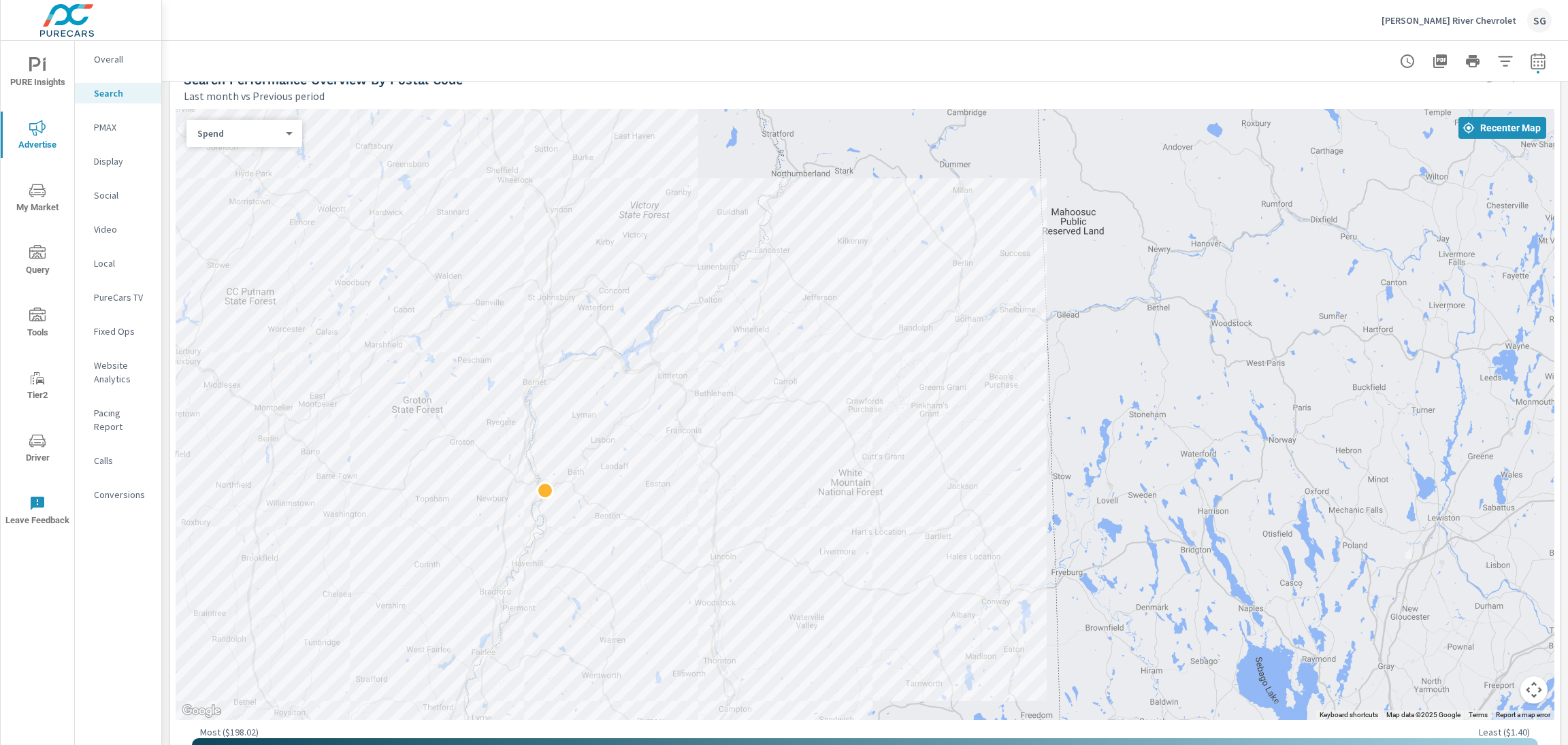
drag, startPoint x: 509, startPoint y: 202, endPoint x: 646, endPoint y: 89, distance: 177.6
click at [646, 89] on div "Search Performance Overview By Postal Code Last month vs Previous period ← Move…" at bounding box center [865, 411] width 1390 height 712
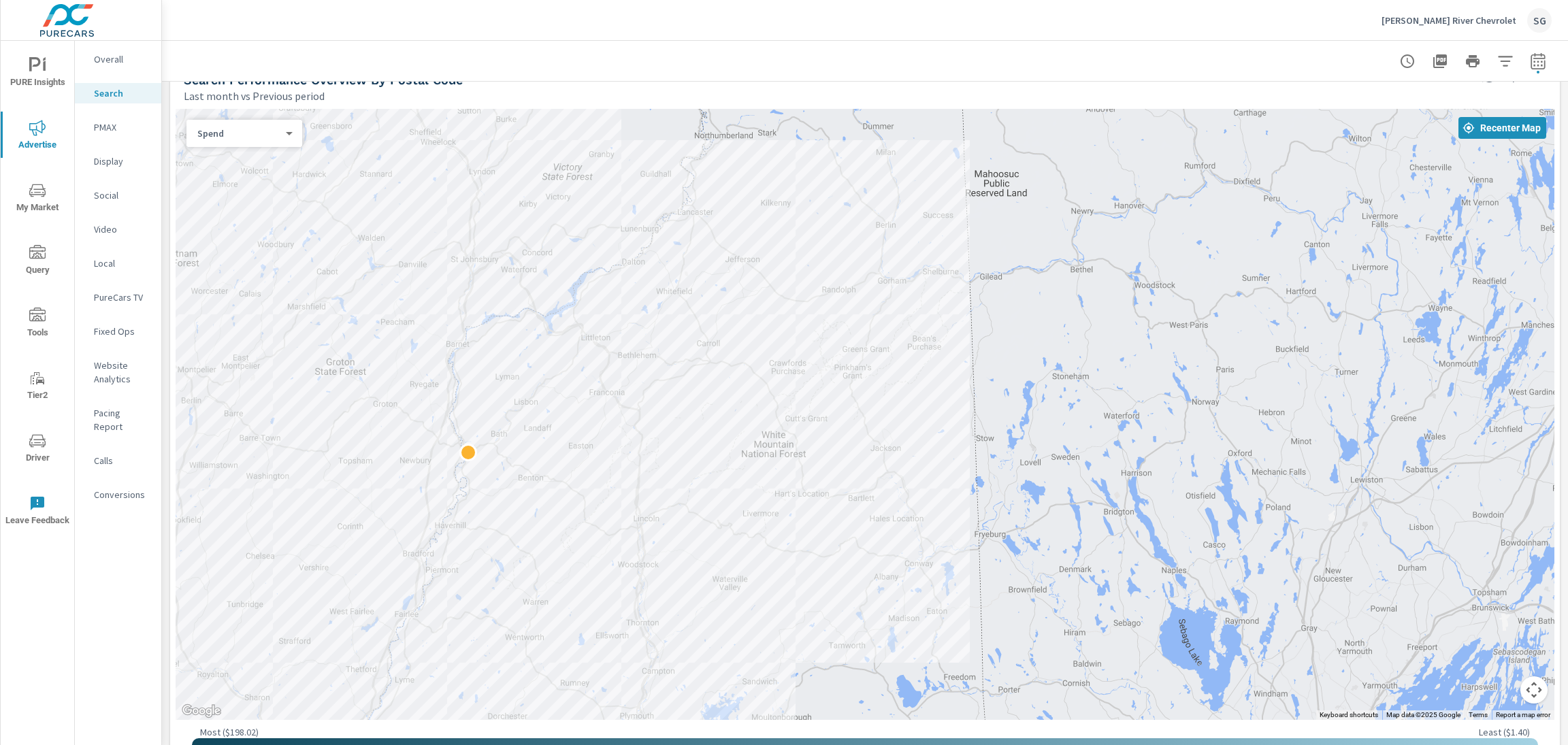
drag, startPoint x: 584, startPoint y: 433, endPoint x: 505, endPoint y: 394, distance: 88.1
click at [505, 394] on div at bounding box center [865, 414] width 1379 height 611
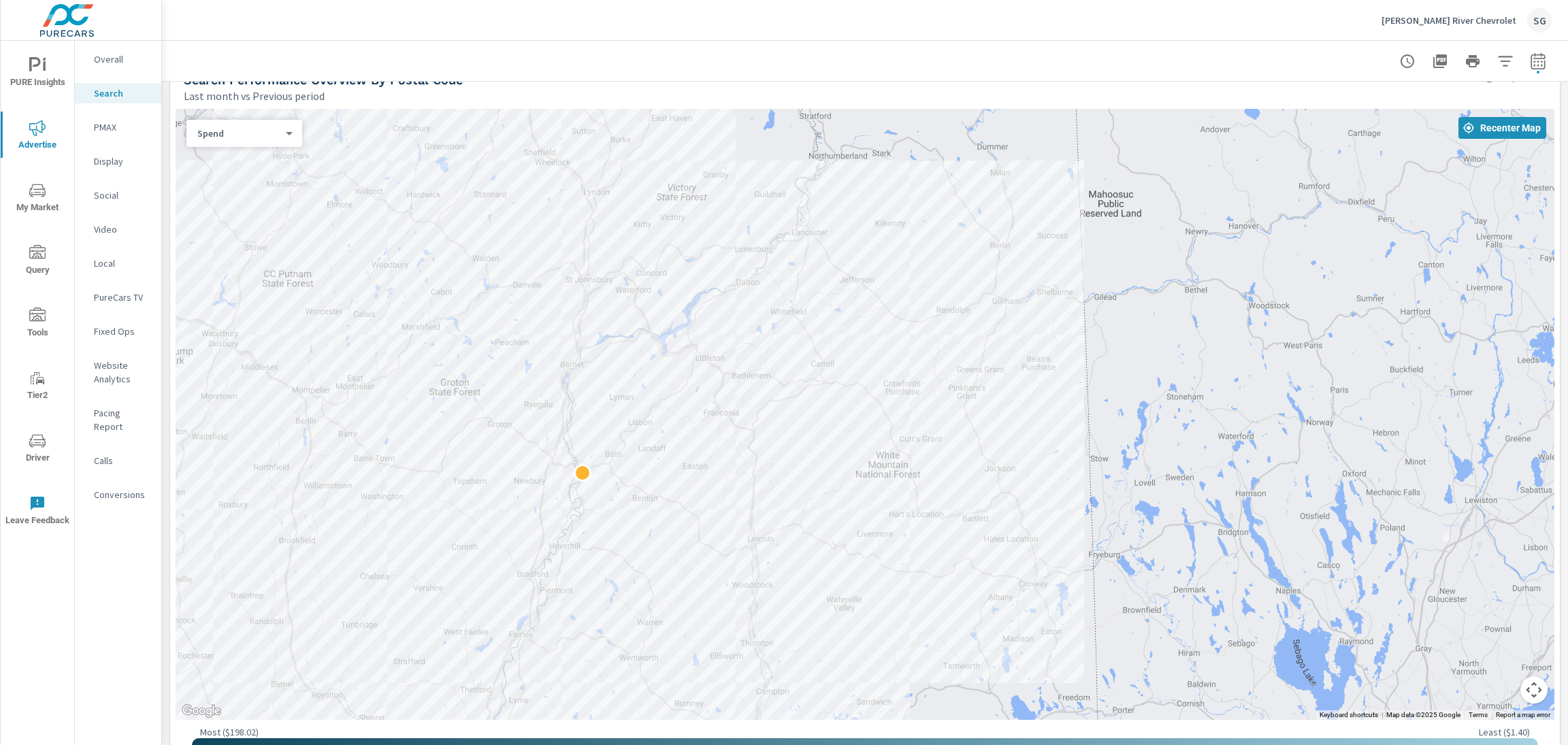
drag, startPoint x: 334, startPoint y: 517, endPoint x: 450, endPoint y: 538, distance: 117.9
click at [450, 538] on div at bounding box center [865, 414] width 1379 height 611
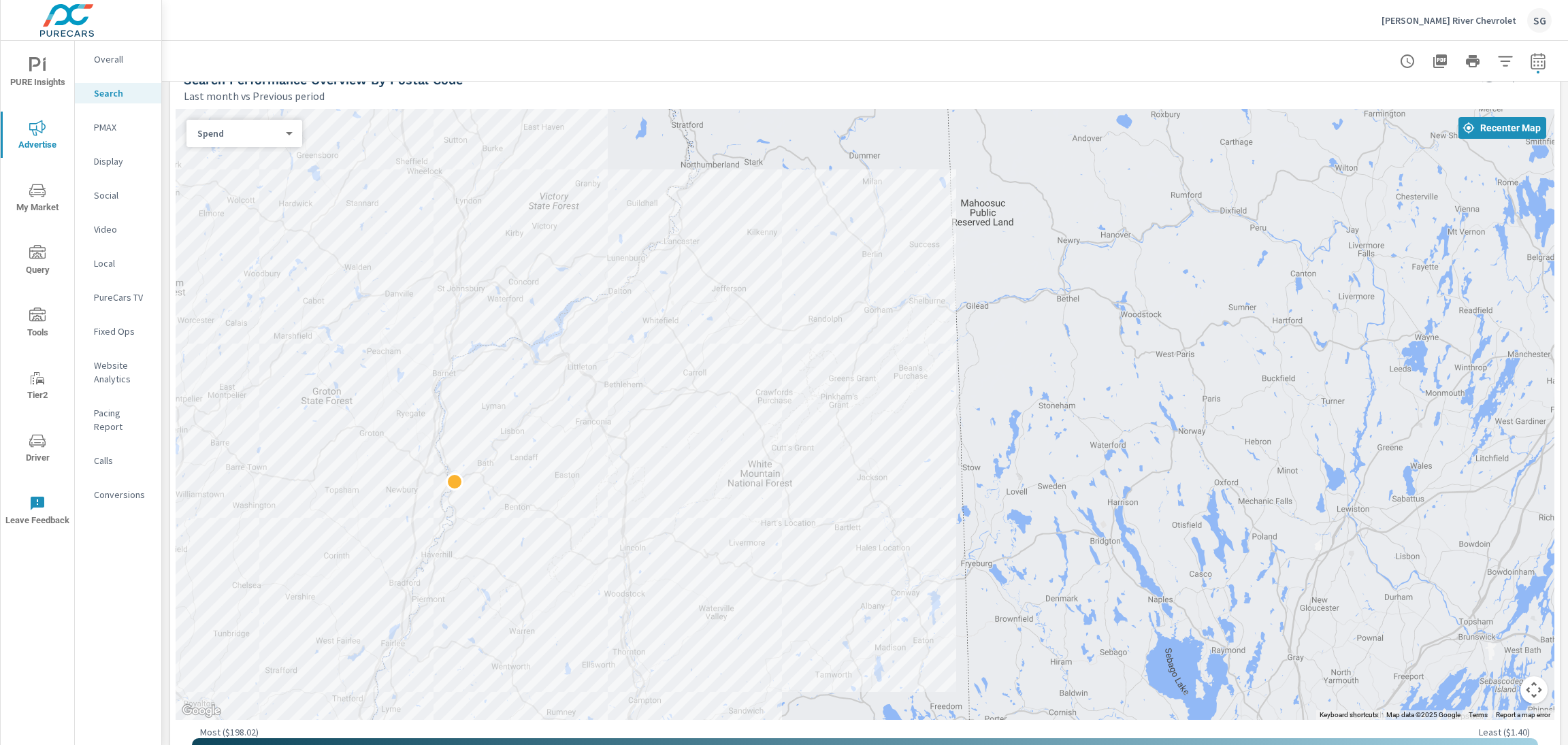
drag, startPoint x: 489, startPoint y: 330, endPoint x: 360, endPoint y: 338, distance: 129.2
click at [360, 339] on div at bounding box center [865, 414] width 1379 height 611
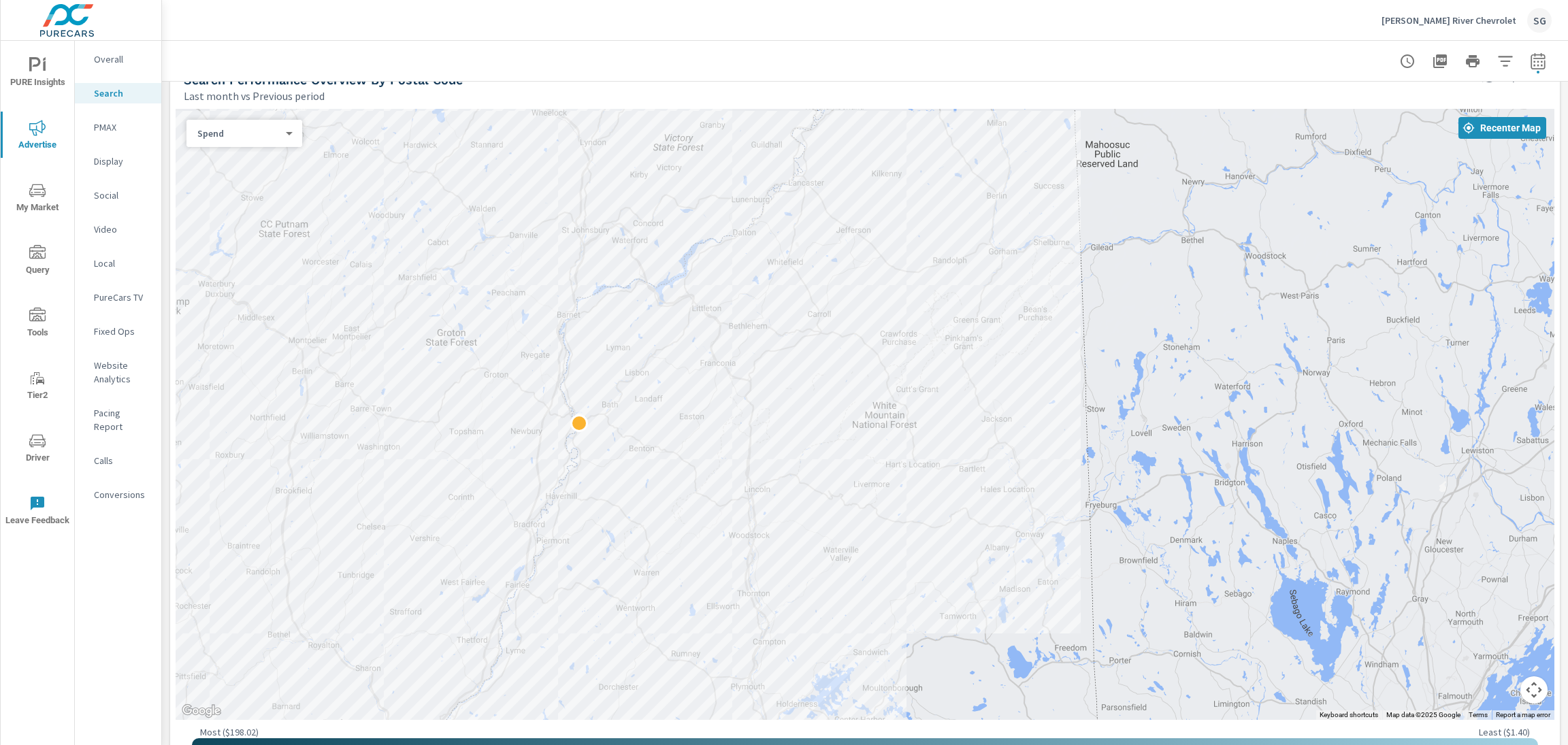
drag, startPoint x: 521, startPoint y: 451, endPoint x: 628, endPoint y: 382, distance: 127.3
click at [639, 390] on div at bounding box center [865, 414] width 1379 height 611
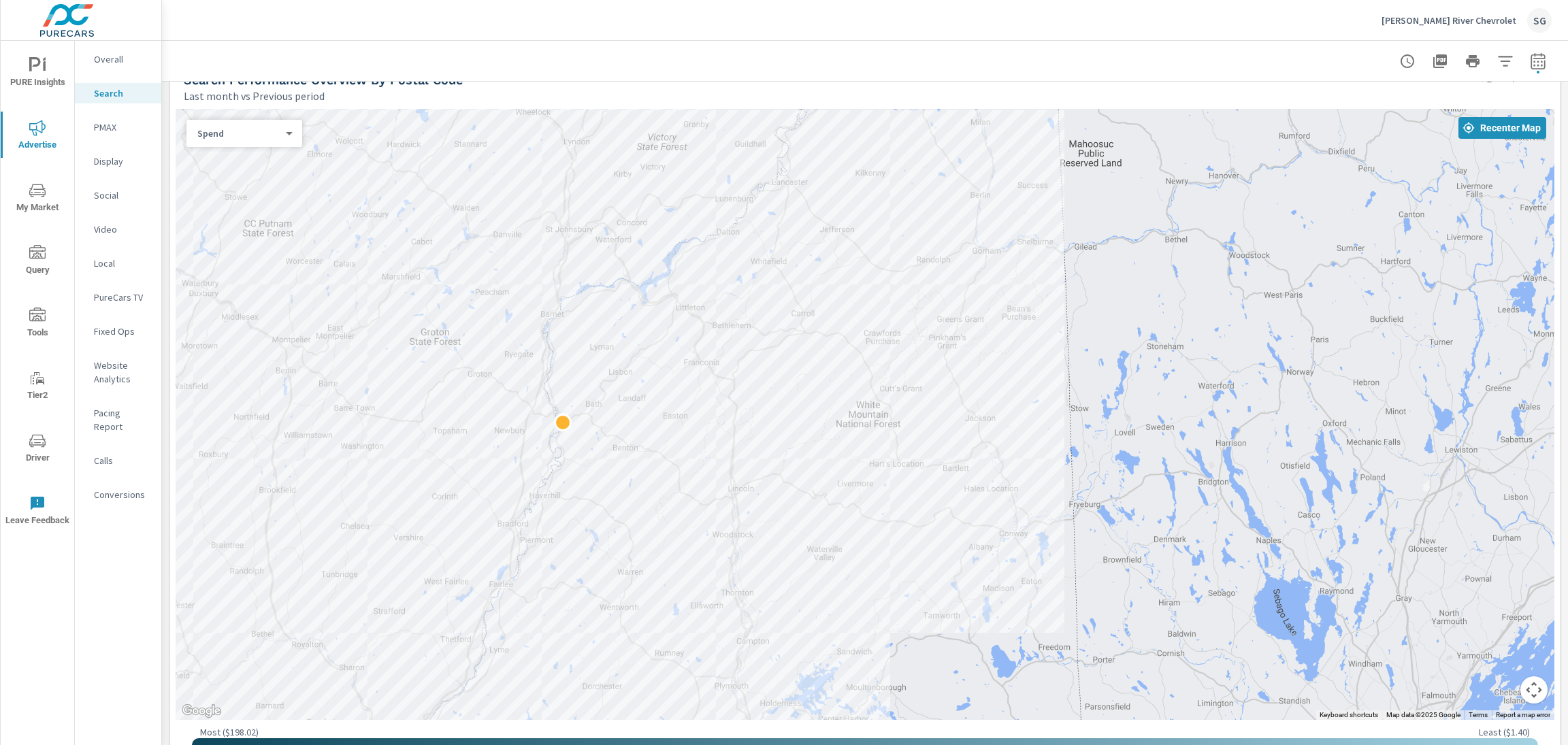
click at [444, 69] on div at bounding box center [865, 61] width 1373 height 40
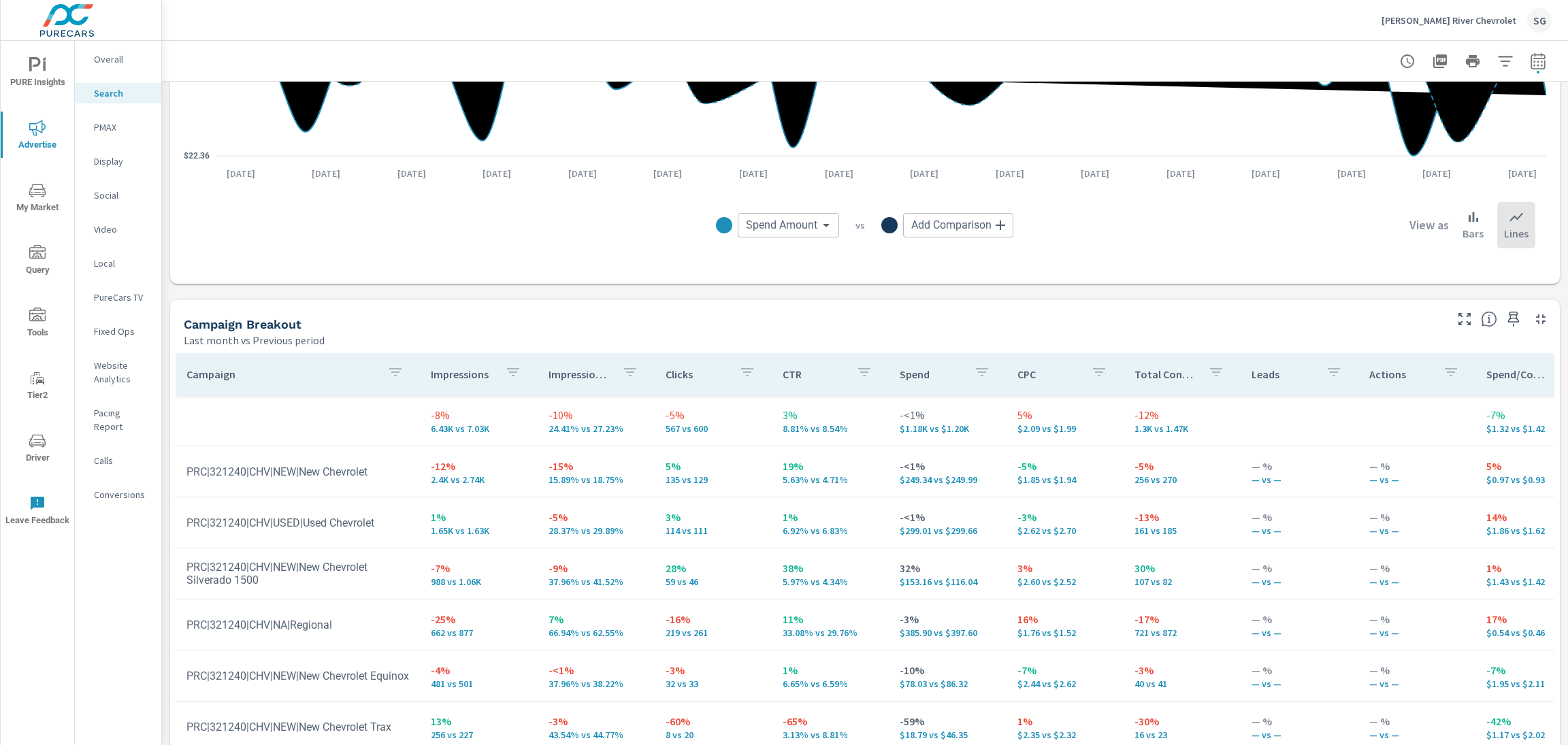
scroll to position [1229, 0]
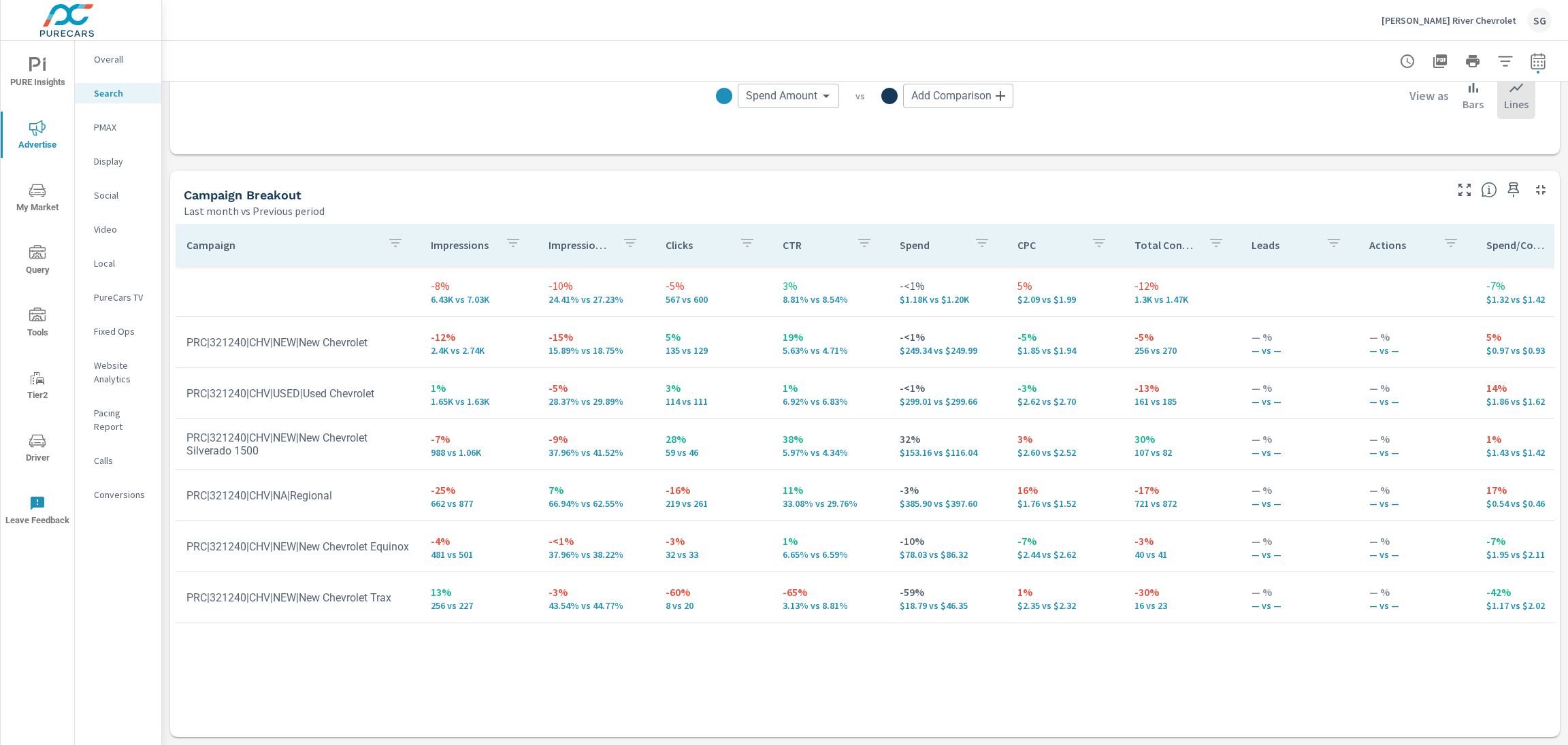
click at [38, 202] on span "My Market" at bounding box center [37, 199] width 65 height 33
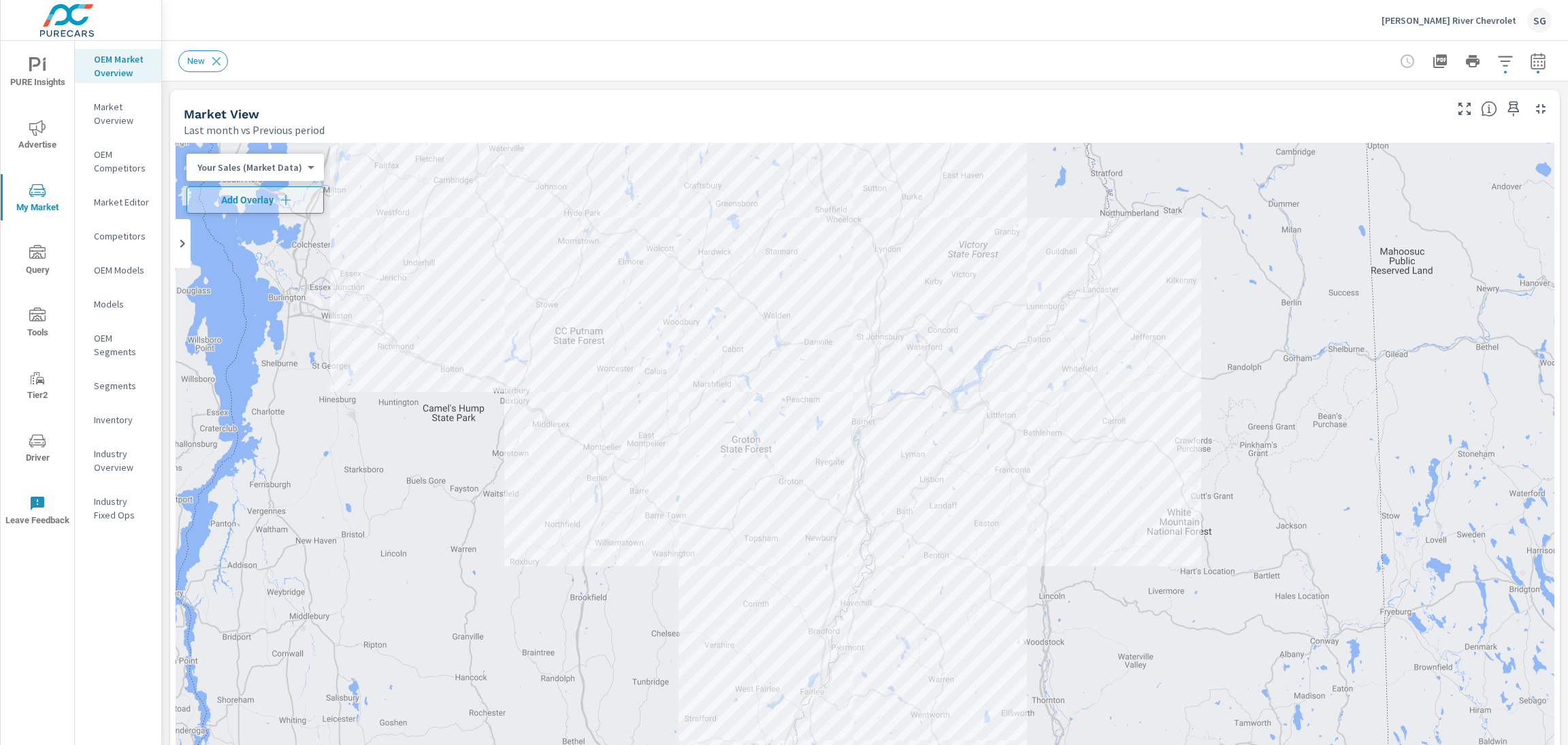
click at [1537, 67] on icon "button" at bounding box center [1539, 61] width 16 height 16
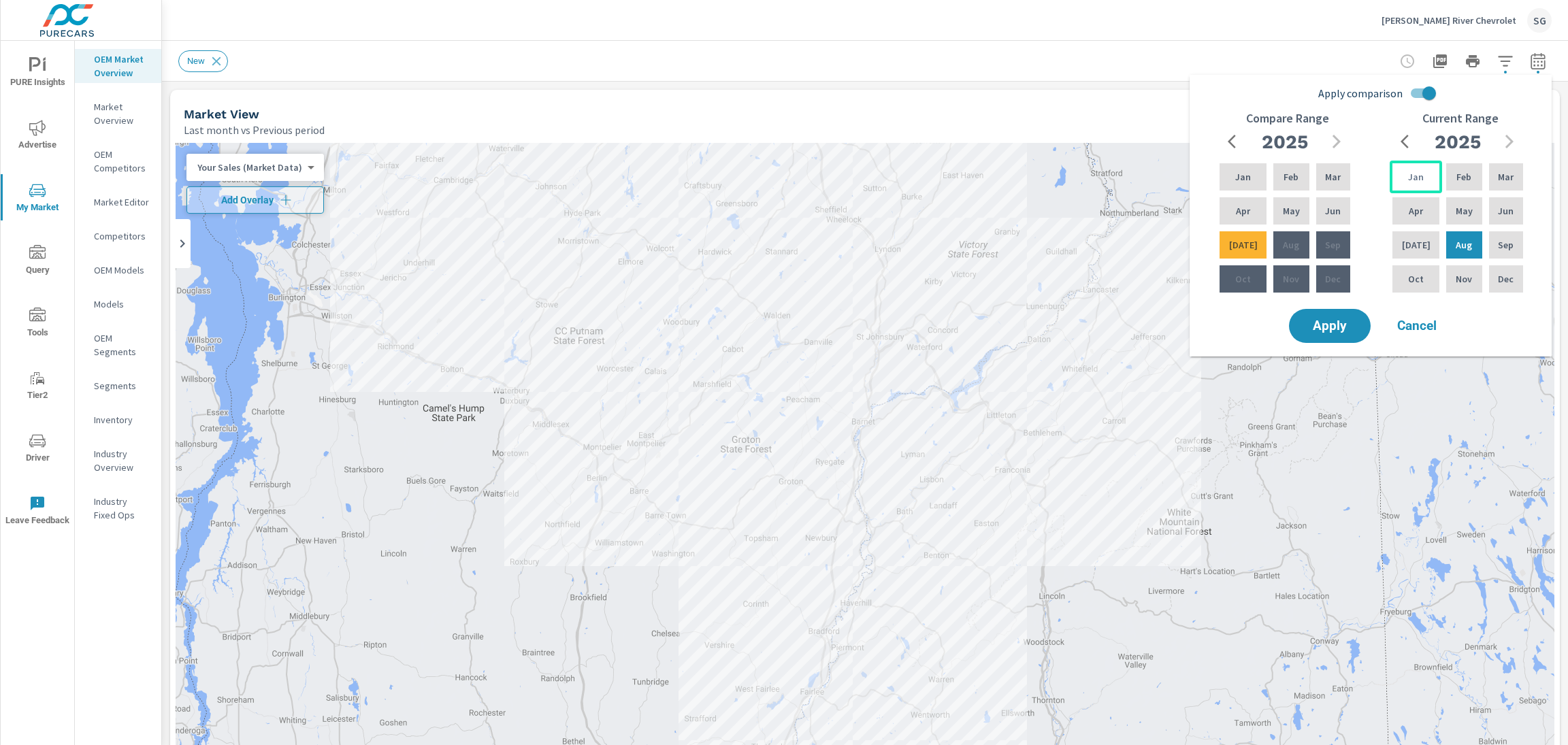
click at [1424, 183] on div "Jan" at bounding box center [1417, 177] width 53 height 33
click at [1456, 194] on div "Jan Feb Mar Apr May Jun [DATE] Aug Sep Oct Nov Dec" at bounding box center [1458, 228] width 136 height 135
click at [1459, 182] on p "Feb" at bounding box center [1464, 176] width 15 height 14
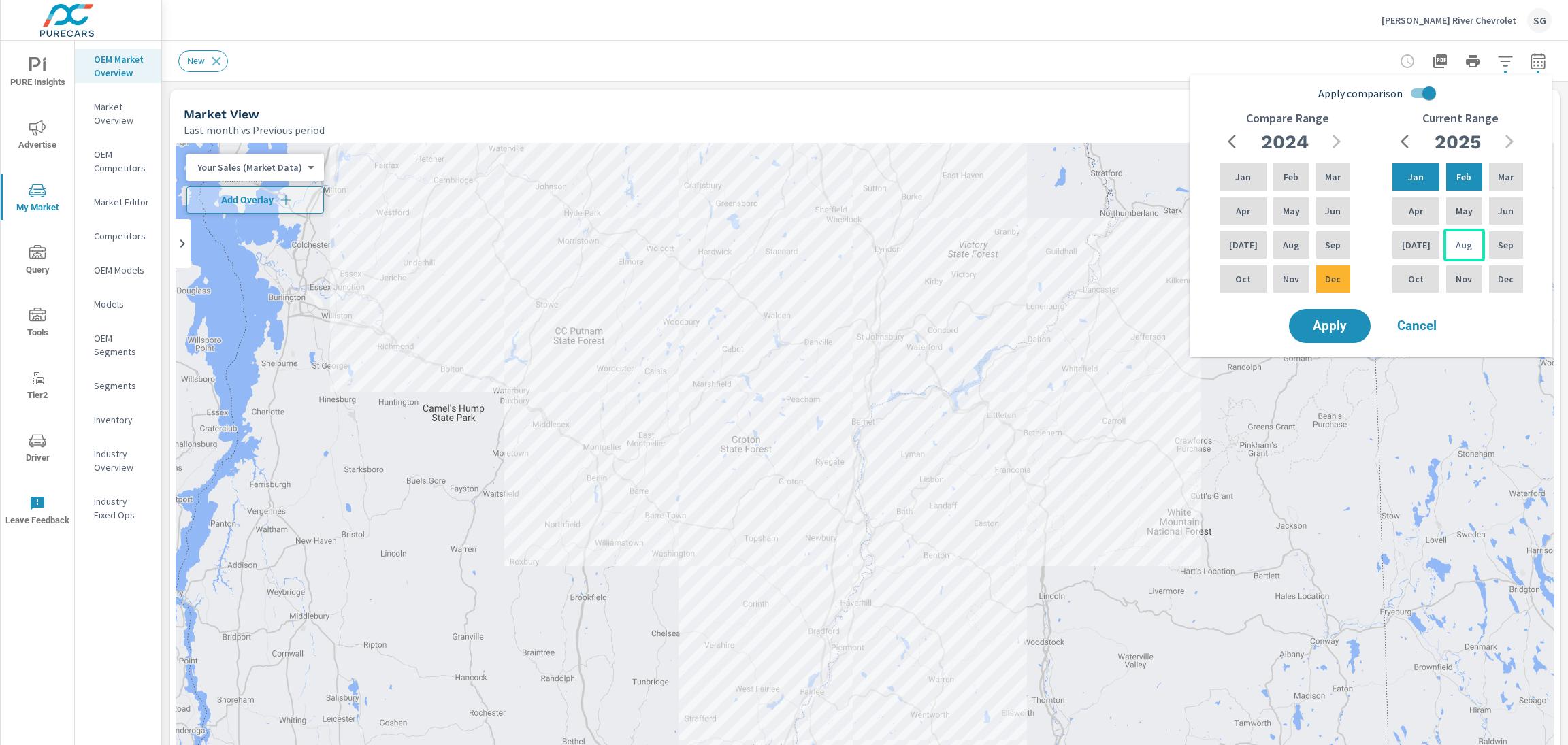
click at [1460, 237] on div "Aug" at bounding box center [1464, 245] width 41 height 33
click at [1420, 96] on input "Apply comparison" at bounding box center [1429, 93] width 77 height 25
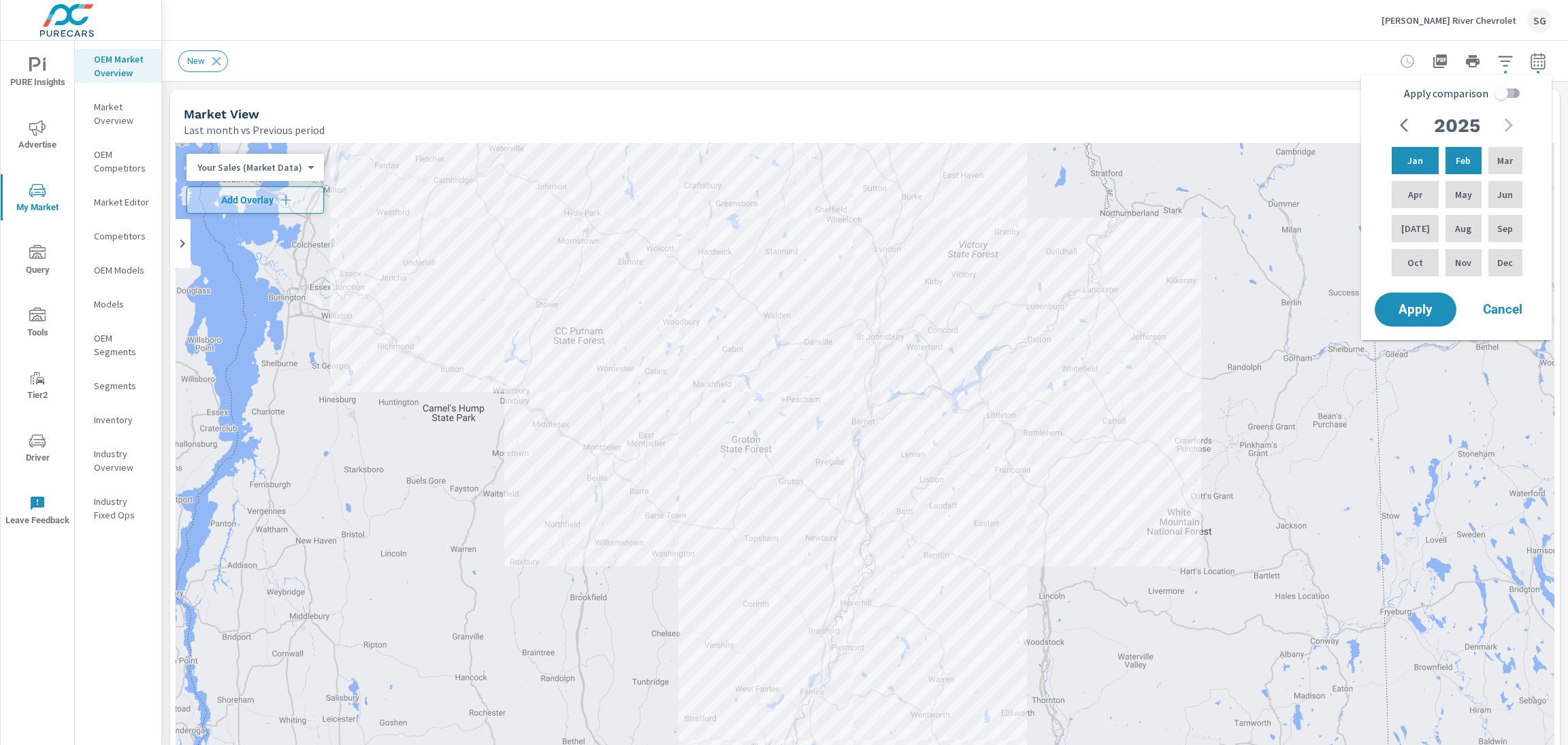
click at [1509, 96] on input "Apply comparison" at bounding box center [1501, 93] width 77 height 25
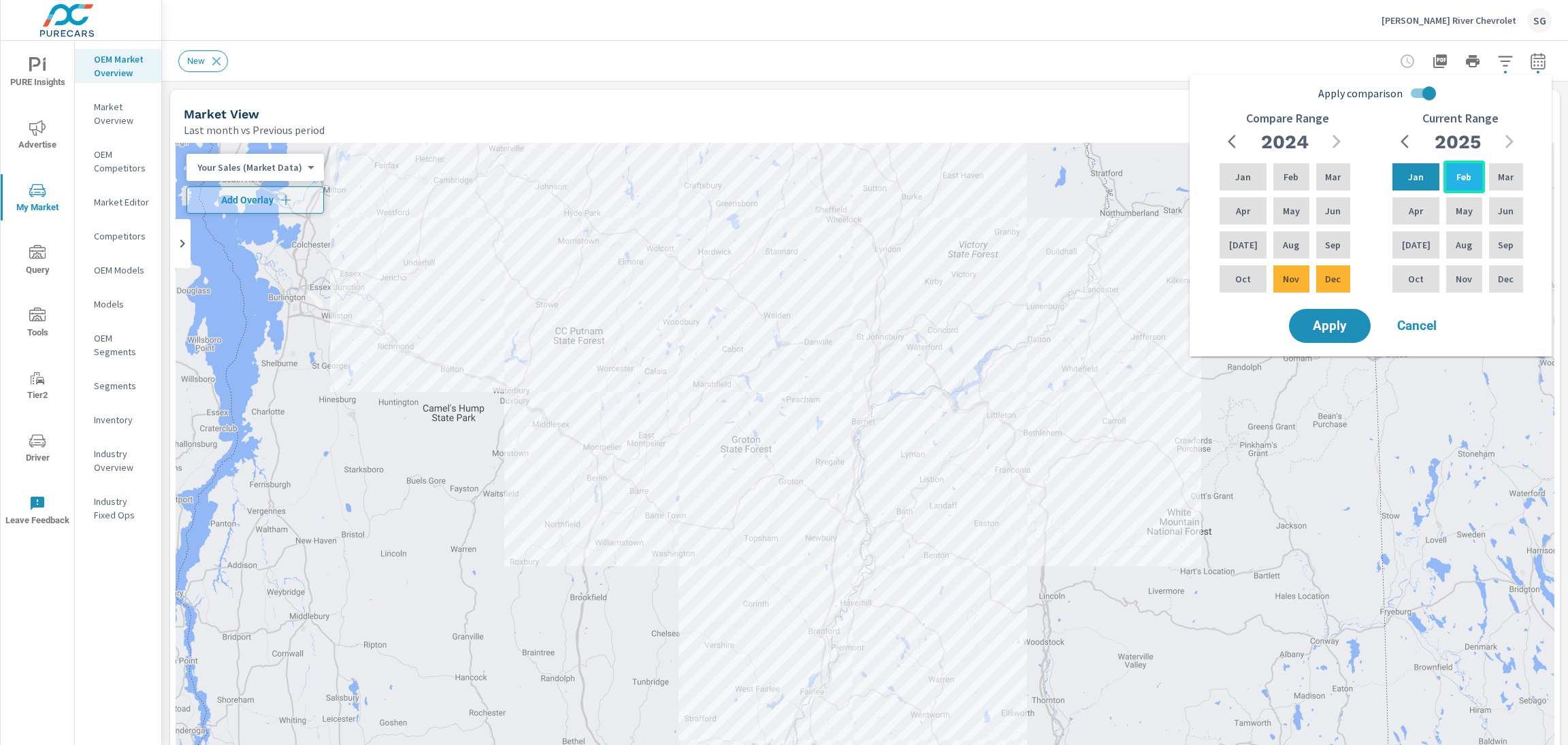
click at [1447, 179] on div "Feb" at bounding box center [1464, 177] width 41 height 33
click at [1462, 240] on p "Aug" at bounding box center [1464, 245] width 16 height 14
click at [1425, 243] on div "[DATE]" at bounding box center [1417, 245] width 53 height 33
click at [1466, 187] on div "Feb" at bounding box center [1464, 177] width 41 height 33
click at [1426, 97] on input "Apply comparison" at bounding box center [1429, 93] width 77 height 25
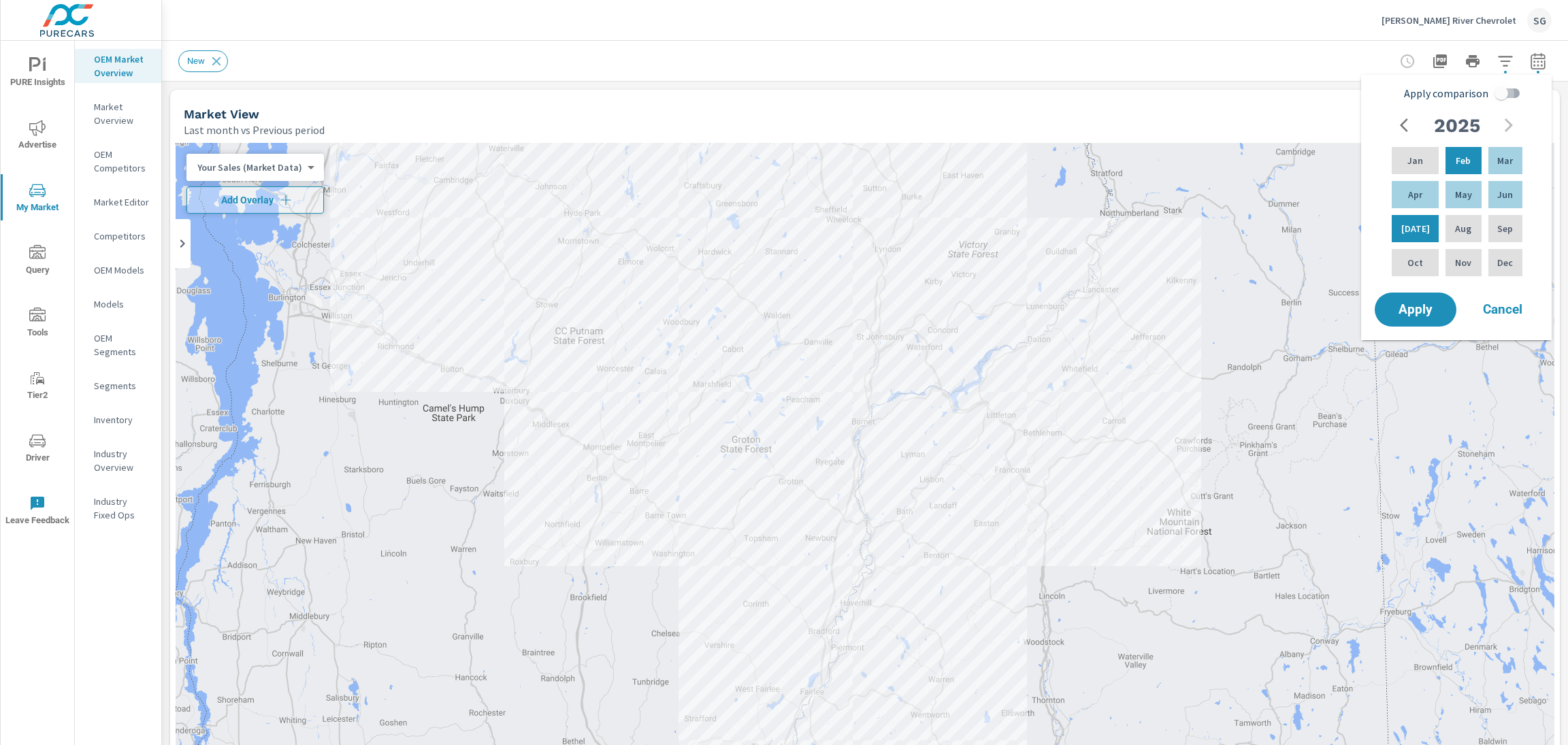
click at [1507, 101] on input "Apply comparison" at bounding box center [1501, 93] width 77 height 25
checkbox input "true"
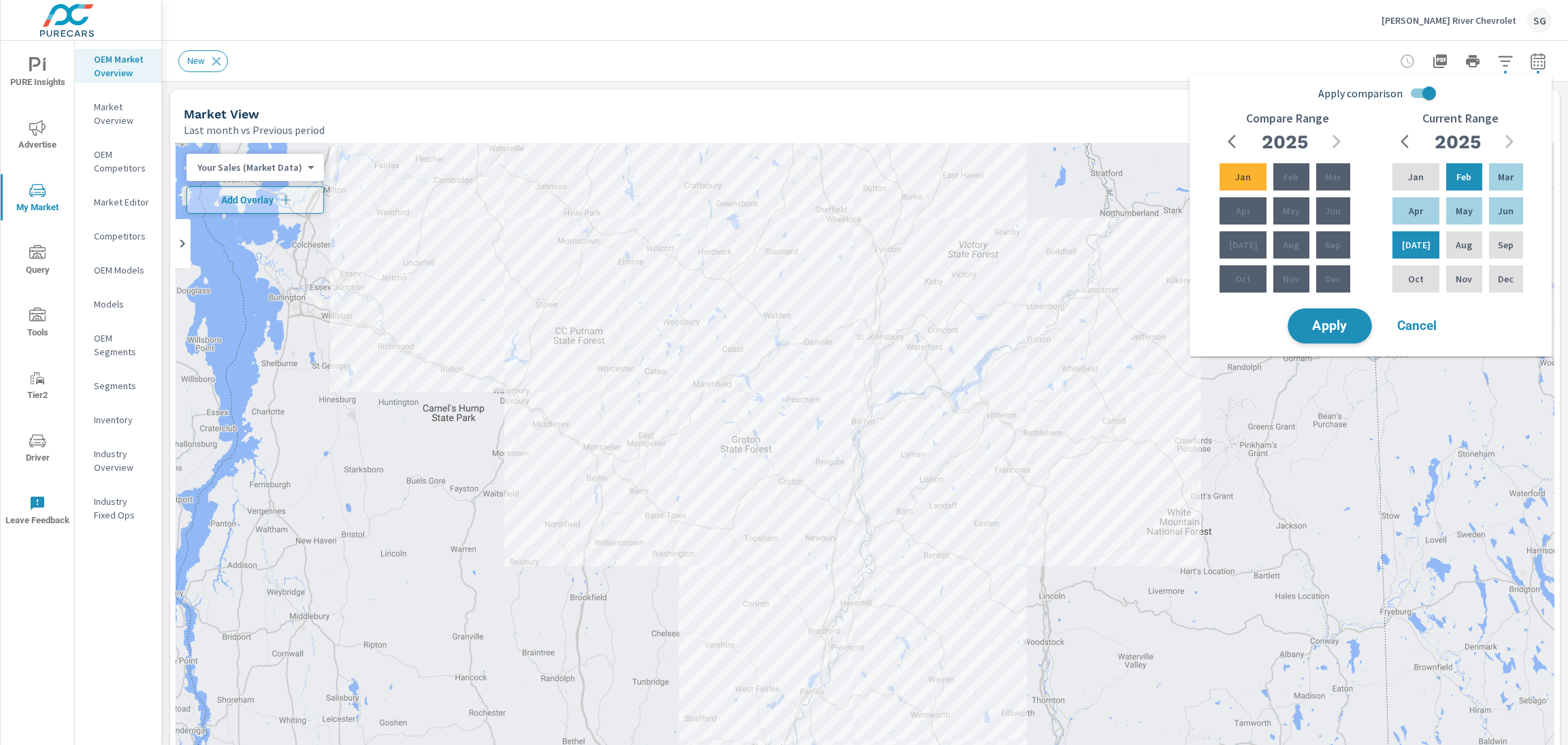
click at [1330, 333] on span "Apply" at bounding box center [1330, 326] width 56 height 13
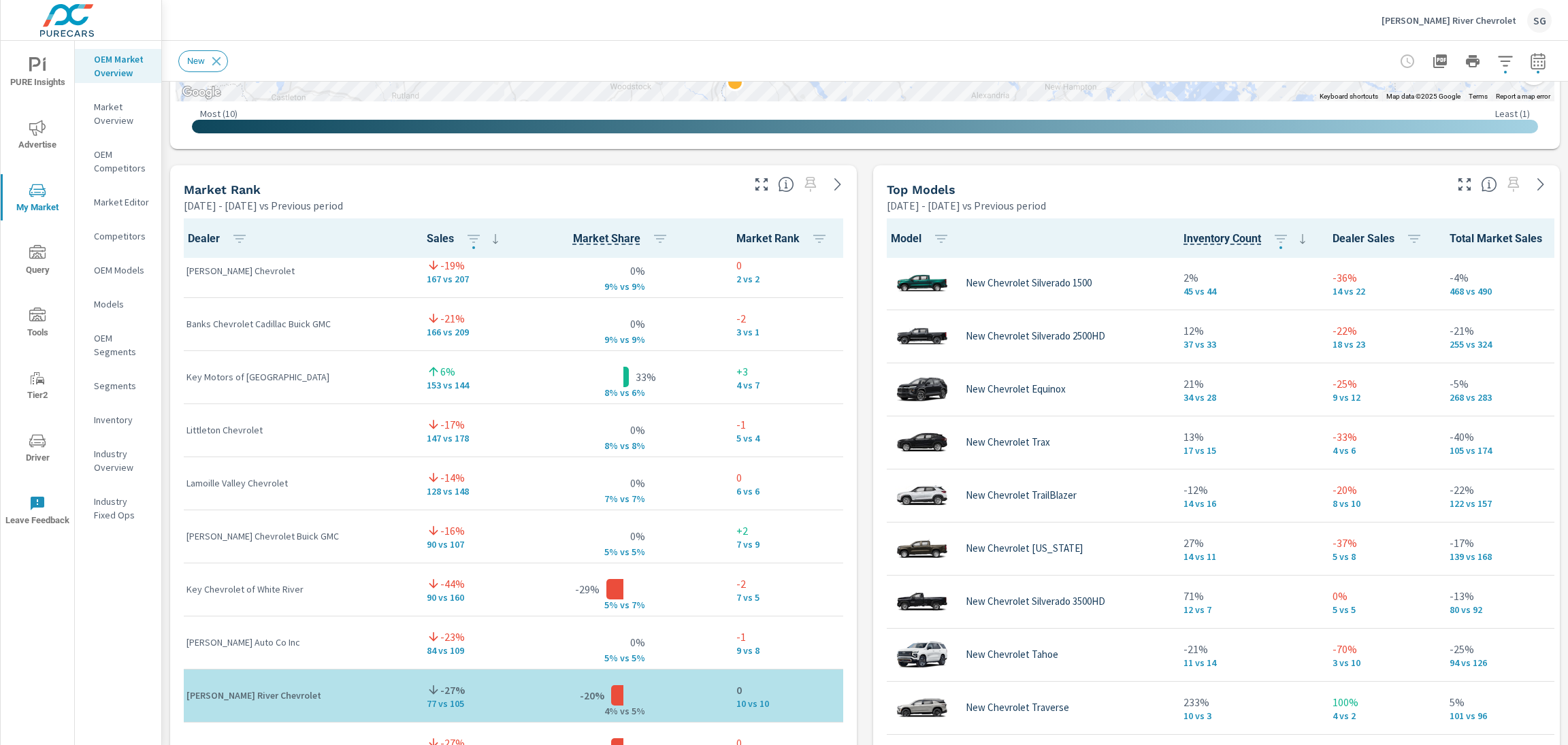
scroll to position [80, 0]
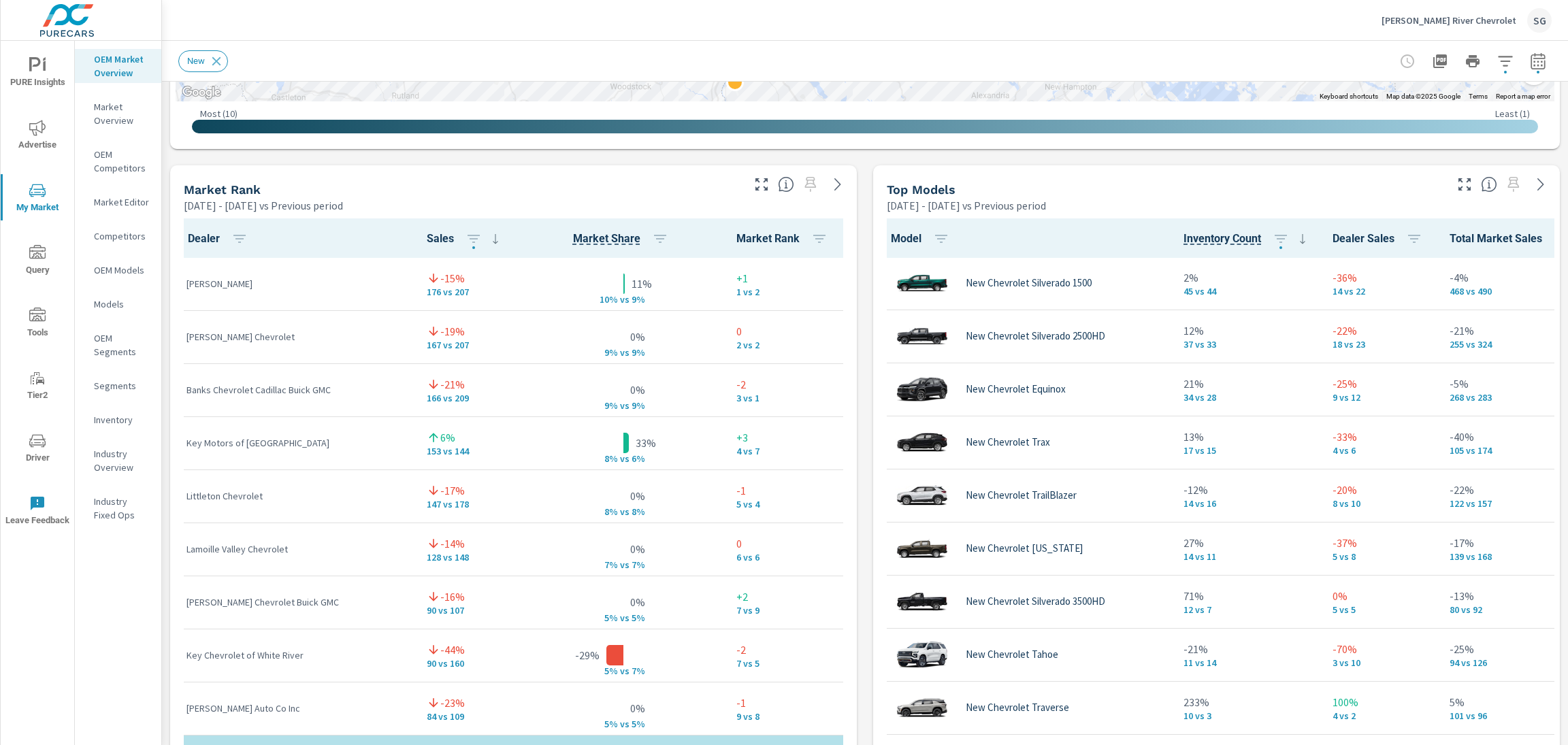
click at [478, 160] on div "Market View [DATE] - [DATE] vs Previous period ← Move left → Move right ↑ Move …" at bounding box center [865, 449] width 1406 height 2330
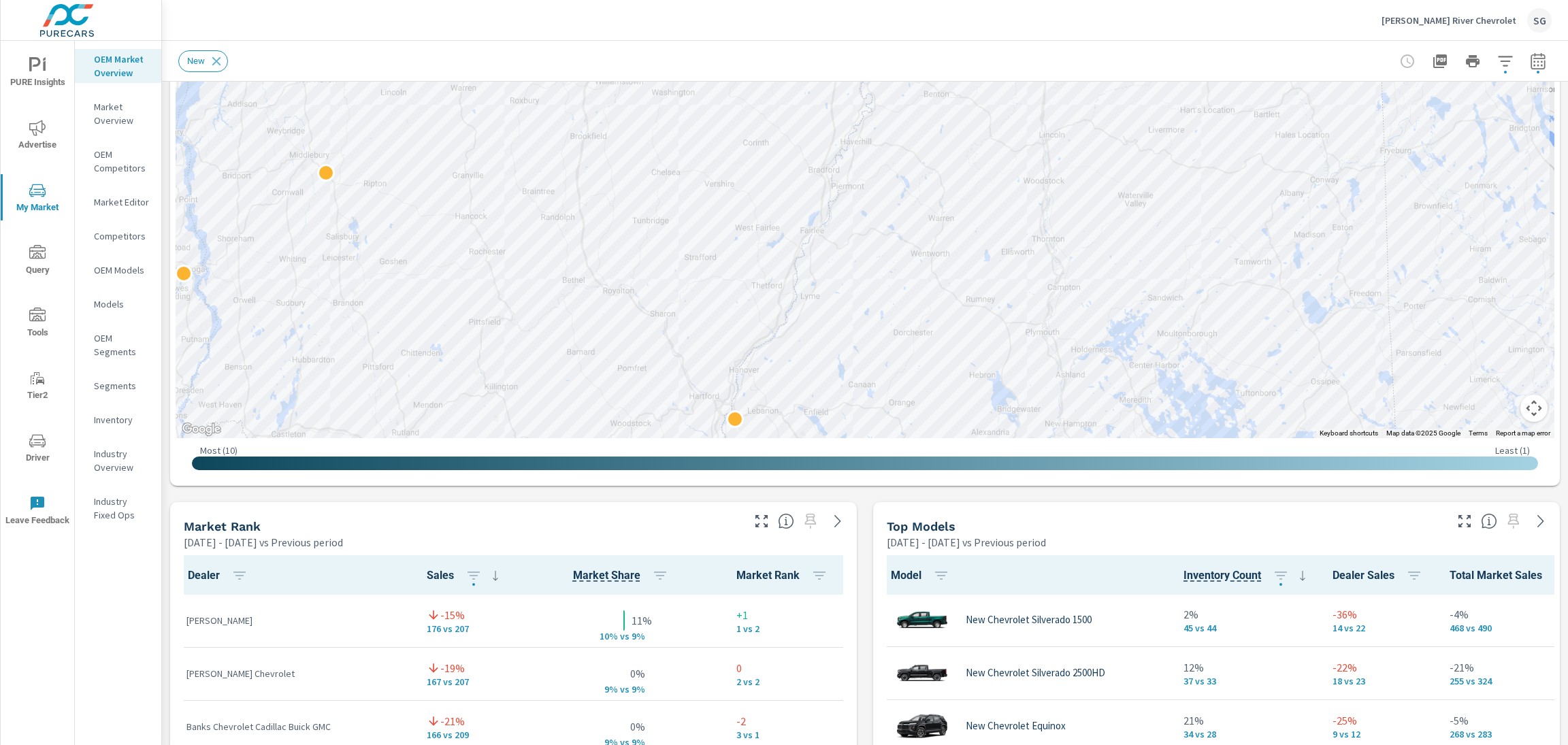
scroll to position [461, 0]
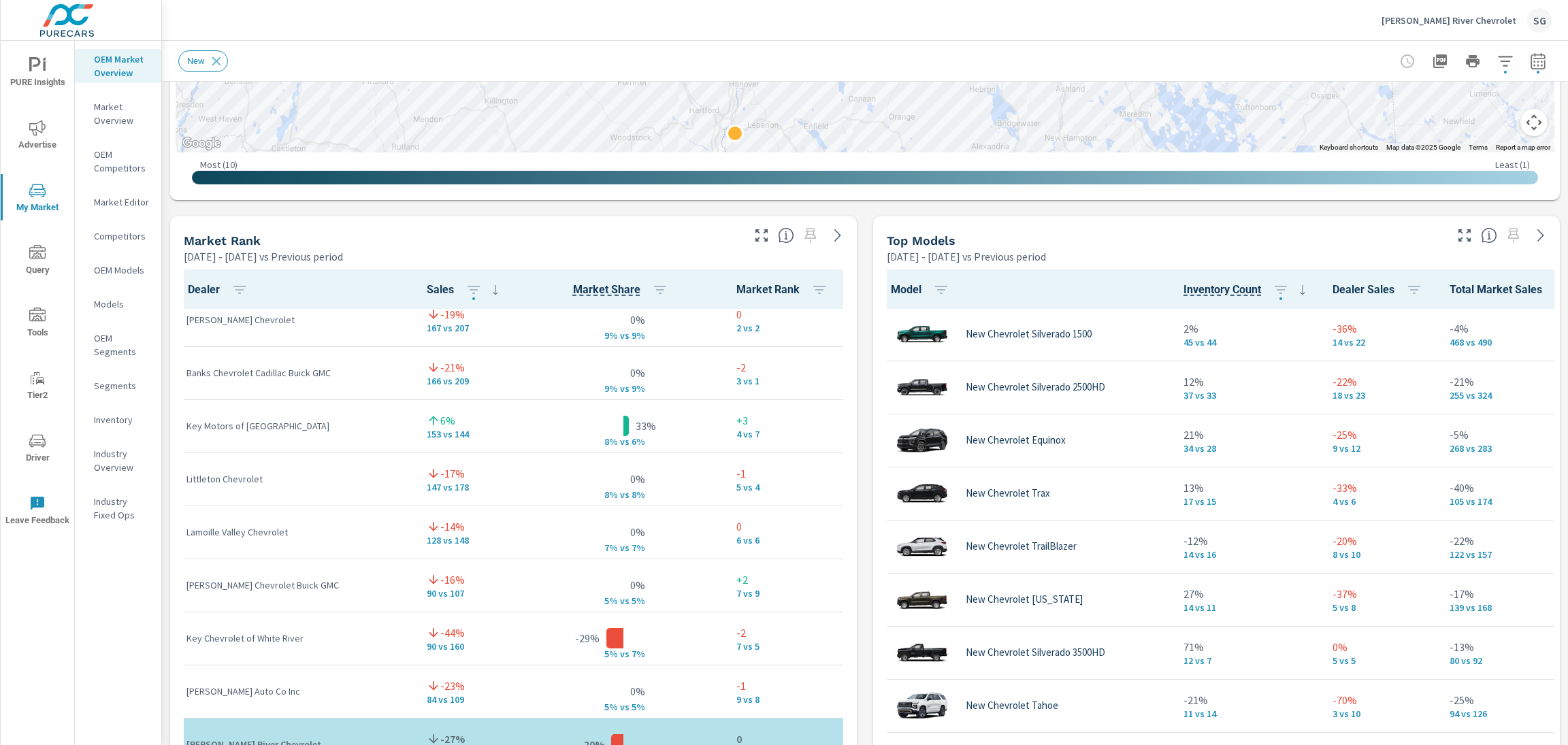
scroll to position [77, 0]
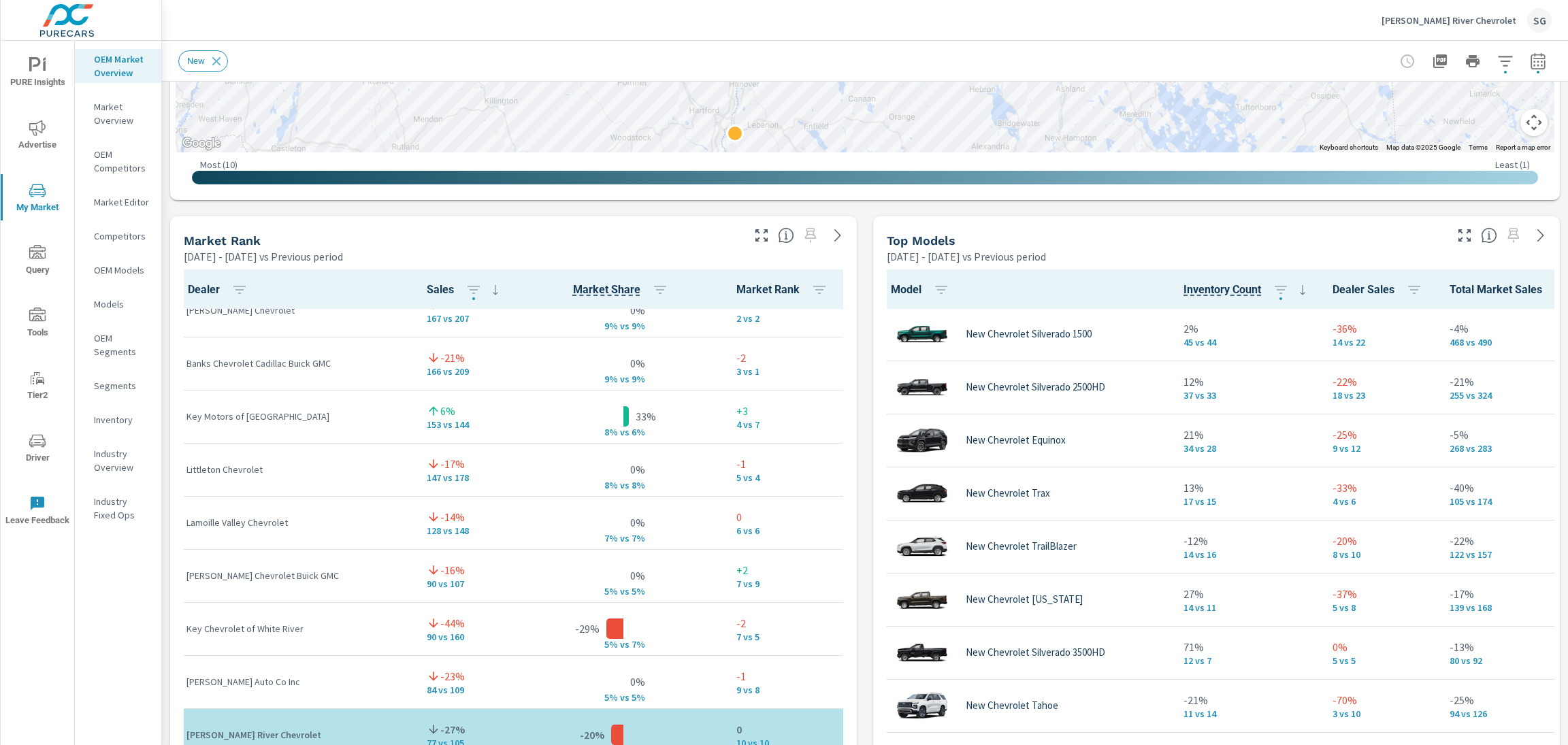
click at [167, 659] on div "Market View [DATE] - [DATE] vs Previous period ← Move left → Move right ↑ Move …" at bounding box center [865, 500] width 1406 height 2330
drag, startPoint x: 166, startPoint y: 608, endPoint x: 164, endPoint y: 620, distance: 12.2
click at [164, 619] on div "Market View [DATE] - [DATE] vs Previous period ← Move left → Move right ↑ Move …" at bounding box center [865, 500] width 1406 height 2330
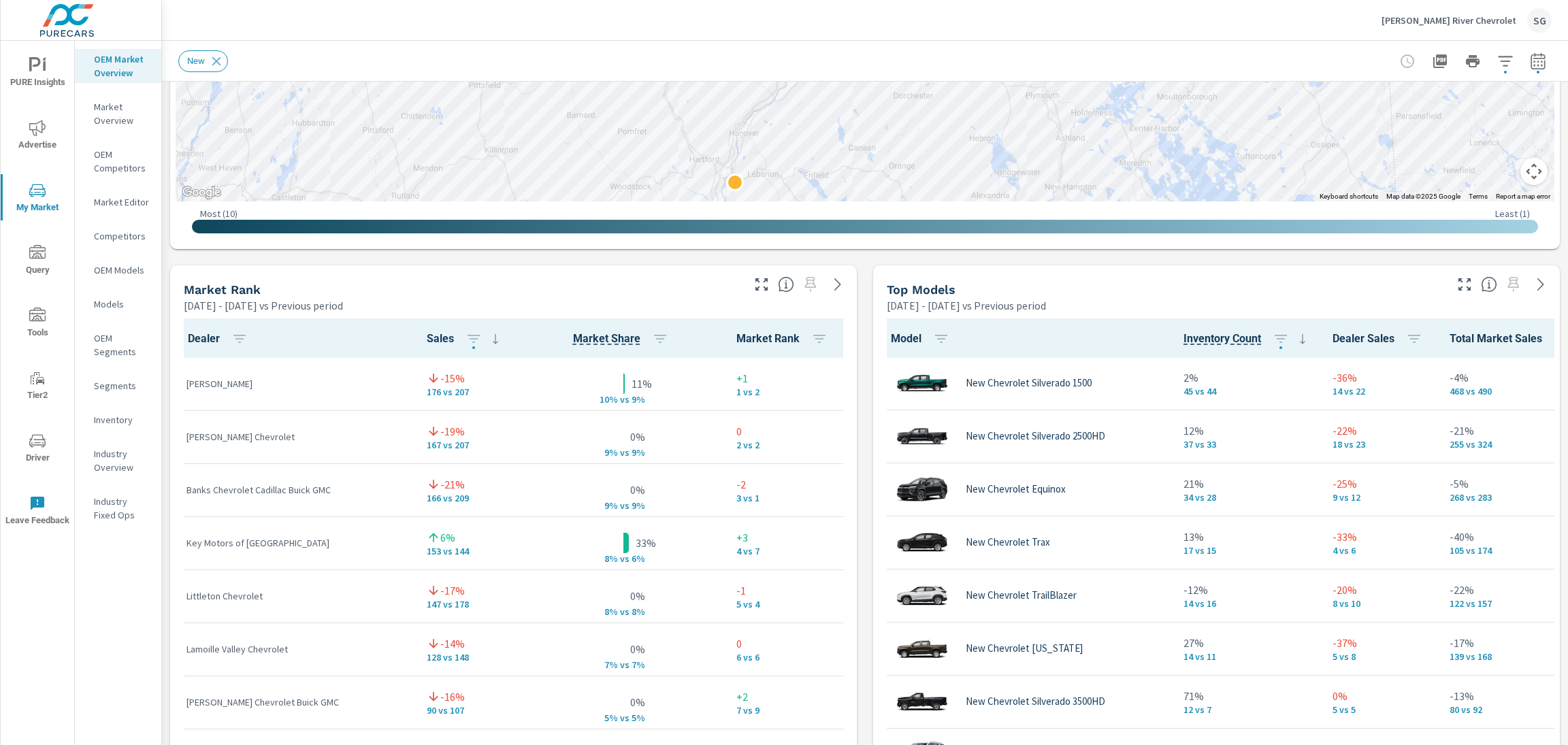
scroll to position [12, 0]
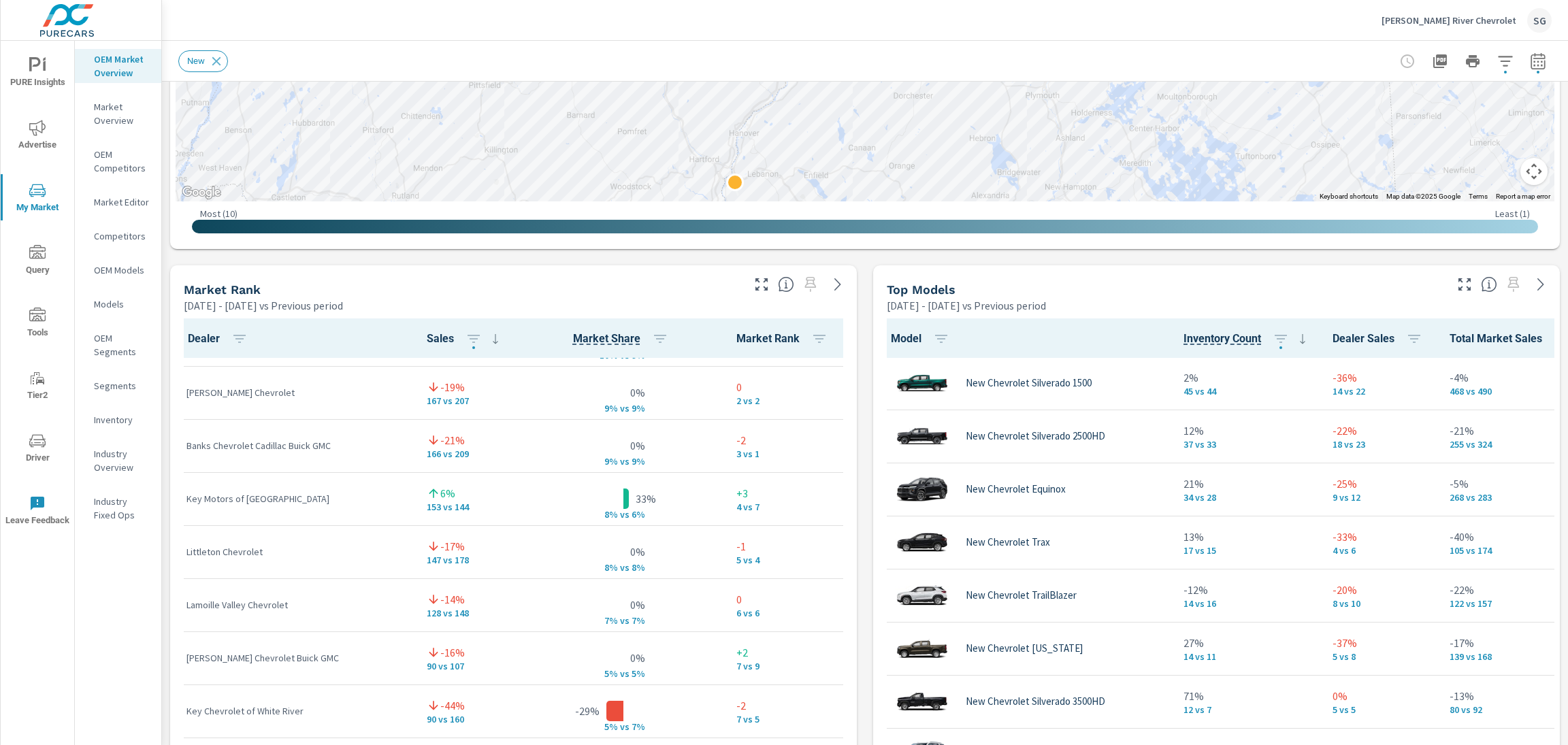
scroll to position [52, 0]
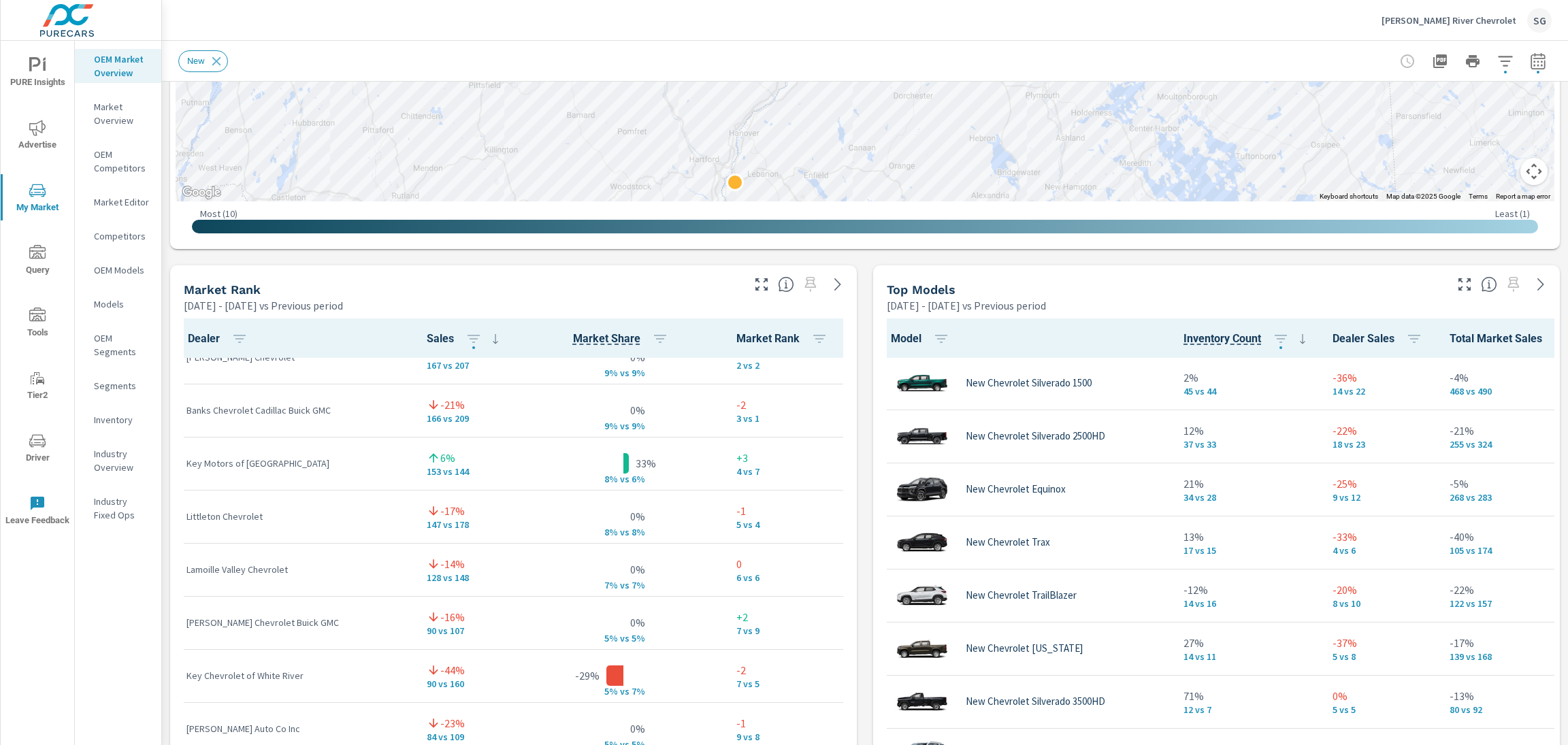
scroll to position [63, 0]
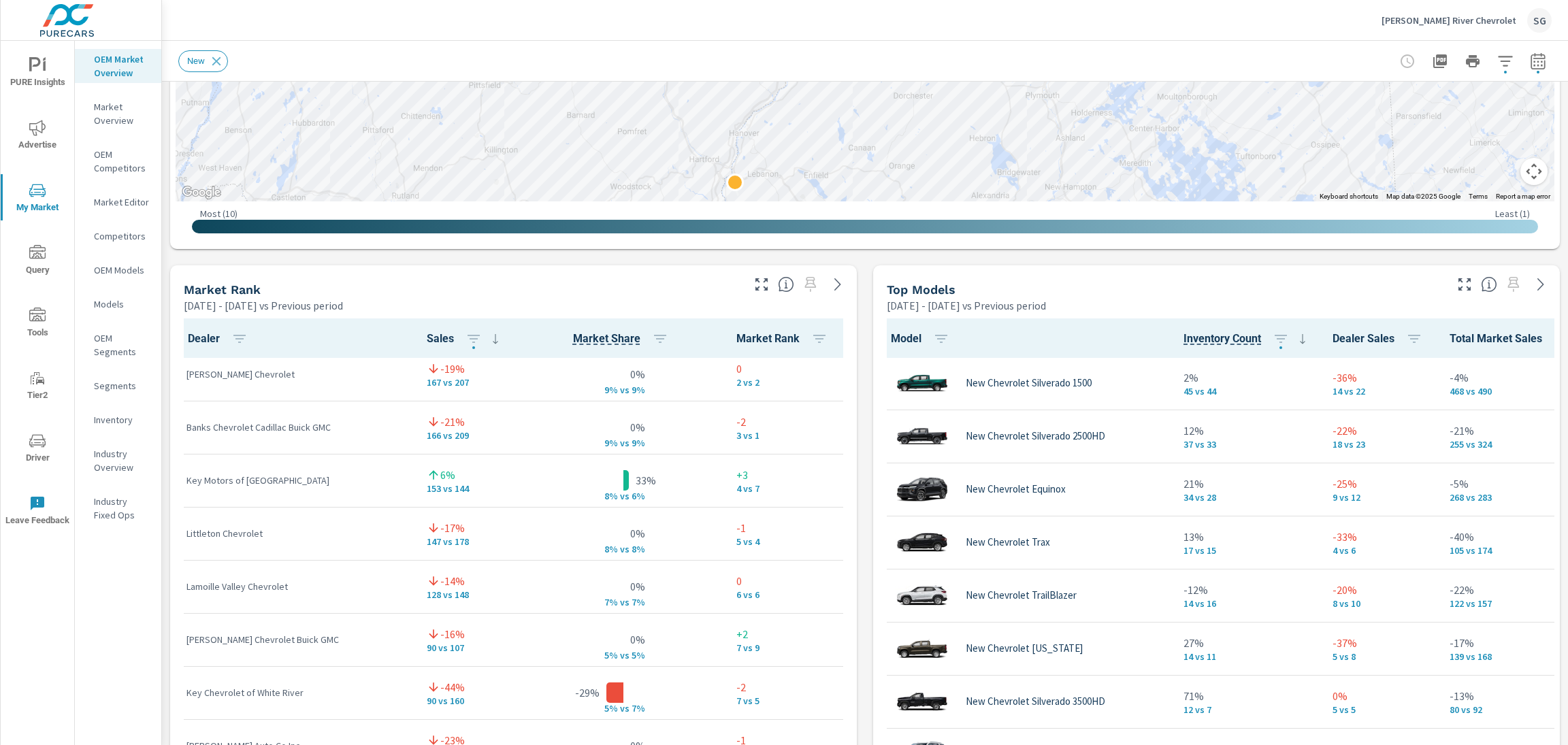
click at [870, 262] on div "Market View [DATE] - [DATE] vs Previous period ← Move left → Move right ↑ Move …" at bounding box center [865, 548] width 1406 height 2330
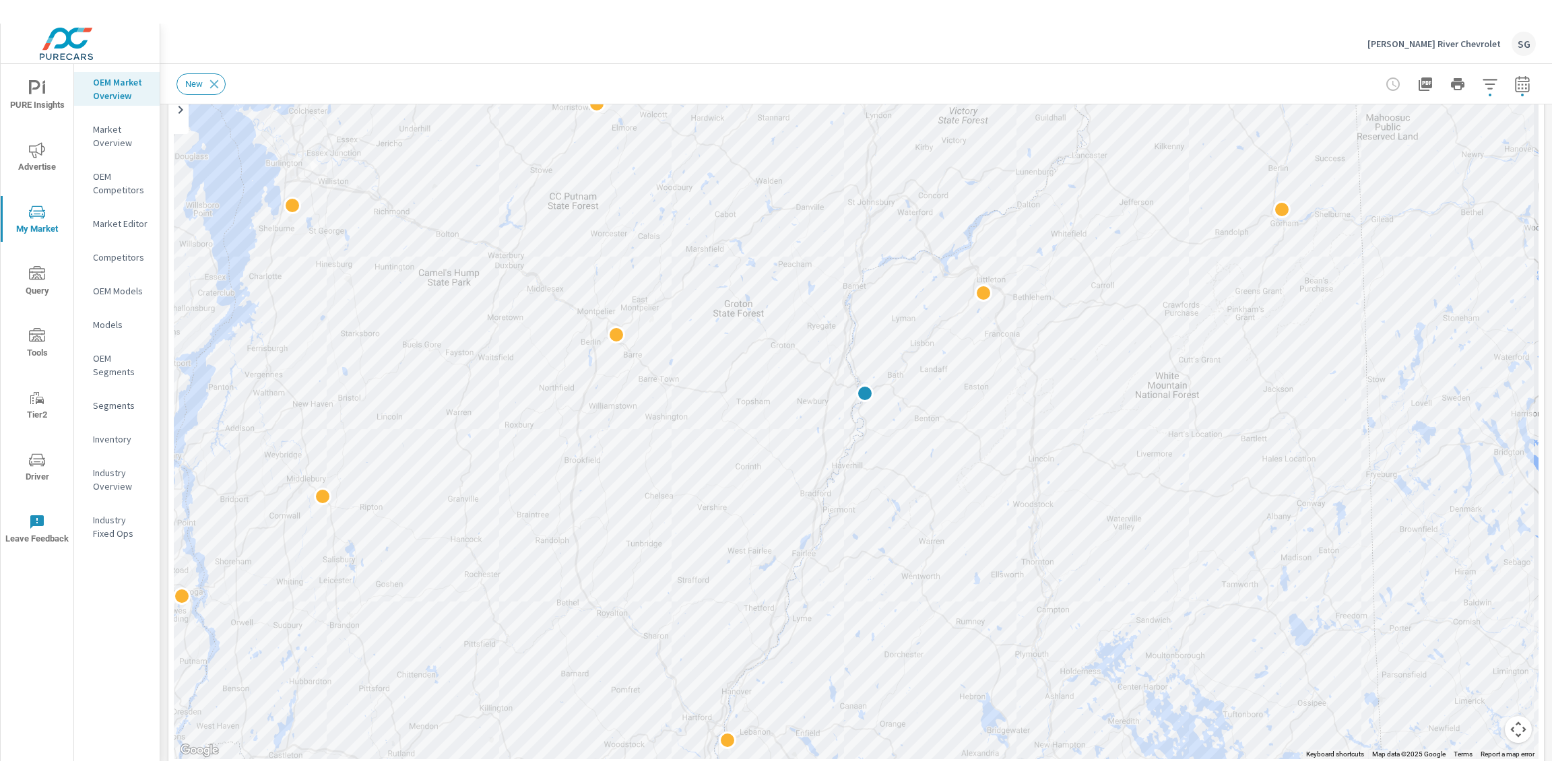
scroll to position [118, 0]
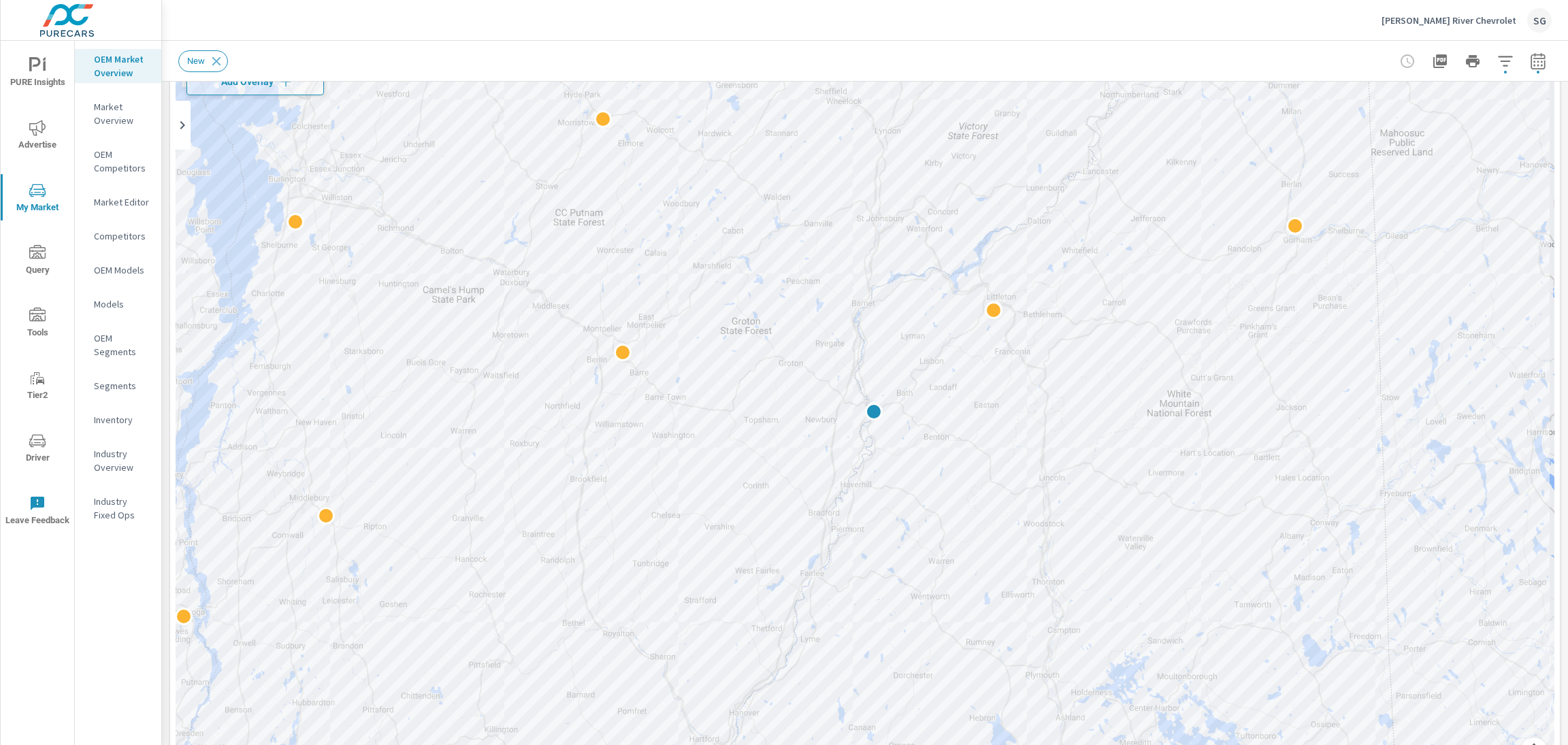
click at [37, 135] on icon "nav menu" at bounding box center [37, 127] width 16 height 16
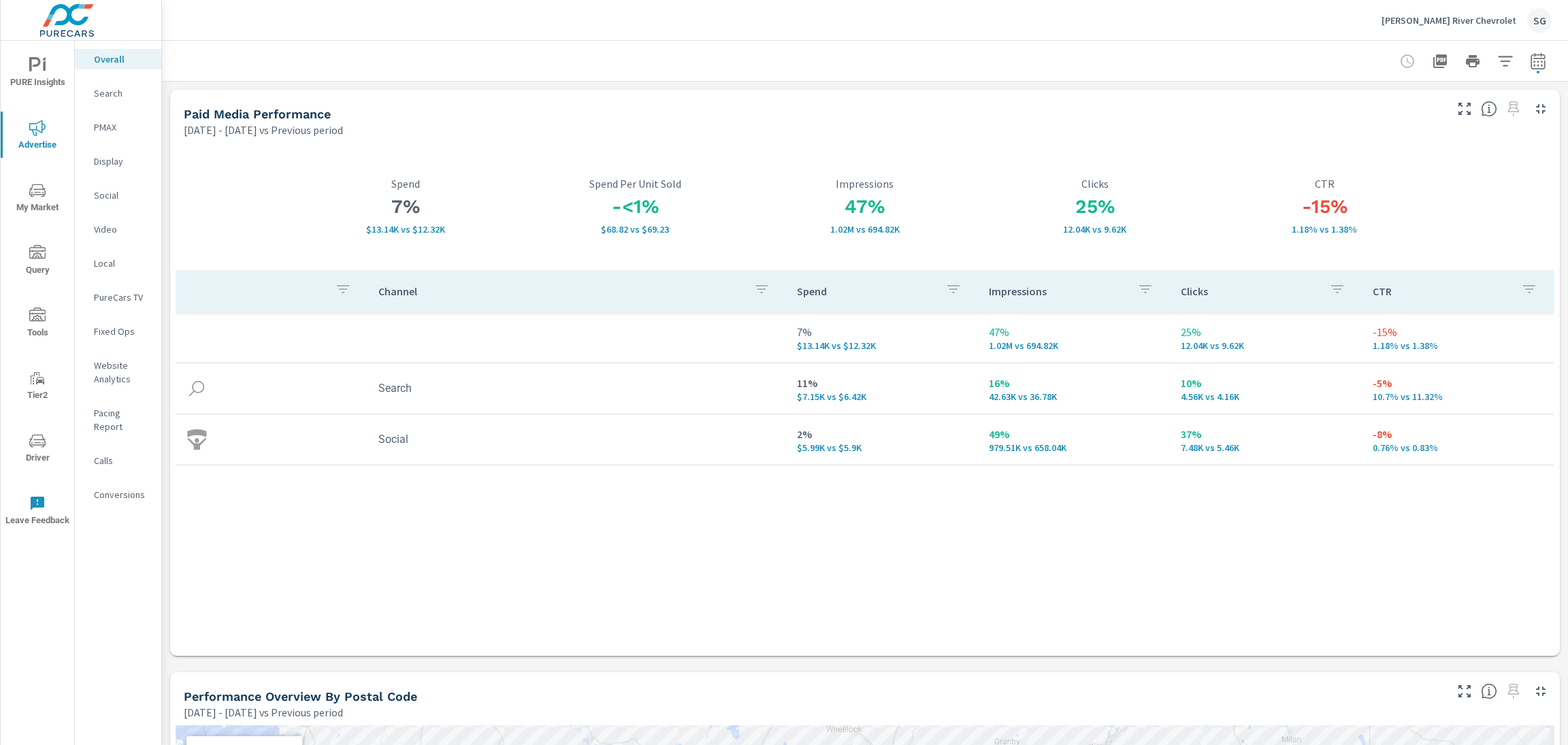
click at [623, 521] on div "Channel Spend Impressions Clicks CTR 7% $13.14K vs $12.32K 47% 1.02M vs 694.82K…" at bounding box center [865, 450] width 1379 height 361
click at [107, 100] on p "Search" at bounding box center [122, 92] width 57 height 14
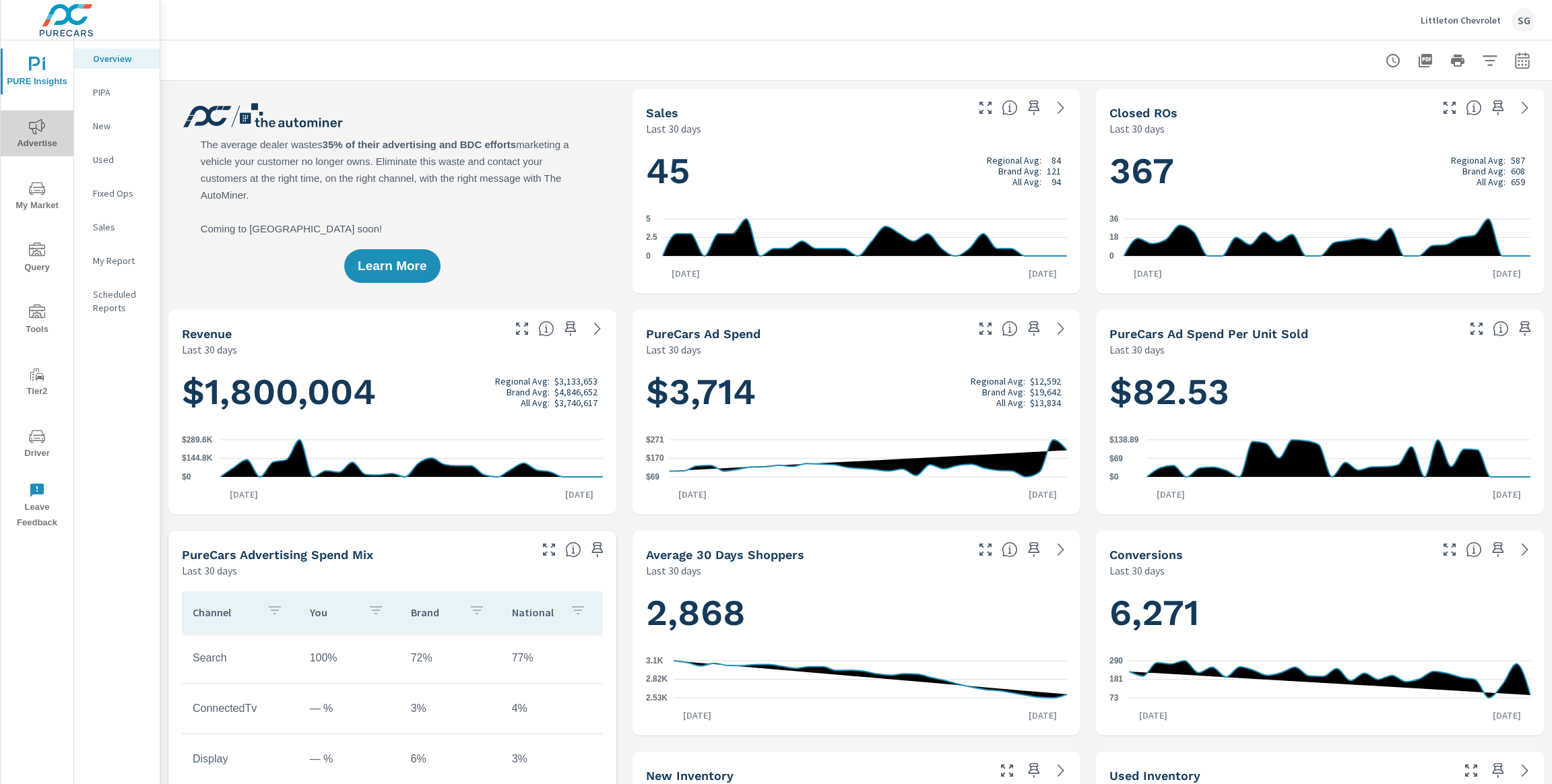
click at [36, 130] on icon "nav menu" at bounding box center [37, 126] width 16 height 16
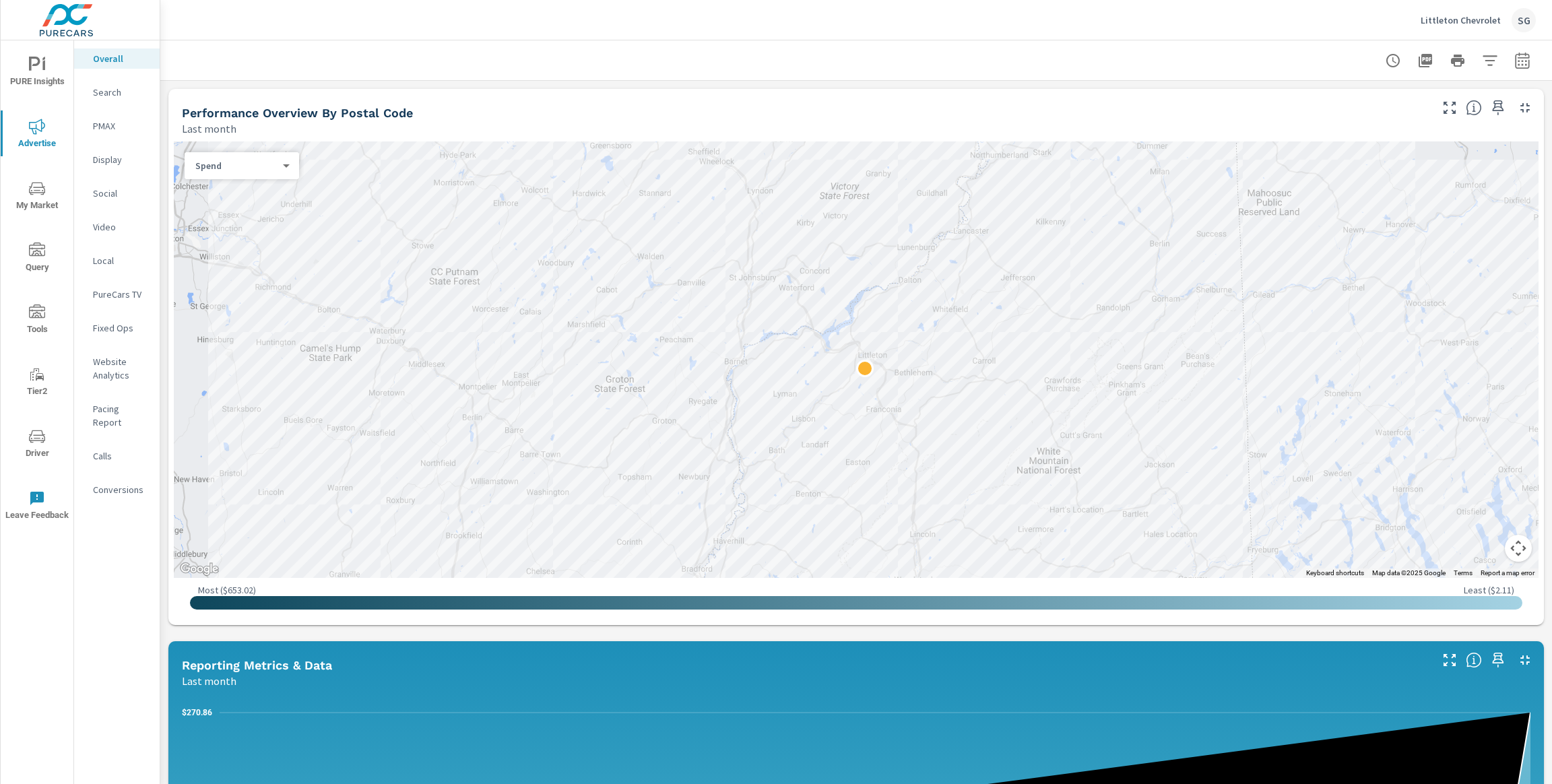
scroll to position [469, 0]
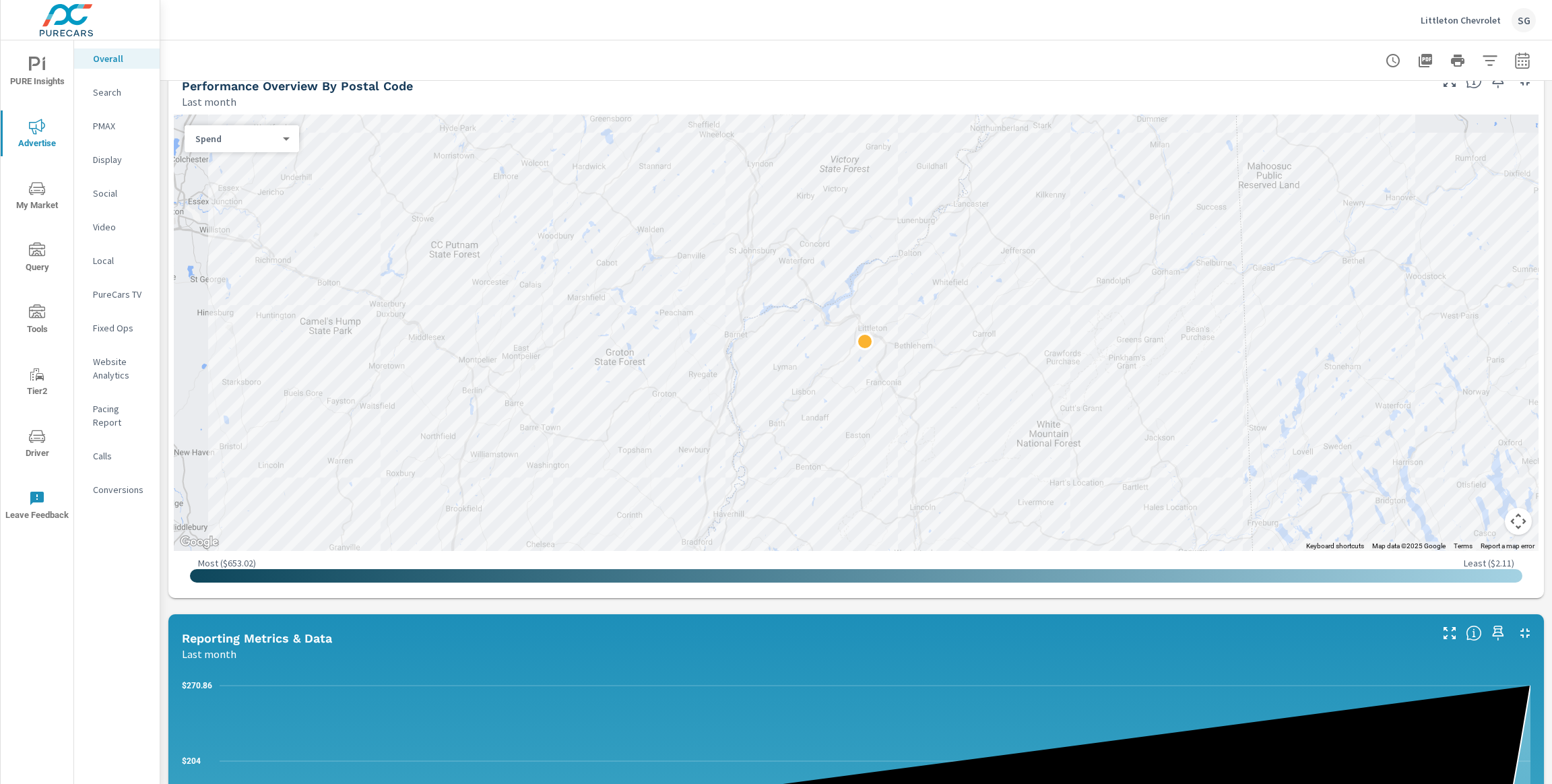
click at [1522, 524] on button "Map camera controls" at bounding box center [1519, 521] width 27 height 27
click at [1482, 524] on button "Zoom out" at bounding box center [1485, 521] width 27 height 27
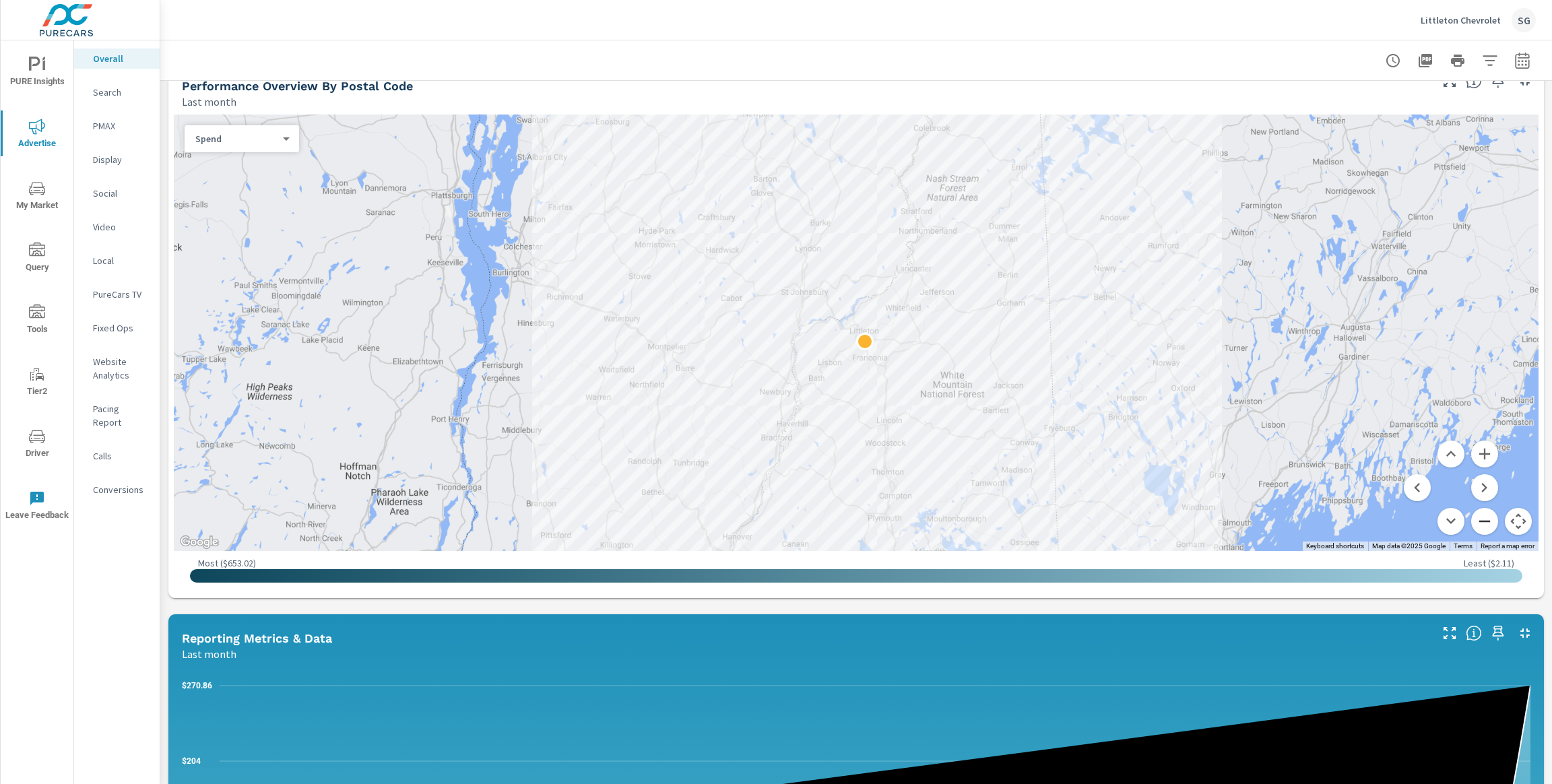
click at [1482, 524] on button "Zoom out" at bounding box center [1485, 521] width 27 height 27
